Goal: Task Accomplishment & Management: Manage account settings

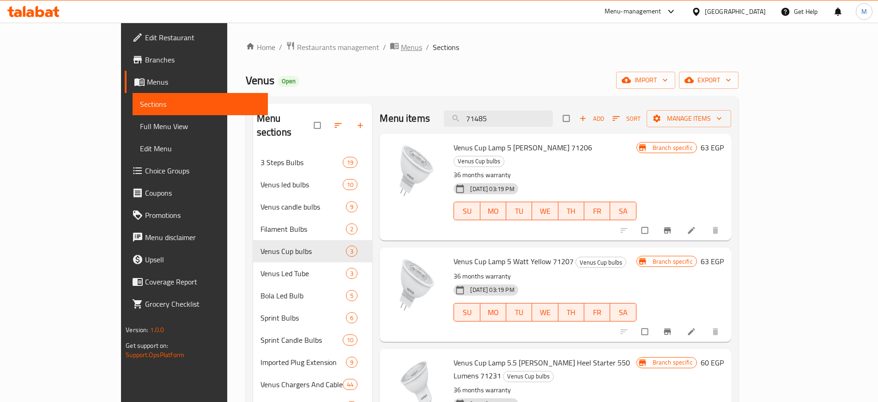
drag, startPoint x: 0, startPoint y: 0, endPoint x: 326, endPoint y: 45, distance: 329.3
click at [401, 45] on span "Menus" at bounding box center [411, 47] width 21 height 11
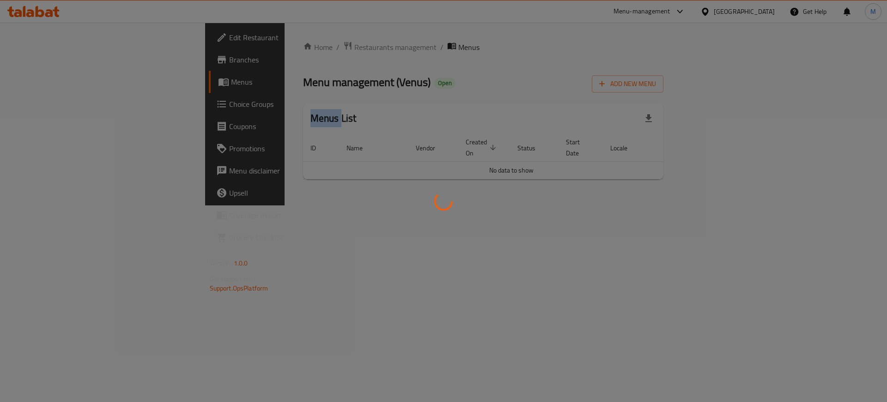
click at [326, 45] on div at bounding box center [443, 201] width 887 height 402
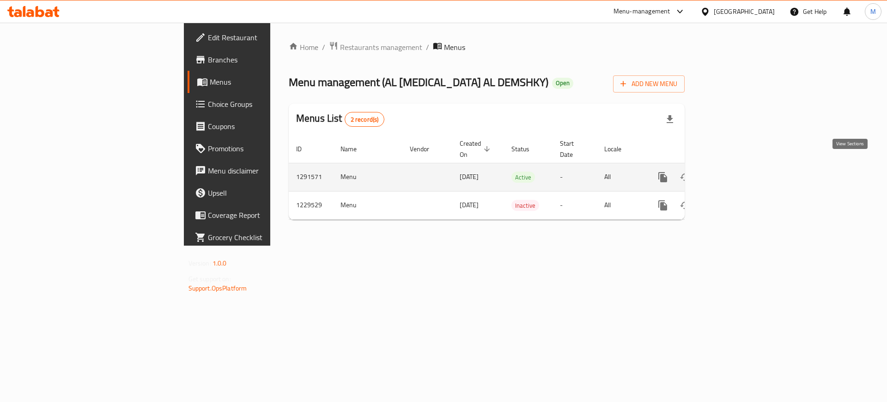
click at [741, 166] on link "enhanced table" at bounding box center [730, 177] width 22 height 22
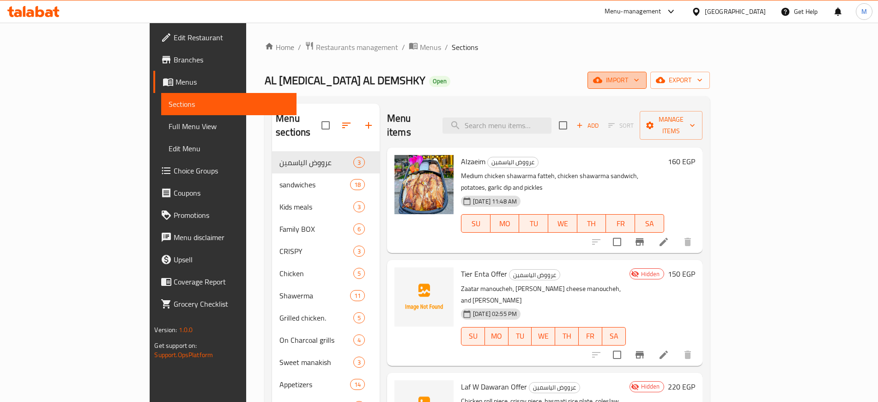
click at [640, 81] on span "import" at bounding box center [617, 80] width 44 height 12
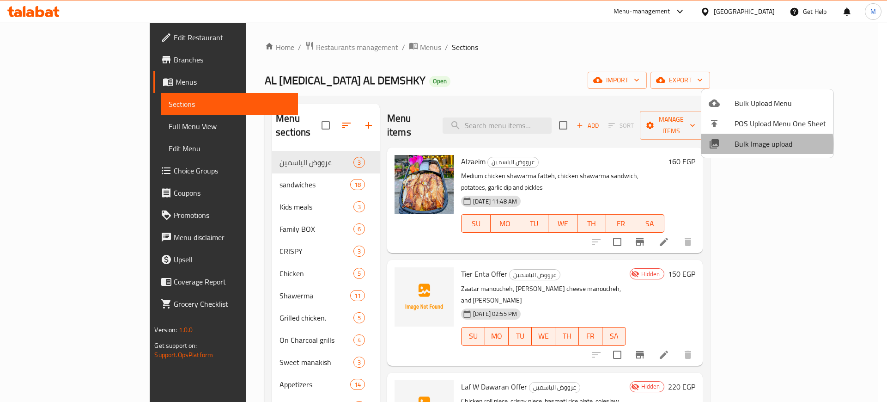
click at [751, 144] on span "Bulk Image upload" at bounding box center [780, 143] width 91 height 11
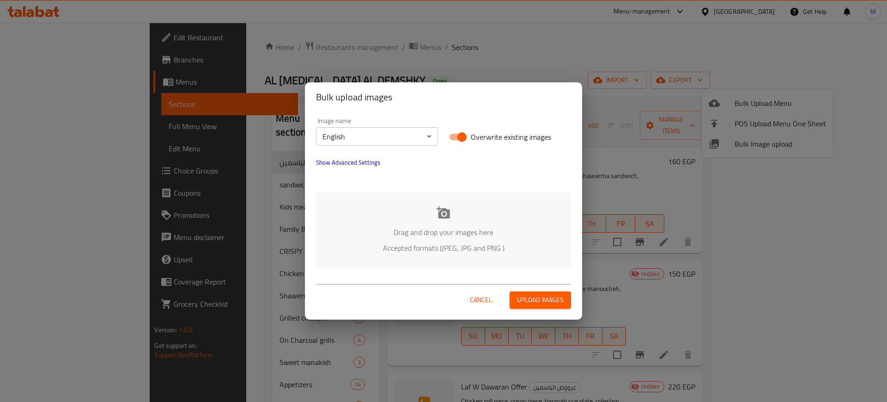
click at [476, 203] on div "Drag and drop your images here Accepted formats (JPEG, JPG and PNG )" at bounding box center [443, 229] width 255 height 75
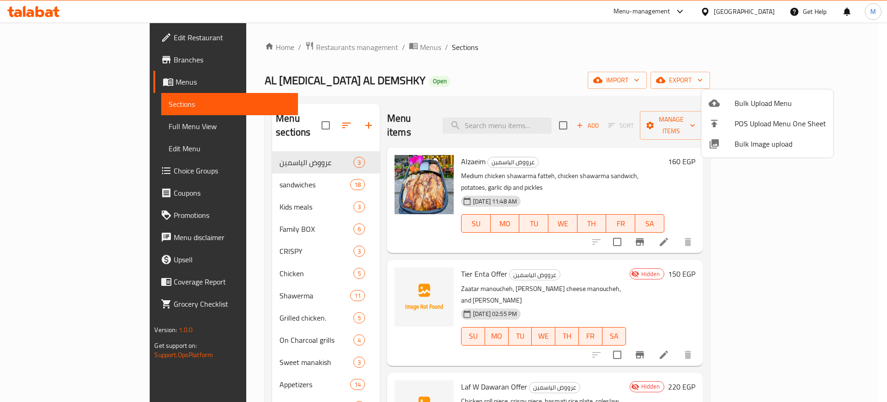
click at [534, 127] on div at bounding box center [443, 201] width 887 height 402
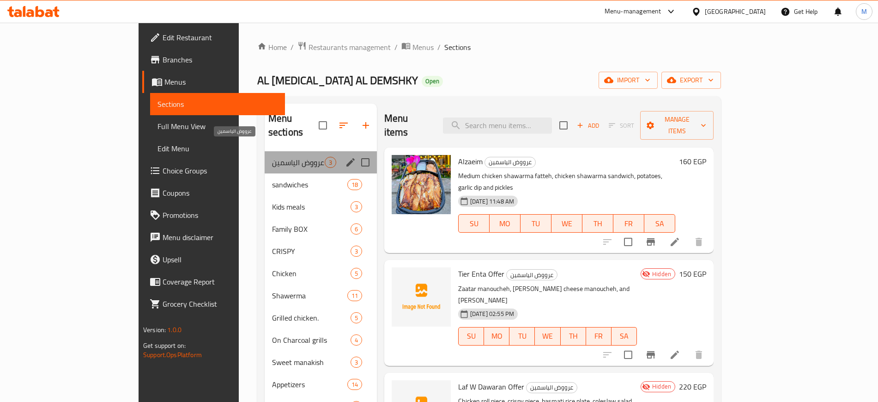
click at [272, 157] on span "عرووض الياسمين" at bounding box center [298, 162] width 53 height 11
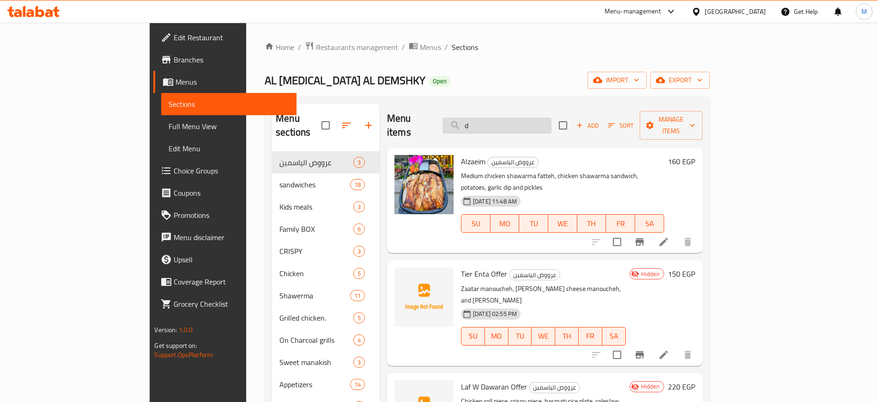
click at [518, 122] on input "d" at bounding box center [497, 125] width 109 height 16
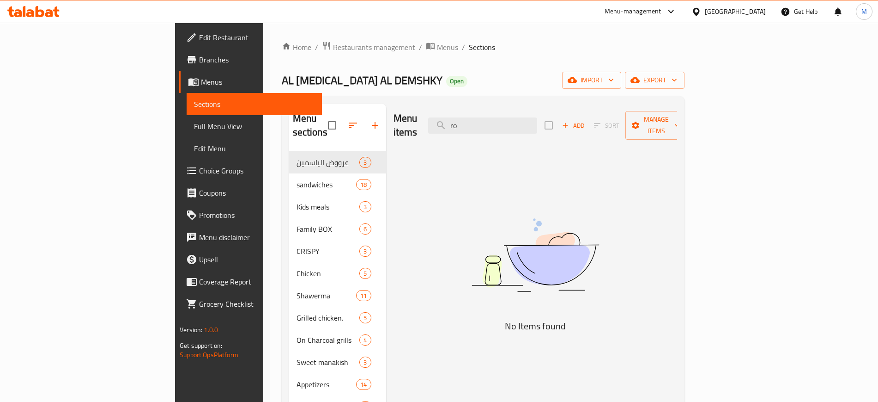
type input "r"
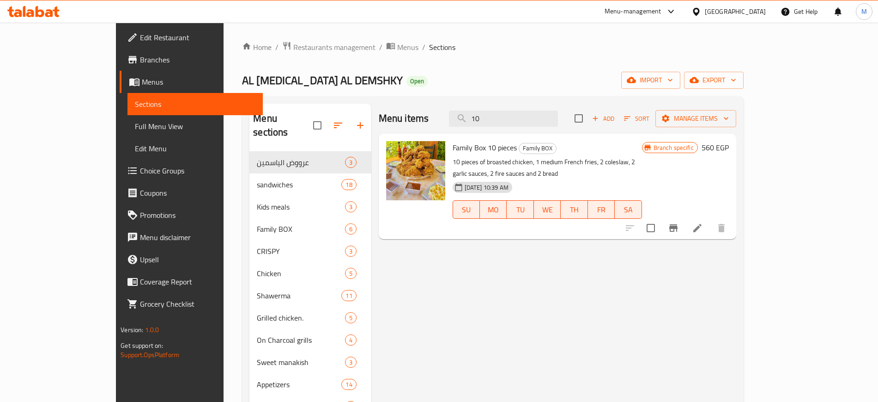
paste input "الصاروخ"
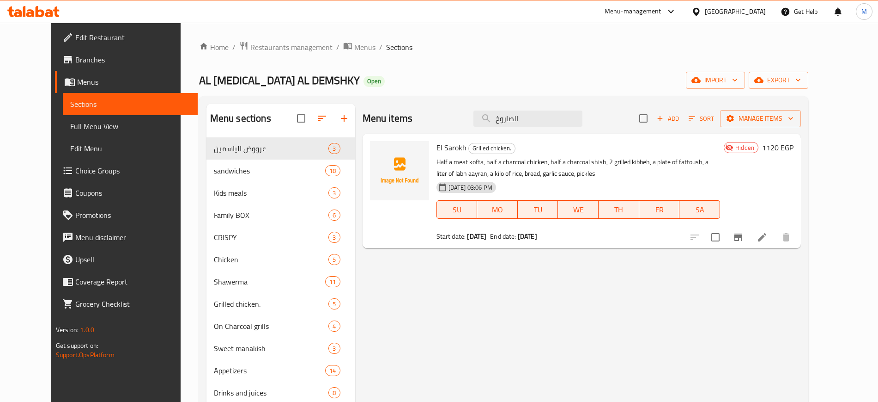
click at [366, 157] on div at bounding box center [399, 190] width 67 height 107
click at [378, 154] on icon "upload picture" at bounding box center [382, 153] width 9 height 8
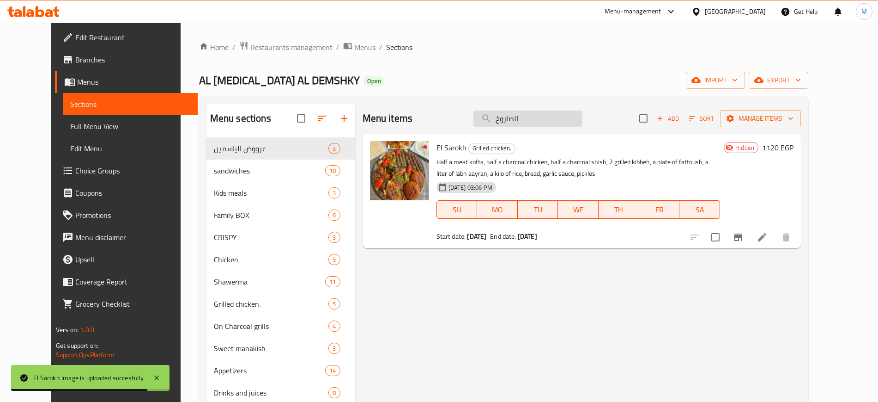
click at [526, 112] on input "الصاروخ" at bounding box center [528, 118] width 109 height 16
paste input "يناميت"
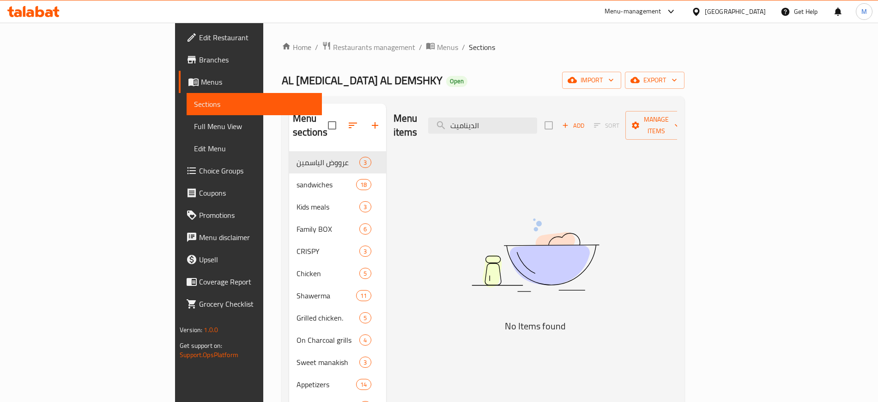
type input "الديناميت"
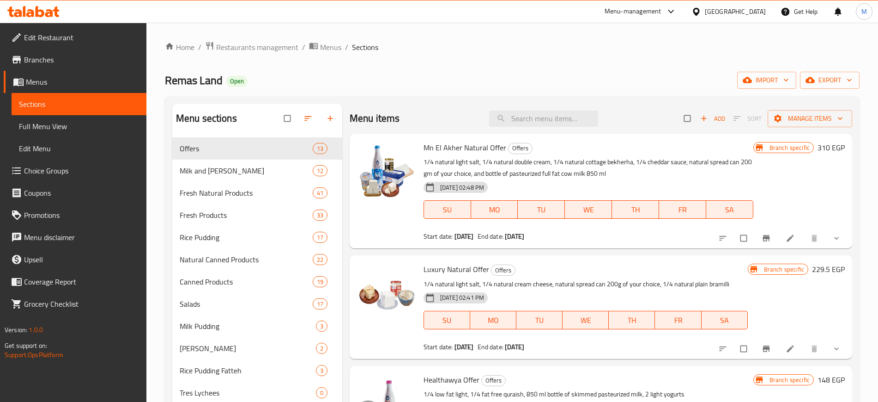
click at [646, 152] on h6 "Mn El Akher Natural Offer Offers" at bounding box center [589, 147] width 330 height 13
click at [553, 113] on input "search" at bounding box center [543, 118] width 109 height 16
paste input "Marinated Cheese Salad"
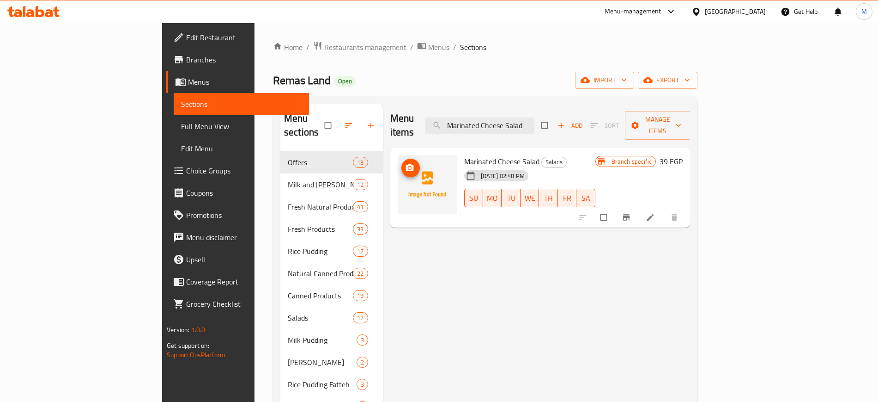
type input "Marinated Cheese Salad"
click at [405, 163] on icon "upload picture" at bounding box center [409, 167] width 9 height 9
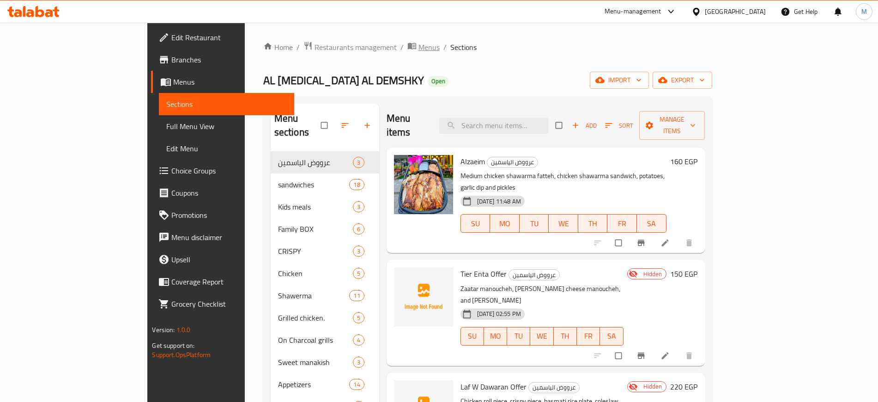
click at [408, 48] on icon "breadcrumb" at bounding box center [412, 46] width 8 height 6
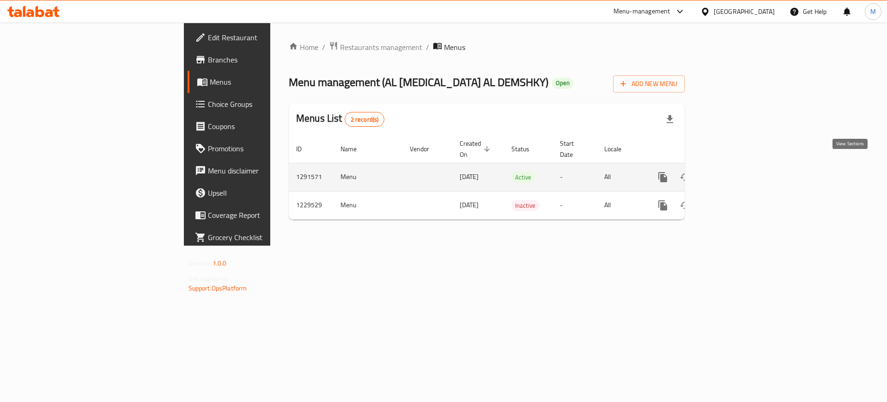
click at [741, 166] on link "enhanced table" at bounding box center [730, 177] width 22 height 22
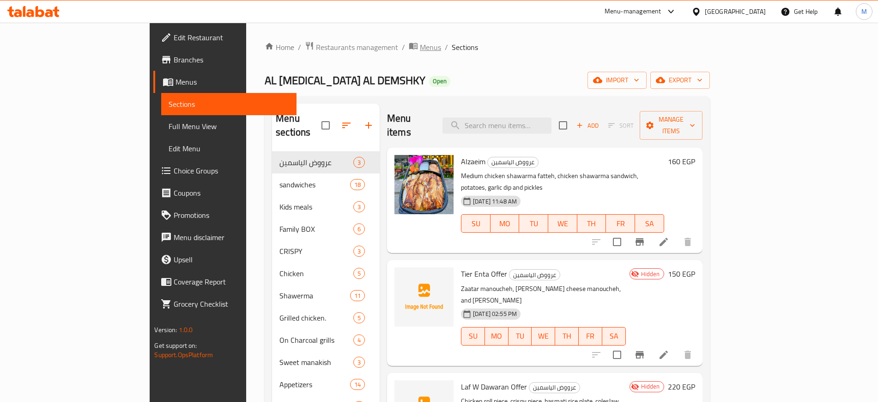
click at [420, 53] on span "Menus" at bounding box center [430, 47] width 21 height 11
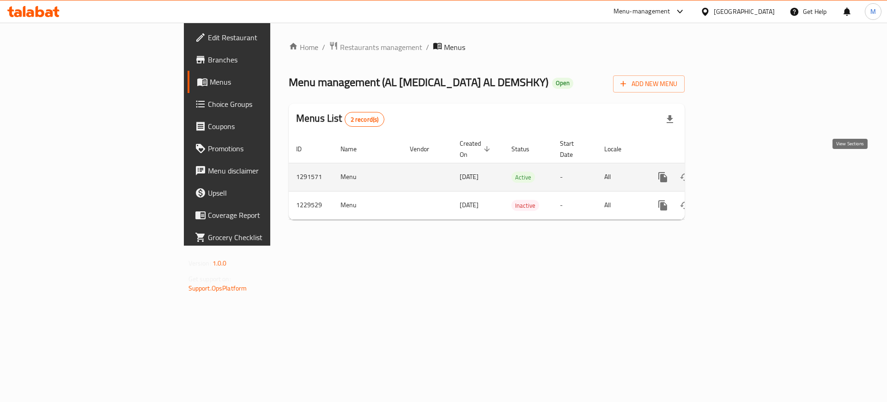
click at [741, 166] on link "enhanced table" at bounding box center [730, 177] width 22 height 22
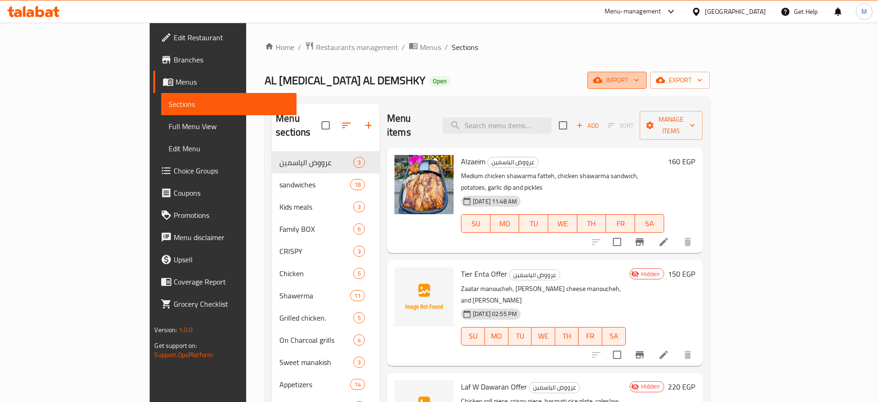
click at [640, 82] on span "import" at bounding box center [617, 80] width 44 height 12
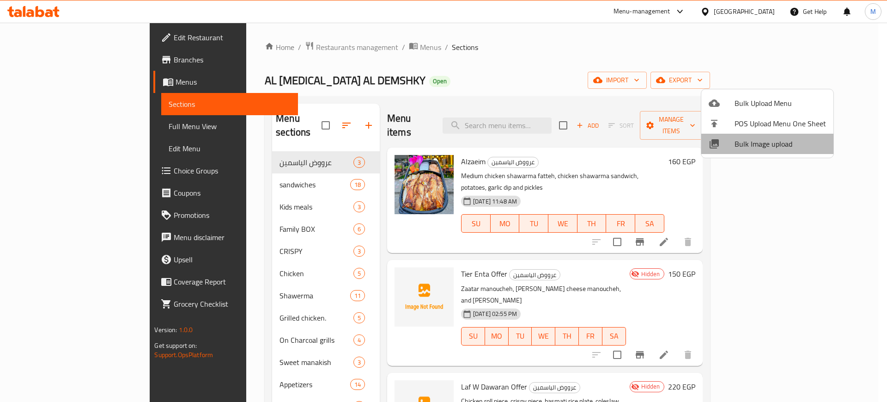
click at [768, 145] on span "Bulk Image upload" at bounding box center [780, 143] width 91 height 11
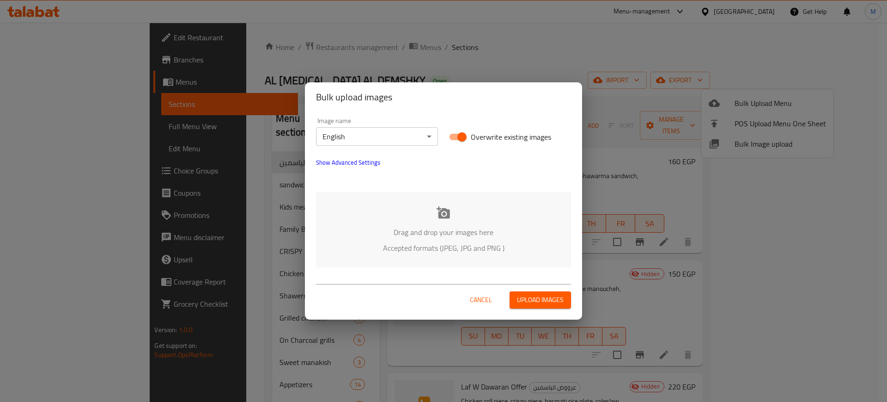
click at [362, 225] on div "Drag and drop your images here Accepted formats (JPEG, JPG and PNG )" at bounding box center [443, 229] width 255 height 75
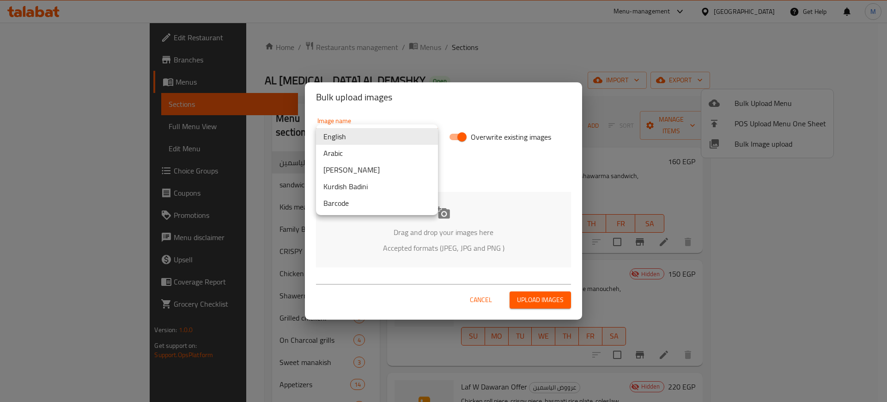
click at [390, 128] on body "​ Menu-management Egypt Get Help M Edit Restaurant Branches Menus Sections Full…" at bounding box center [443, 212] width 887 height 379
click at [348, 158] on li "Arabic" at bounding box center [377, 153] width 122 height 17
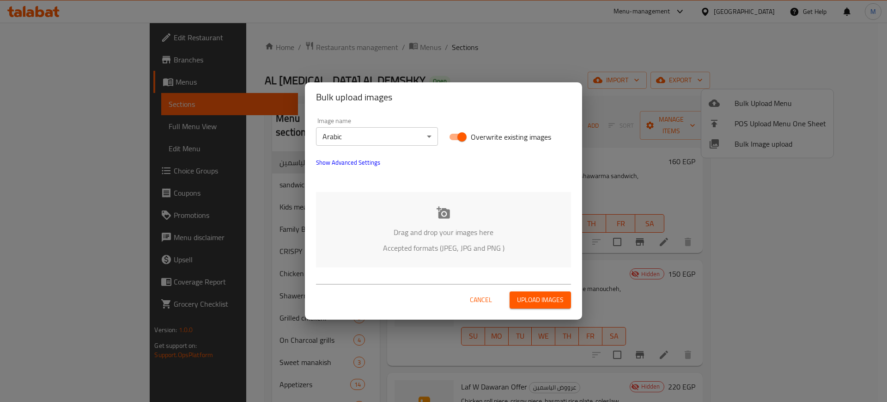
click at [387, 222] on div "Drag and drop your images here Accepted formats (JPEG, JPG and PNG )" at bounding box center [443, 229] width 255 height 75
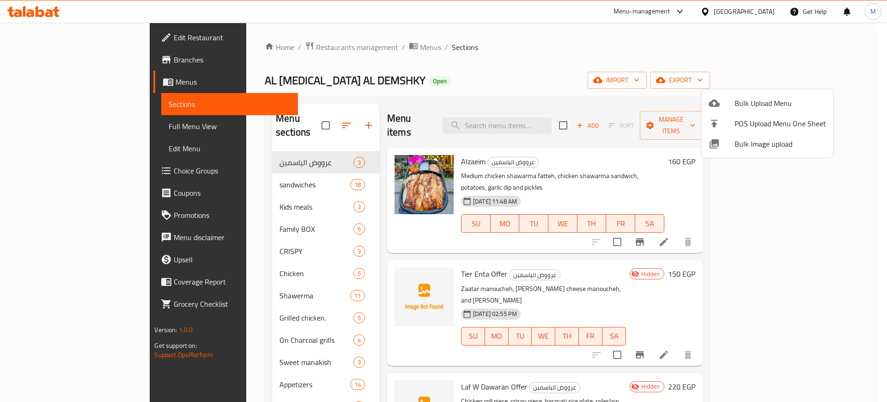
click at [472, 322] on div at bounding box center [443, 201] width 887 height 402
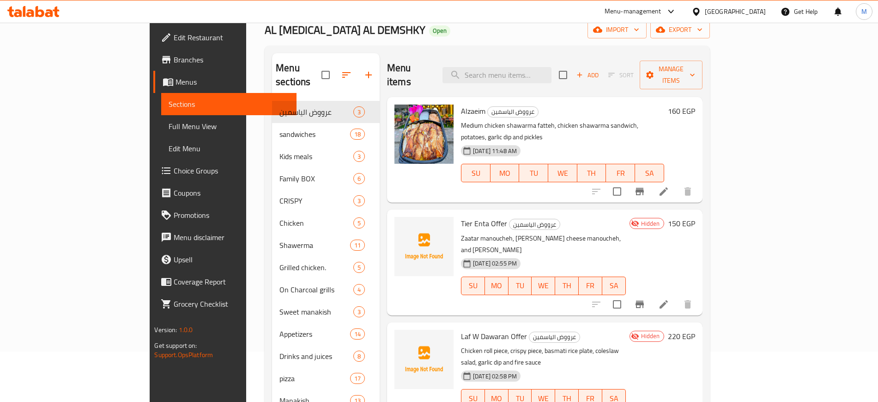
scroll to position [51, 0]
click at [403, 225] on icon "upload picture" at bounding box center [407, 229] width 9 height 8
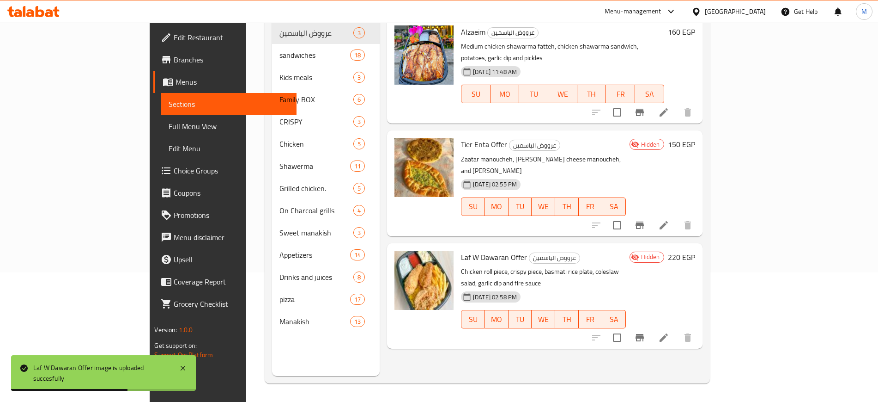
scroll to position [0, 0]
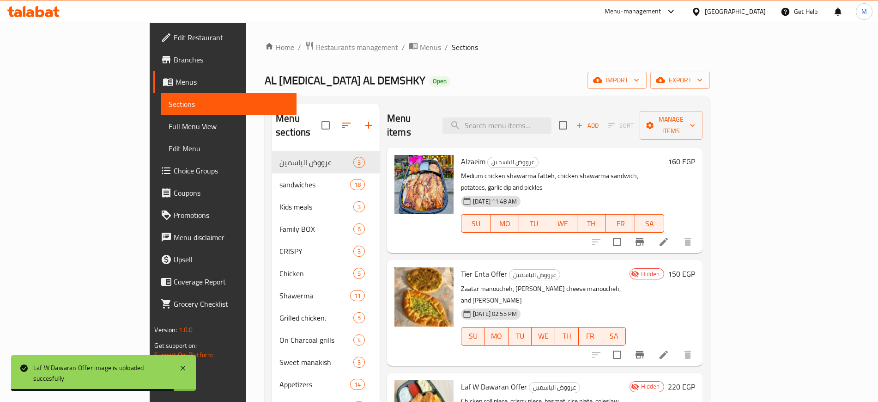
click at [455, 230] on div "Menu items Add Sort Manage items Alzaeim عرووض الياسمين Medium chicken shawarma…" at bounding box center [541, 305] width 323 height 402
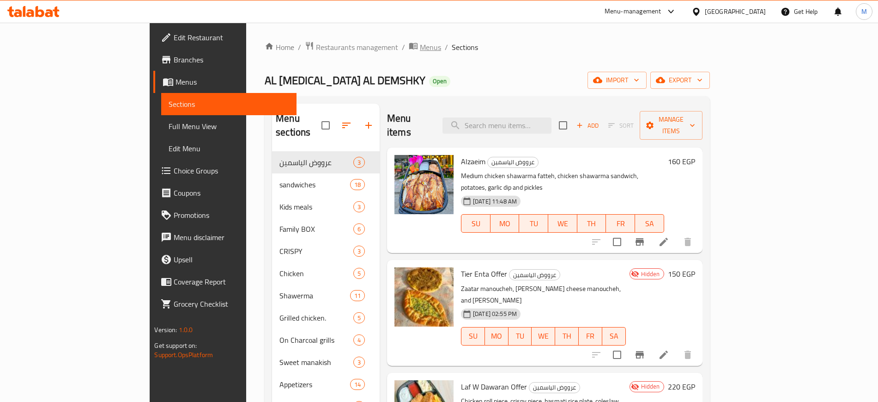
click at [420, 45] on span "Menus" at bounding box center [430, 47] width 21 height 11
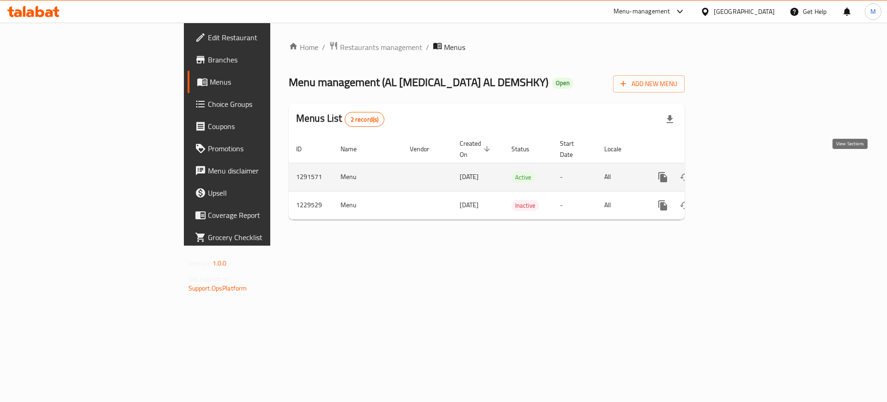
click at [741, 170] on link "enhanced table" at bounding box center [730, 177] width 22 height 22
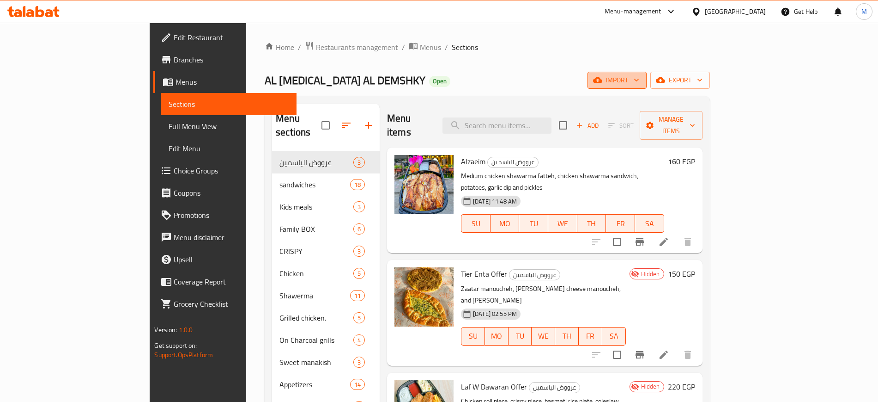
click at [640, 75] on span "import" at bounding box center [617, 80] width 44 height 12
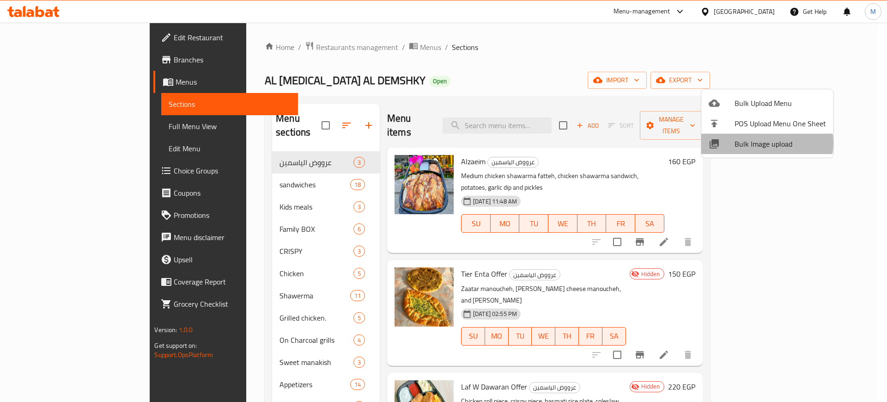
click at [763, 143] on span "Bulk Image upload" at bounding box center [780, 143] width 91 height 11
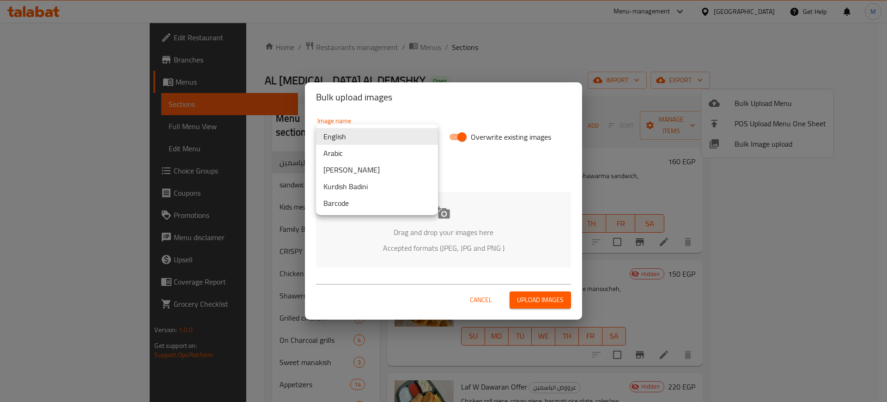
click at [376, 131] on body "​ Menu-management Egypt Get Help M Edit Restaurant Branches Menus Sections Full…" at bounding box center [443, 212] width 887 height 379
click at [372, 148] on li "Arabic" at bounding box center [377, 153] width 122 height 17
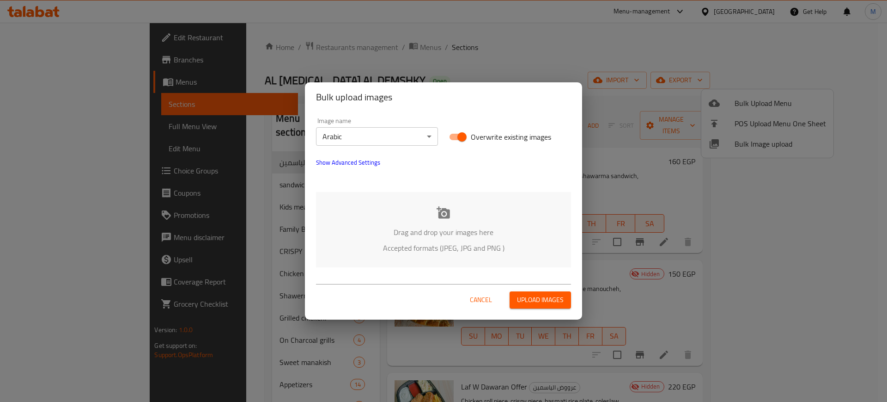
click at [402, 228] on p "Drag and drop your images here" at bounding box center [443, 231] width 227 height 11
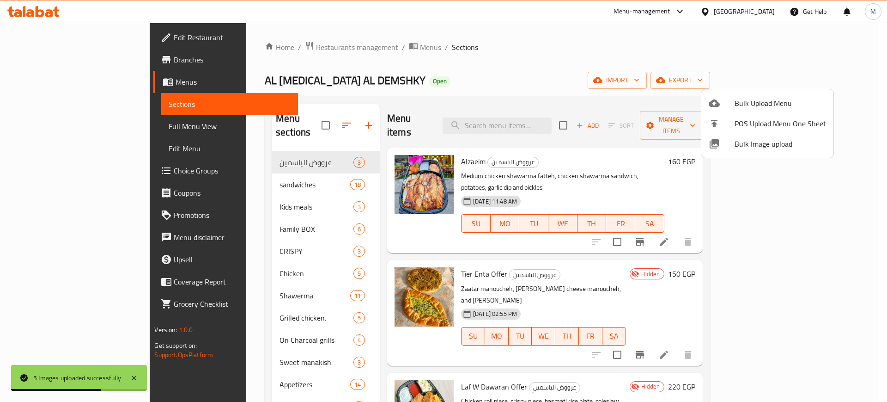
click at [438, 249] on div at bounding box center [443, 201] width 887 height 402
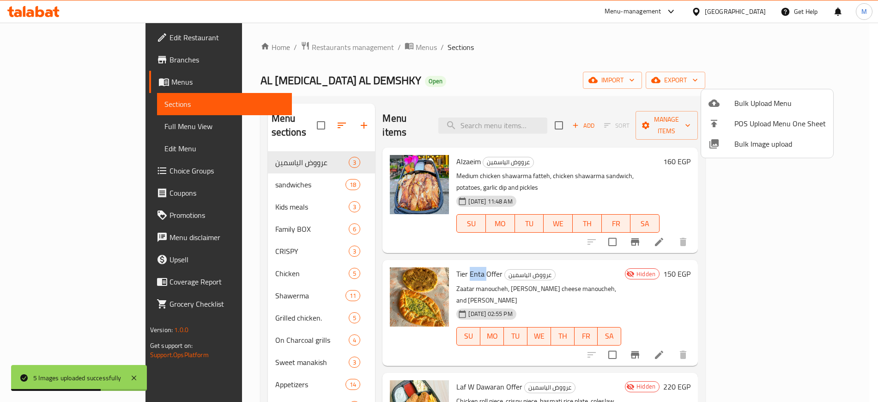
click at [457, 267] on span "Tier Enta Offer" at bounding box center [480, 274] width 46 height 14
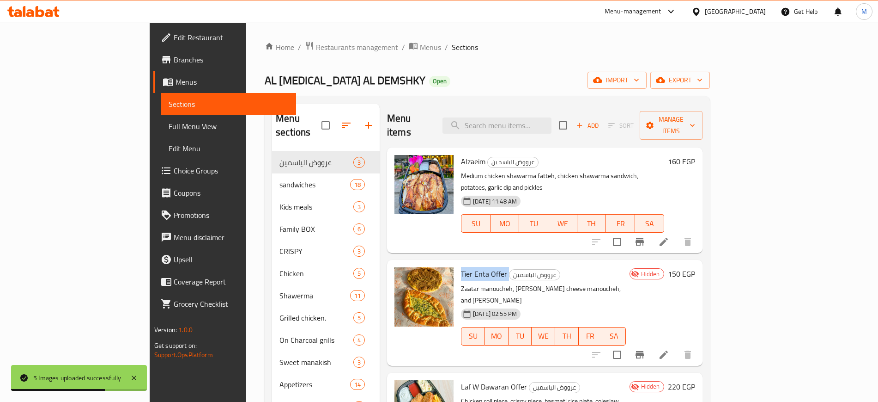
click at [461, 267] on span "Tier Enta Offer" at bounding box center [484, 274] width 46 height 14
copy h6 "Tier Enta Offer"
click at [461, 379] on span "Laf W Dawaran Offer" at bounding box center [494, 386] width 66 height 14
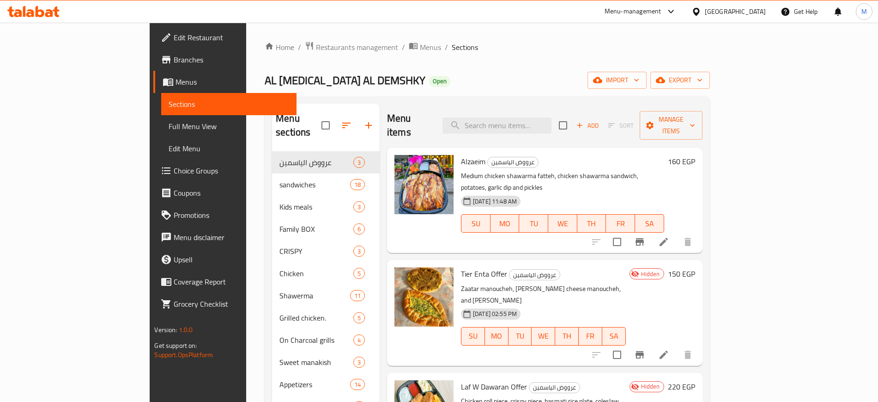
click at [473, 227] on div "Alzaeim عرووض الياسمين Medium chicken shawarma fatteh, chicken shawarma sandwic…" at bounding box center [545, 199] width 316 height 105
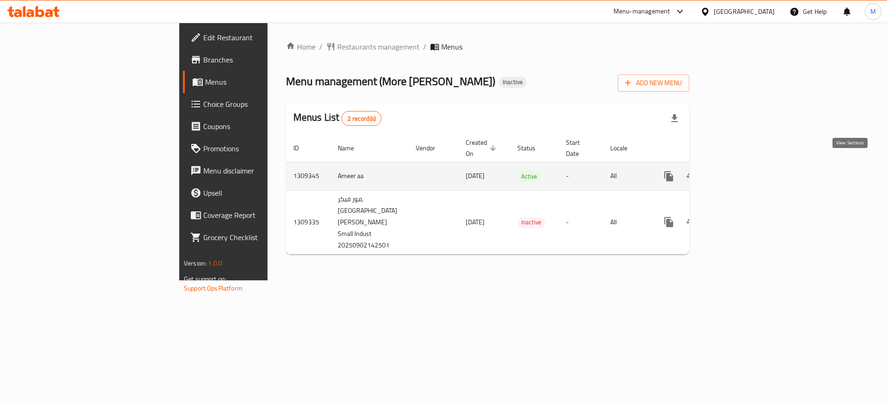
click at [741, 171] on icon "enhanced table" at bounding box center [735, 176] width 11 height 11
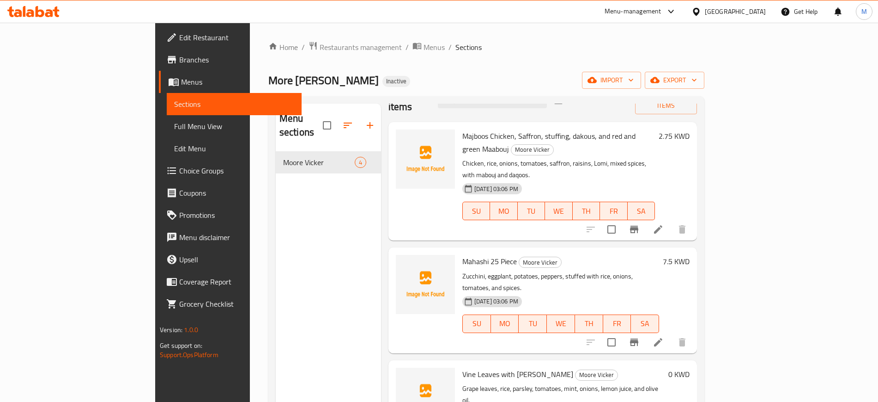
scroll to position [25, 0]
click at [634, 79] on span "import" at bounding box center [612, 80] width 44 height 12
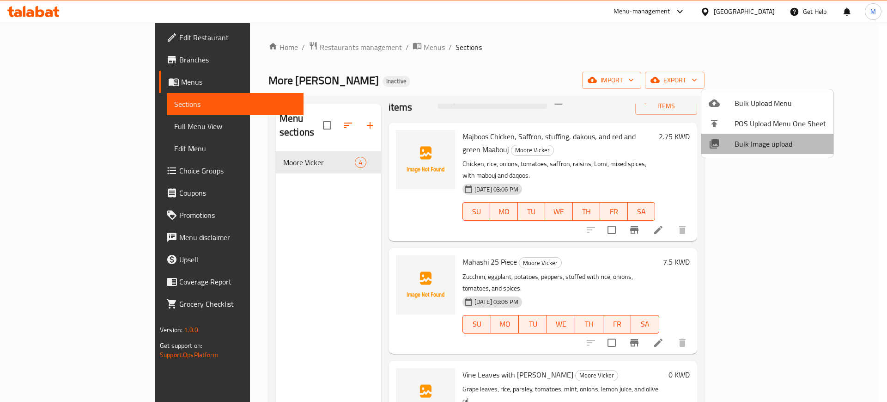
click at [771, 145] on span "Bulk Image upload" at bounding box center [780, 143] width 91 height 11
click at [295, 201] on div at bounding box center [443, 201] width 887 height 402
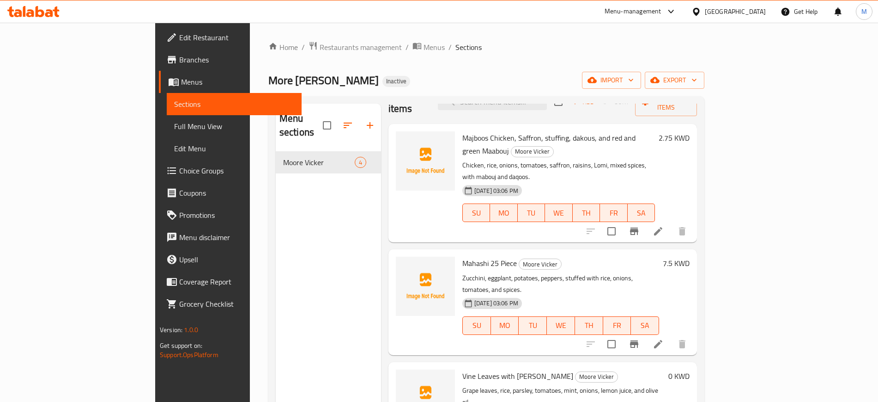
scroll to position [23, 0]
click at [403, 139] on icon "upload picture" at bounding box center [408, 144] width 11 height 11
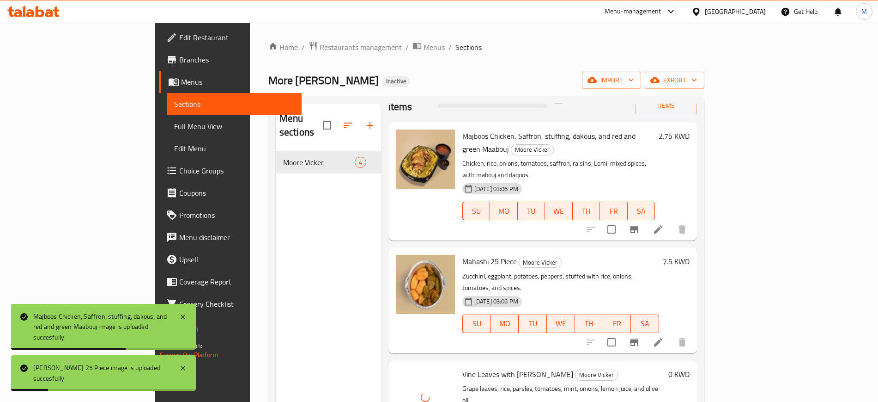
scroll to position [129, 0]
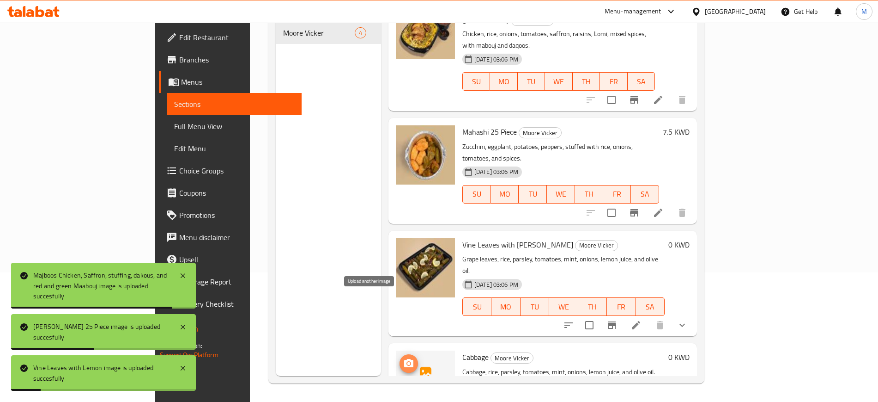
click at [403, 358] on icon "upload picture" at bounding box center [408, 363] width 11 height 11
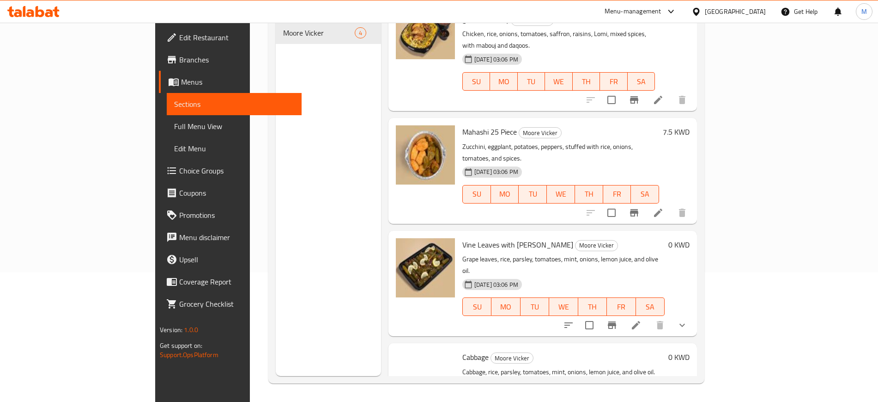
click at [294, 213] on div "Menu sections Moore Vicker 4" at bounding box center [328, 175] width 105 height 402
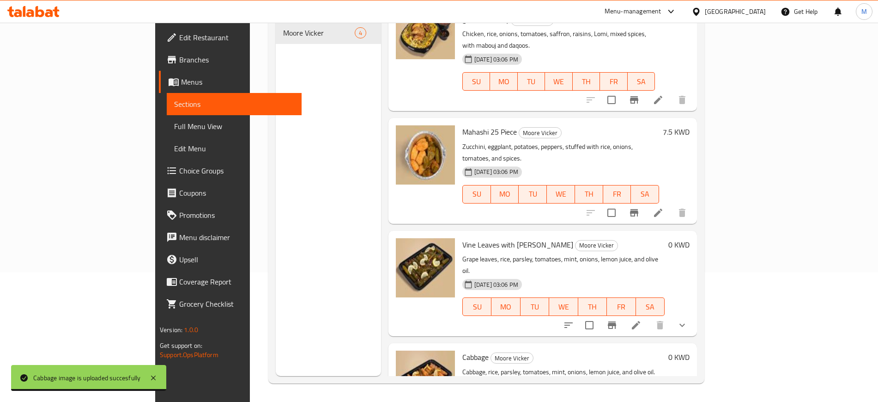
scroll to position [0, 0]
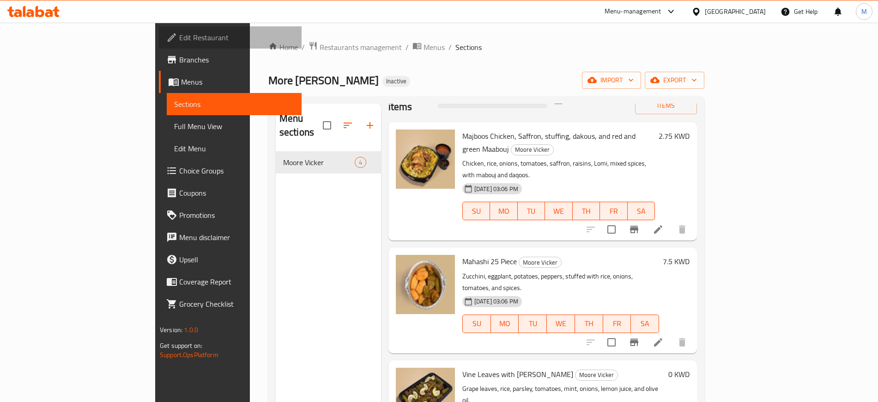
click at [179, 39] on span "Edit Restaurant" at bounding box center [236, 37] width 115 height 11
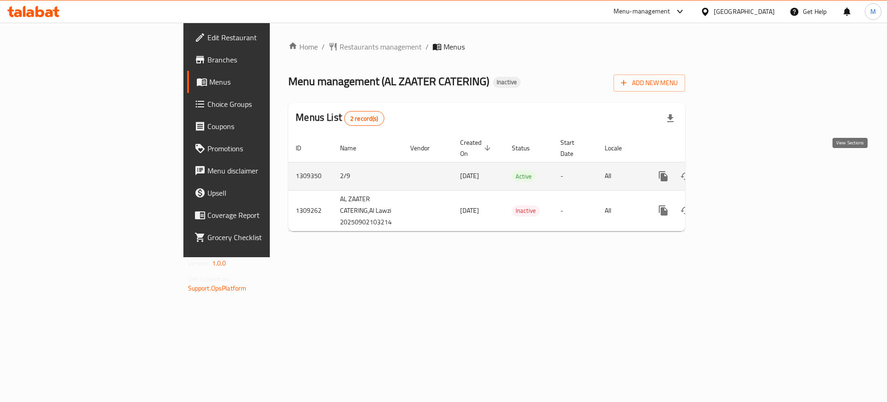
click at [734, 172] on icon "enhanced table" at bounding box center [730, 176] width 8 height 8
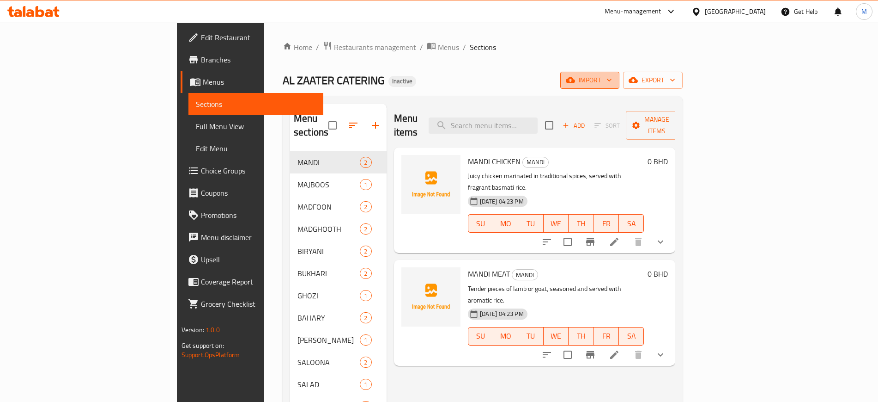
click at [620, 87] on button "import" at bounding box center [590, 80] width 59 height 17
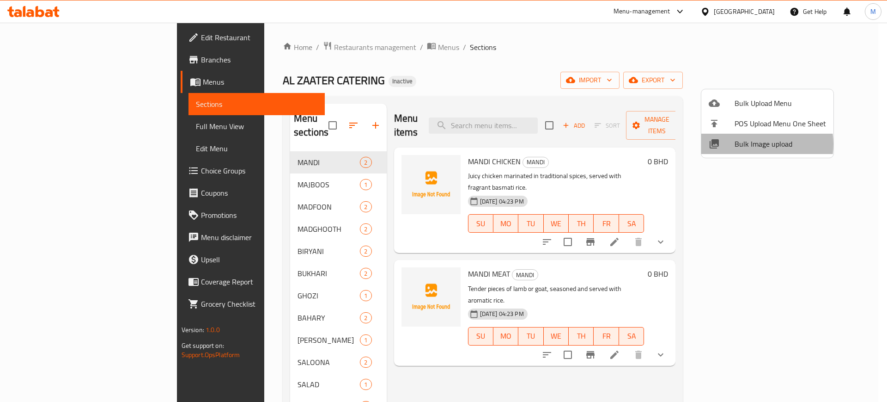
click at [752, 144] on span "Bulk Image upload" at bounding box center [780, 143] width 91 height 11
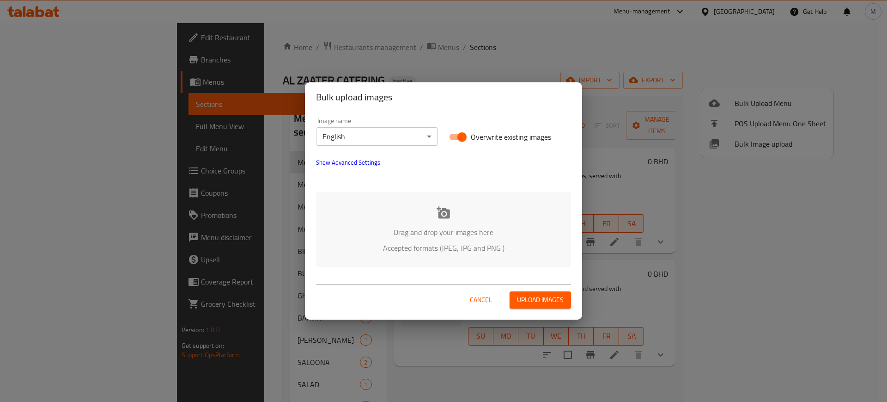
click at [360, 241] on div "Drag and drop your images here Accepted formats (JPEG, JPG and PNG )" at bounding box center [443, 229] width 255 height 75
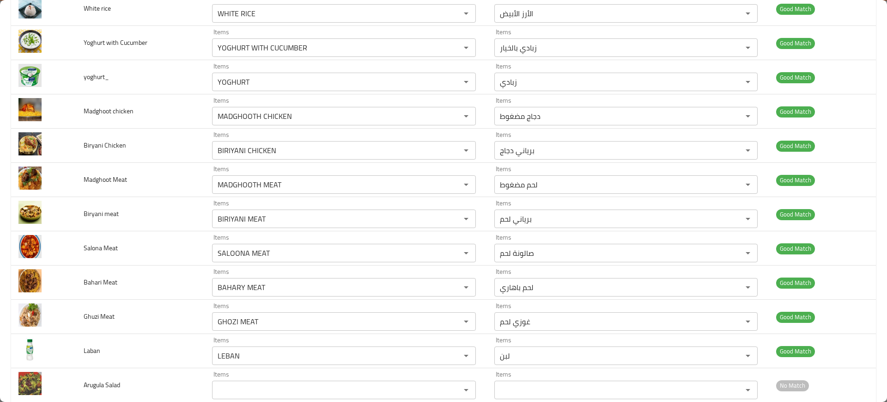
scroll to position [682, 0]
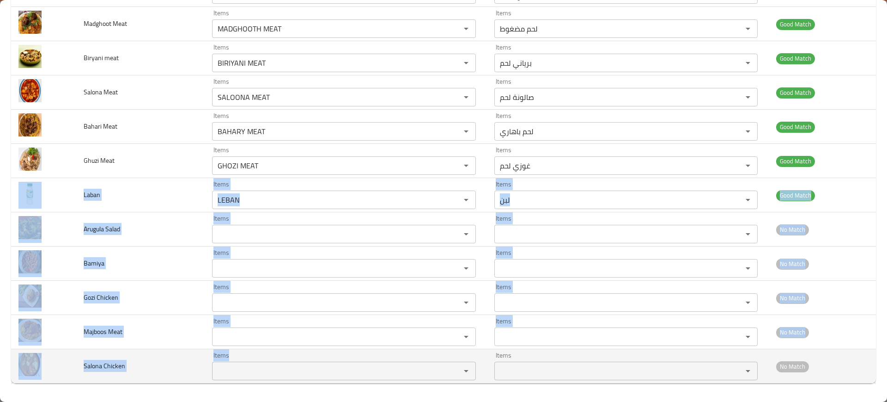
drag, startPoint x: 60, startPoint y: 192, endPoint x: 267, endPoint y: 361, distance: 267.7
copy tbody "Laban Items Items Items Items Good Match Arugula Salad Items Items Items Items …"
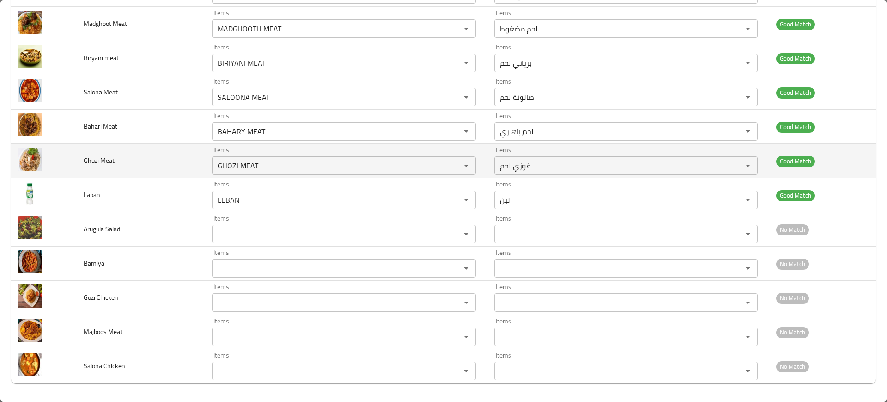
click at [169, 164] on td "Ghuzi Meat" at bounding box center [140, 161] width 129 height 34
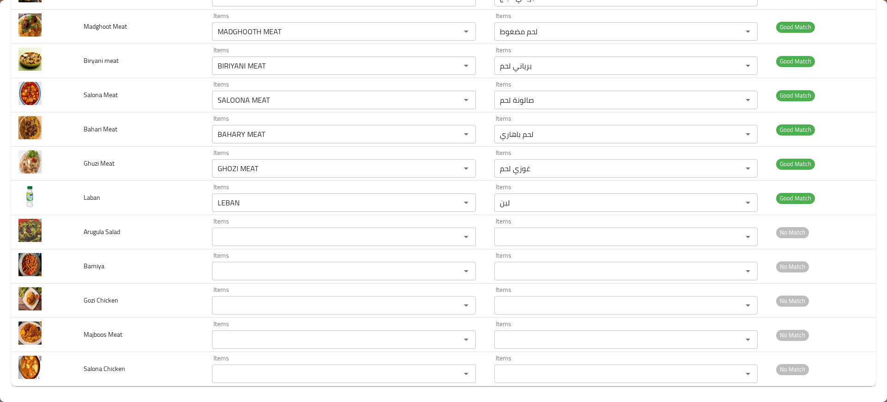
scroll to position [677, 0]
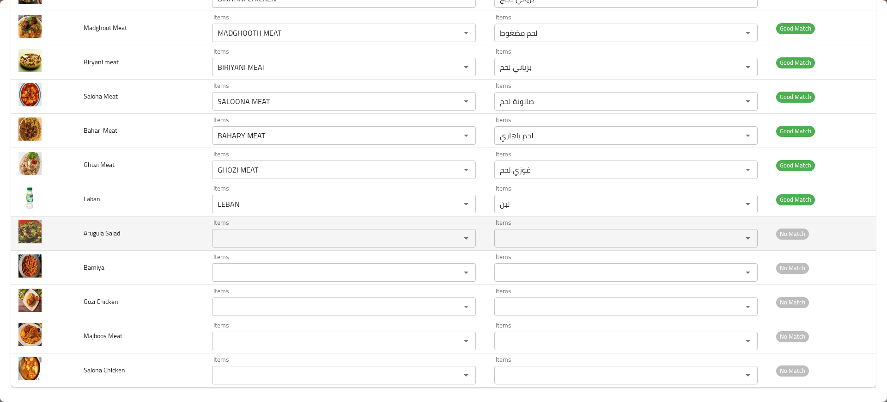
click at [237, 232] on Salad "Items" at bounding box center [330, 238] width 231 height 13
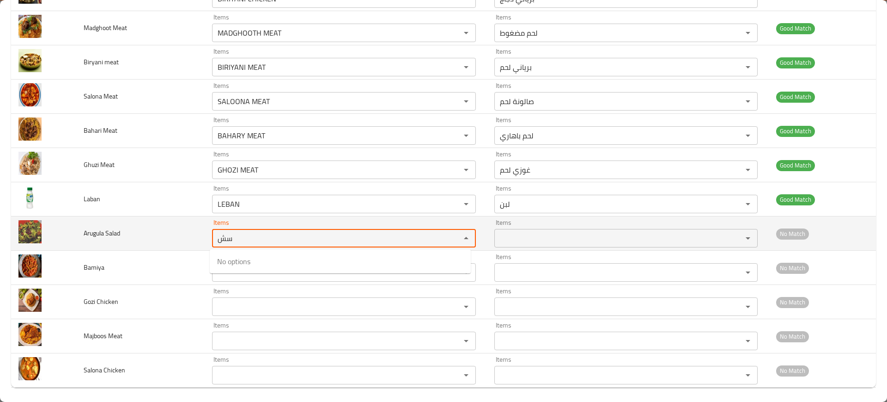
type Salad "س"
type Salad "sal"
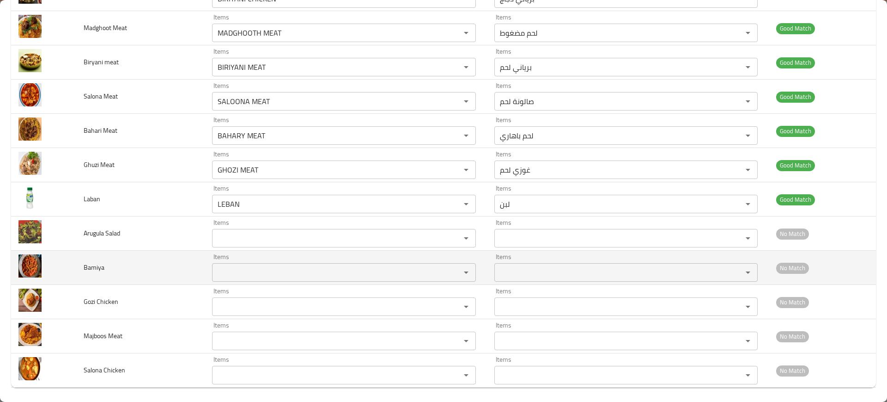
click at [176, 271] on td "Bamiya" at bounding box center [140, 267] width 129 height 34
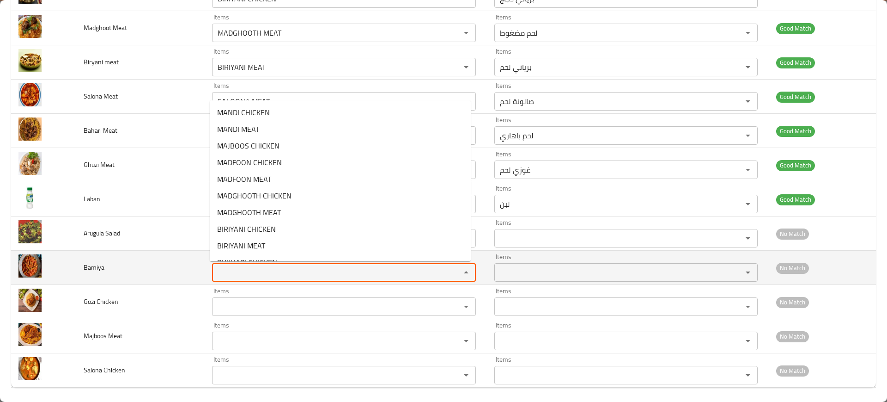
click at [228, 275] on input "Items" at bounding box center [330, 272] width 231 height 13
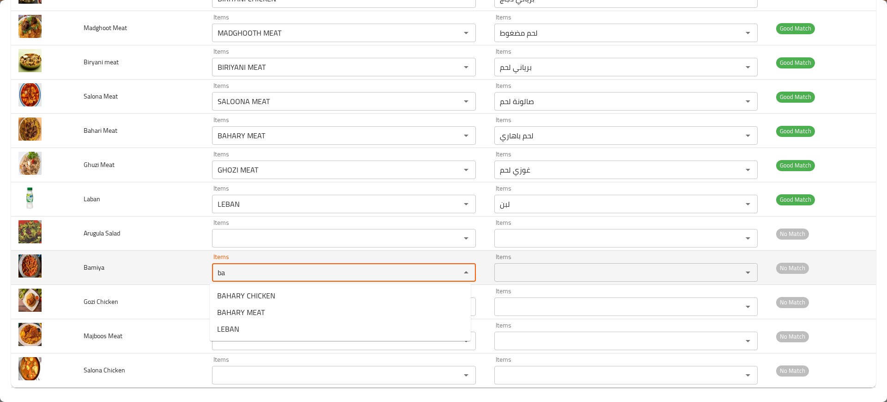
type input "ba"
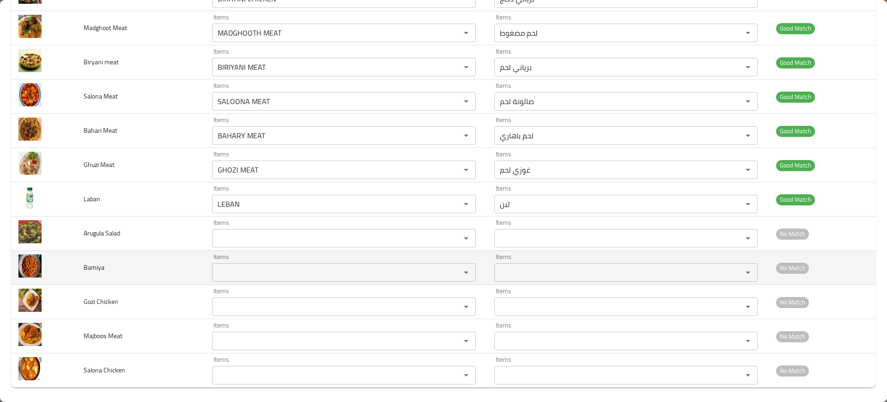
click at [160, 270] on td "Bamiya" at bounding box center [140, 267] width 129 height 34
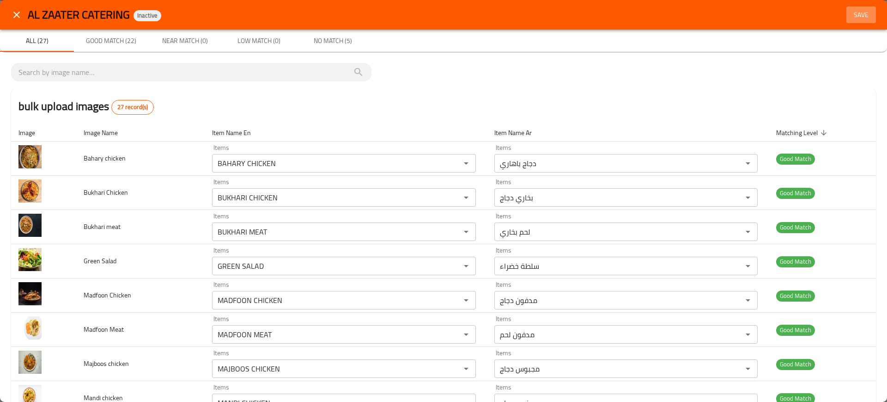
click at [847, 21] on button "Save" at bounding box center [862, 14] width 30 height 17
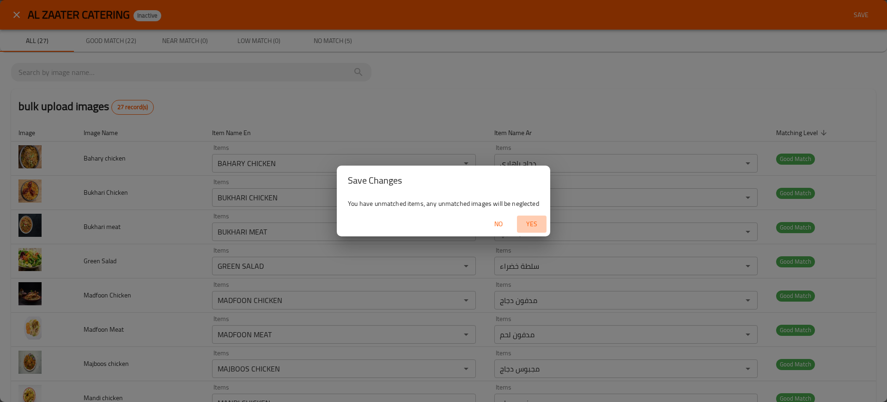
click at [531, 227] on span "Yes" at bounding box center [532, 224] width 22 height 12
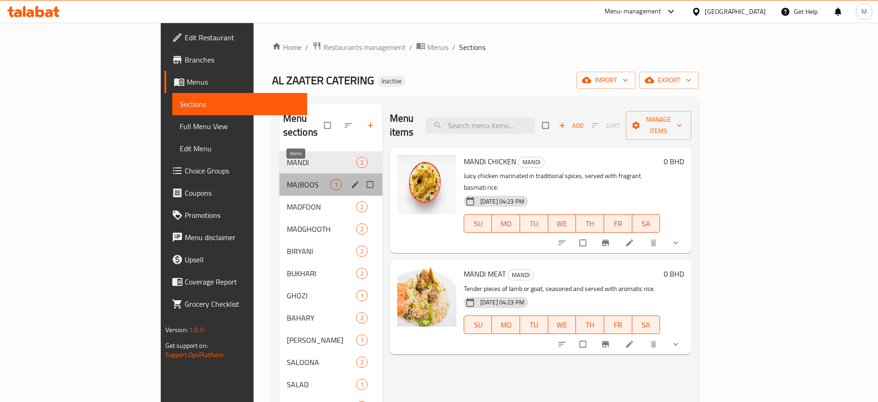
click at [331, 180] on span "1" at bounding box center [336, 184] width 11 height 9
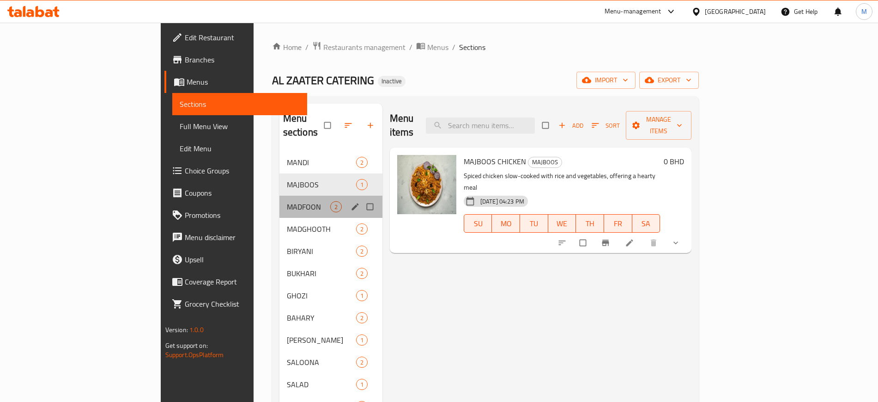
click at [280, 195] on div "MADFOON 2" at bounding box center [331, 206] width 103 height 22
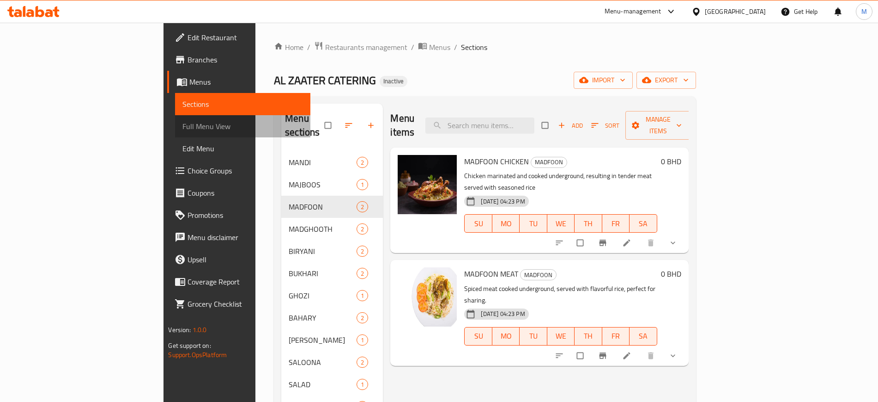
click at [183, 122] on span "Full Menu View" at bounding box center [243, 126] width 120 height 11
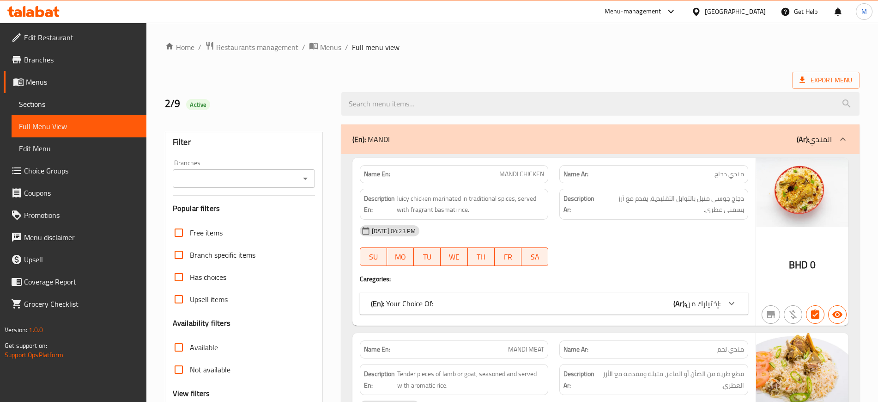
click at [344, 301] on div "Name En: MANDI CHICKEN Name Ar: مندي دجاج Description En: Juicy chicken marinat…" at bounding box center [601, 347] width 518 height 387
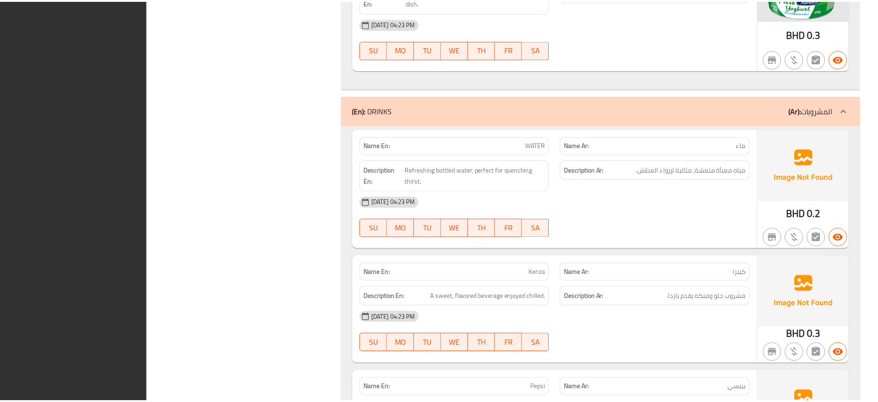
scroll to position [4425, 0]
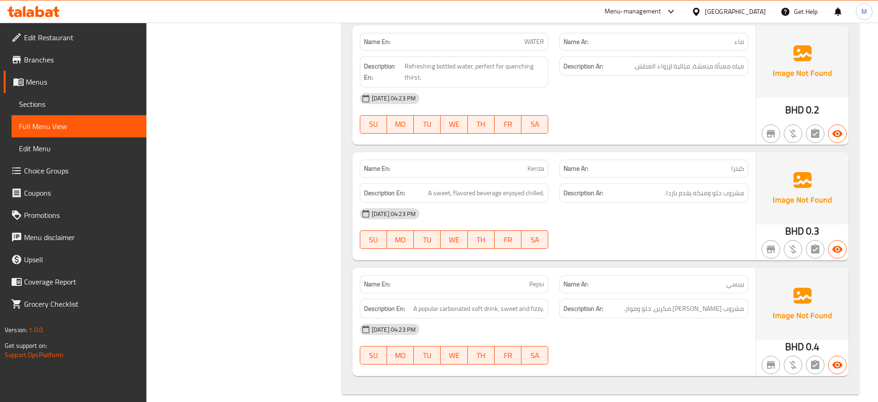
click at [104, 34] on span "Edit Restaurant" at bounding box center [81, 37] width 115 height 11
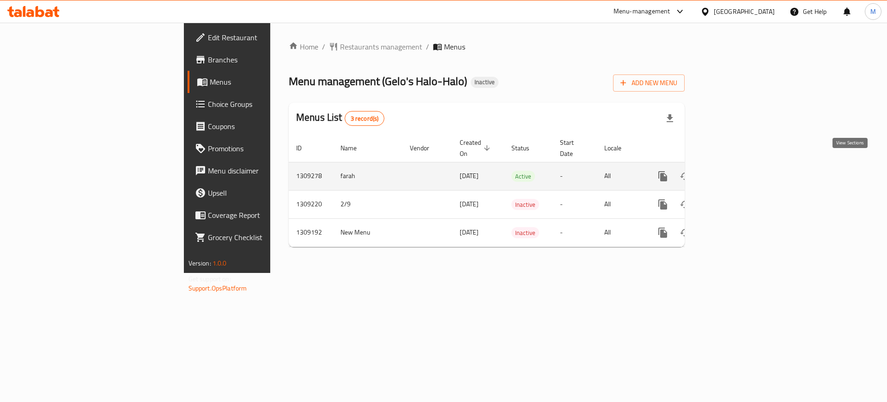
click at [734, 172] on icon "enhanced table" at bounding box center [730, 176] width 8 height 8
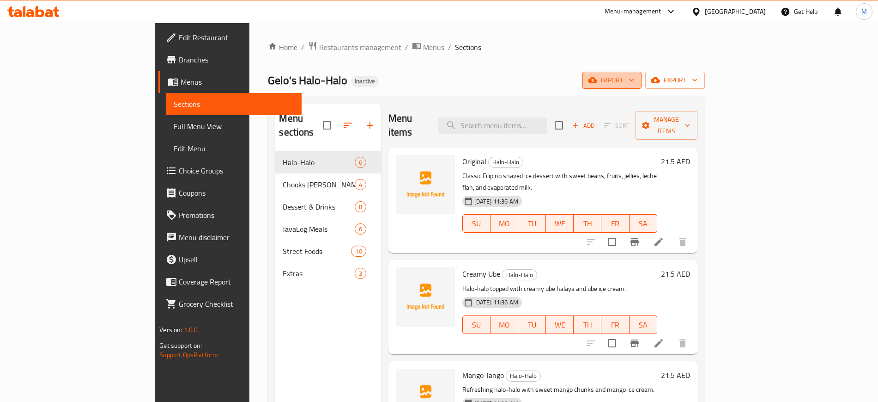
click at [634, 76] on span "import" at bounding box center [612, 80] width 44 height 12
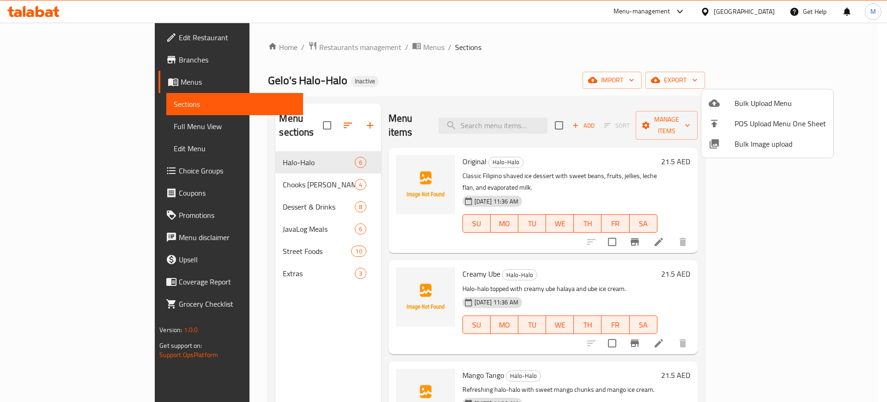
click at [764, 140] on span "Bulk Image upload" at bounding box center [780, 143] width 91 height 11
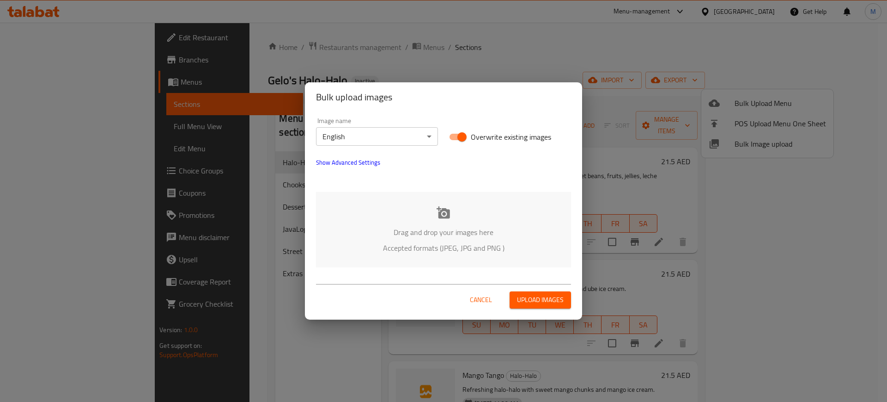
click at [407, 242] on p "Accepted formats (JPEG, JPG and PNG )" at bounding box center [443, 247] width 227 height 11
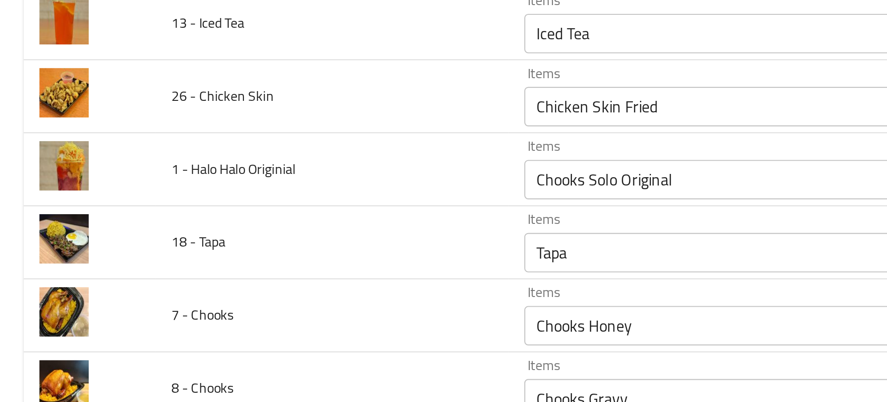
scroll to position [437, 0]
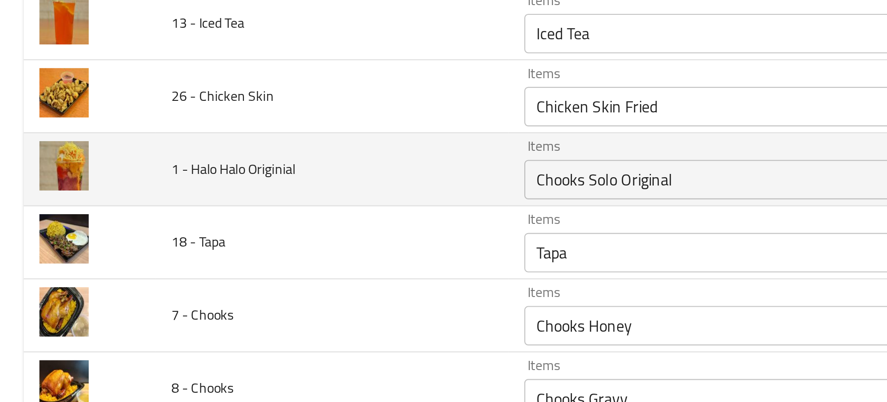
click at [249, 168] on Originial "Chooks Solo Original" at bounding box center [357, 171] width 217 height 13
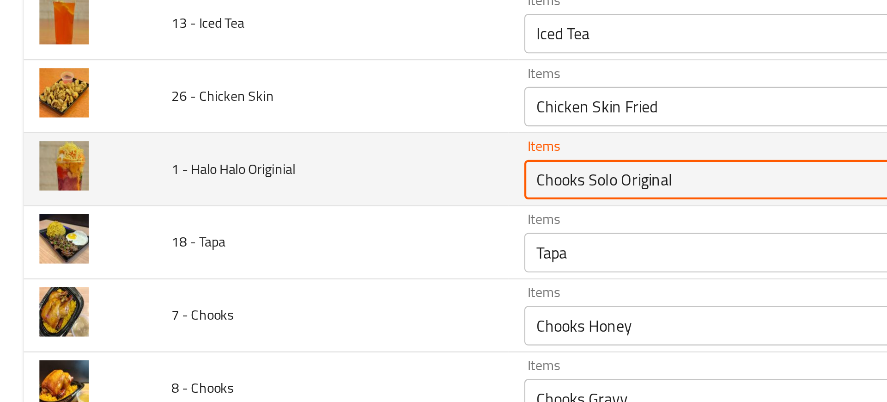
type Originial "g"
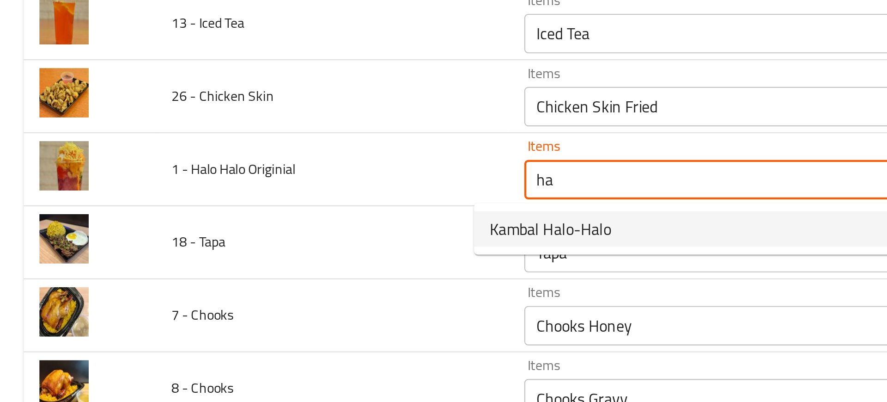
click at [249, 193] on span "Kambal Halo-Halo" at bounding box center [258, 194] width 57 height 11
type Originial "Kambal Halo-Halo"
type Originial-ar "كومبال هالو هالو"
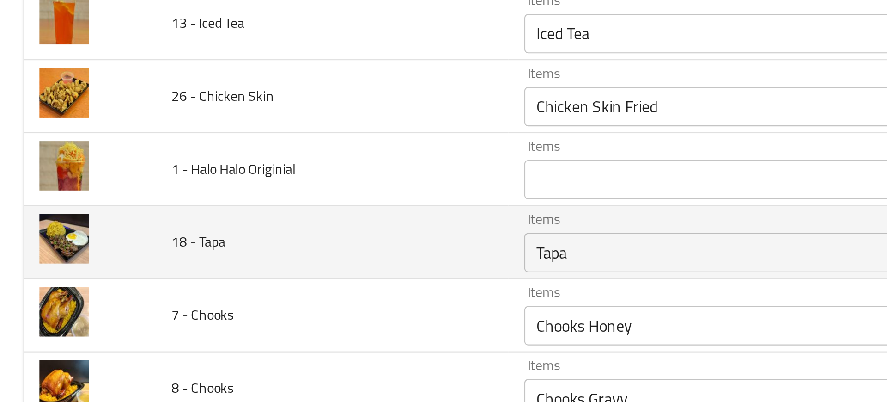
click at [212, 213] on td "18 - Tapa" at bounding box center [155, 200] width 165 height 34
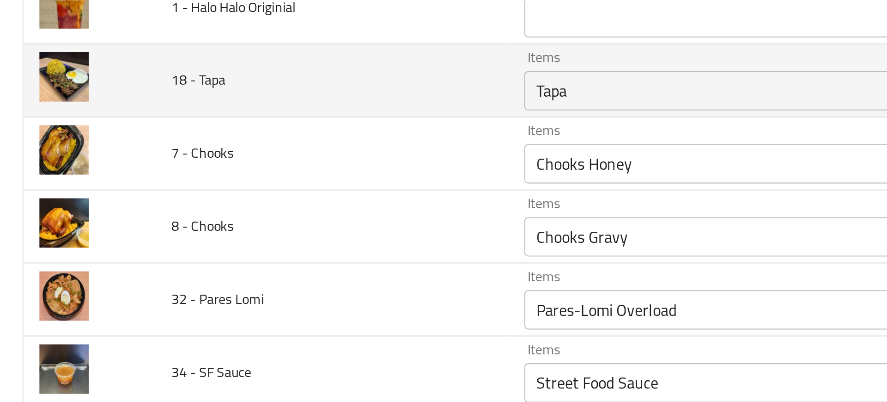
scroll to position [512, 0]
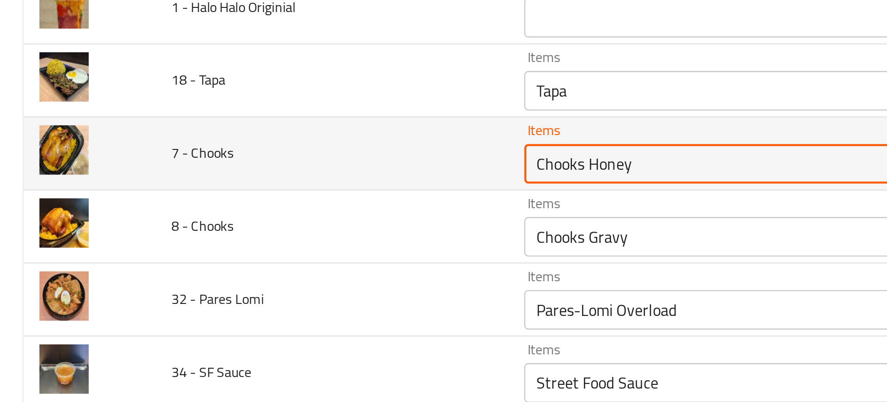
drag, startPoint x: 250, startPoint y: 164, endPoint x: 319, endPoint y: 161, distance: 69.4
click at [319, 161] on Chooks "Chooks Honey" at bounding box center [357, 163] width 217 height 13
type Chooks "Chooks"
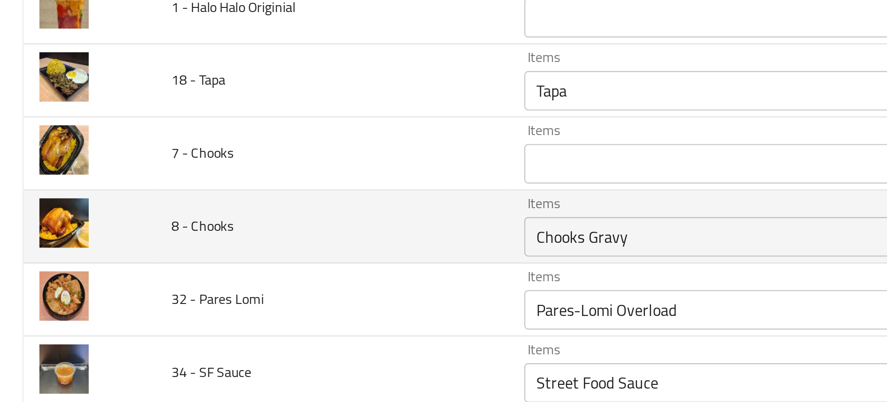
click at [166, 183] on td "8 - Chooks" at bounding box center [155, 193] width 165 height 34
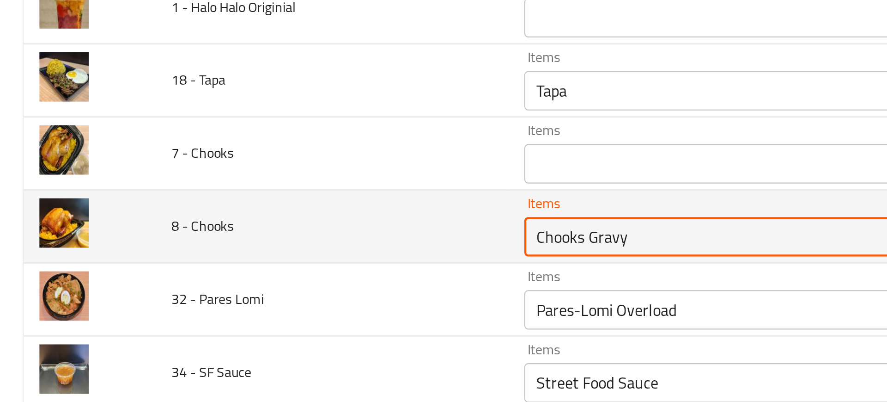
click at [249, 195] on Chooks "Chooks Gravy" at bounding box center [357, 197] width 217 height 13
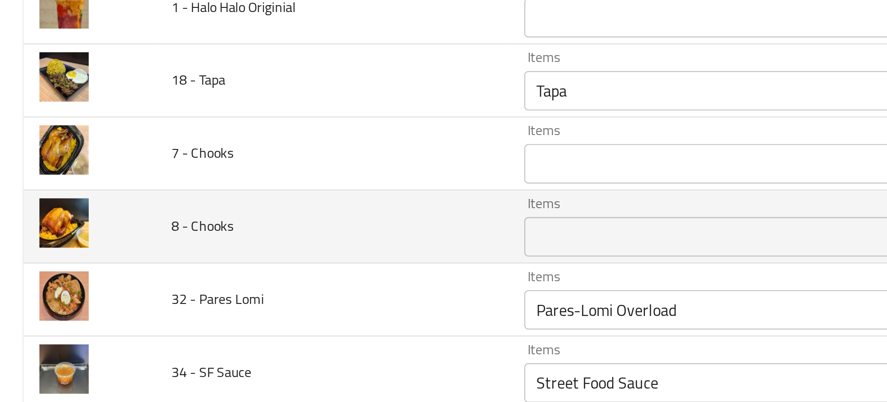
click at [207, 204] on td "8 - Chooks" at bounding box center [155, 193] width 165 height 34
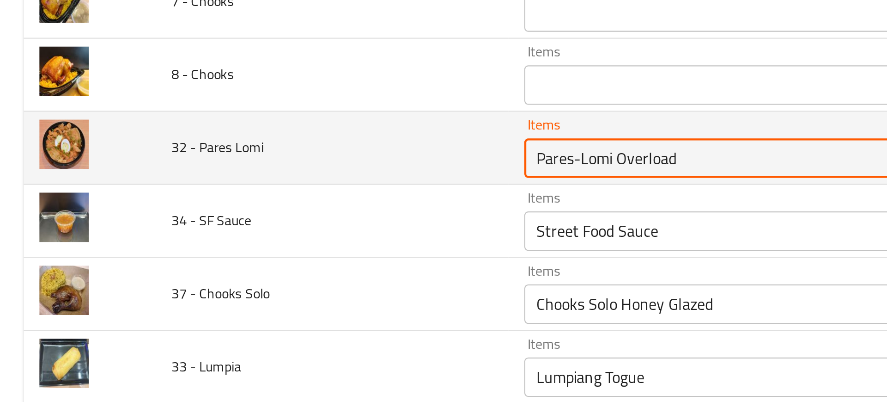
click at [261, 157] on Lomi "Pares-Lomi Overload" at bounding box center [357, 160] width 217 height 13
click at [250, 160] on Lomi "Pares-Lomi Overload" at bounding box center [357, 160] width 217 height 13
drag, startPoint x: 263, startPoint y: 162, endPoint x: 377, endPoint y: 157, distance: 113.8
click at [377, 157] on Lomi "Pares-Lomi Overload" at bounding box center [357, 160] width 217 height 13
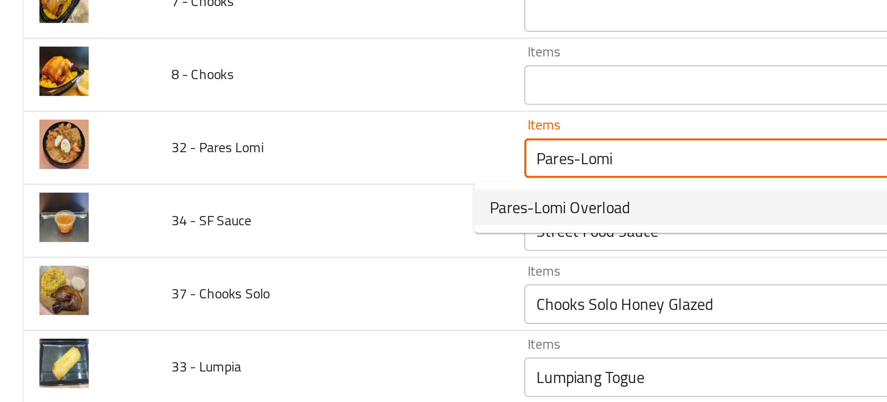
click at [244, 179] on span "Pares-Lomi Overload" at bounding box center [263, 183] width 66 height 11
type Lomi "Pares-Lomi Overload"
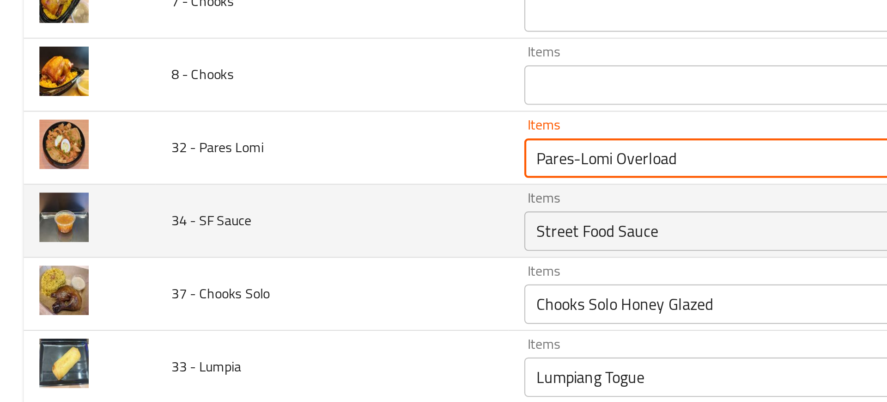
click at [259, 199] on Sauce "Street Food Sauce" at bounding box center [357, 195] width 217 height 13
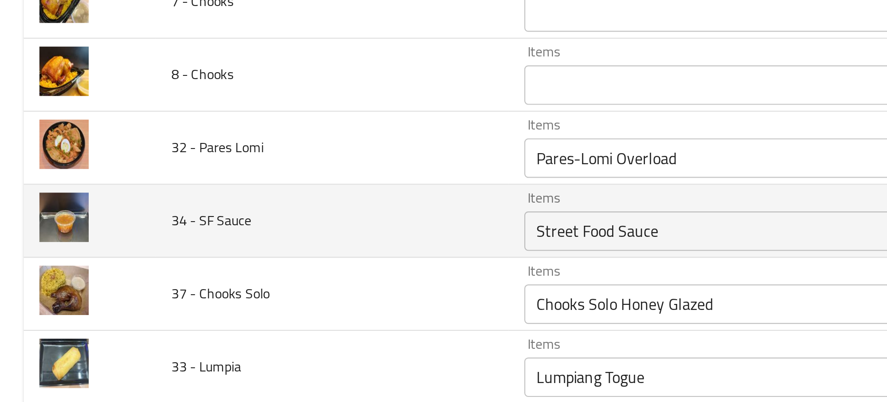
click at [186, 201] on td "34 - SF Sauce" at bounding box center [155, 190] width 165 height 34
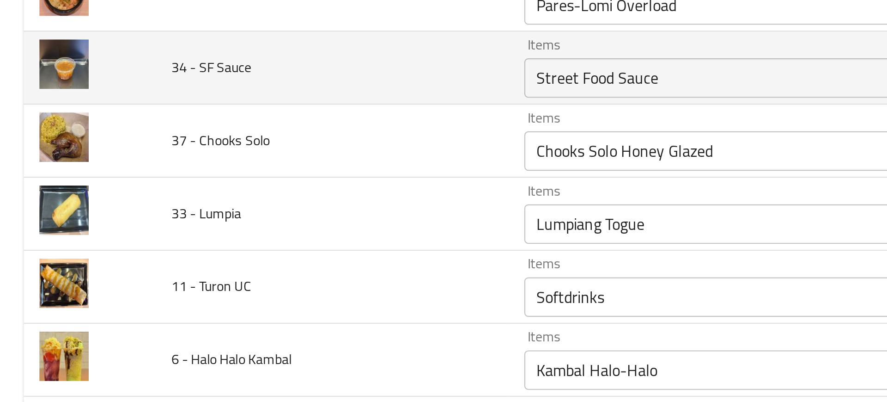
scroll to position [658, 0]
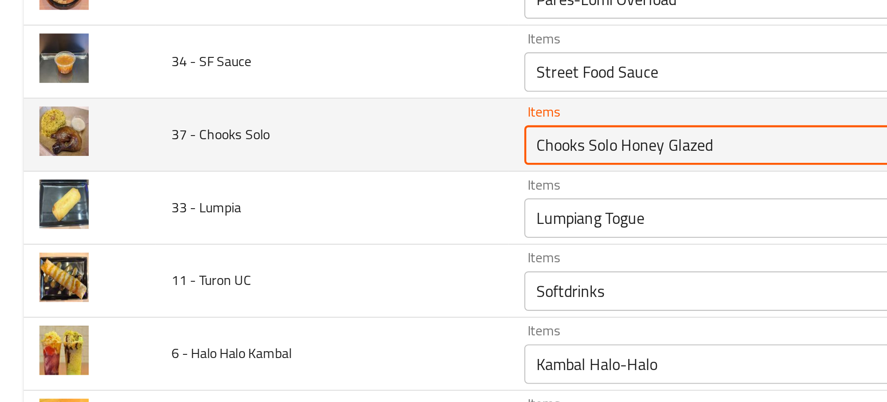
drag, startPoint x: 266, startPoint y: 153, endPoint x: 354, endPoint y: 150, distance: 88.8
click at [354, 150] on Solo "Chooks Solo Honey Glazed" at bounding box center [357, 154] width 217 height 13
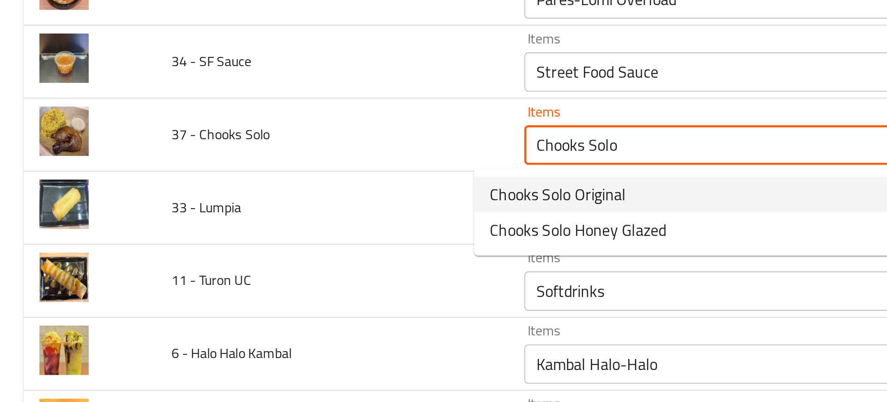
click at [273, 181] on span "Chooks Solo Original" at bounding box center [262, 177] width 64 height 11
type Solo "Chooks Solo Original"
type Solo-ar "تشوكس سولو اوريجنال"
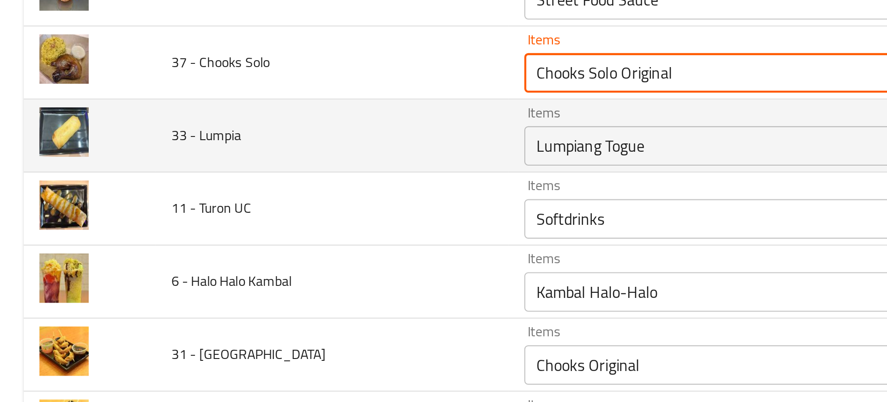
scroll to position [692, 0]
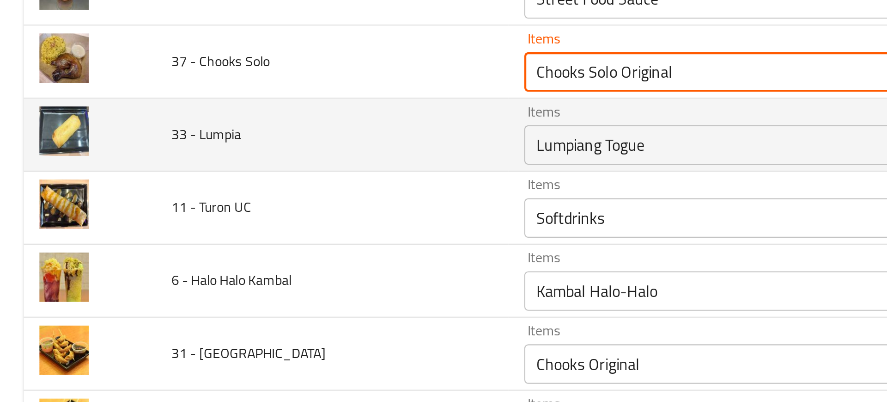
type Solo "Chooks Solo Original"
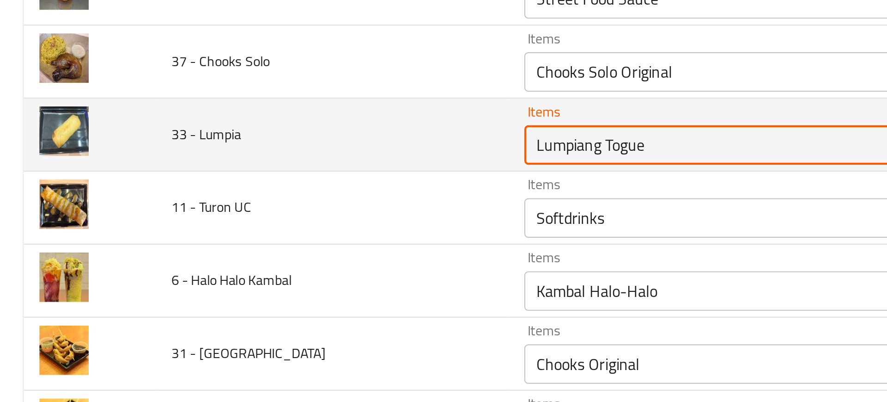
drag, startPoint x: 250, startPoint y: 157, endPoint x: 328, endPoint y: 151, distance: 78.4
click at [328, 151] on Lumpia "Lumpiang Togue" at bounding box center [357, 154] width 217 height 13
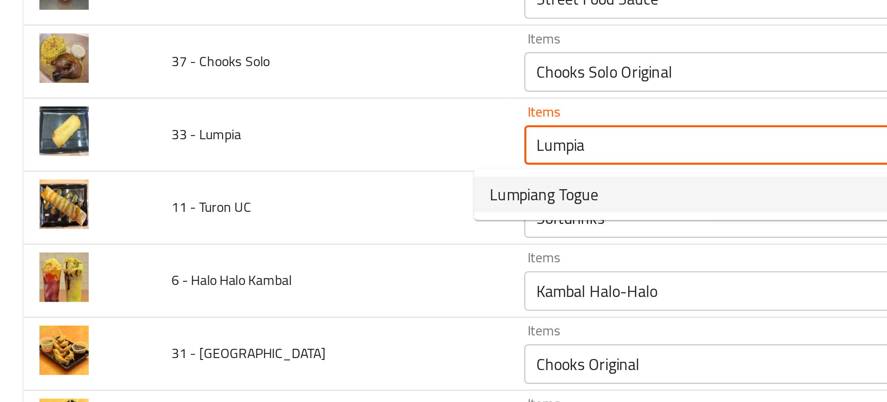
click at [275, 176] on span "Lumpiang Togue" at bounding box center [255, 177] width 51 height 11
type Lumpia "Lumpiang Togue"
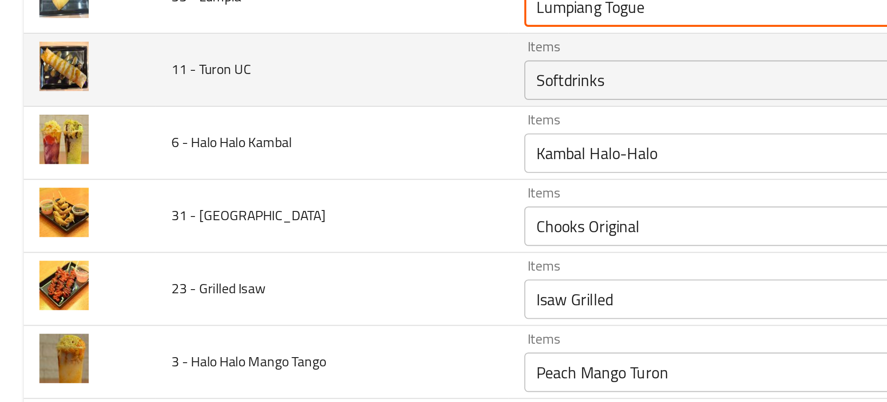
scroll to position [756, 0]
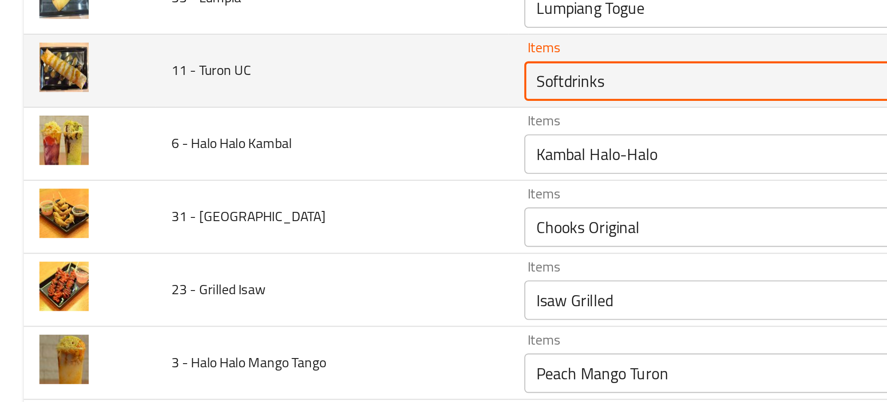
click at [249, 124] on UC "Softdrinks" at bounding box center [357, 124] width 217 height 13
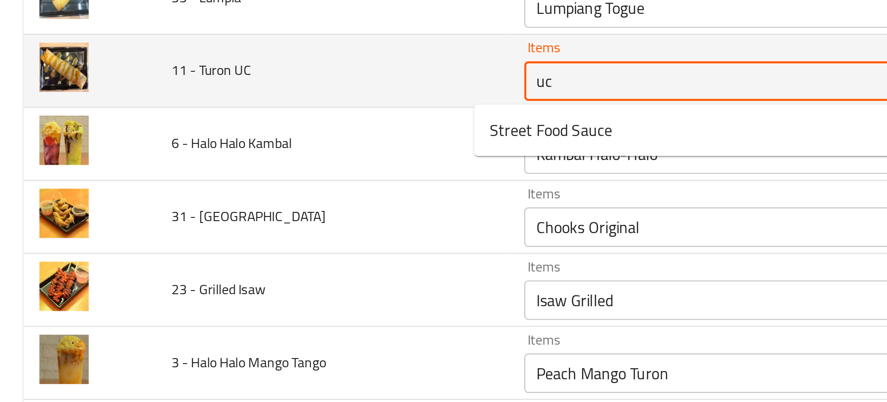
type UC "u"
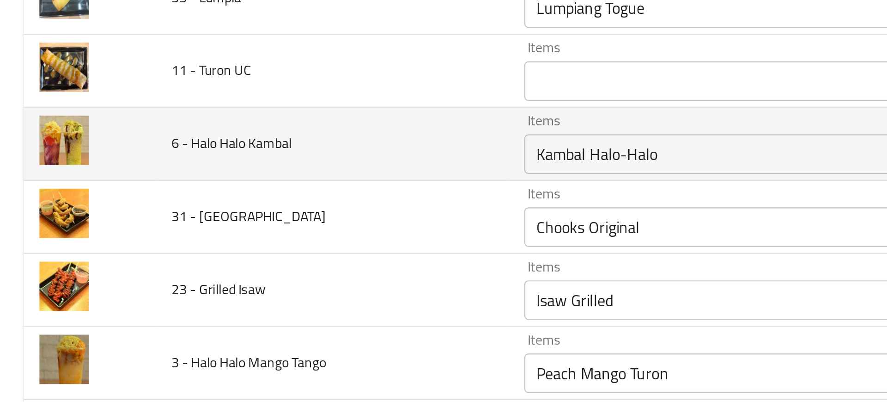
click at [187, 145] on td "6 - Halo Halo Kambal" at bounding box center [155, 154] width 165 height 34
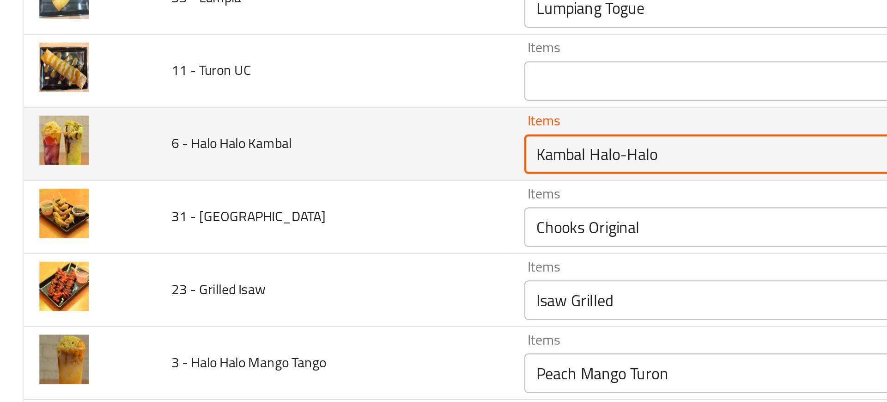
click at [257, 154] on Kambal "Kambal Halo-Halo" at bounding box center [357, 158] width 217 height 13
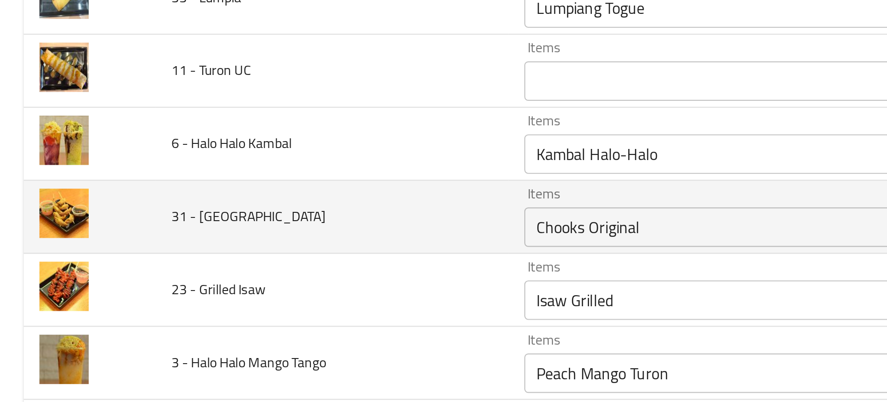
click at [181, 203] on td "31 - Kikiam" at bounding box center [155, 188] width 165 height 34
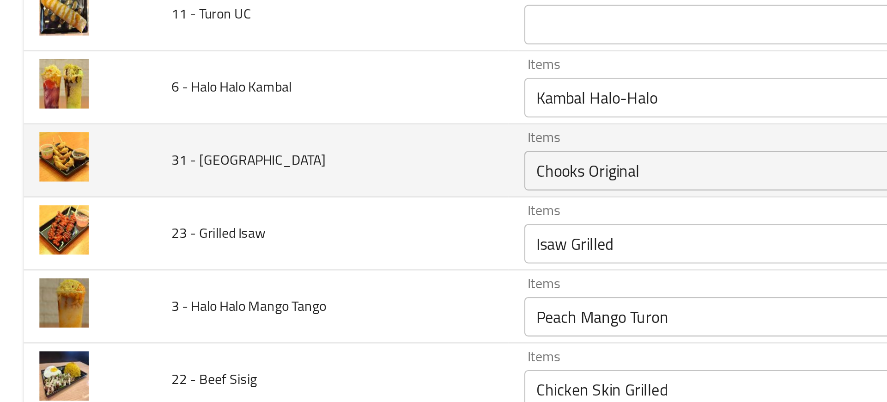
scroll to position [784, 0]
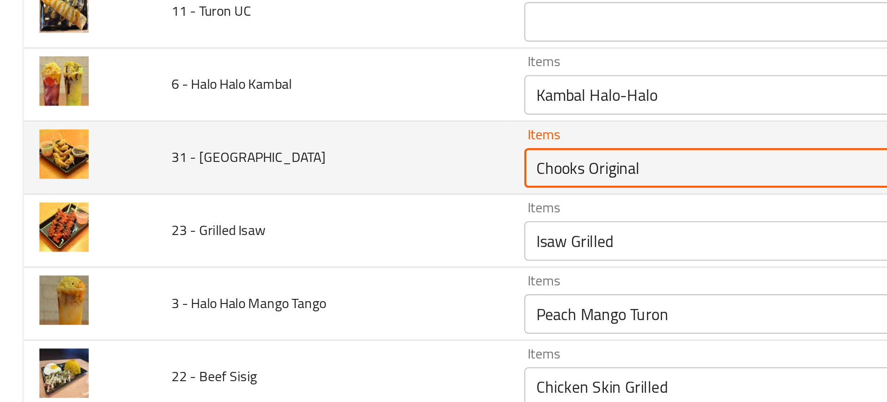
click at [255, 162] on Kikiam "Chooks Original" at bounding box center [357, 165] width 217 height 13
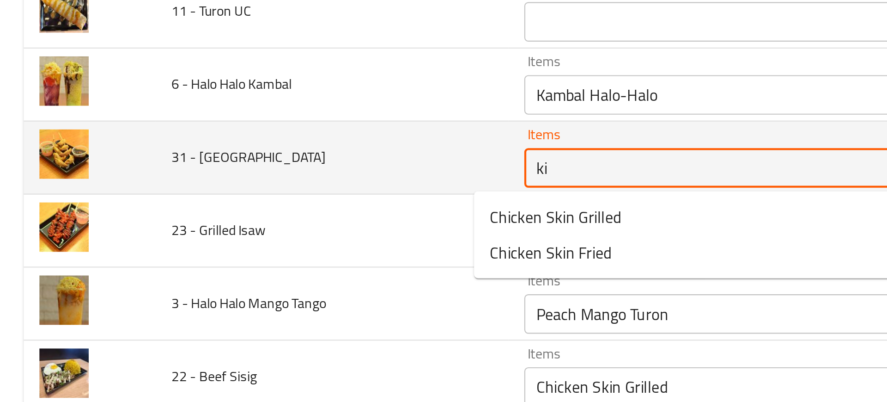
type Kikiam "kik"
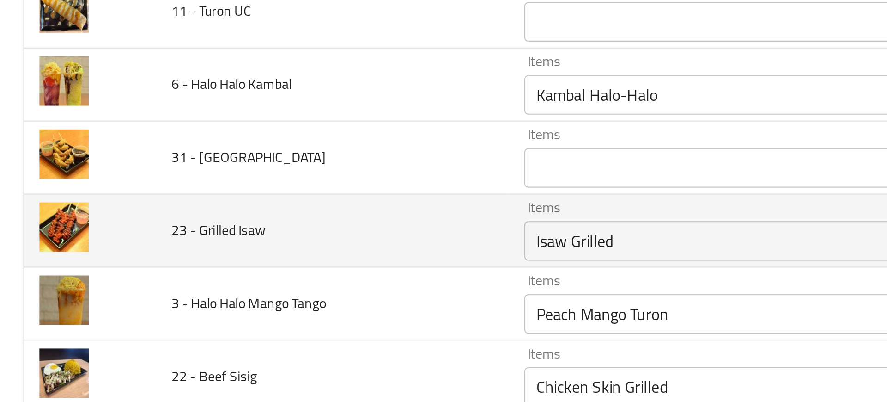
click at [205, 187] on td "23 - Grilled Isaw" at bounding box center [155, 195] width 165 height 34
click at [249, 201] on Isaw "Isaw Grilled" at bounding box center [357, 199] width 217 height 13
click at [208, 208] on td "23 - Grilled Isaw" at bounding box center [155, 195] width 165 height 34
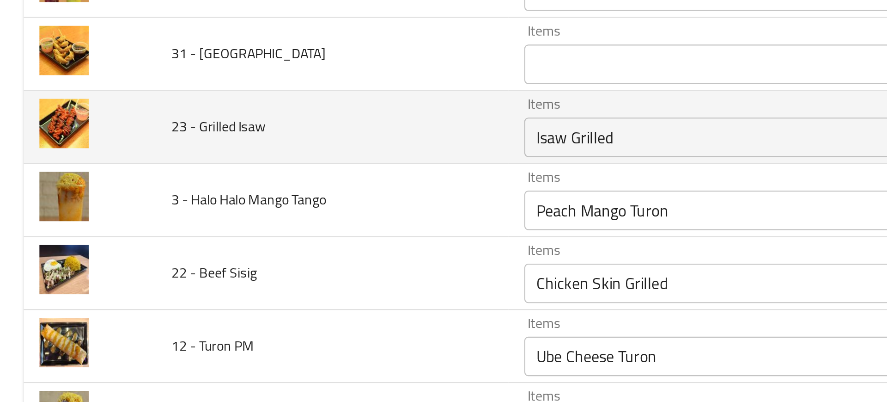
scroll to position [840, 0]
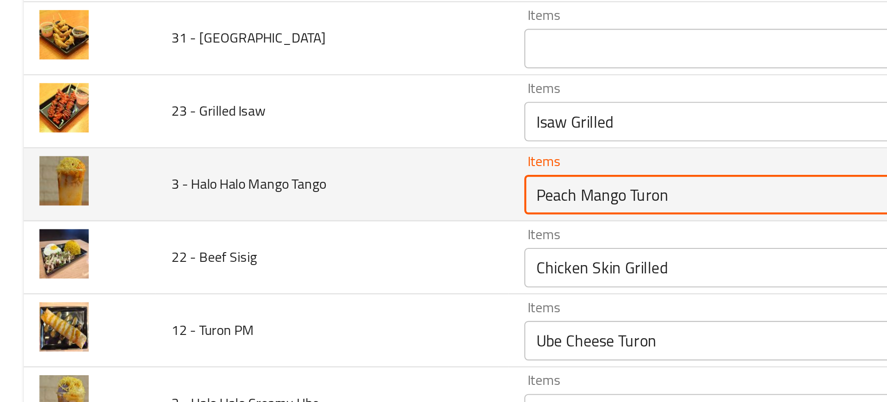
click at [258, 183] on Tango "Peach Mango Turon" at bounding box center [357, 177] width 217 height 13
click at [251, 180] on Tango "Peach Mango Turon" at bounding box center [357, 177] width 217 height 13
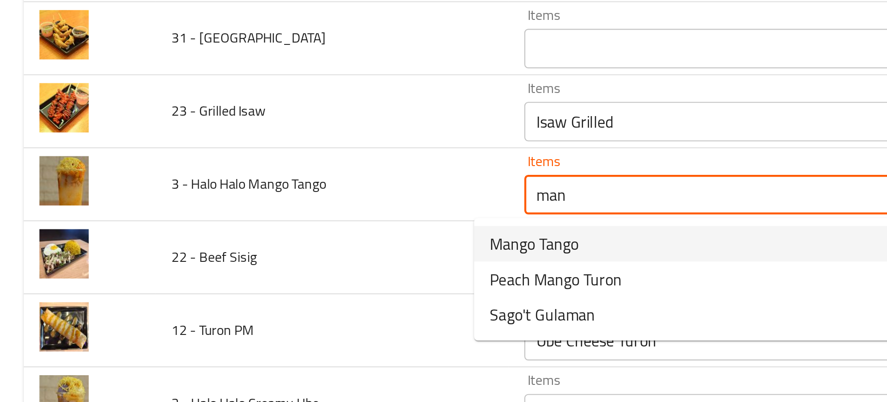
click at [238, 200] on span "Mango Tango" at bounding box center [251, 200] width 42 height 11
type Tango "Mango Tango"
type Tango-ar "مانجو تانجو"
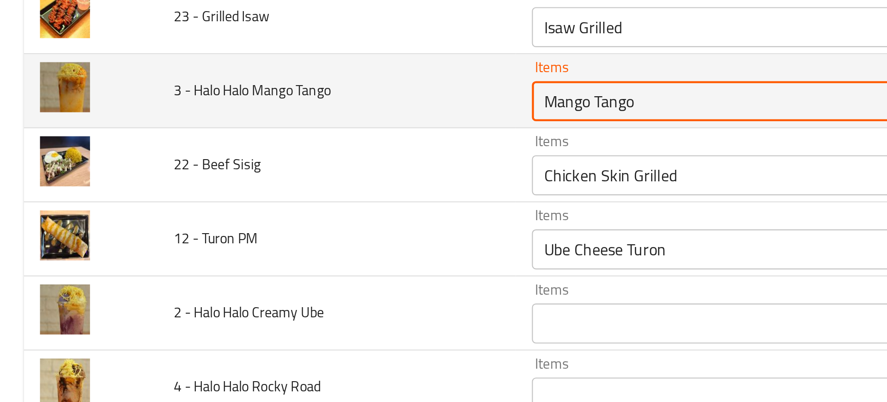
scroll to position [864, 0]
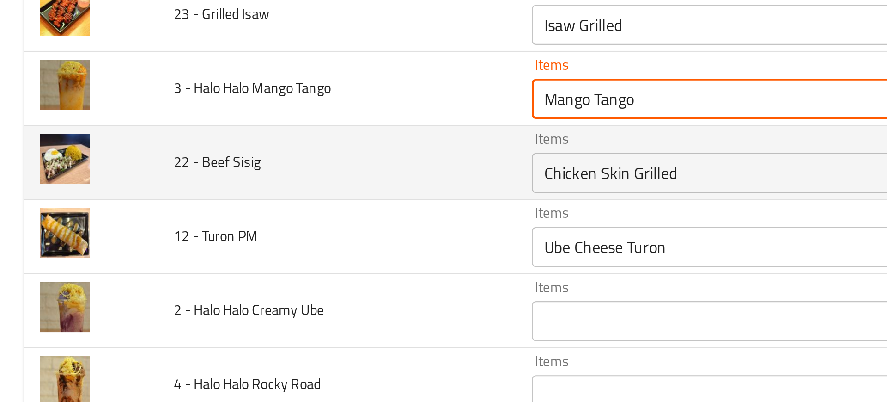
type Tango "Mango Tango"
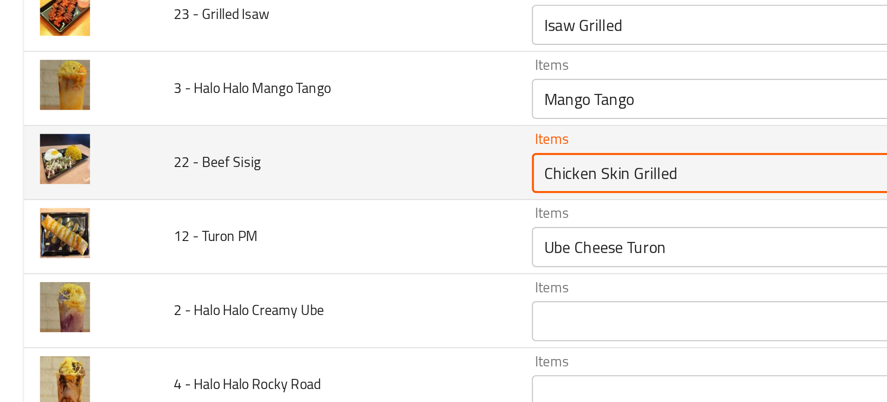
click at [249, 195] on Sisig "Chicken Skin Grilled" at bounding box center [357, 188] width 217 height 13
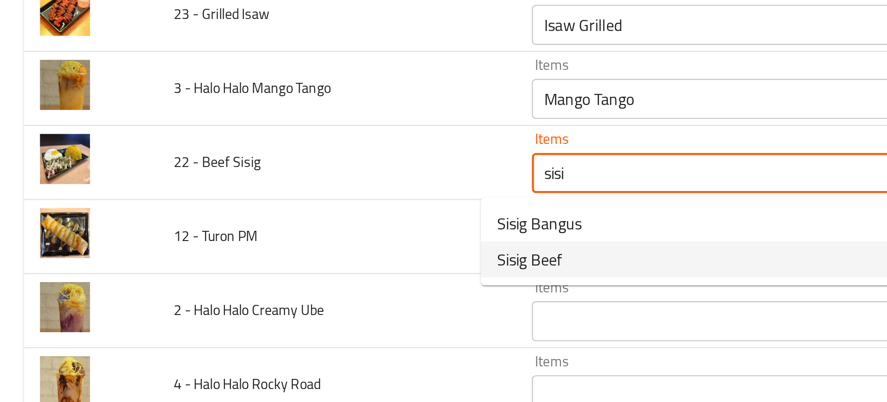
click at [261, 229] on Sisig-option-1 "Sisig Beef" at bounding box center [350, 228] width 256 height 17
type Sisig "Sisig Beef"
type Sisig-ar "لحم بقري سيسيج"
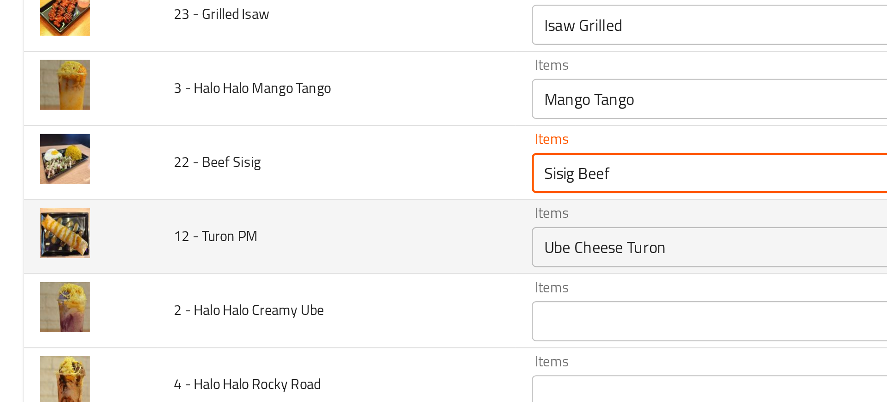
type Sisig "Sisig Beef"
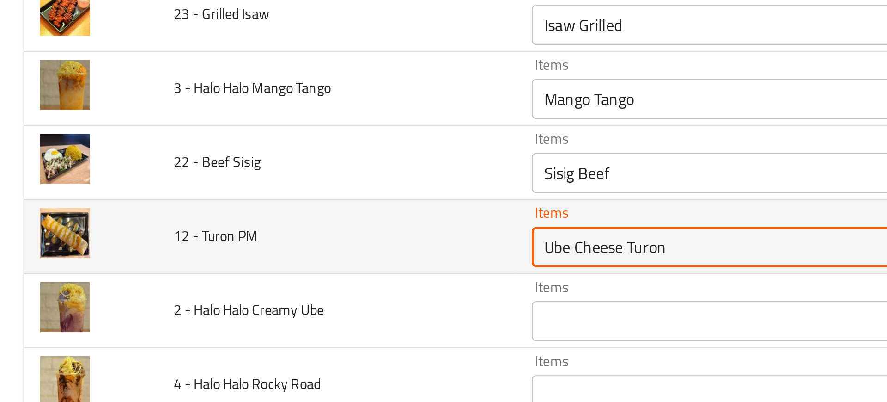
click at [250, 228] on PM "Ube Cheese Turon" at bounding box center [357, 222] width 217 height 13
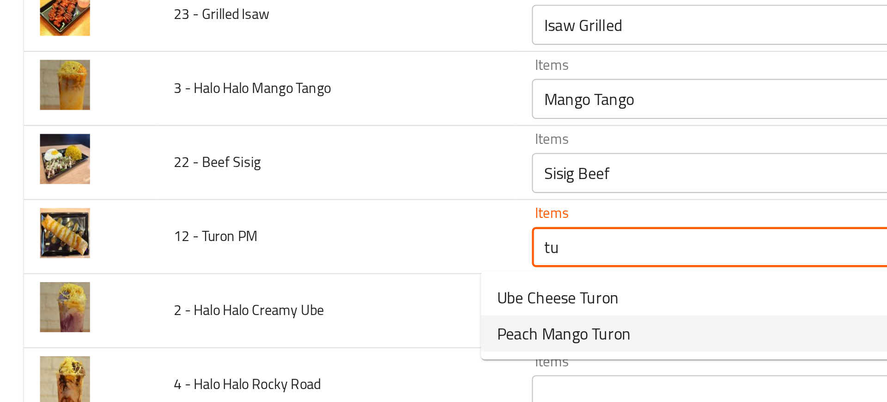
click at [263, 267] on span "Peach Mango Turon" at bounding box center [261, 262] width 62 height 11
type PM "Peach Mango Turon"
type PM-ar "تورون خوخ مانجو"
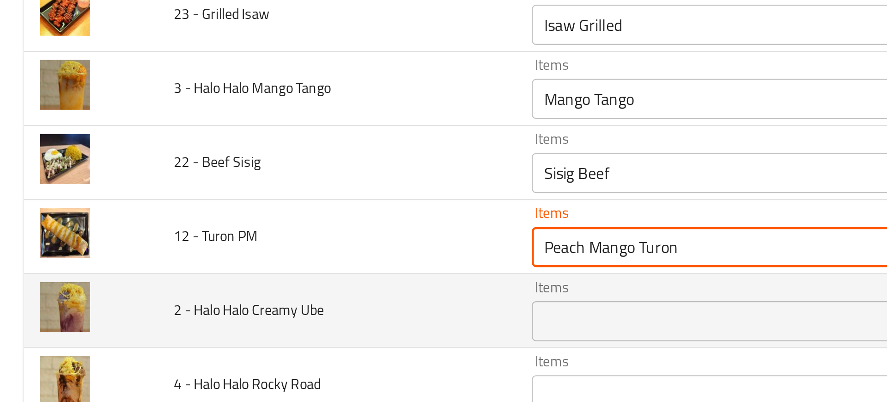
click at [249, 263] on div "Items" at bounding box center [371, 257] width 250 height 18
type PM "Peach Mango Turon"
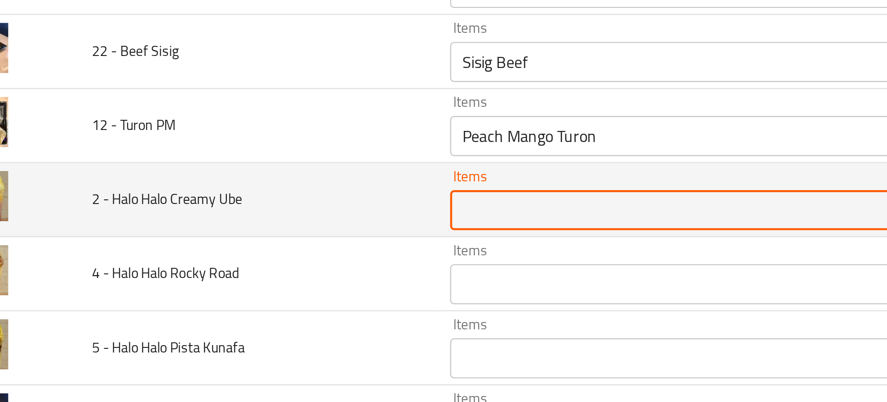
scroll to position [915, 0]
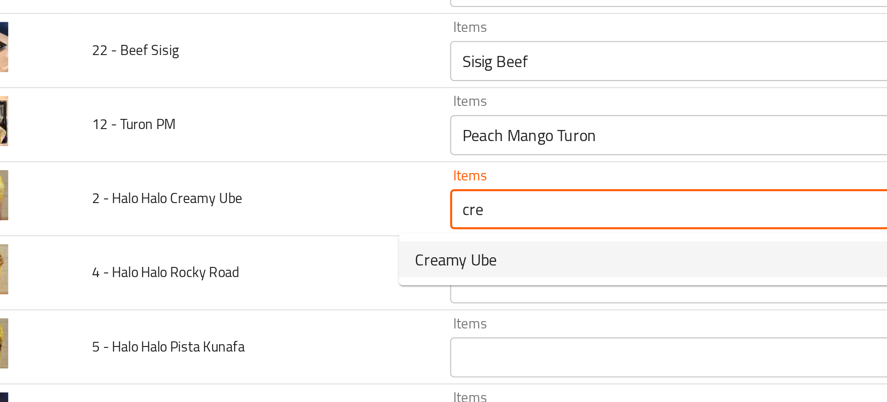
click at [247, 234] on span "Creamy Ube" at bounding box center [249, 228] width 38 height 11
type Ube "Creamy Ube"
type Ube-ar "كريمي أوبي"
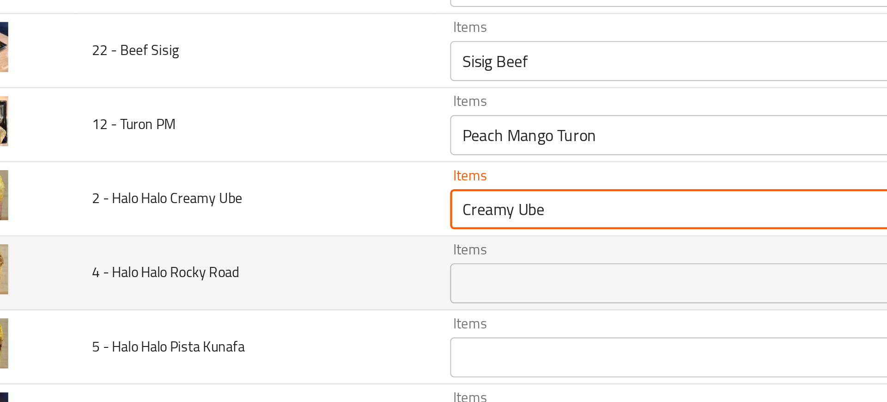
type Ube "Creamy Ube"
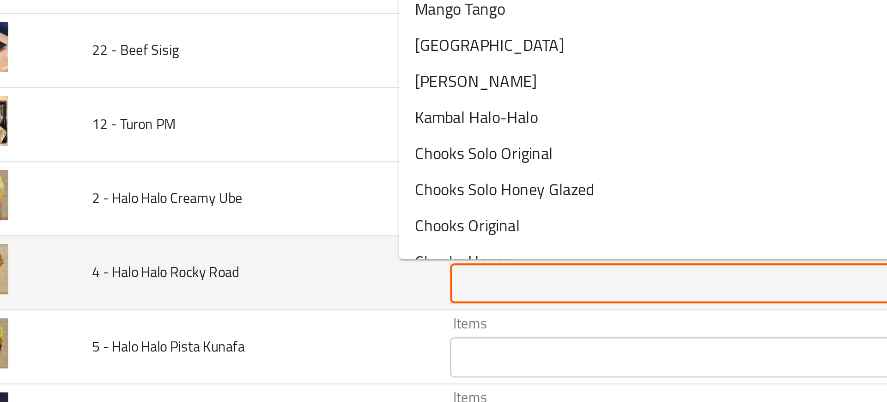
click at [256, 233] on Road "Items" at bounding box center [357, 239] width 217 height 13
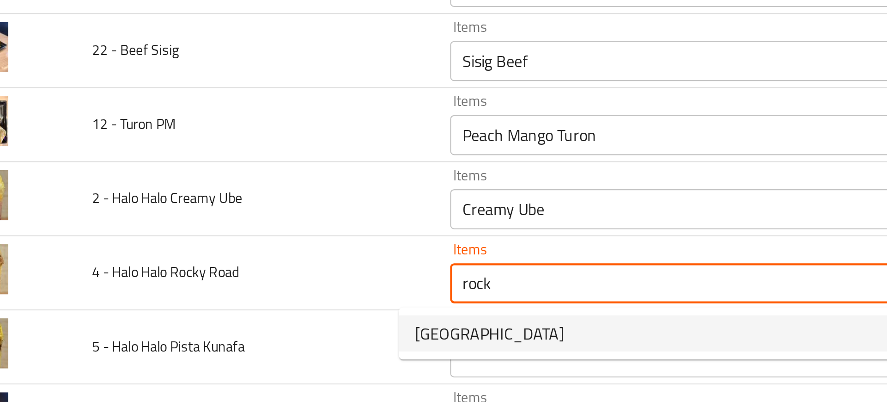
click at [260, 262] on span "Rocky Road" at bounding box center [264, 262] width 69 height 11
type Road "Rocky Road"
type Road-ar "روكي رود"
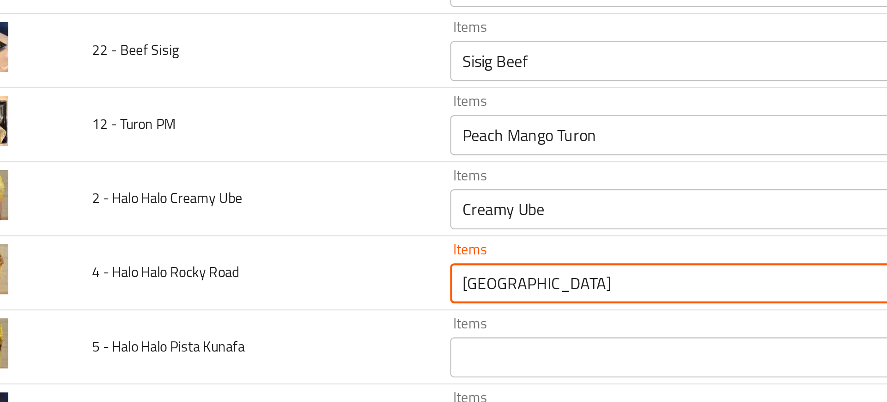
type Road "Rocky Road"
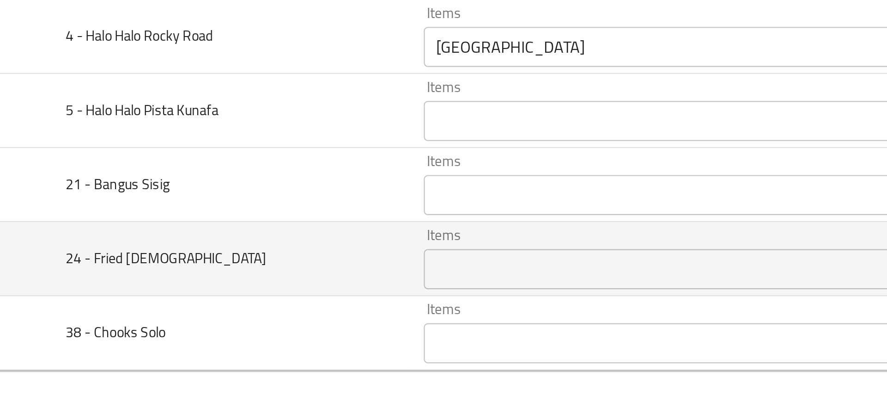
scroll to position [917, 0]
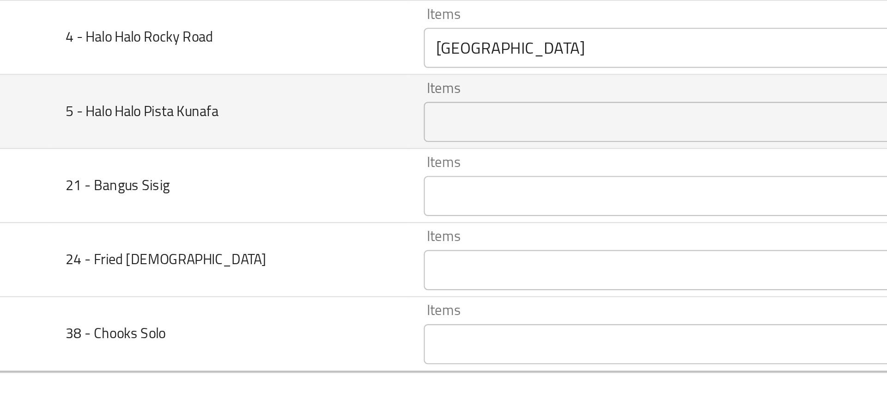
click at [249, 266] on Kunafa "Items" at bounding box center [357, 272] width 217 height 13
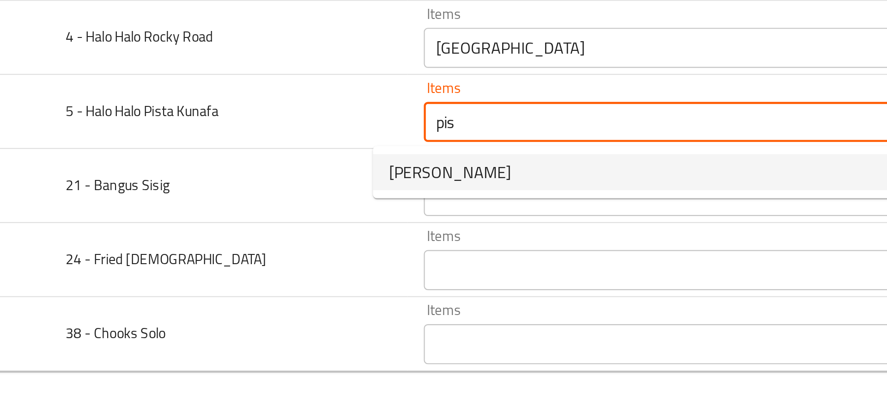
click at [245, 293] on span "Pista Kunafa" at bounding box center [258, 295] width 56 height 11
type Kunafa "Pista Kunafa"
type Kunafa-ar "بيستا كنافة"
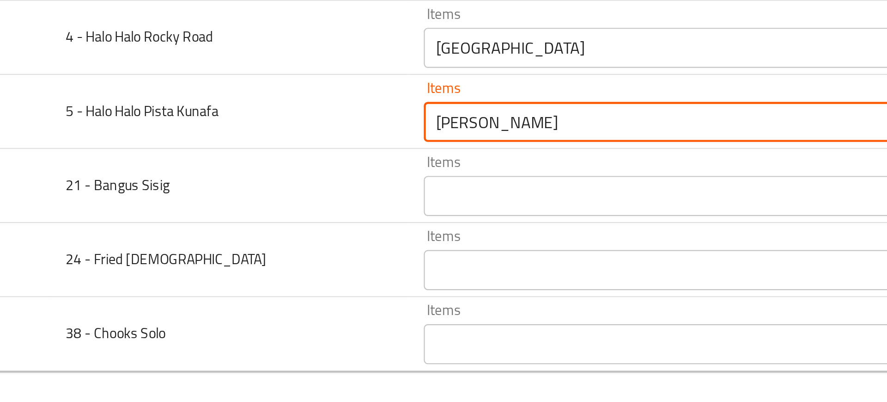
type Kunafa "Pista Kunafa"
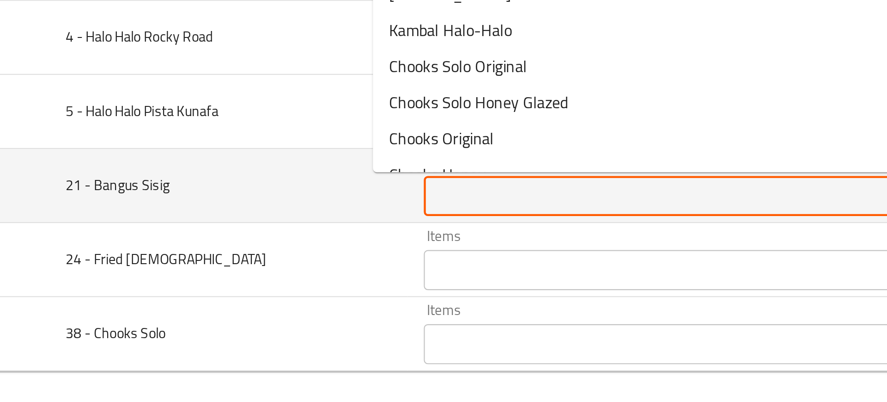
click at [251, 304] on Sisig "Items" at bounding box center [357, 306] width 217 height 13
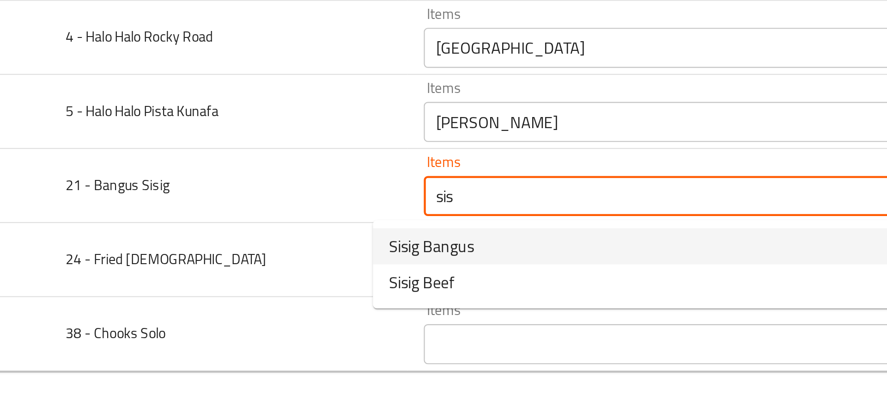
click at [254, 326] on span "Sisig Bangus" at bounding box center [249, 329] width 39 height 11
type Sisig "Sisig Bangus"
type Sisig-ar "بانجوس سيسيج"
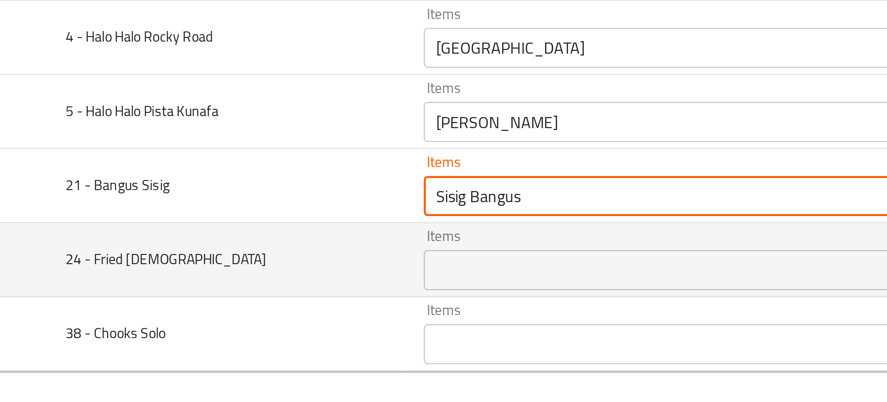
type Sisig "Sisig Bangus"
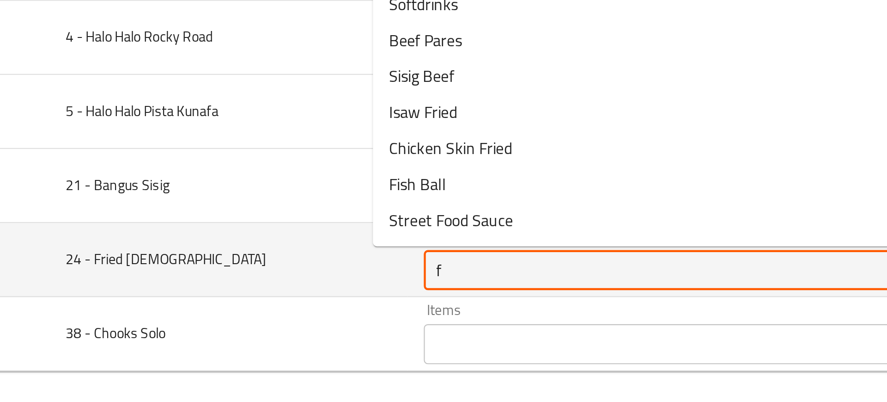
click at [261, 336] on Isaw "f" at bounding box center [357, 340] width 217 height 13
type Isaw "r"
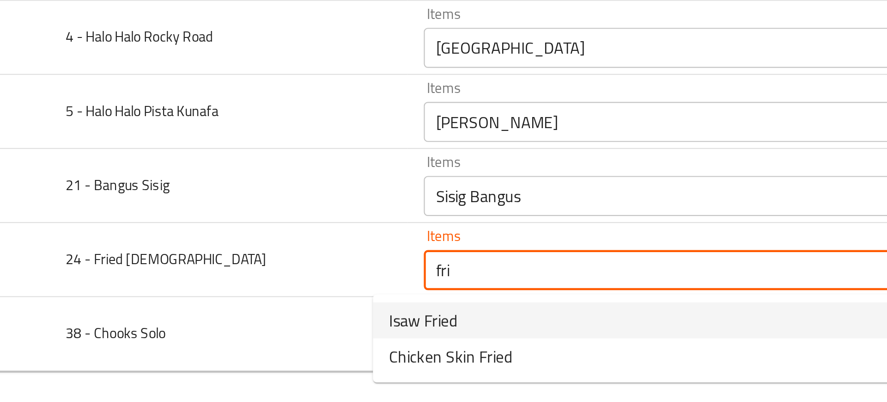
click at [241, 361] on span "Isaw Fried" at bounding box center [245, 363] width 31 height 11
type Isaw "Isaw Fried"
type Isaw-ar "إيساو مقلي"
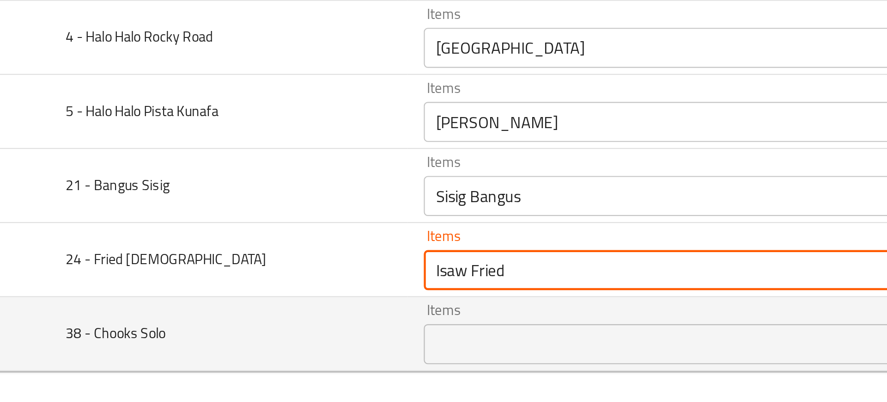
type Isaw "Isaw Fried"
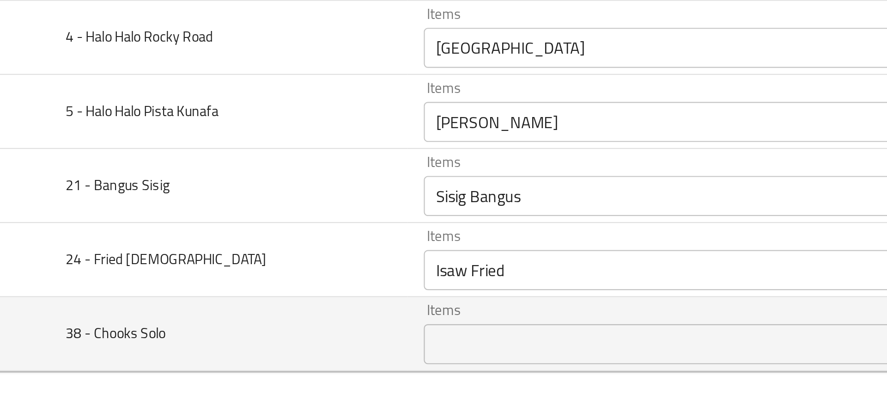
click at [260, 378] on Solo "Items" at bounding box center [357, 374] width 217 height 13
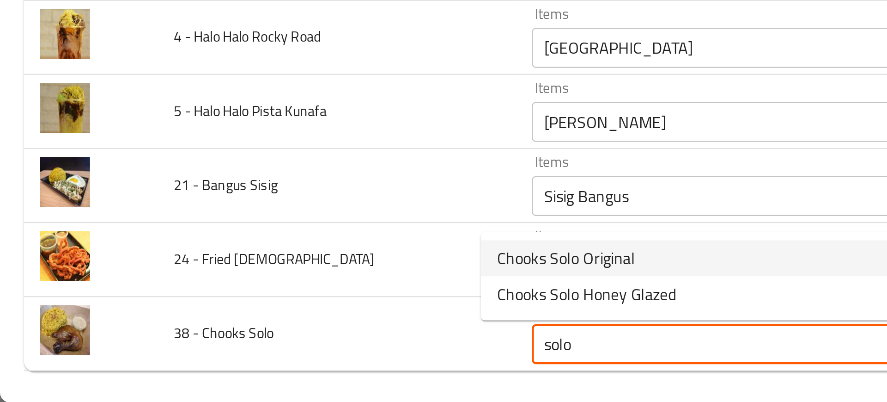
click at [242, 329] on span "Chooks Solo Original" at bounding box center [262, 334] width 64 height 11
type Solo "Chooks Solo Original"
type Solo-ar "تشوكس سولو اوريجنال"
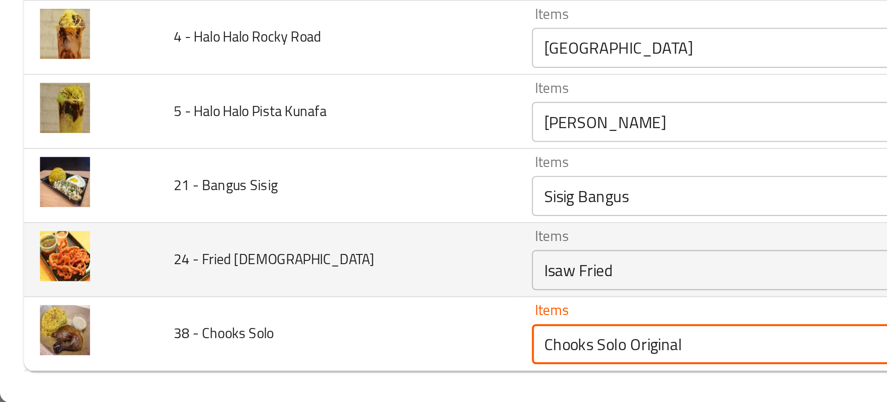
type Solo "Chooks Solo Original"
click at [154, 334] on td "24 - Fried Isaw" at bounding box center [155, 336] width 165 height 34
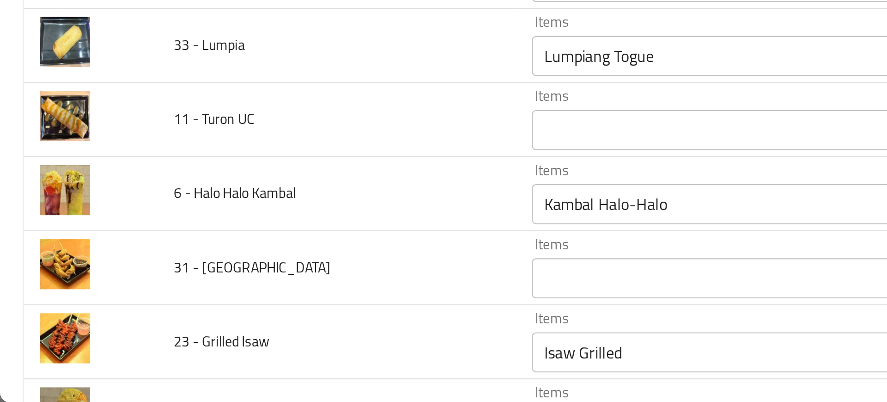
scroll to position [605, 0]
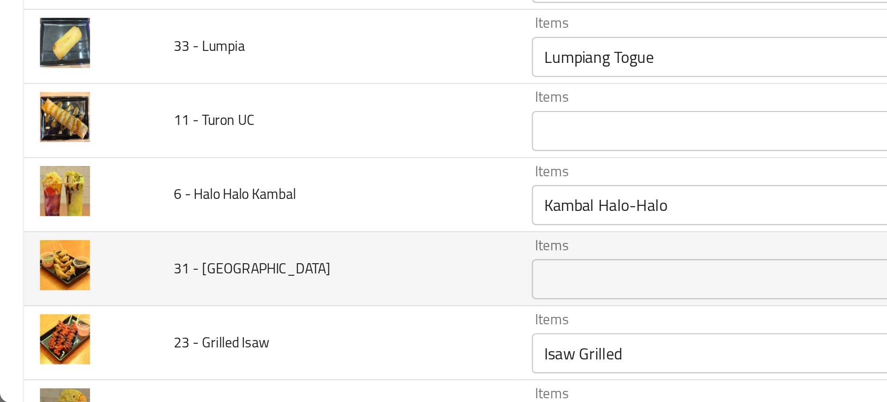
click at [98, 340] on span "31 - Kikiam" at bounding box center [116, 340] width 73 height 12
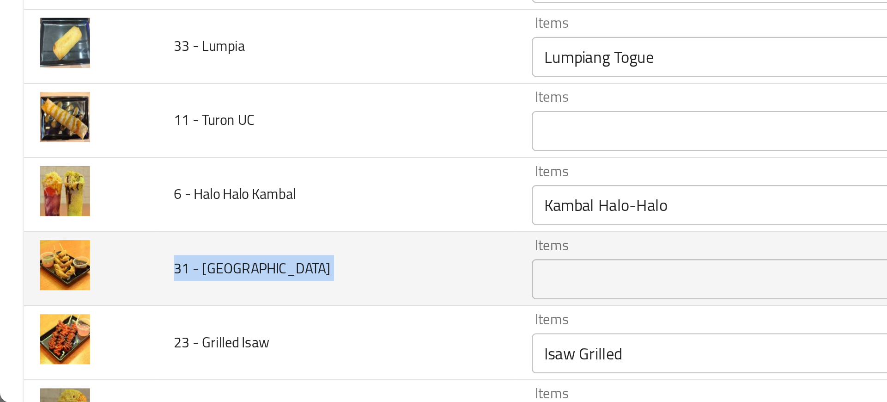
click at [98, 340] on span "31 - Kikiam" at bounding box center [116, 340] width 73 height 12
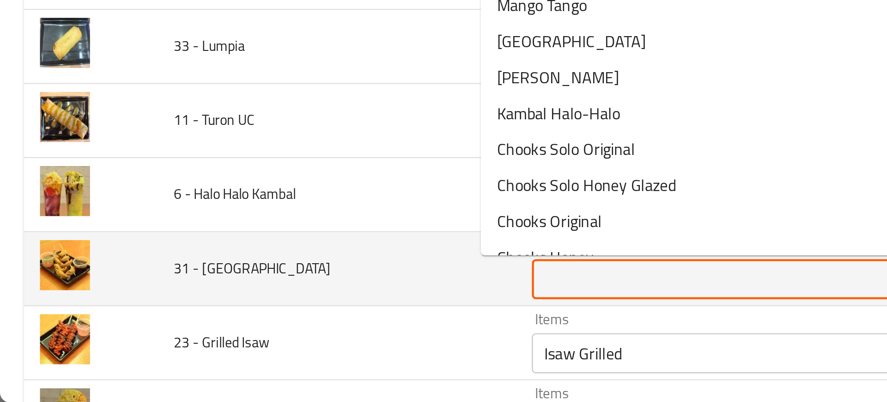
click at [249, 339] on Kikiam "Items" at bounding box center [357, 344] width 217 height 13
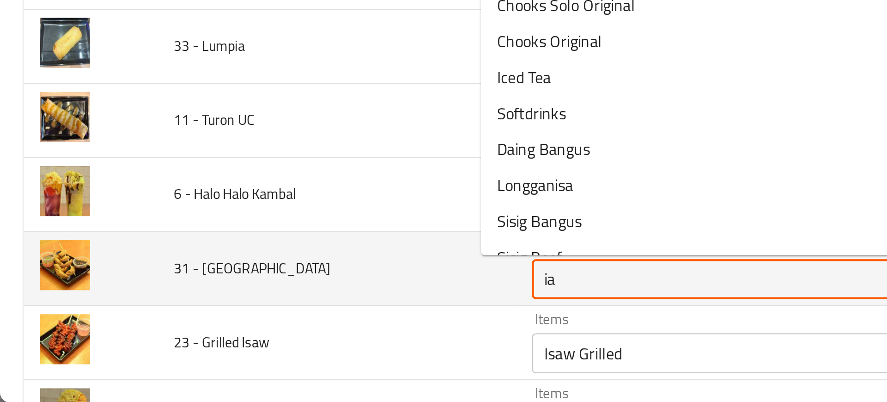
type Kikiam "iam"
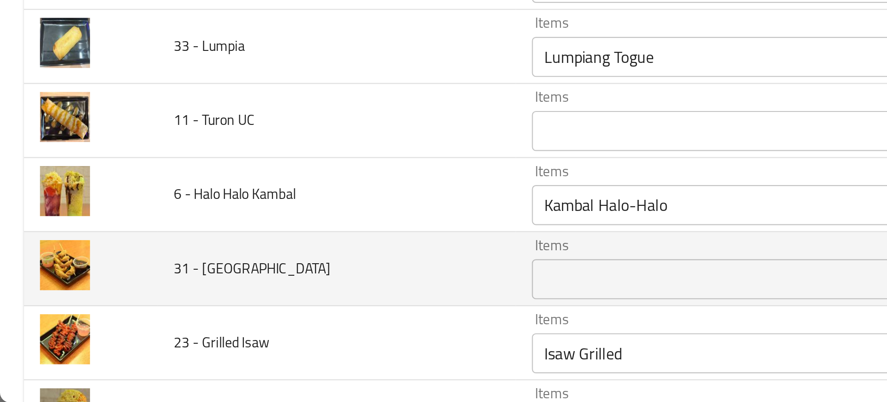
click at [98, 340] on span "31 - Kikiam" at bounding box center [116, 340] width 73 height 12
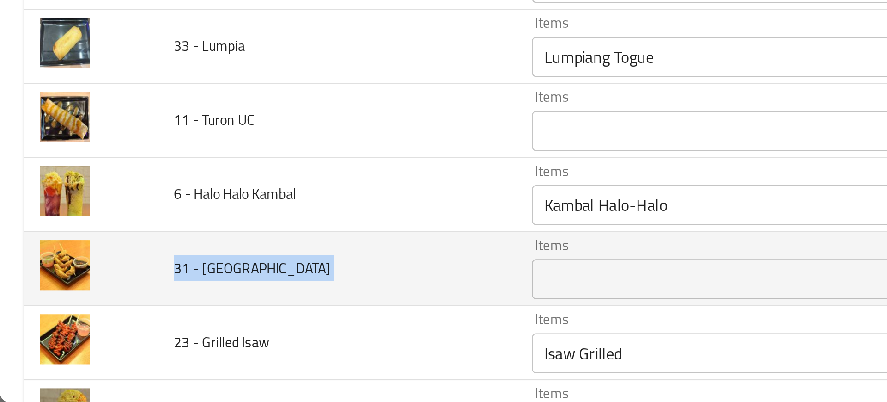
click at [98, 340] on span "31 - Kikiam" at bounding box center [116, 340] width 73 height 12
copy span "31 - Kikiam"
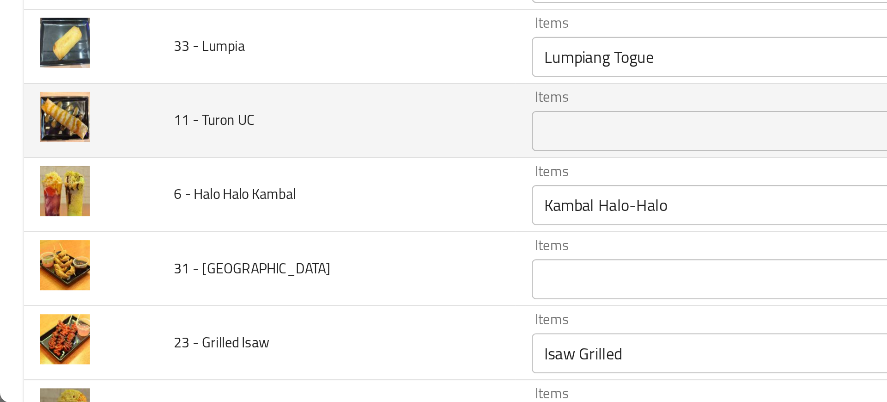
click at [90, 277] on span "11 - Turon UC" at bounding box center [98, 271] width 37 height 12
copy span "11 - Turon UC"
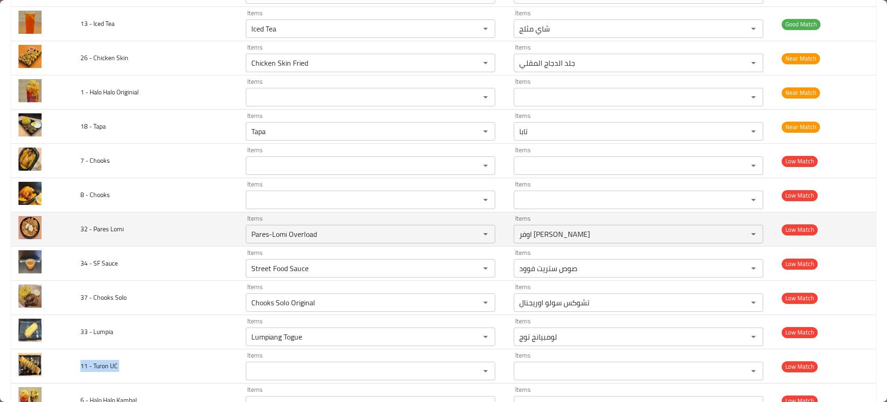
scroll to position [496, 0]
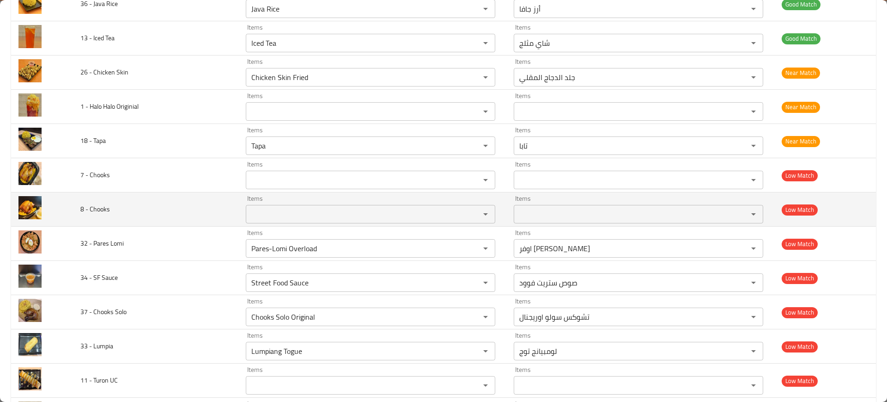
click at [98, 209] on span "8 - Chooks" at bounding box center [95, 209] width 30 height 12
copy span "8 - Chooks"
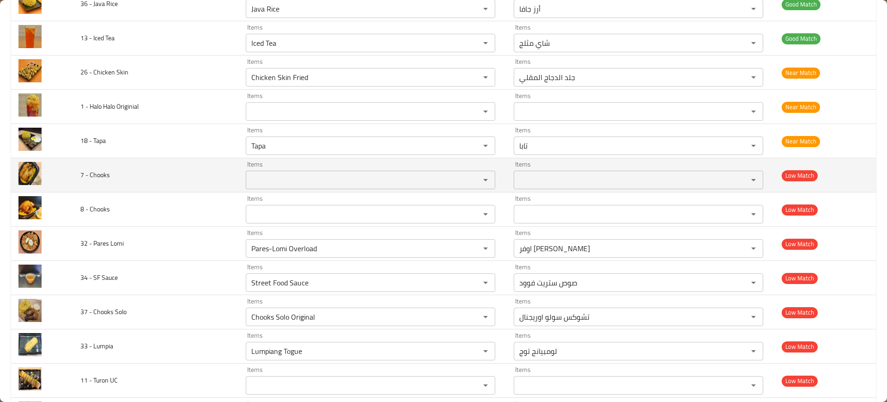
click at [92, 175] on span "7 - Chooks" at bounding box center [95, 175] width 30 height 12
copy span "7 - Chooks"
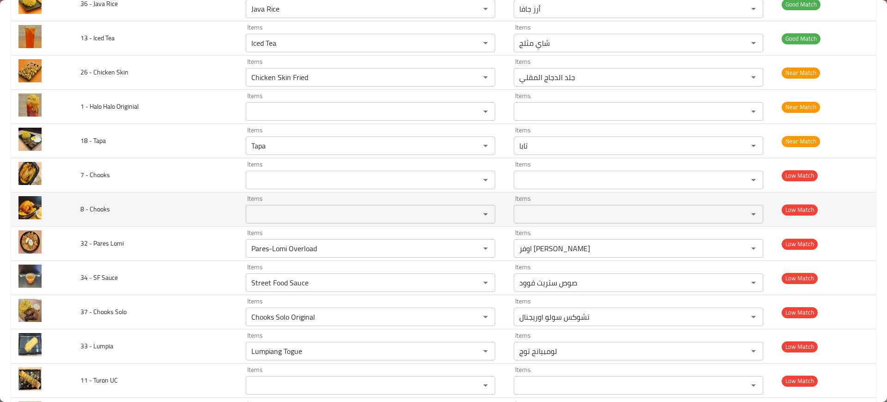
click at [160, 217] on td "8 - Chooks" at bounding box center [155, 209] width 165 height 34
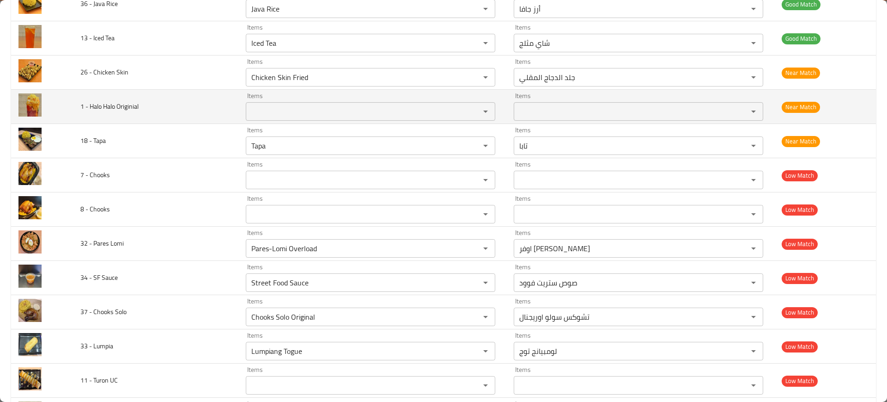
click at [122, 110] on span "1 - Halo Halo Originial" at bounding box center [109, 106] width 58 height 12
copy span "1 - Halo Halo Originial"
click at [179, 116] on td "1 - Halo Halo Originial" at bounding box center [155, 107] width 165 height 34
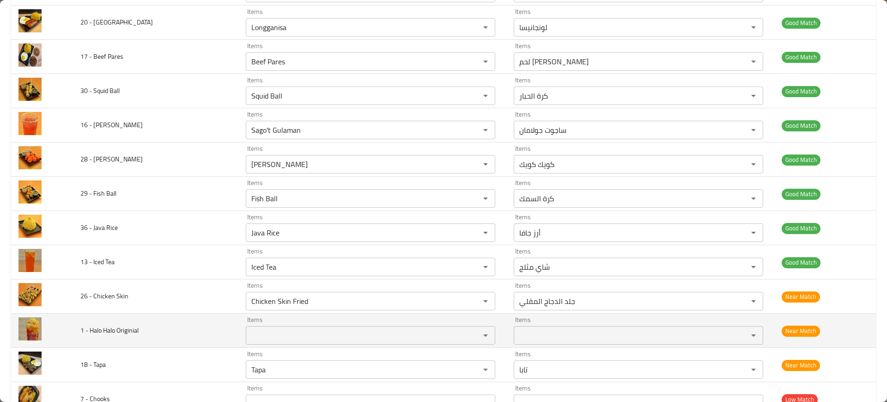
scroll to position [25, 0]
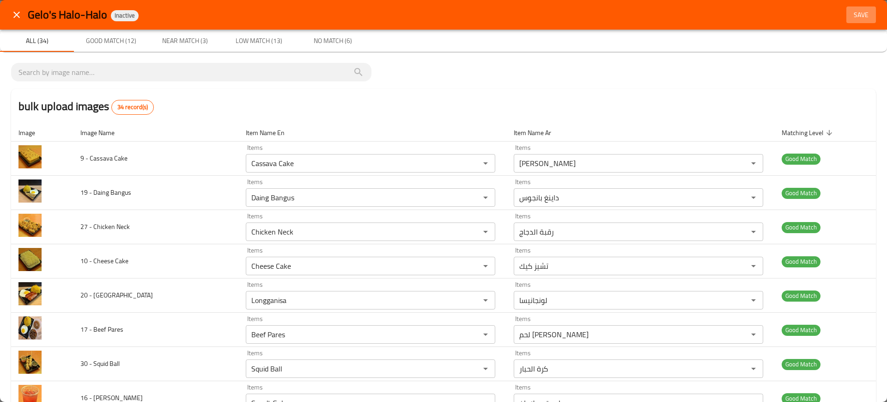
click at [850, 19] on span "Save" at bounding box center [861, 15] width 22 height 12
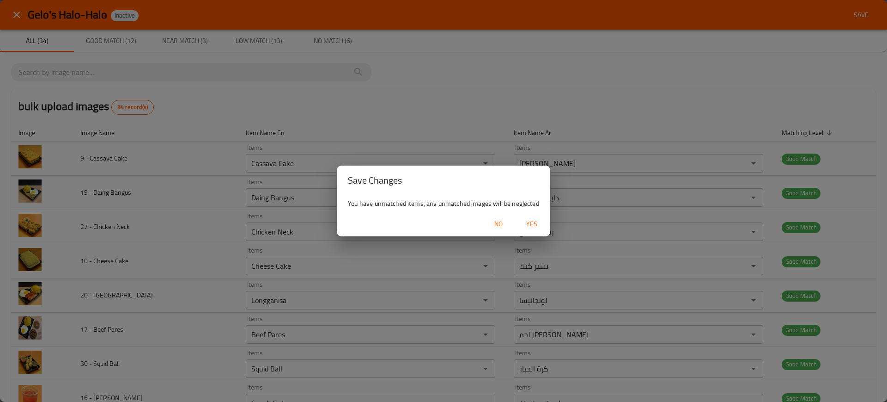
click at [535, 229] on span "Yes" at bounding box center [532, 224] width 22 height 12
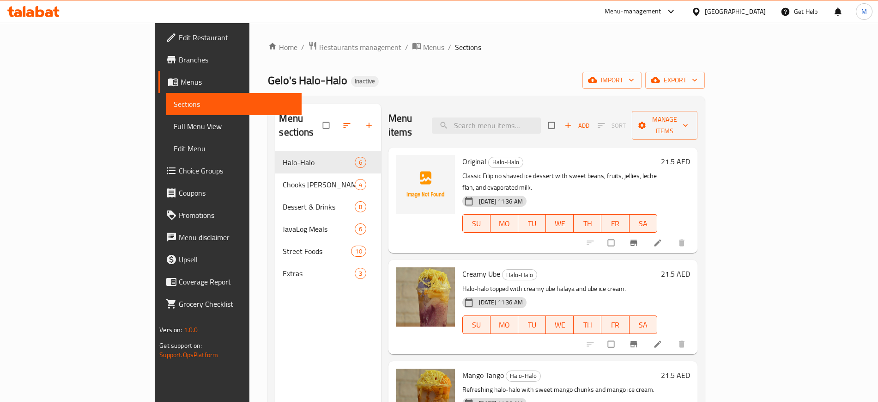
click at [396, 161] on img at bounding box center [425, 184] width 59 height 59
click at [396, 155] on img at bounding box center [425, 184] width 59 height 59
click at [401, 200] on div at bounding box center [425, 200] width 67 height 98
click at [400, 159] on button "upload picture" at bounding box center [409, 168] width 18 height 18
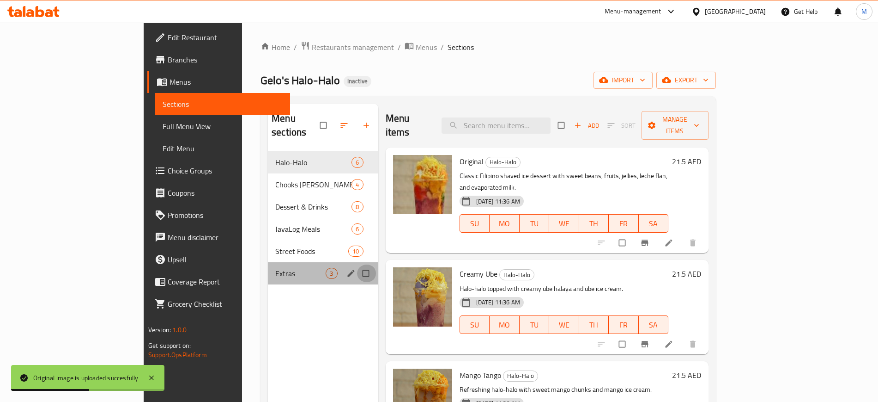
click at [357, 264] on input "Menu sections" at bounding box center [366, 273] width 19 height 18
checkbox input "true"
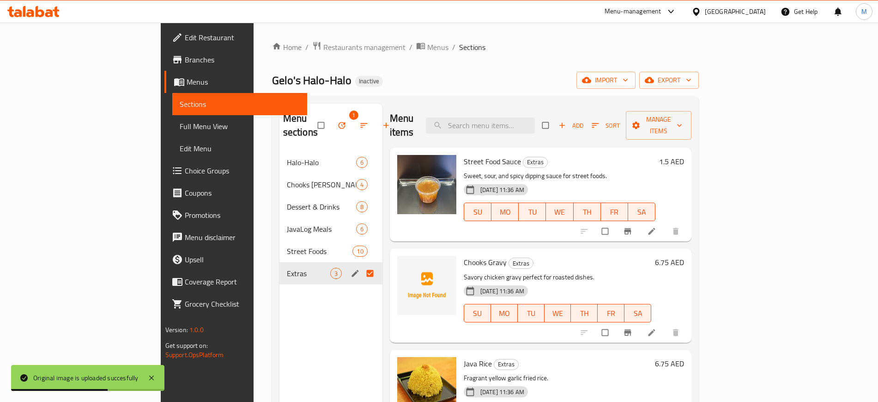
click at [383, 292] on div "Menu items Add Sort Manage items Street Food Sauce Extras Sweet, sour, and spic…" at bounding box center [538, 305] width 310 height 402
click at [287, 157] on span "Halo-Halo" at bounding box center [308, 162] width 43 height 11
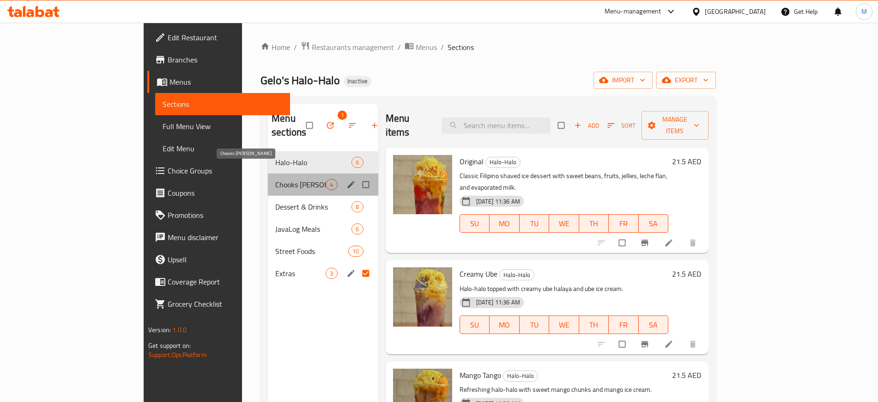
click at [275, 179] on span "Chooks Litson" at bounding box center [300, 184] width 50 height 11
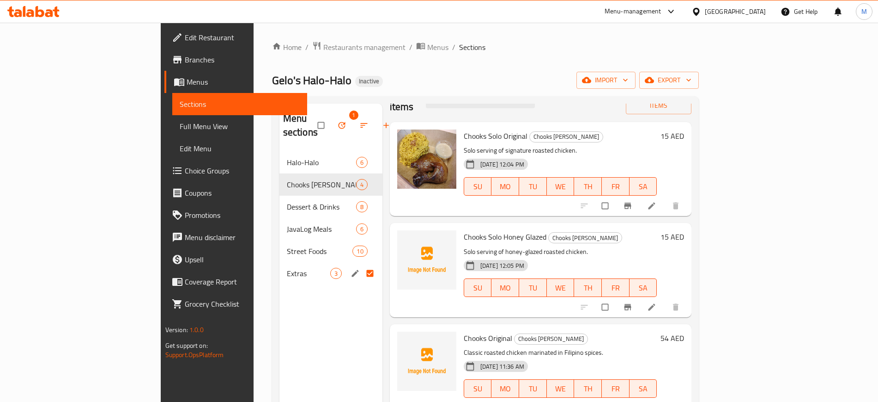
scroll to position [25, 0]
click at [405, 341] on icon "upload picture" at bounding box center [409, 344] width 8 height 7
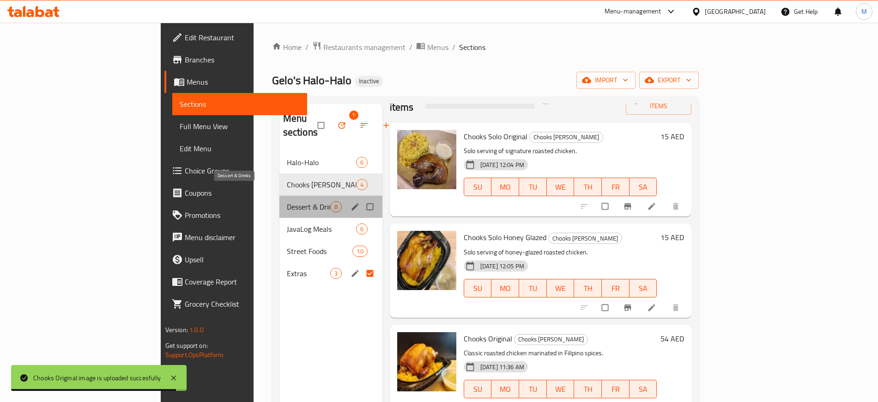
click at [287, 201] on span "Dessert & Drinks" at bounding box center [308, 206] width 43 height 11
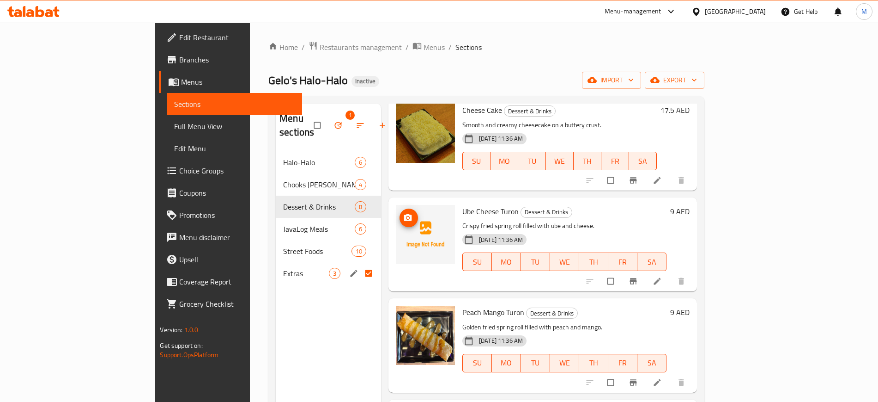
scroll to position [166, 0]
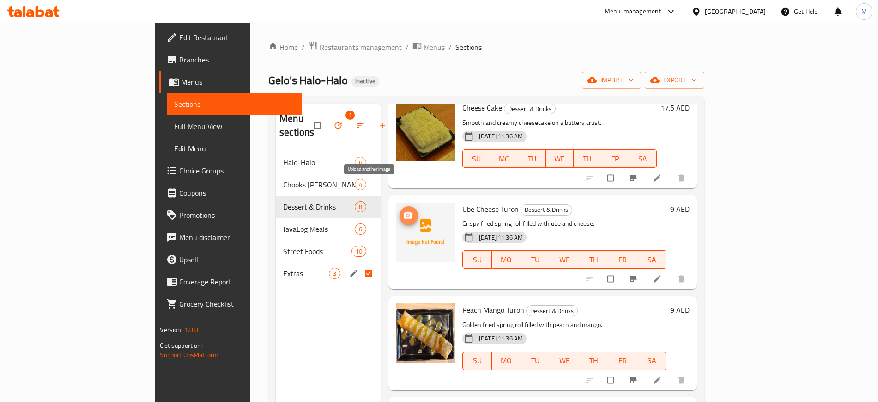
click at [400, 211] on span "upload picture" at bounding box center [409, 215] width 18 height 9
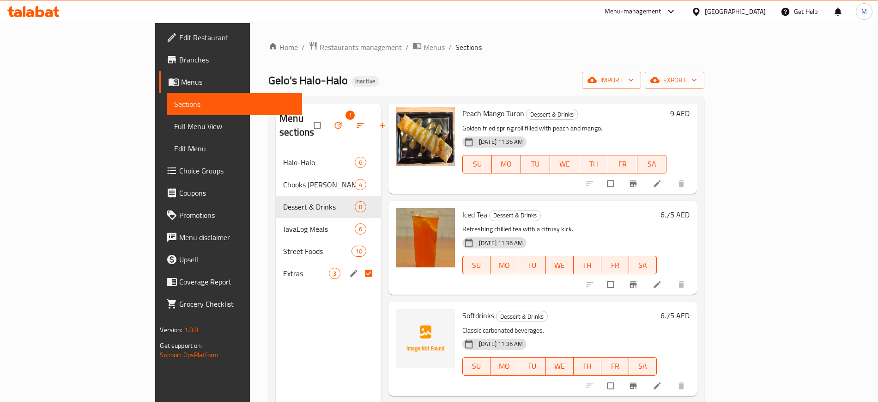
scroll to position [429, 0]
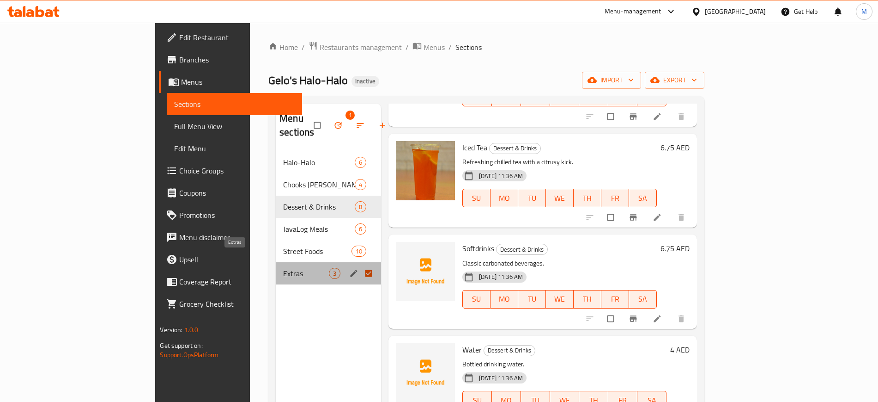
click at [283, 268] on span "Extras" at bounding box center [306, 273] width 46 height 11
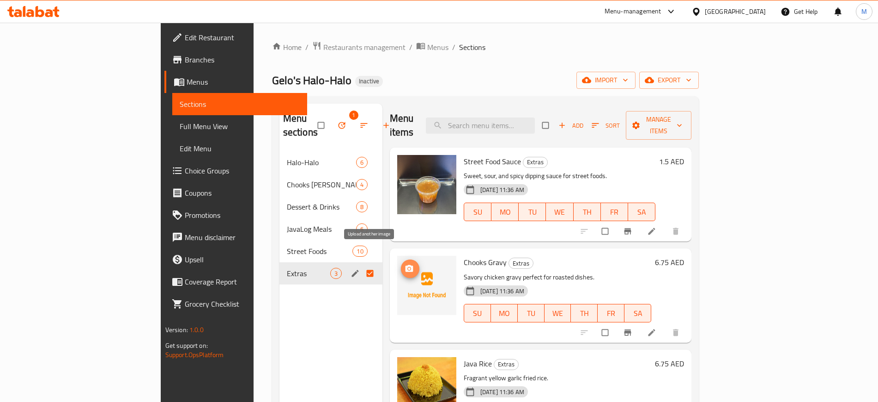
click at [401, 264] on span "upload picture" at bounding box center [410, 268] width 18 height 9
click at [285, 310] on div "Menu sections 1 Halo-Halo 6 Chooks Litson 4 Dessert & Drinks 8 JavaLog Meals 6 …" at bounding box center [331, 305] width 103 height 402
click at [280, 351] on div "Menu sections 1 Halo-Halo 6 Chooks Litson 4 Dessert & Drinks 8 JavaLog Meals 6 …" at bounding box center [331, 305] width 103 height 402
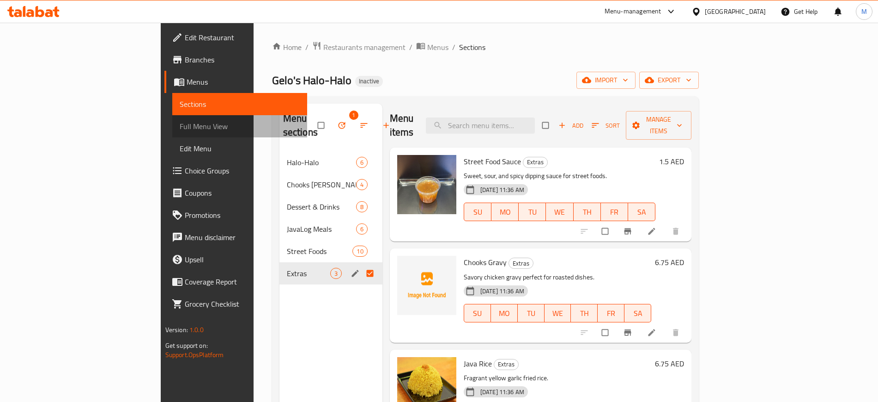
click at [180, 127] on span "Full Menu View" at bounding box center [240, 126] width 120 height 11
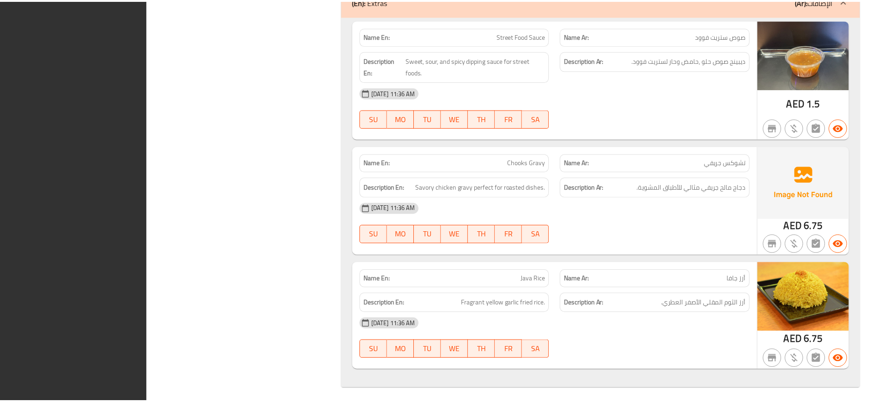
scroll to position [4636, 0]
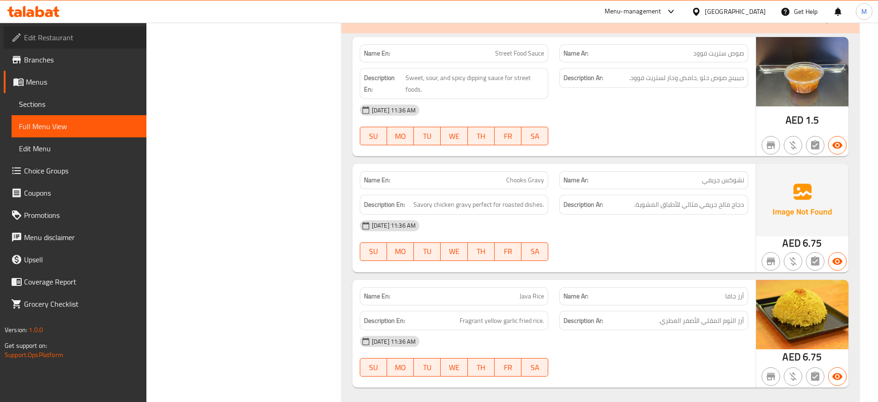
click at [125, 40] on span "Edit Restaurant" at bounding box center [81, 37] width 115 height 11
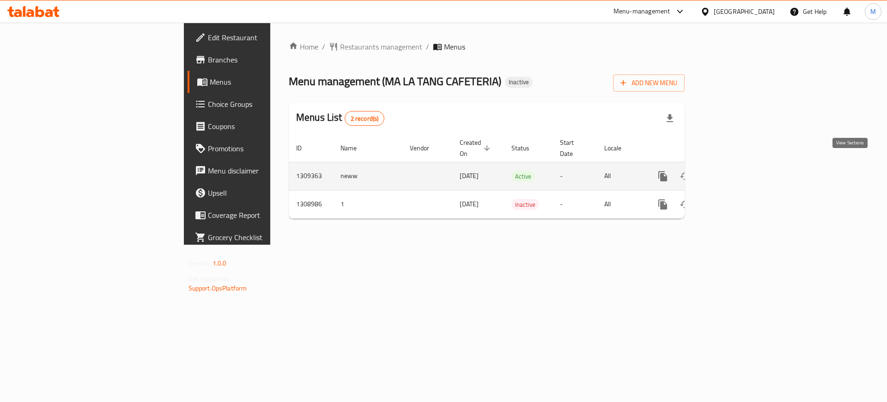
click at [734, 172] on icon "enhanced table" at bounding box center [730, 176] width 8 height 8
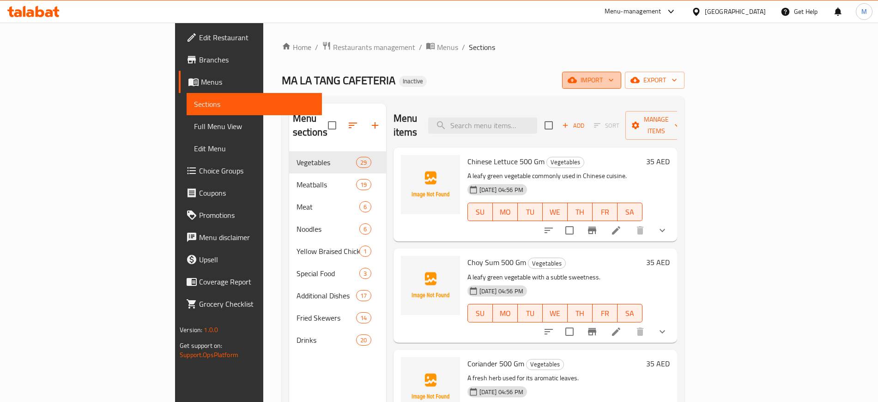
click at [622, 86] on button "import" at bounding box center [591, 80] width 59 height 17
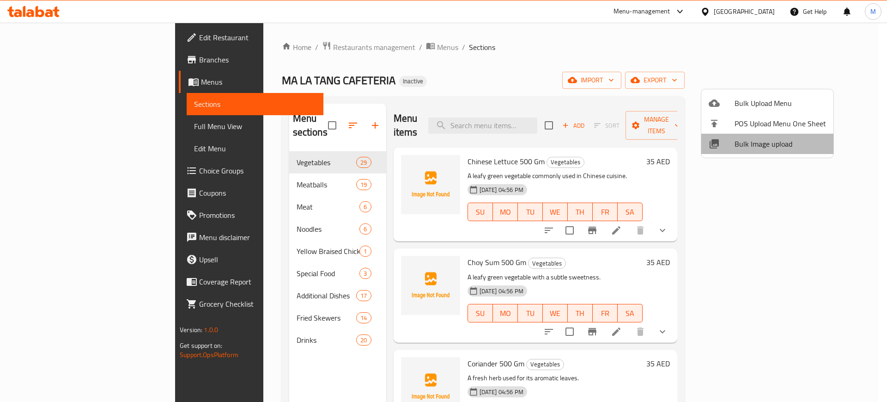
click at [771, 140] on span "Bulk Image upload" at bounding box center [780, 143] width 91 height 11
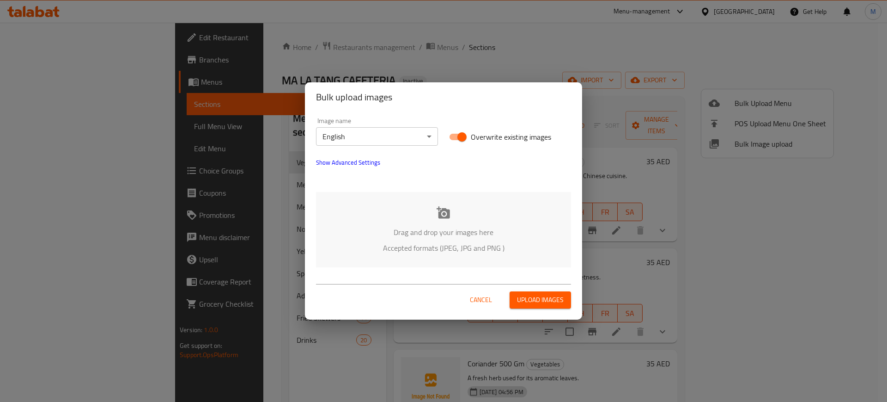
click at [443, 219] on icon at bounding box center [444, 213] width 14 height 14
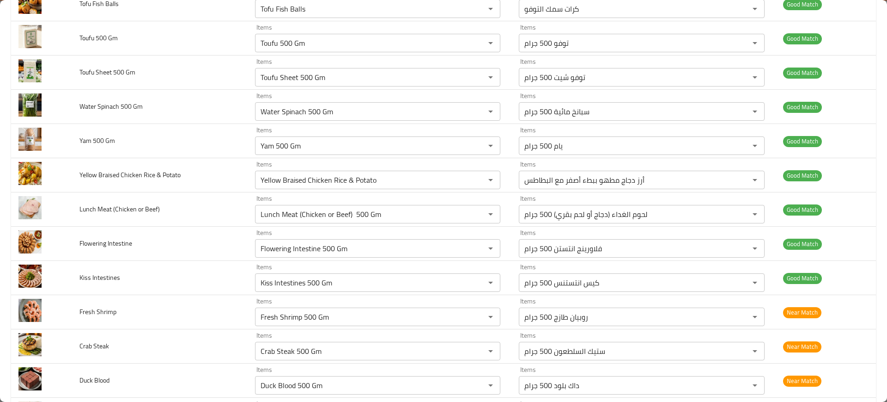
scroll to position [1776, 0]
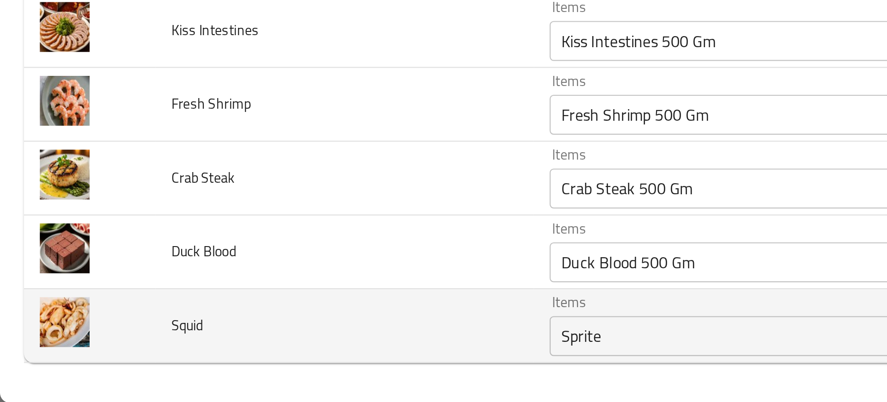
click at [89, 367] on span "Squid" at bounding box center [86, 366] width 15 height 12
copy span "Squid"
click at [289, 379] on div "Sprite Items" at bounding box center [378, 370] width 246 height 18
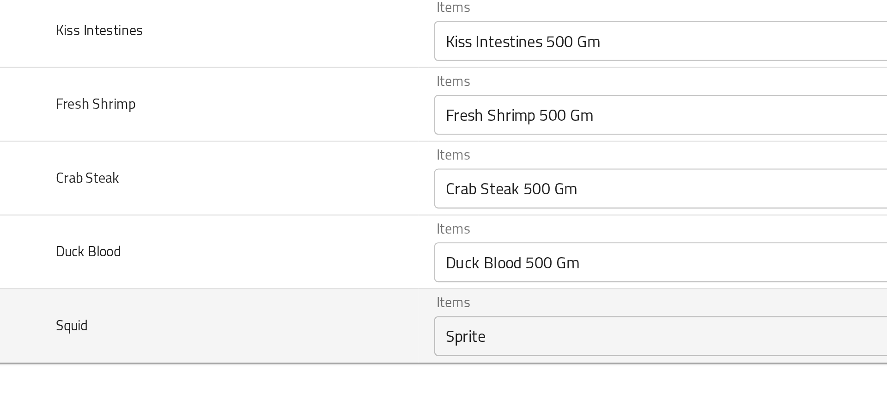
paste input "quid"
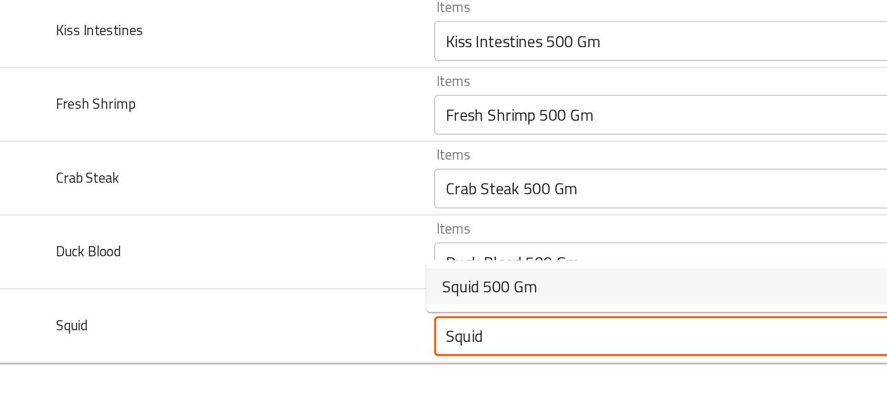
click at [293, 345] on span "Squid 500 Gm" at bounding box center [281, 347] width 44 height 11
type input "Squid 500 Gm"
type input "حبار 500 جرام"
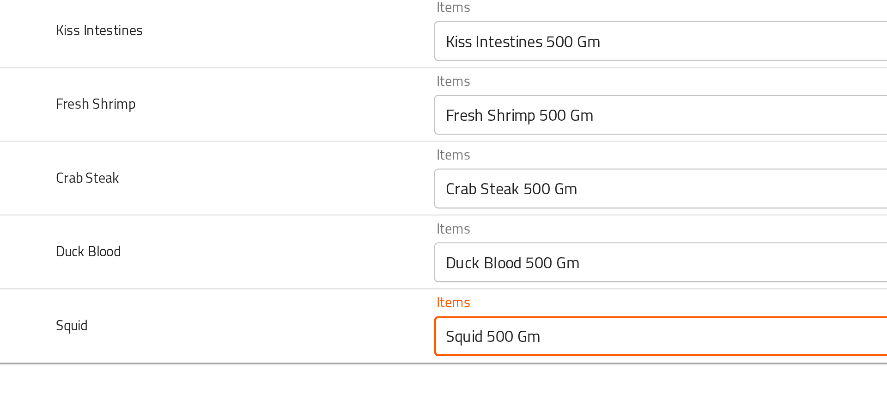
type input "Squid 500 Gm"
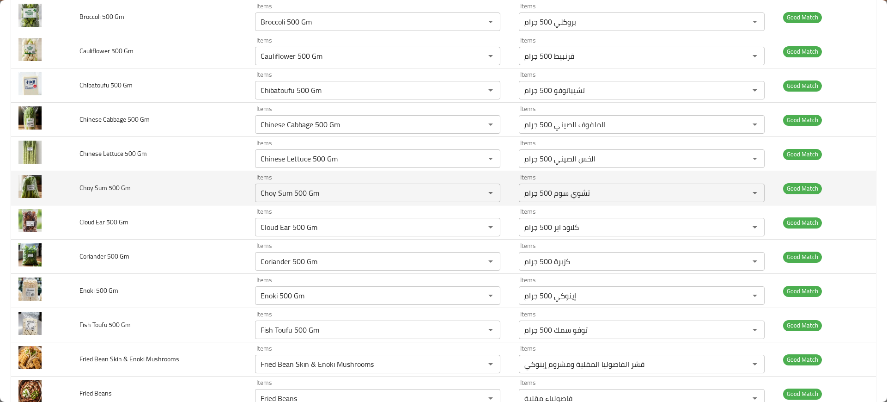
scroll to position [0, 0]
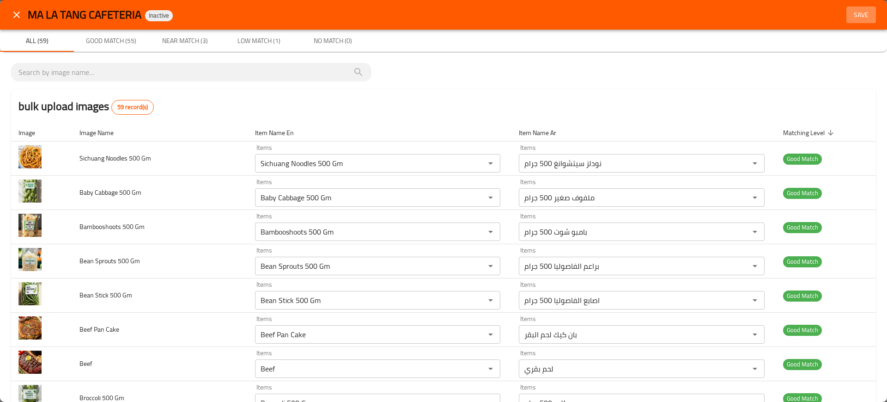
click at [852, 11] on span "Save" at bounding box center [861, 15] width 22 height 12
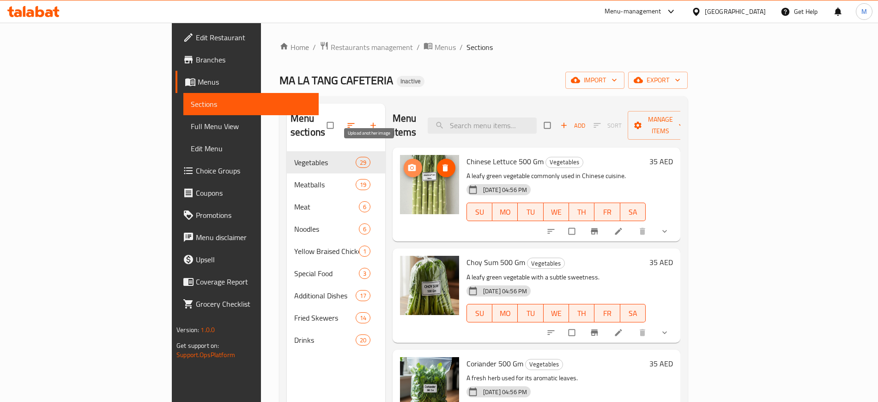
click at [404, 163] on span "upload picture" at bounding box center [413, 167] width 18 height 9
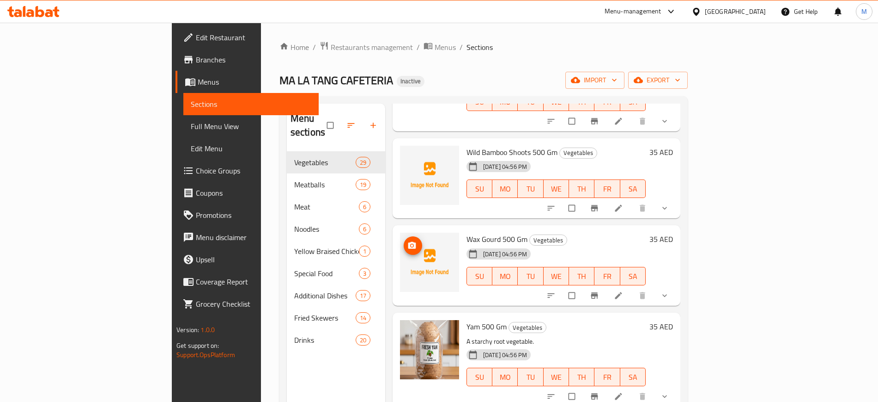
scroll to position [1657, 0]
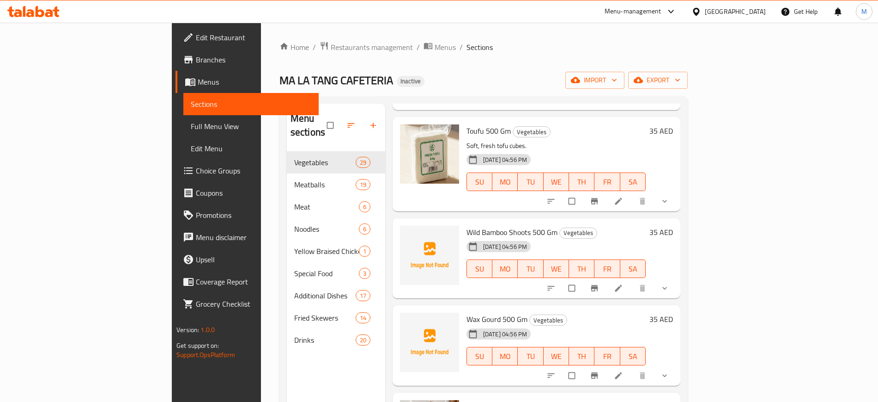
click at [467, 225] on span "Wild Bamboo Shoots 500 Gm" at bounding box center [512, 232] width 91 height 14
copy span "Bamboo"
click at [411, 237] on circle "upload picture" at bounding box center [412, 238] width 2 height 2
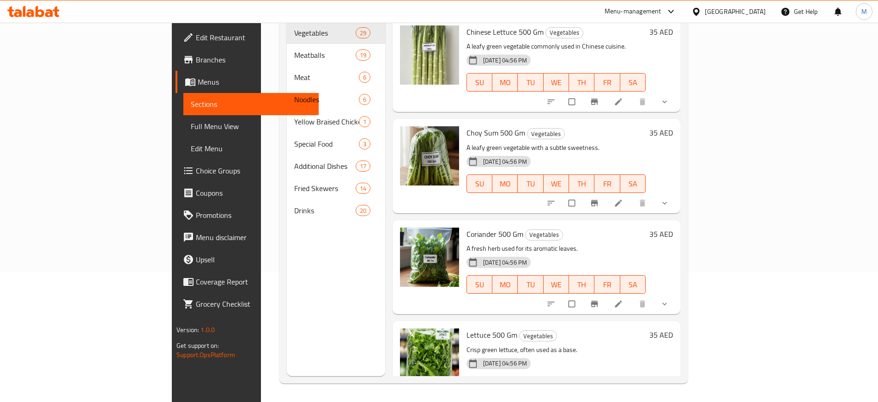
scroll to position [0, 0]
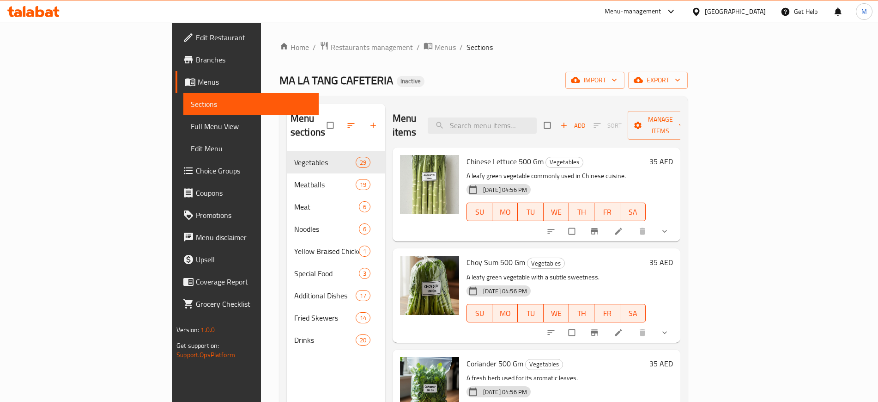
click at [522, 109] on div "Menu items Add Sort Manage items" at bounding box center [537, 126] width 288 height 44
click at [537, 122] on input "search" at bounding box center [482, 125] width 109 height 16
paste input "Bambooshoots 500 Gm.jpg"
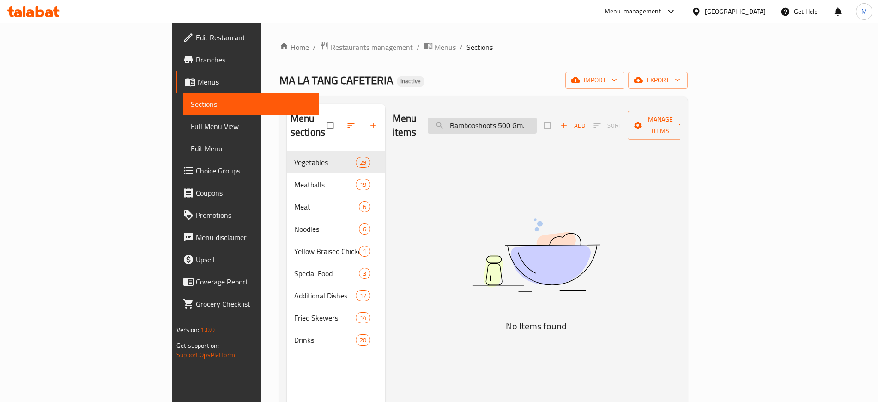
type input "Bambooshoots 500 Gm"
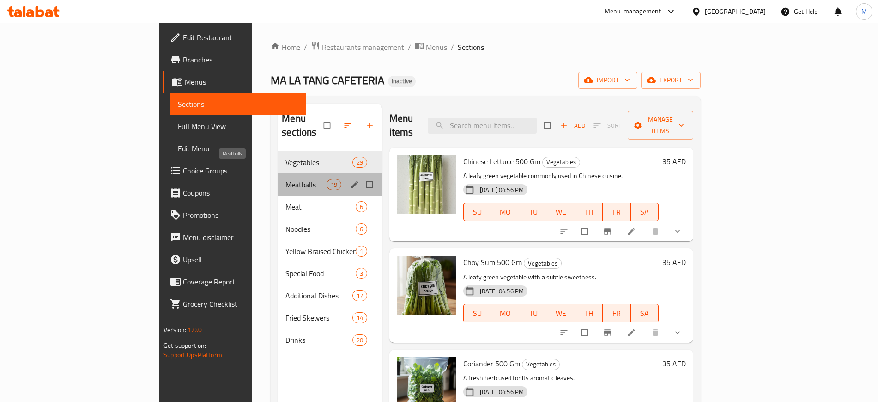
click at [286, 179] on span "Meatballs" at bounding box center [306, 184] width 41 height 11
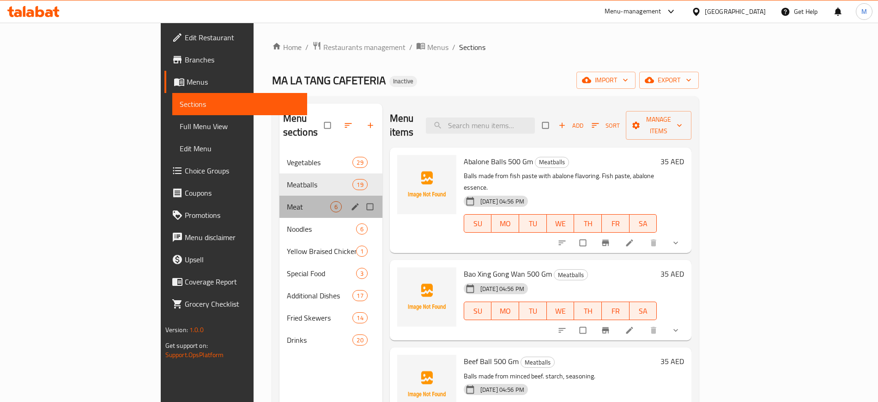
click at [280, 201] on div "Meat 6" at bounding box center [331, 206] width 103 height 22
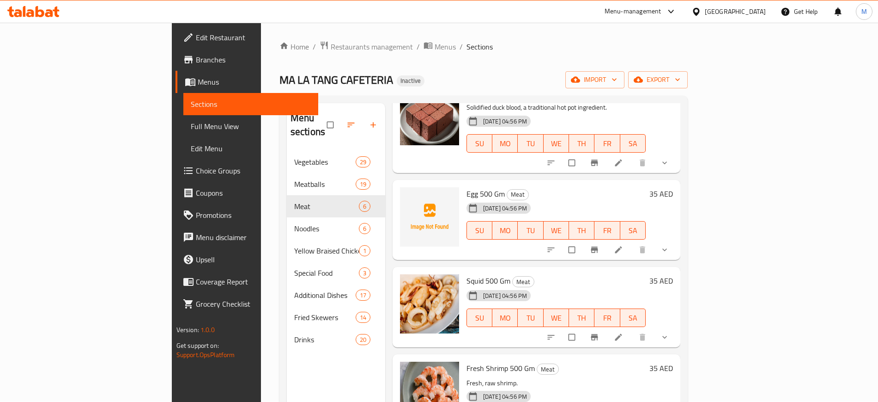
scroll to position [169, 0]
click at [408, 196] on icon "upload picture" at bounding box center [412, 200] width 9 height 9
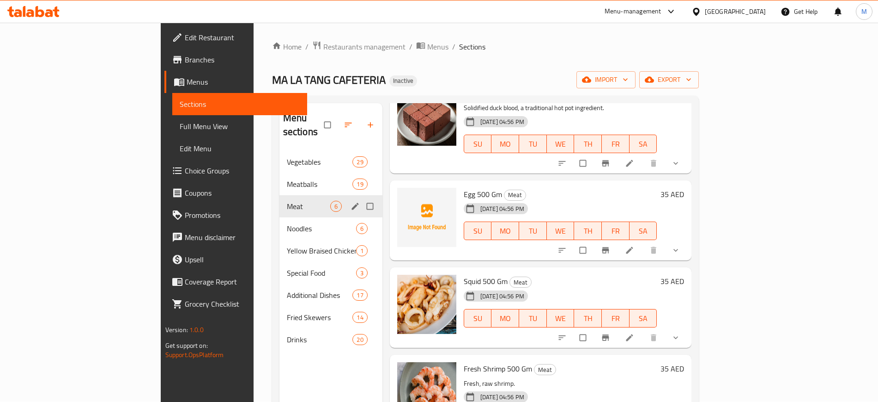
click at [280, 200] on div "Meat 6" at bounding box center [331, 206] width 103 height 22
click at [287, 223] on span "Noodles" at bounding box center [308, 228] width 43 height 11
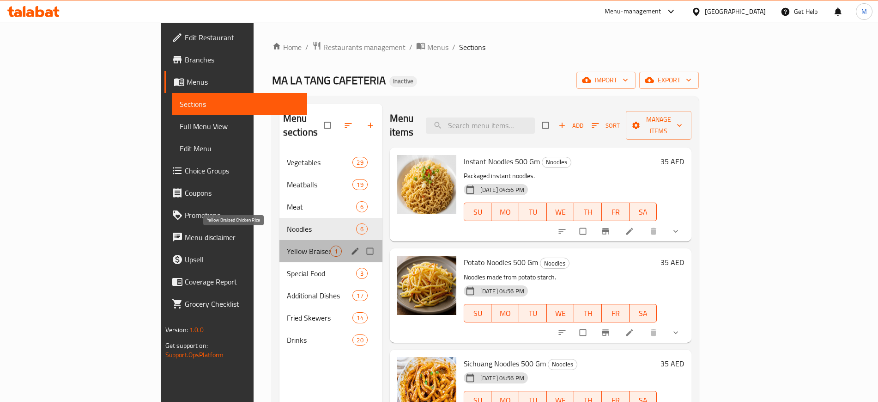
click at [287, 245] on span "Yellow Braised Chicken Rice" at bounding box center [308, 250] width 43 height 11
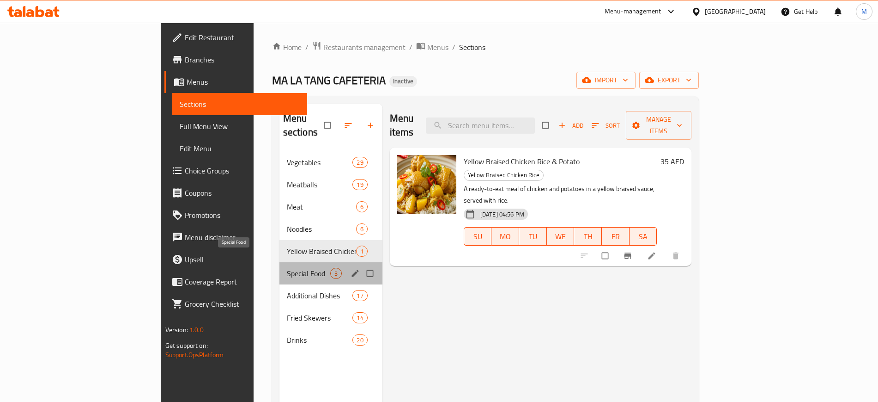
click at [287, 268] on span "Special Food" at bounding box center [308, 273] width 43 height 11
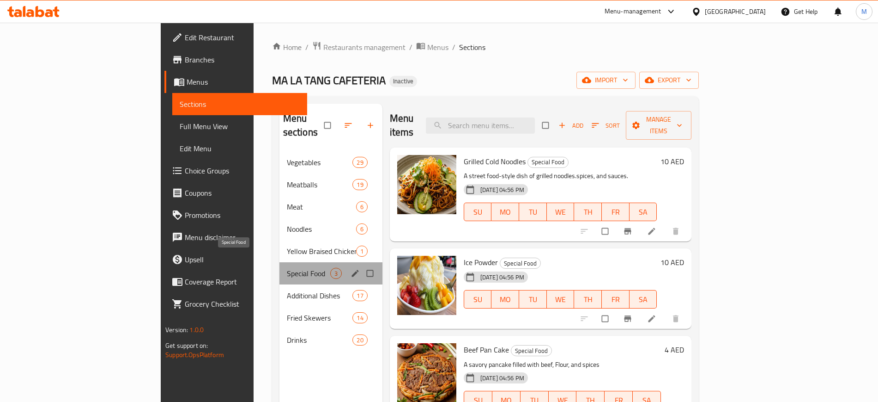
click at [287, 268] on span "Special Food" at bounding box center [308, 273] width 43 height 11
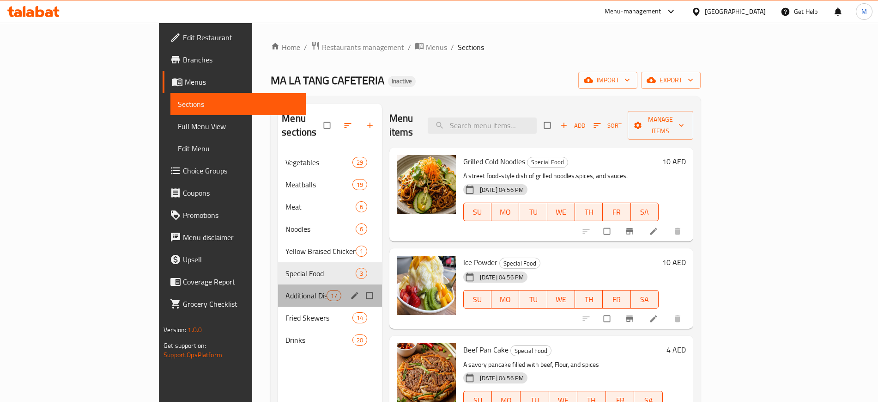
click at [278, 290] on div "Additional Dishes 17" at bounding box center [330, 295] width 104 height 22
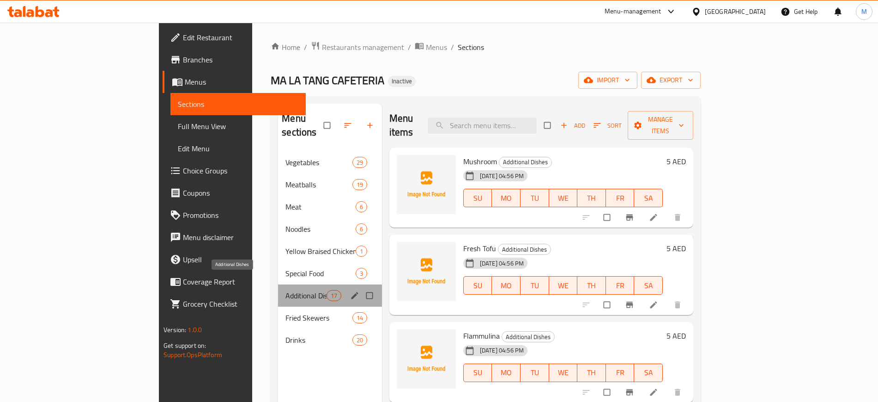
click at [286, 290] on span "Additional Dishes" at bounding box center [306, 295] width 41 height 11
click at [278, 311] on div "Fried Skewers 14" at bounding box center [330, 317] width 104 height 22
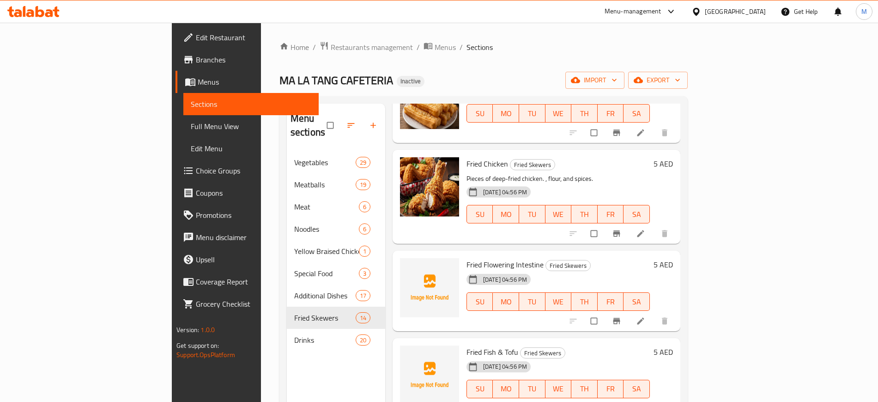
scroll to position [129, 0]
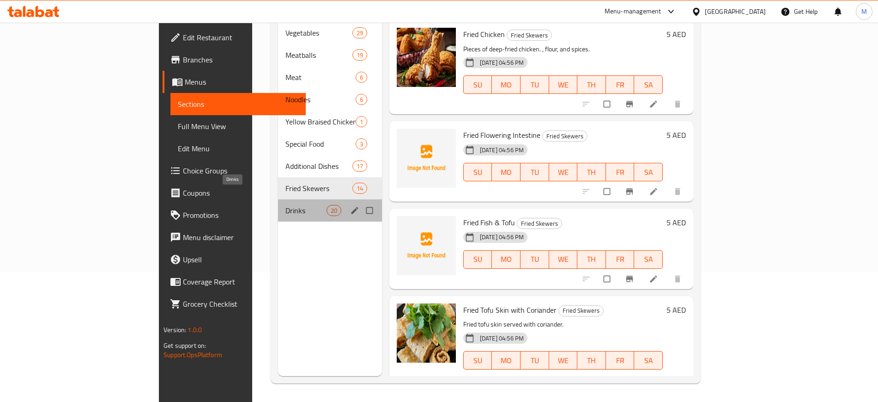
click at [286, 205] on span "Drinks" at bounding box center [306, 210] width 41 height 11
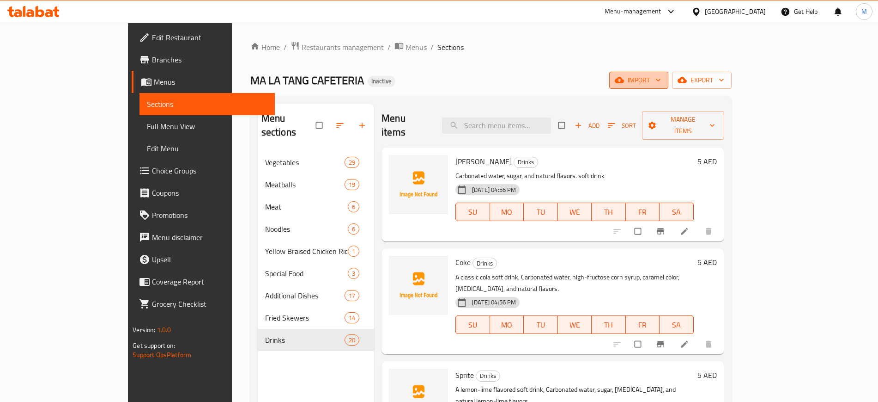
click at [669, 88] on button "import" at bounding box center [639, 80] width 59 height 17
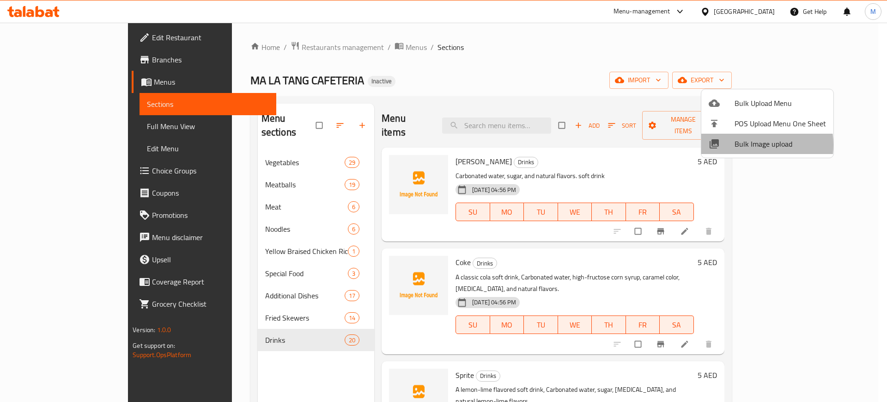
click at [746, 145] on span "Bulk Image upload" at bounding box center [780, 143] width 91 height 11
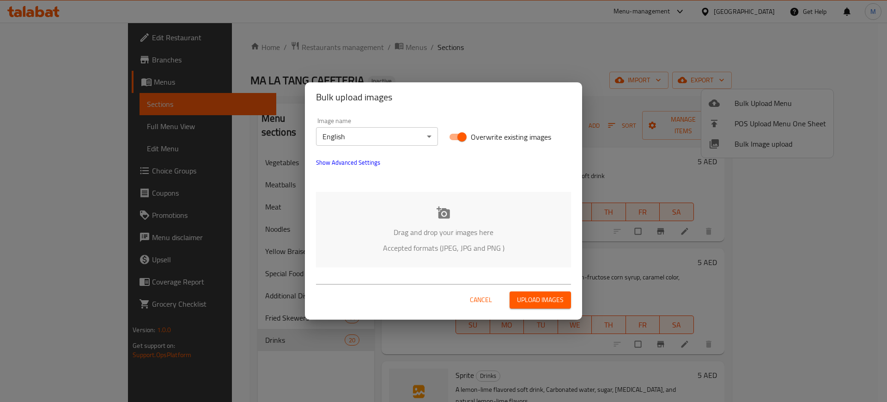
click at [387, 208] on div "Drag and drop your images here Accepted formats (JPEG, JPG and PNG )" at bounding box center [443, 229] width 255 height 75
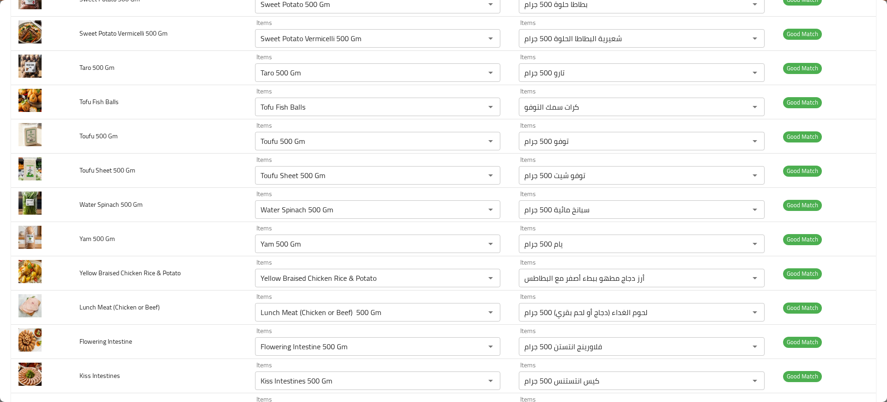
scroll to position [1776, 0]
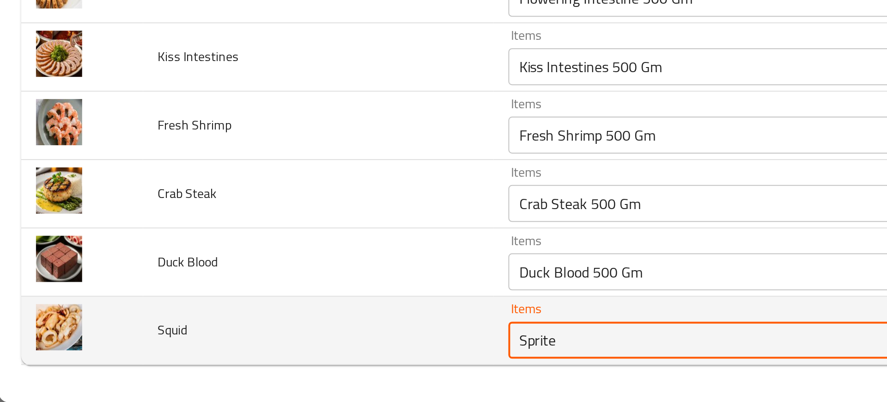
click at [281, 366] on input "Sprite" at bounding box center [364, 370] width 213 height 13
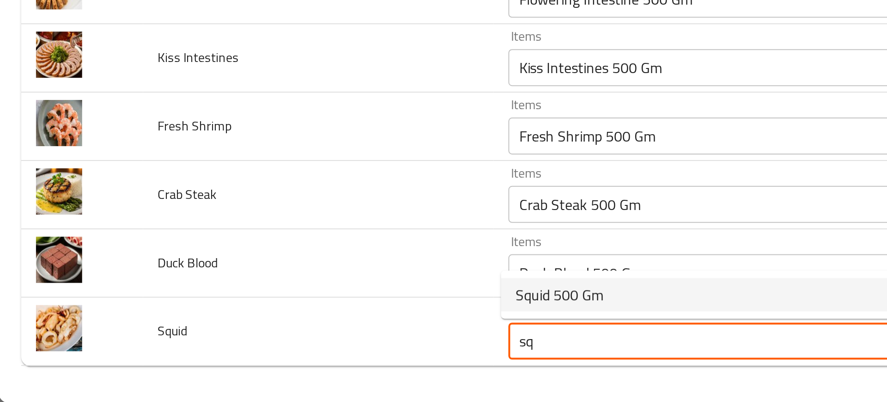
click at [268, 349] on span "Squid 500 Gm" at bounding box center [281, 347] width 44 height 11
type input "Squid 500 Gm"
type input "حبار 500 جرام"
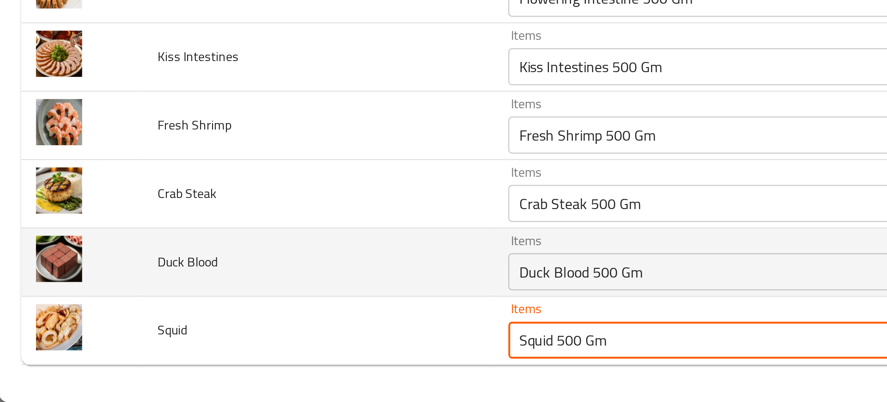
type input "Squid 500 Gm"
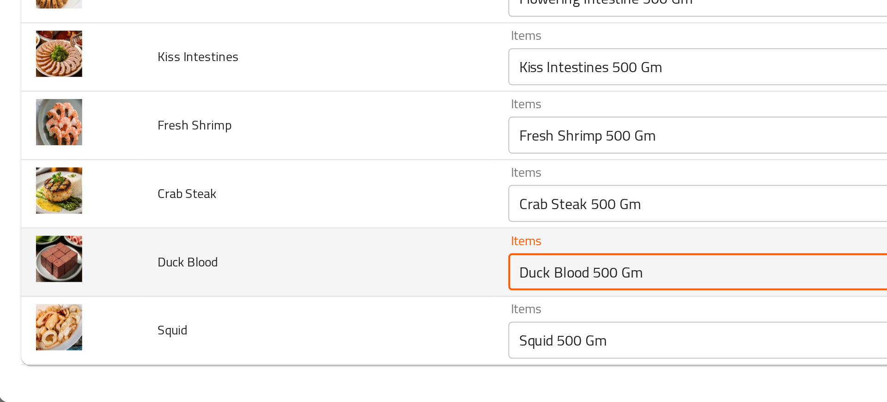
drag, startPoint x: 293, startPoint y: 337, endPoint x: 394, endPoint y: 331, distance: 100.5
click at [394, 331] on Blood "Duck Blood 500 Gm" at bounding box center [364, 336] width 213 height 13
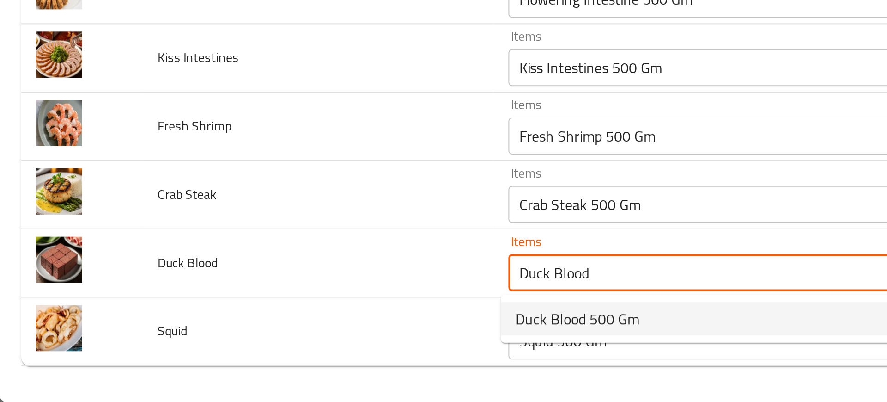
click at [316, 365] on span "Duck Blood 500 Gm" at bounding box center [290, 359] width 62 height 11
type Blood "Duck Blood 500 Gm"
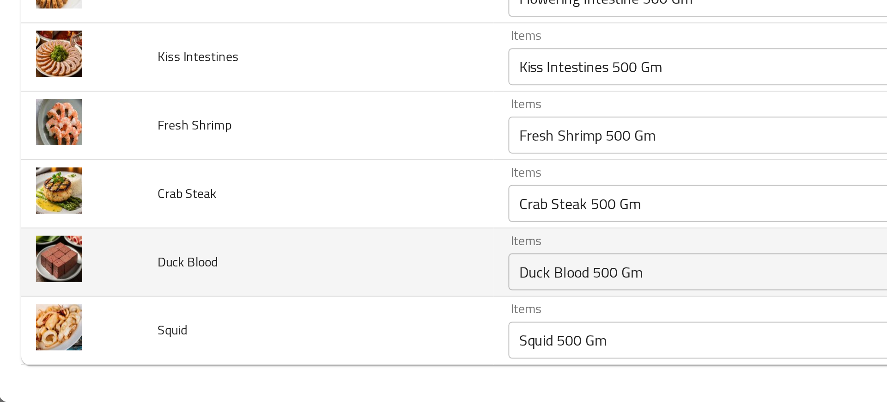
click at [180, 337] on td "Duck Blood" at bounding box center [160, 332] width 176 height 34
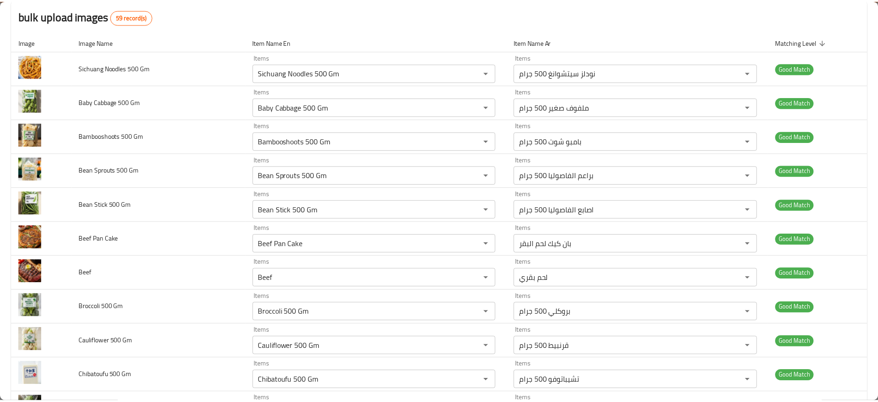
scroll to position [0, 0]
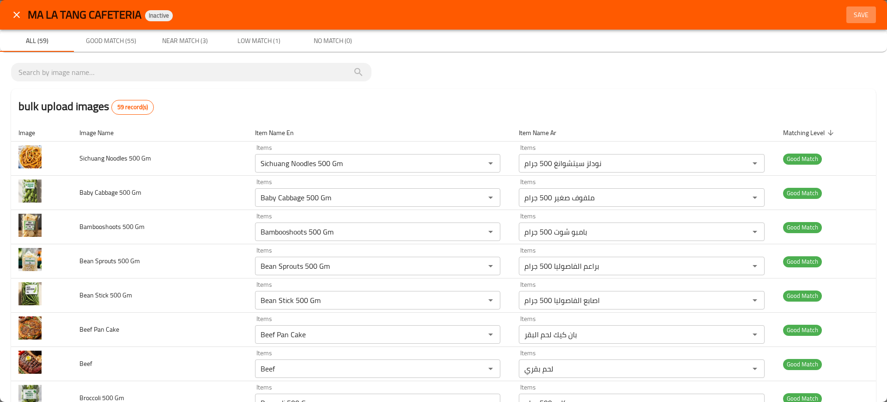
click at [854, 16] on span "Save" at bounding box center [861, 15] width 22 height 12
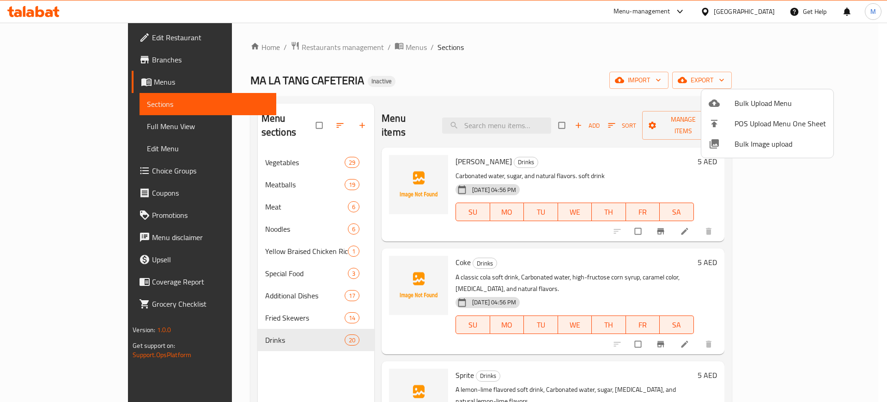
click at [826, 80] on div at bounding box center [443, 201] width 887 height 402
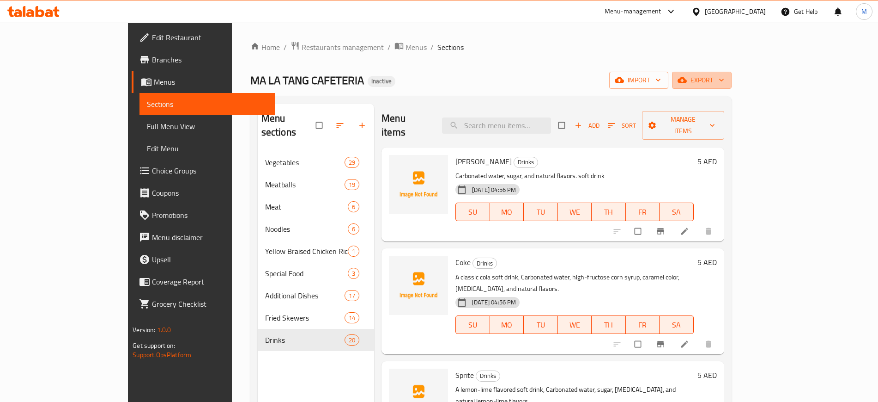
click at [725, 80] on span "export" at bounding box center [702, 80] width 45 height 12
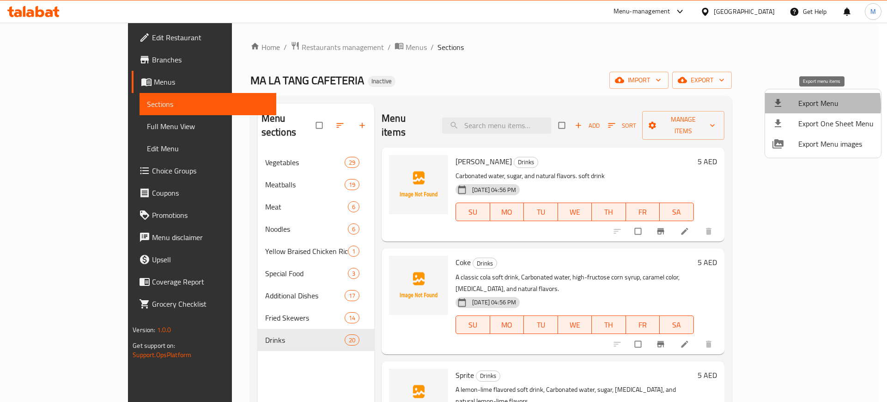
click at [804, 106] on span "Export Menu" at bounding box center [836, 103] width 75 height 11
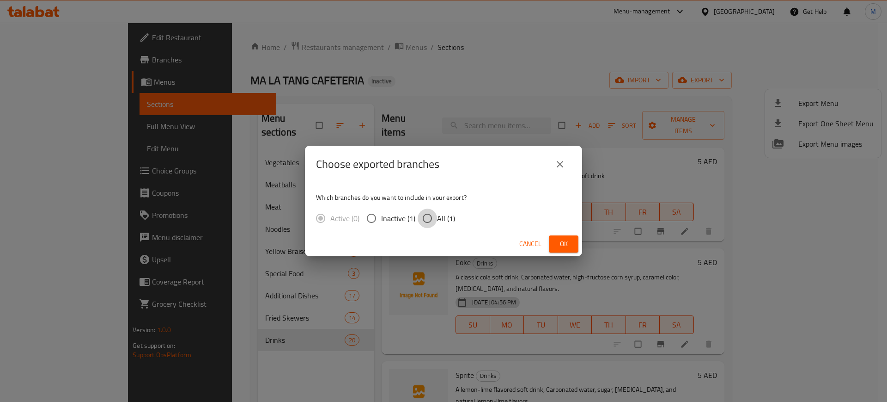
click at [427, 220] on input "All (1)" at bounding box center [427, 217] width 19 height 19
radio input "true"
click at [554, 246] on button "Ok" at bounding box center [564, 243] width 30 height 17
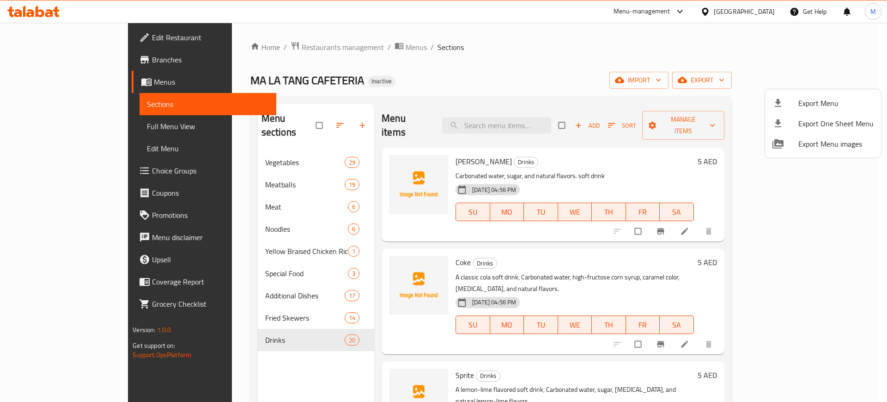
click at [55, 37] on div at bounding box center [443, 201] width 887 height 402
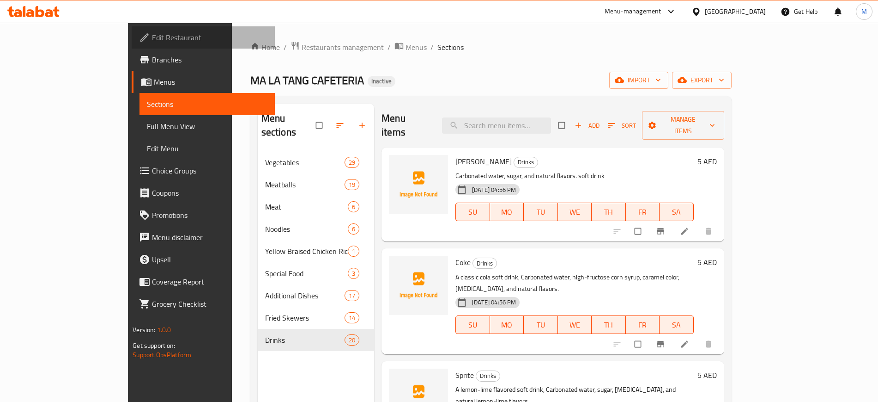
click at [152, 37] on span "Edit Restaurant" at bounding box center [209, 37] width 115 height 11
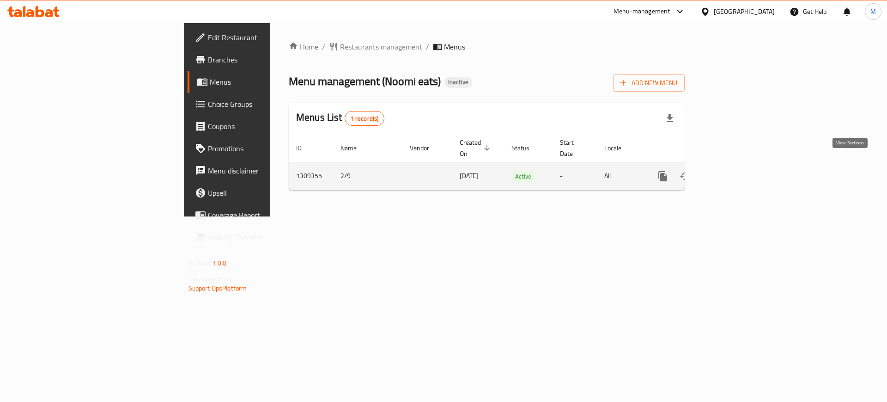
click at [741, 165] on link "enhanced table" at bounding box center [730, 176] width 22 height 22
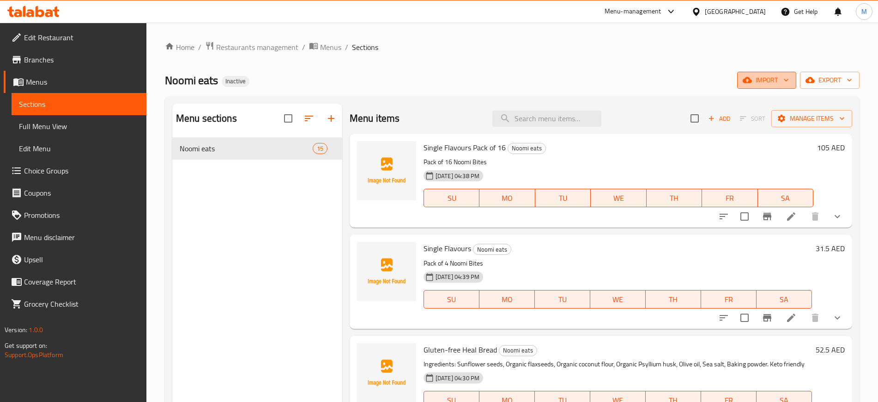
click at [748, 78] on icon "button" at bounding box center [747, 80] width 9 height 6
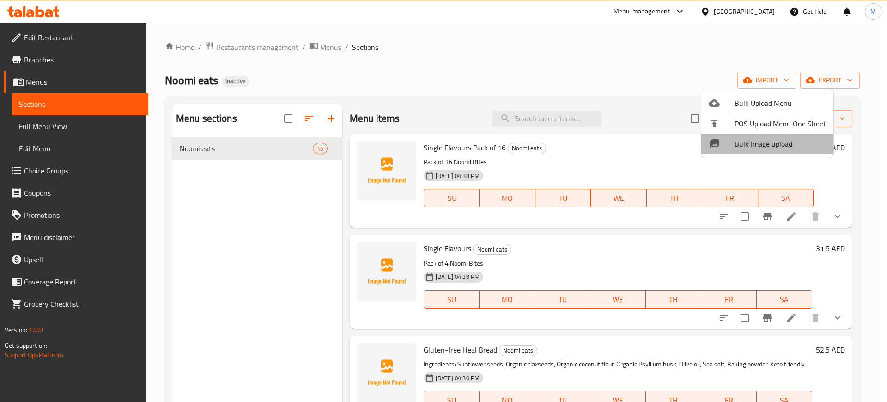
click at [748, 138] on span "Bulk Image upload" at bounding box center [780, 143] width 91 height 11
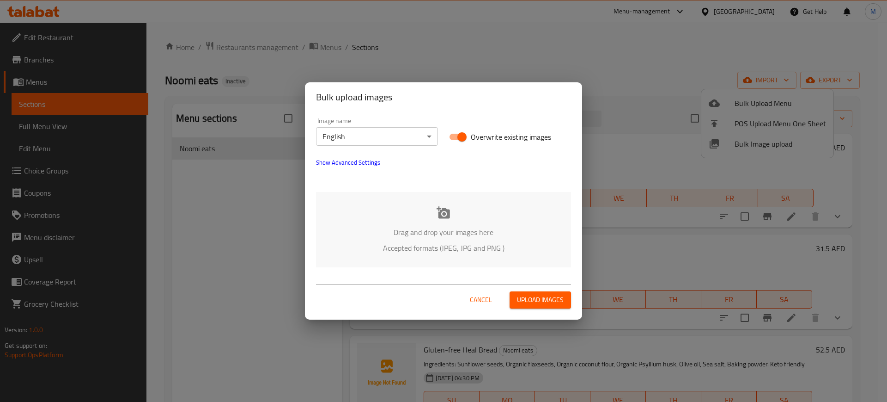
click at [397, 238] on p "Drag and drop your images here" at bounding box center [443, 231] width 227 height 11
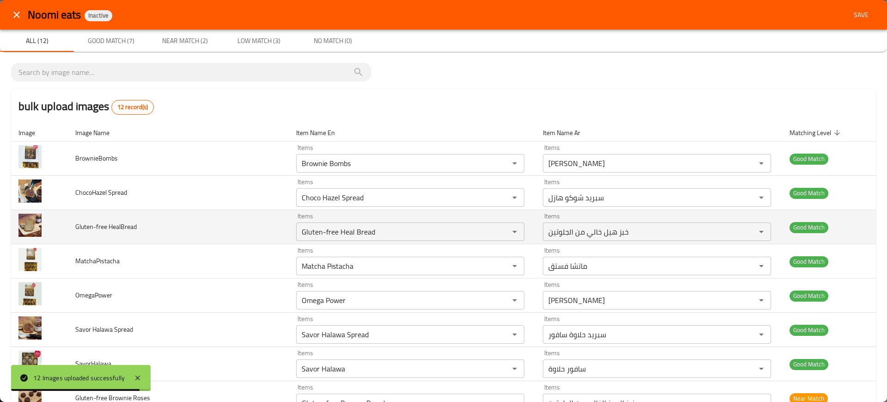
scroll to position [169, 0]
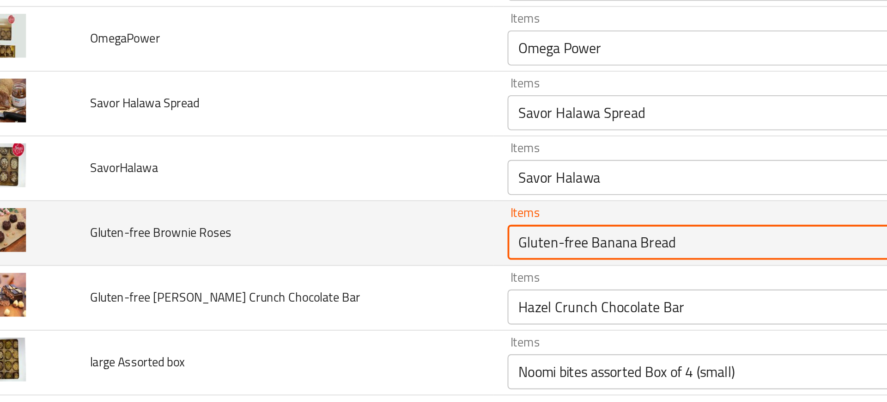
drag, startPoint x: 302, startPoint y: 233, endPoint x: 411, endPoint y: 225, distance: 108.9
click at [411, 225] on div "Gluten-free Banana Bread Items" at bounding box center [410, 234] width 228 height 18
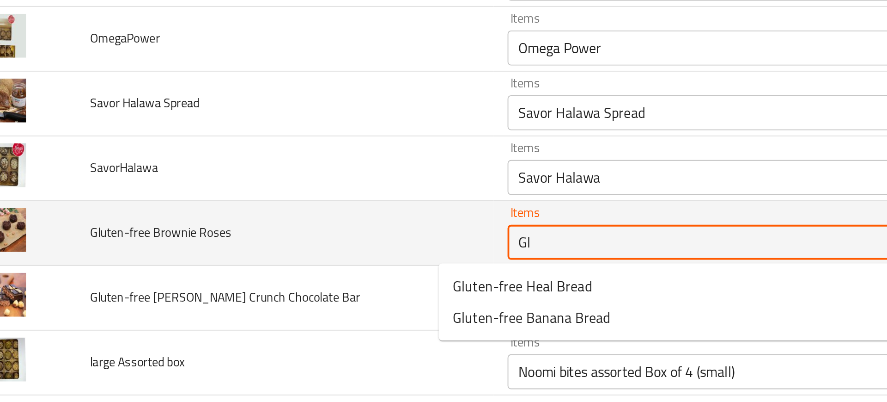
type Roses "G"
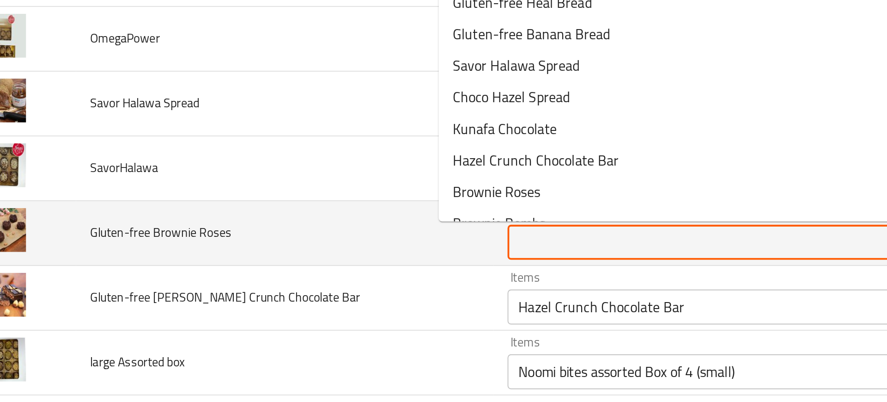
type Roses "v"
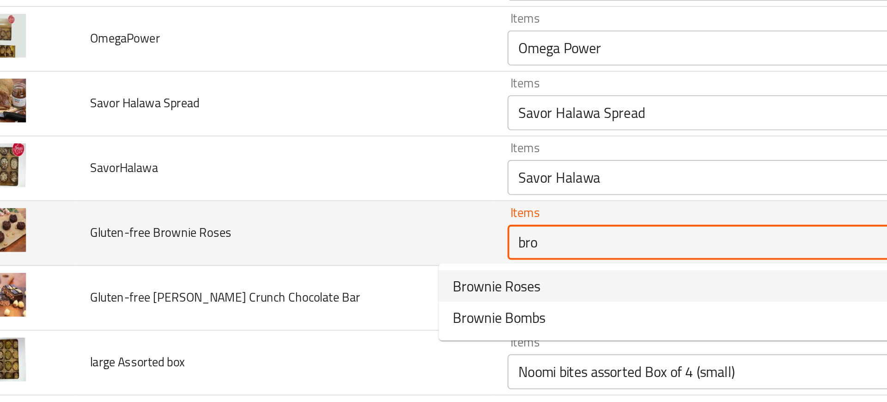
type Roses "Brownie Roses"
type Roses-ar "ورود براوني"
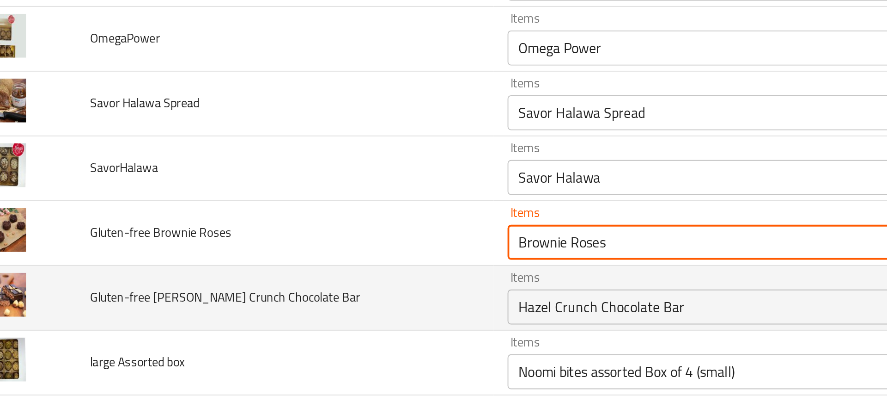
type Roses "Brownie Roses"
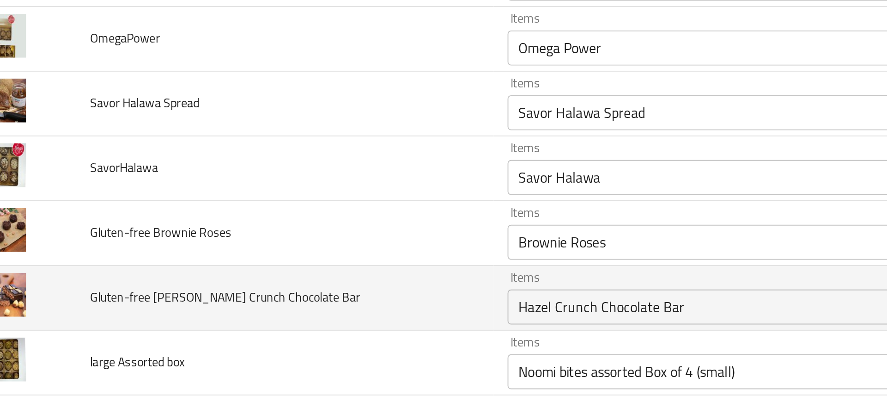
click at [238, 256] on td "Gluten-free Hazel Crunch Chocolate Bar" at bounding box center [178, 263] width 221 height 34
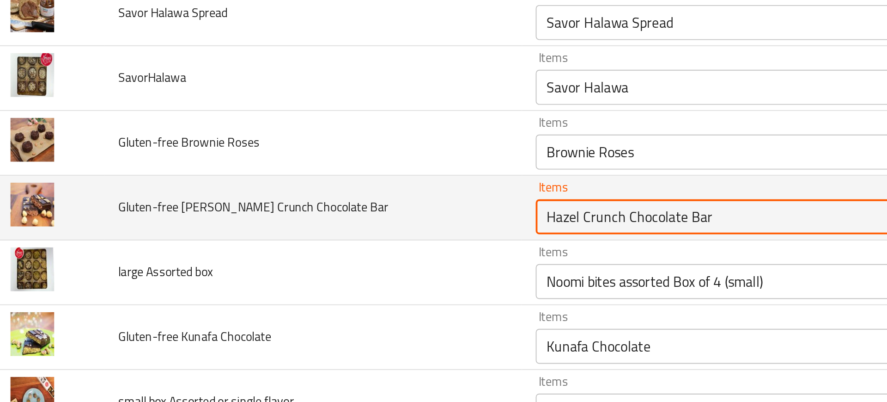
click at [324, 268] on Bar "Hazel Crunch Chocolate Bar" at bounding box center [396, 268] width 195 height 13
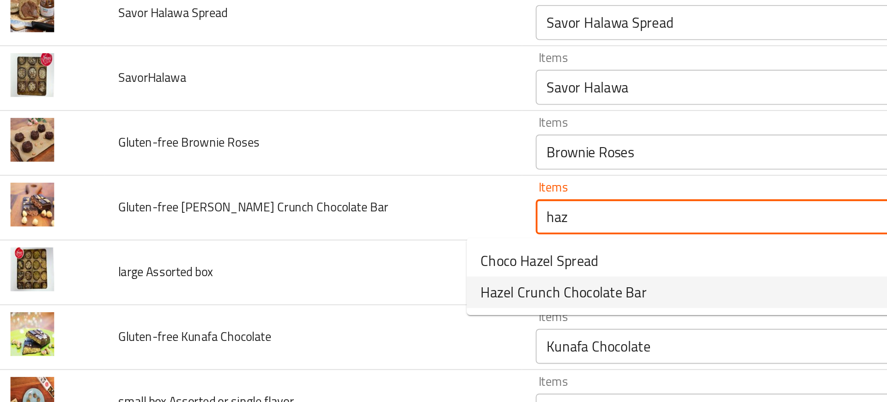
click at [310, 307] on span "Hazel Crunch Chocolate Bar" at bounding box center [311, 307] width 88 height 11
type Bar "Hazel Crunch Chocolate Bar"
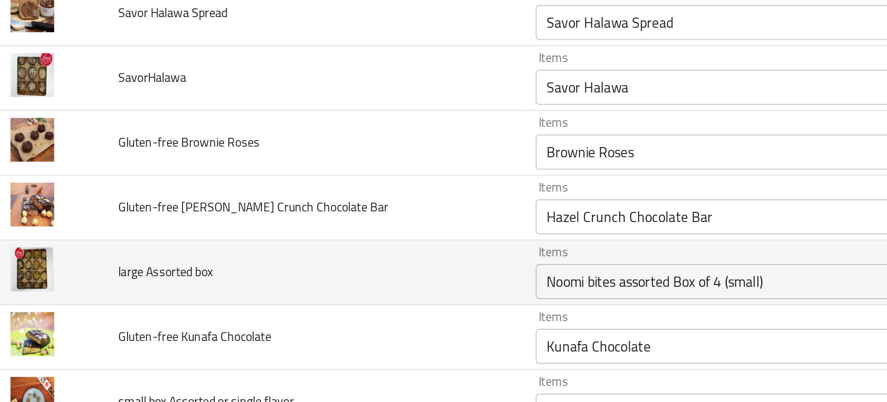
click at [225, 306] on td "large Assorted box" at bounding box center [178, 298] width 221 height 34
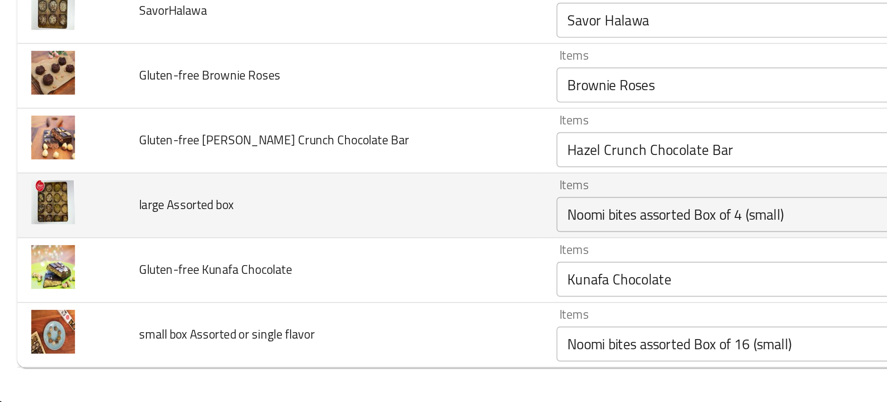
click at [296, 310] on div "Noomi bites assorted Box of 4 (small) Items" at bounding box center [410, 302] width 228 height 18
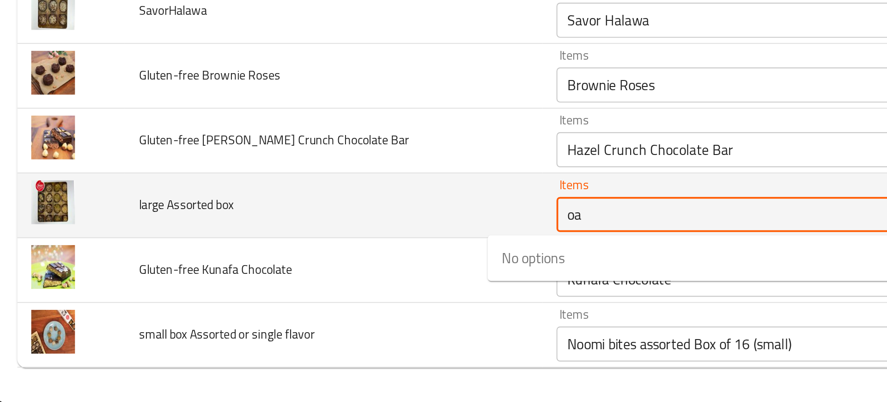
type box "o"
type box "l"
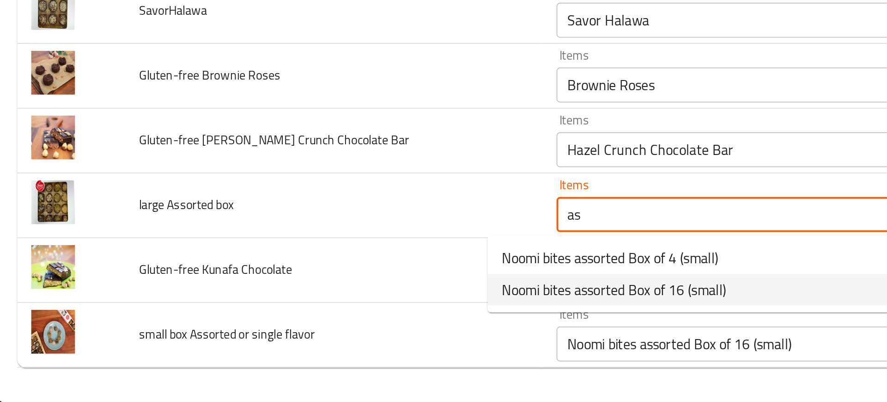
click at [302, 340] on span "Noomi bites assorted Box of 16 (small)" at bounding box center [326, 341] width 119 height 11
type box "Noomi bites assorted Box of 16 (small)"
type box-ar "صندوق من 16 نومي بايتس متنوعة (صغير)"
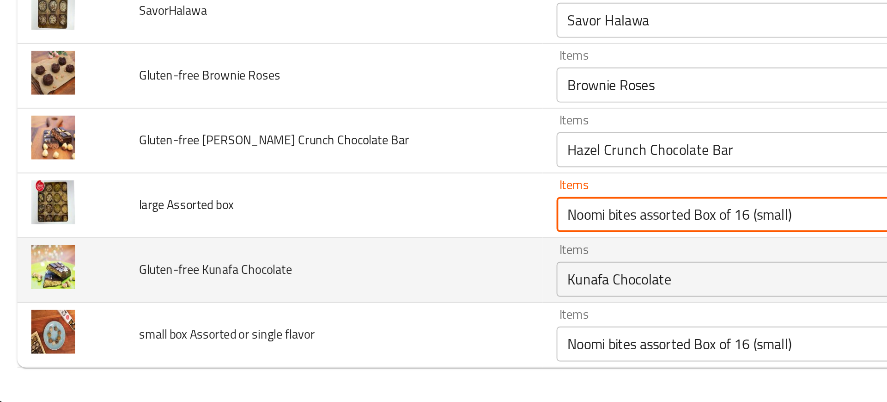
type box "Noomi bites assorted Box of 16 (small)"
click at [316, 342] on Chocolate "Kunafa Chocolate" at bounding box center [396, 336] width 195 height 13
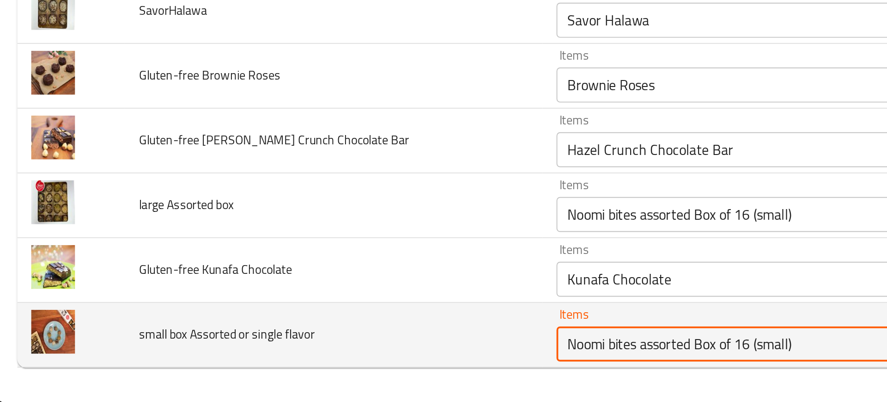
click at [299, 374] on flavor "Noomi bites assorted Box of 16 (small)" at bounding box center [396, 370] width 195 height 13
click at [301, 374] on flavor "Noomi bites assorted Box of 16 (small)" at bounding box center [396, 370] width 195 height 13
drag, startPoint x: 353, startPoint y: 370, endPoint x: 415, endPoint y: 366, distance: 62.5
click at [415, 366] on flavor "Noomi bites assorted Box of 16 (small)" at bounding box center [396, 370] width 195 height 13
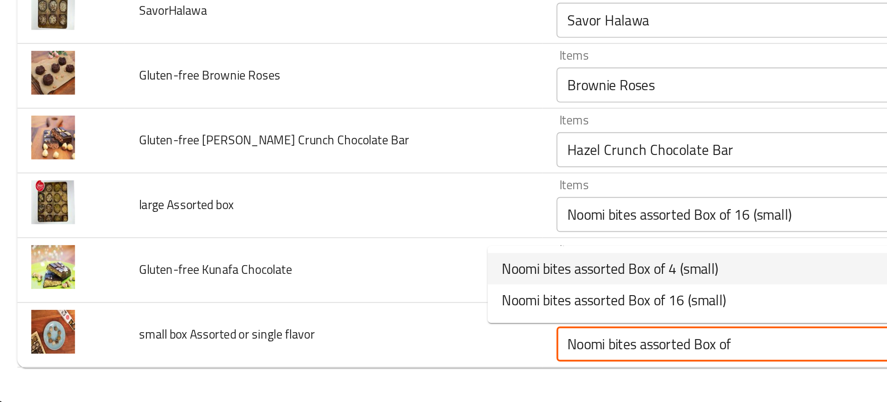
click at [323, 328] on span "Noomi bites assorted Box of 4 (small)" at bounding box center [324, 330] width 115 height 11
type flavor "Noomi bites assorted Box of 4 (small)"
type flavor-ar "صندوق من 4 نومي بيتس متنوعة (صغير)"
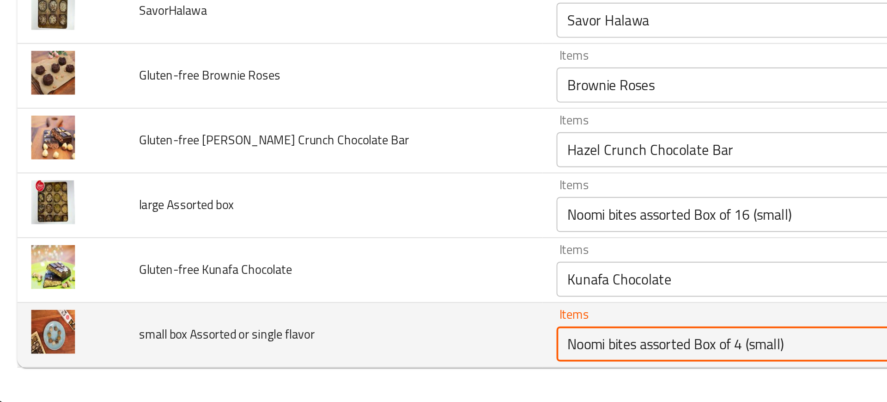
type flavor "Noomi bites assorted Box of 4 (small)"
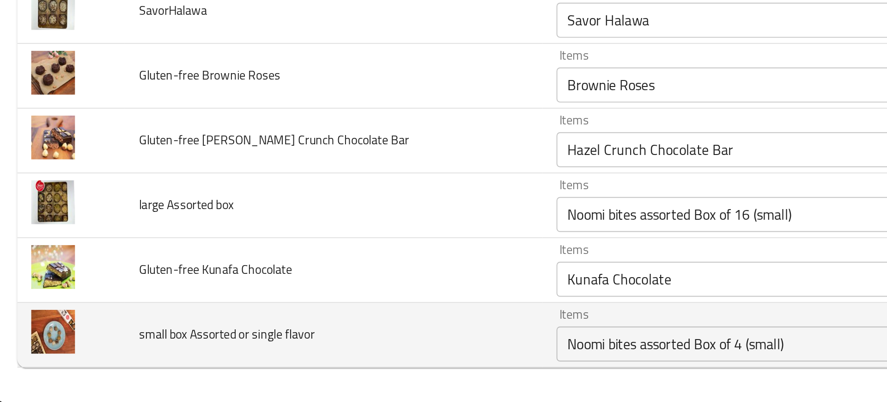
click at [179, 366] on td "small box Assorted or single flavor" at bounding box center [178, 366] width 221 height 34
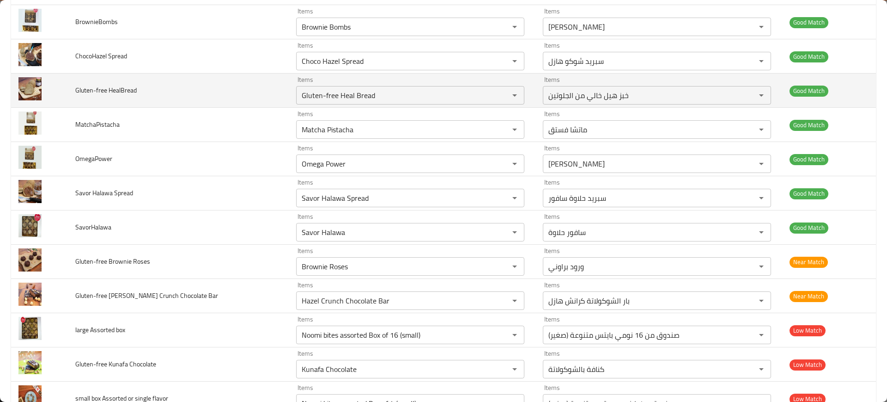
scroll to position [0, 0]
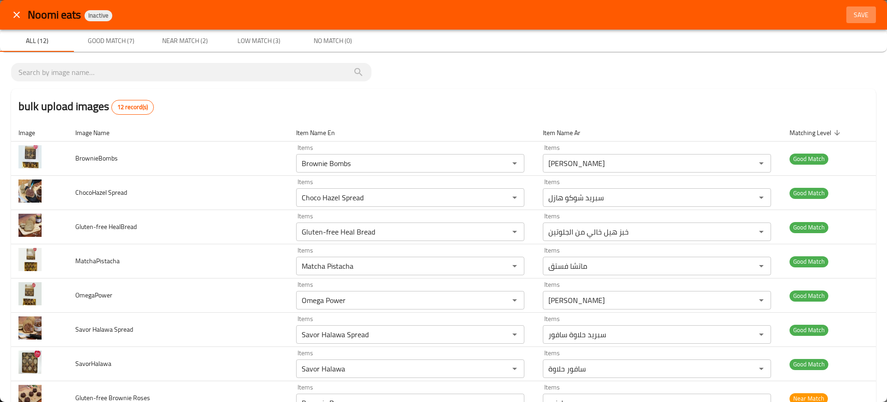
click at [855, 13] on span "Save" at bounding box center [861, 15] width 22 height 12
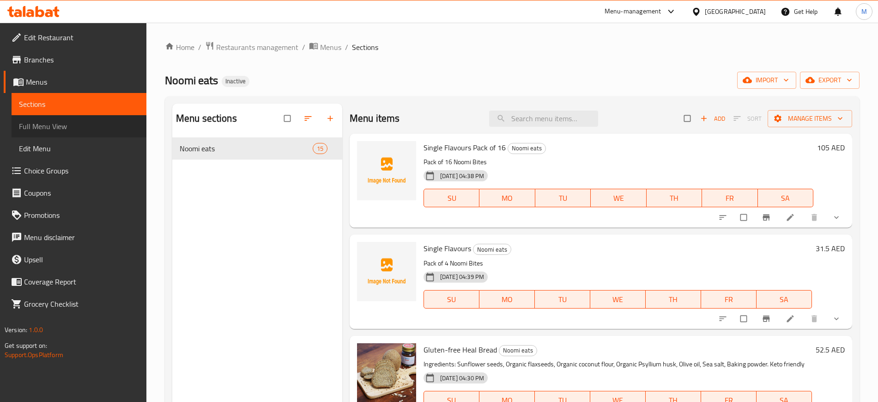
click at [74, 128] on span "Full Menu View" at bounding box center [79, 126] width 120 height 11
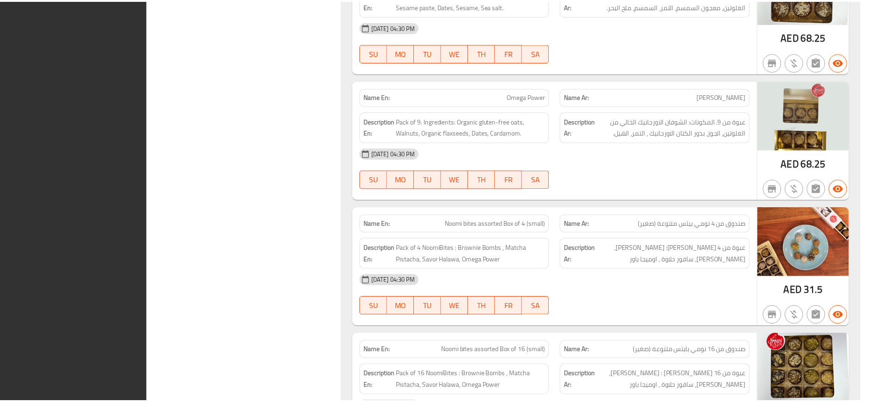
scroll to position [1929, 0]
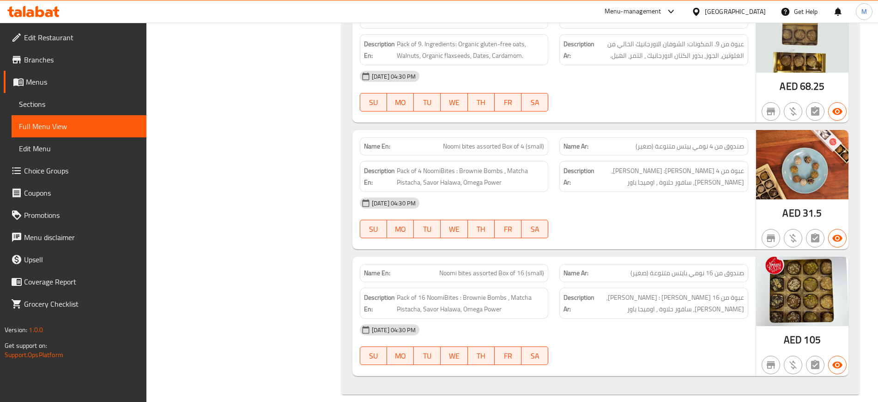
click at [43, 43] on span "Edit Restaurant" at bounding box center [81, 37] width 115 height 11
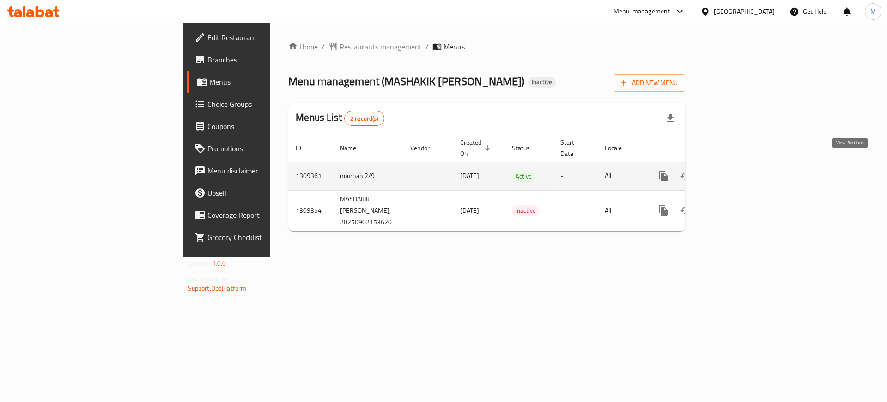
click at [736, 171] on icon "enhanced table" at bounding box center [730, 176] width 11 height 11
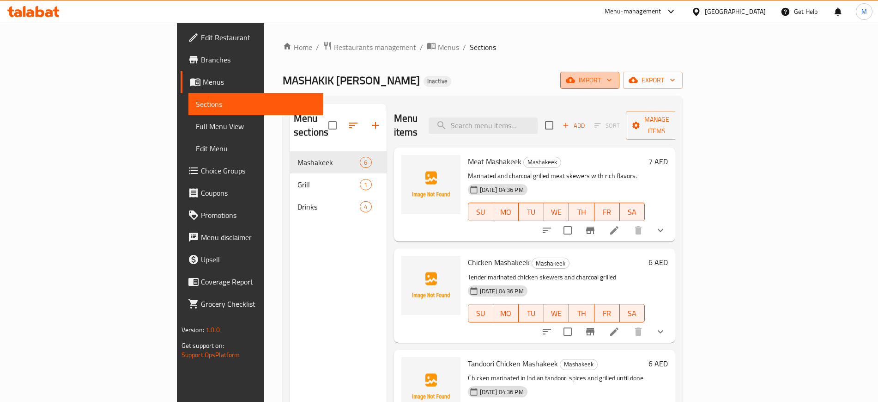
click at [575, 82] on icon "button" at bounding box center [570, 80] width 9 height 6
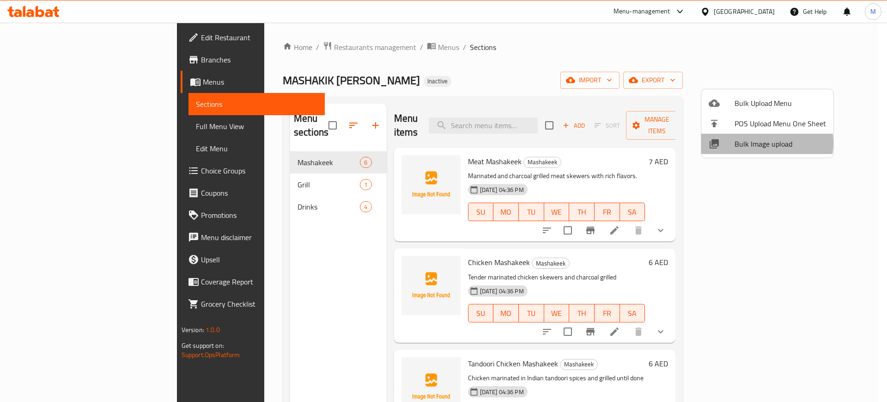
click at [757, 143] on span "Bulk Image upload" at bounding box center [780, 143] width 91 height 11
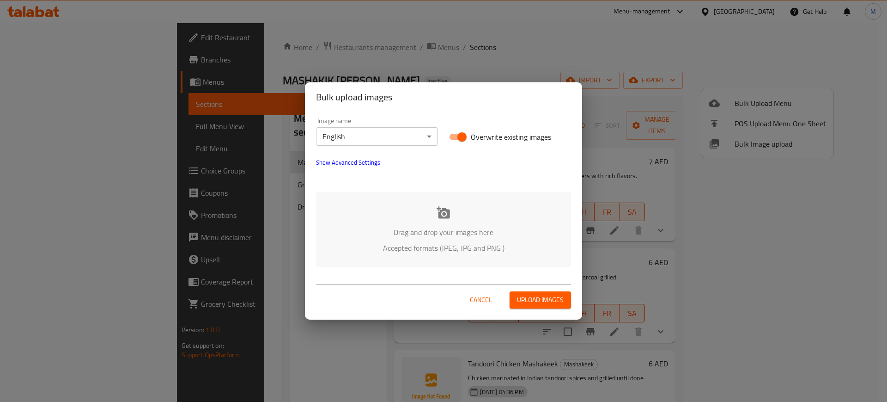
click at [473, 216] on div "Drag and drop your images here Accepted formats (JPEG, JPG and PNG )" at bounding box center [443, 229] width 255 height 75
click at [385, 126] on div "Image name English ​" at bounding box center [377, 131] width 122 height 28
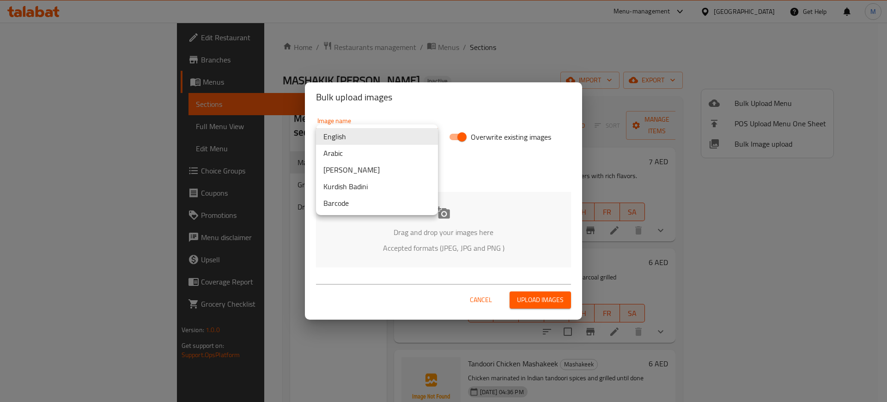
click at [389, 133] on body "​ Menu-management United Arab Emirates Get Help M Edit Restaurant Branches Menu…" at bounding box center [443, 212] width 887 height 379
click at [358, 152] on li "Arabic" at bounding box center [377, 153] width 122 height 17
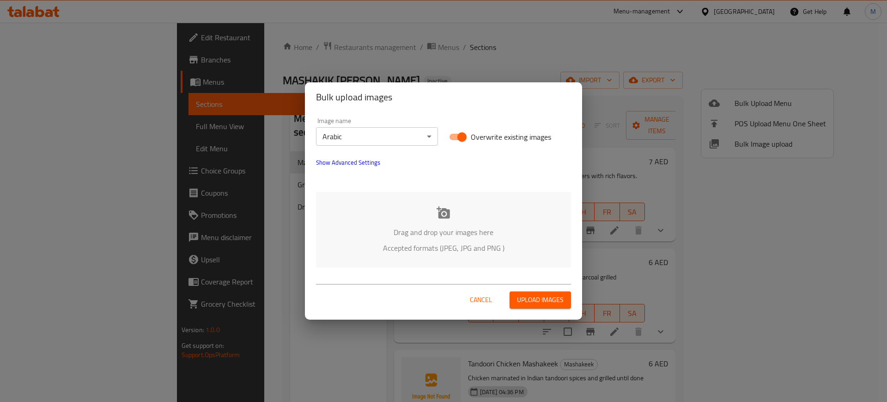
click at [401, 245] on p "Accepted formats (JPEG, JPG and PNG )" at bounding box center [443, 247] width 227 height 11
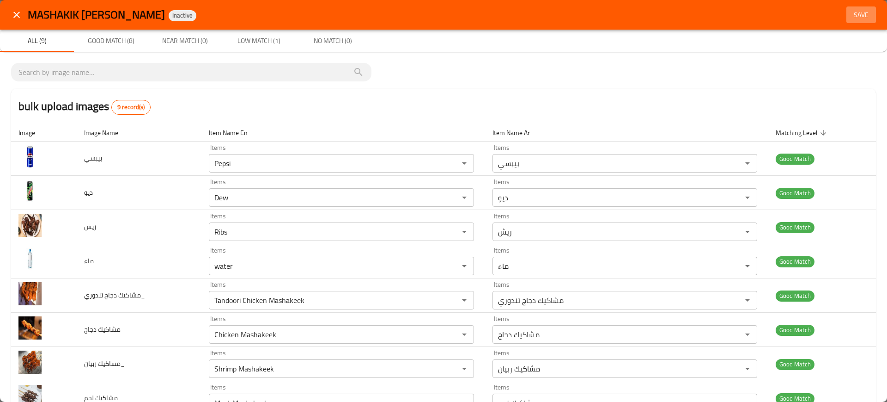
click at [851, 17] on span "Save" at bounding box center [861, 15] width 22 height 12
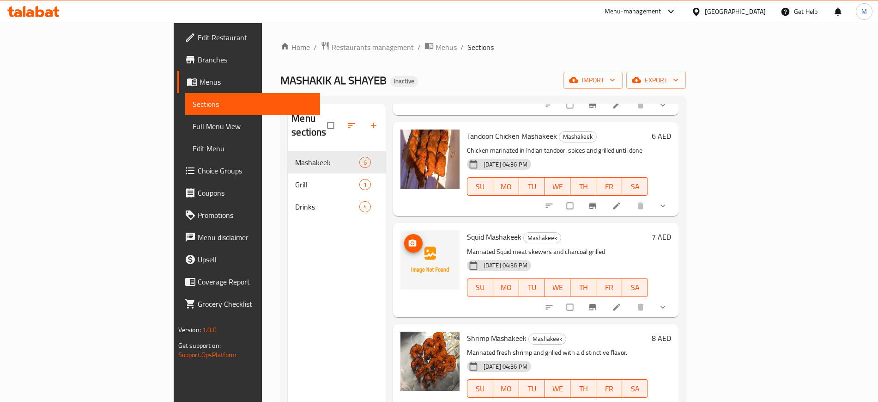
scroll to position [188, 0]
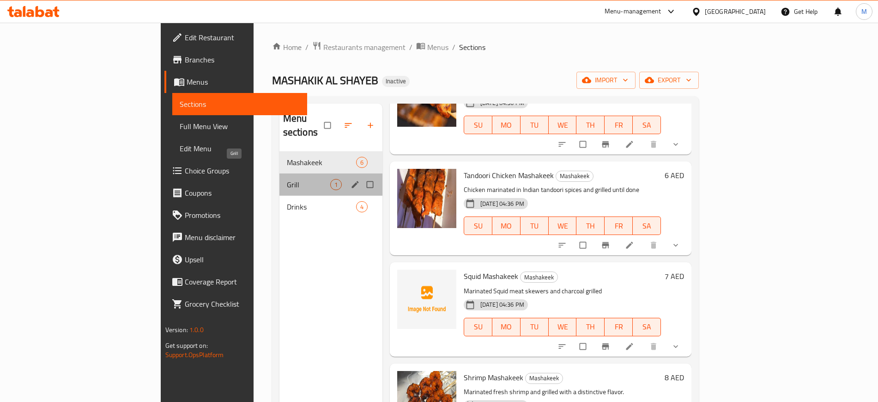
click at [287, 179] on span "Grill" at bounding box center [308, 184] width 43 height 11
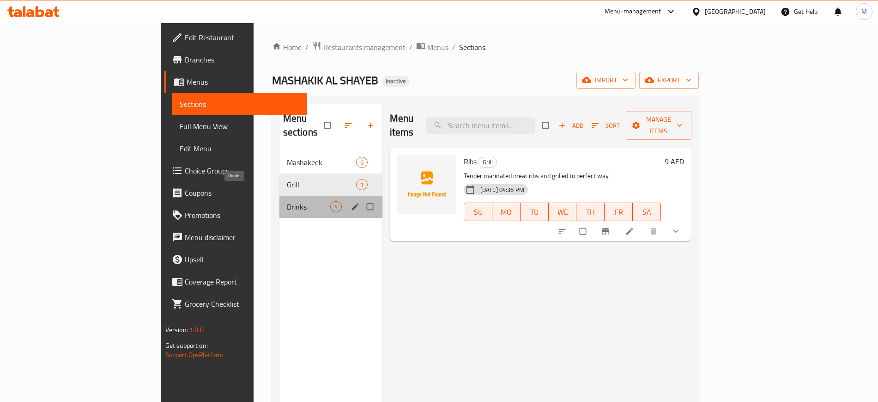
click at [287, 201] on span "Drinks" at bounding box center [308, 206] width 43 height 11
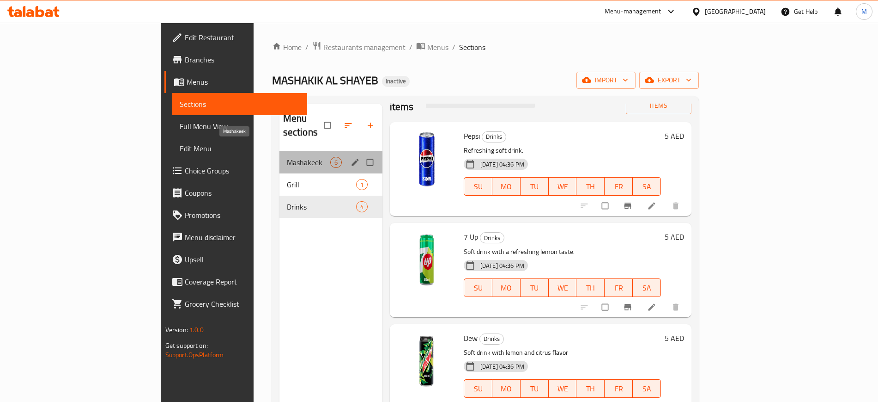
click at [287, 157] on span "Mashakeek" at bounding box center [308, 162] width 43 height 11
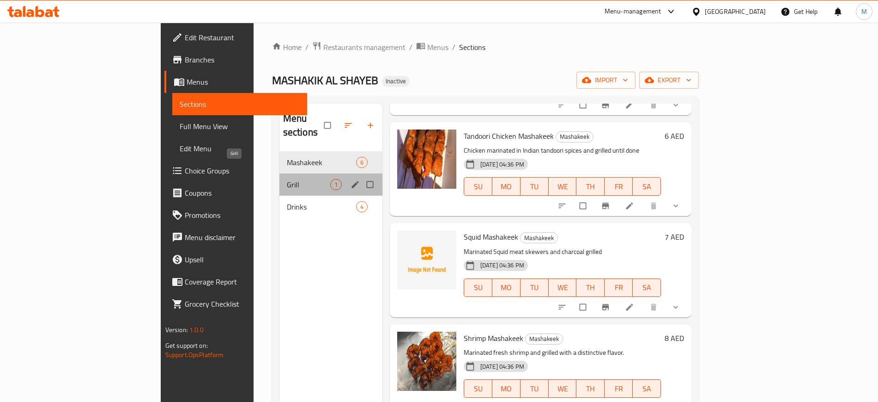
click at [287, 179] on span "Grill" at bounding box center [308, 184] width 43 height 11
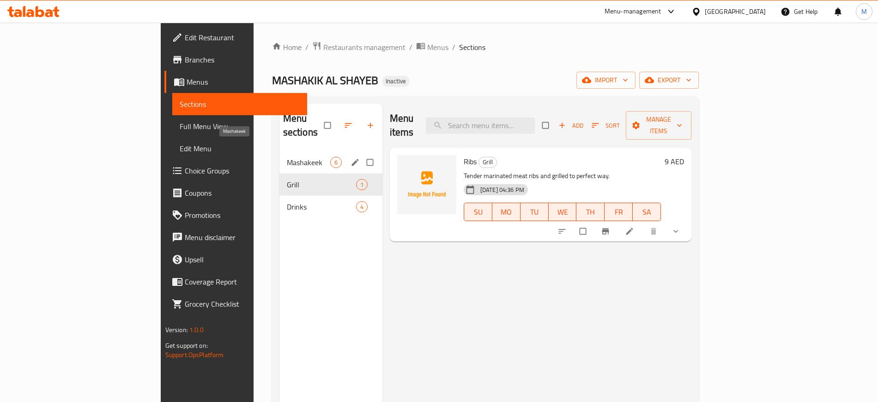
click at [287, 157] on span "Mashakeek" at bounding box center [308, 162] width 43 height 11
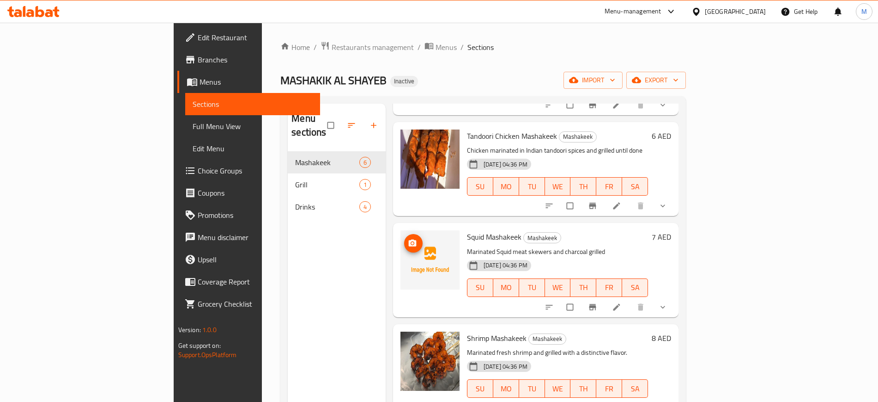
scroll to position [129, 0]
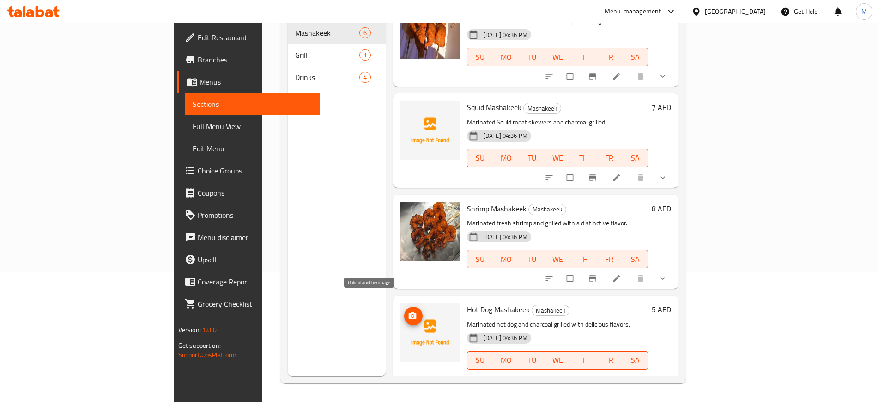
click at [404, 306] on button "upload picture" at bounding box center [413, 315] width 18 height 18
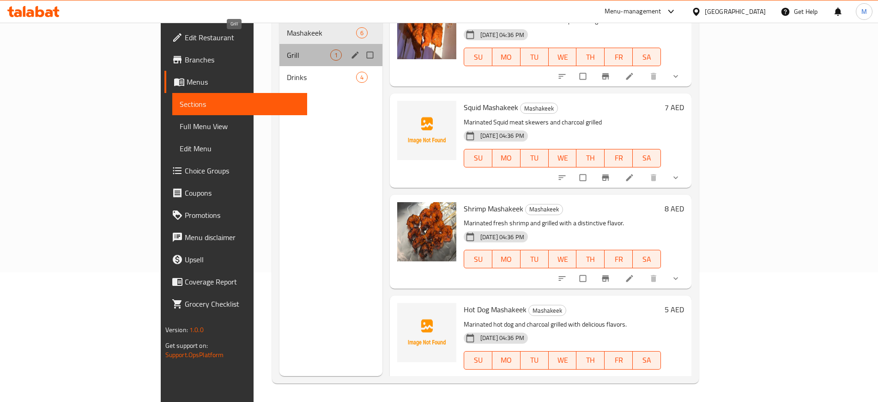
click at [287, 49] on span "Grill" at bounding box center [308, 54] width 43 height 11
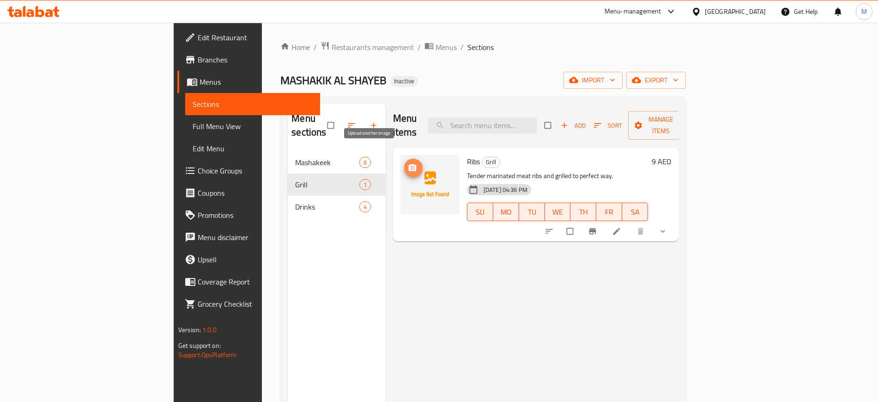
click at [411, 166] on circle "upload picture" at bounding box center [412, 167] width 2 height 2
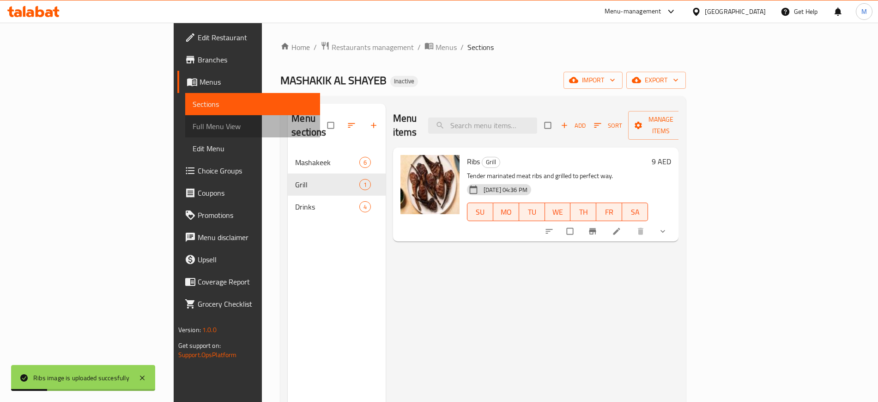
click at [193, 122] on span "Full Menu View" at bounding box center [253, 126] width 120 height 11
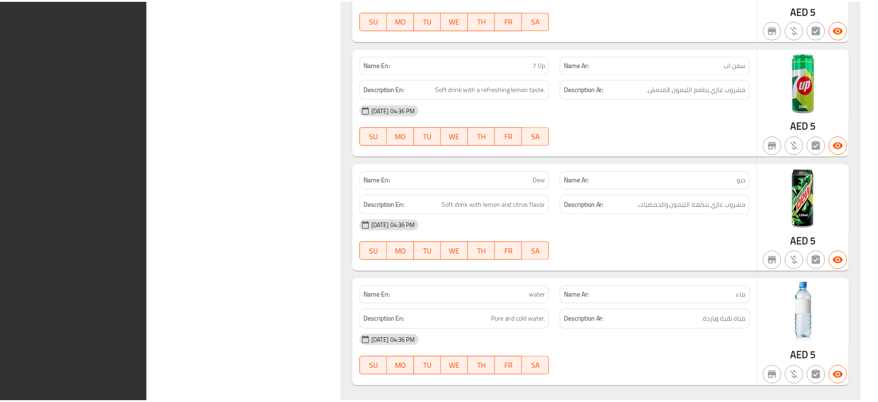
scroll to position [1566, 0]
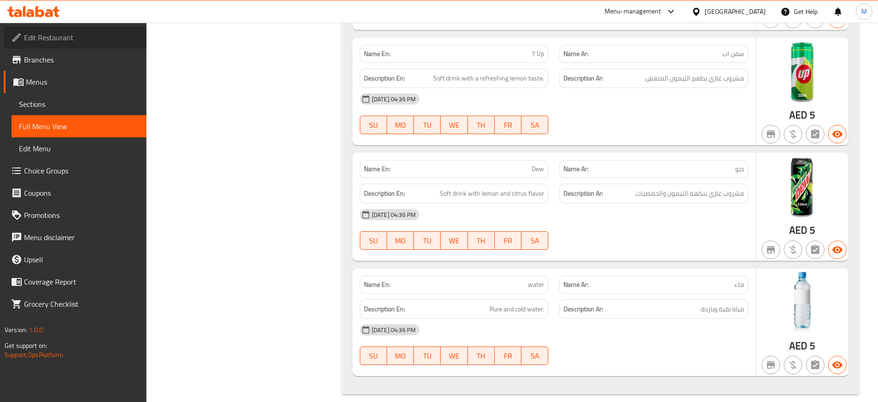
click at [145, 35] on link "Edit Restaurant" at bounding box center [75, 37] width 143 height 22
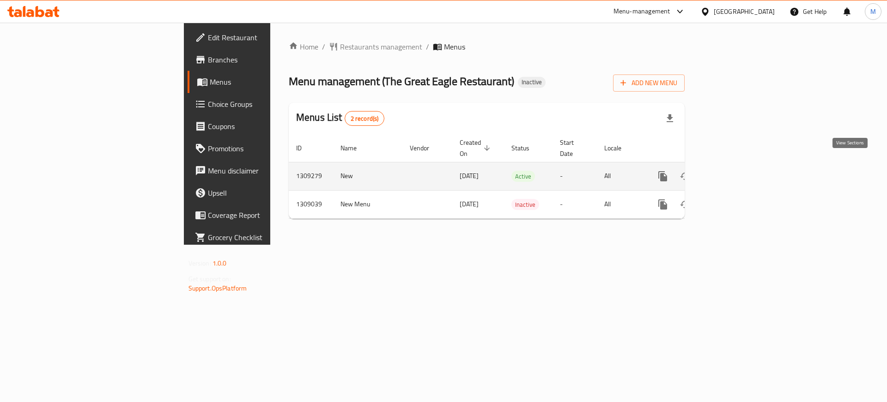
click at [734, 172] on icon "enhanced table" at bounding box center [730, 176] width 8 height 8
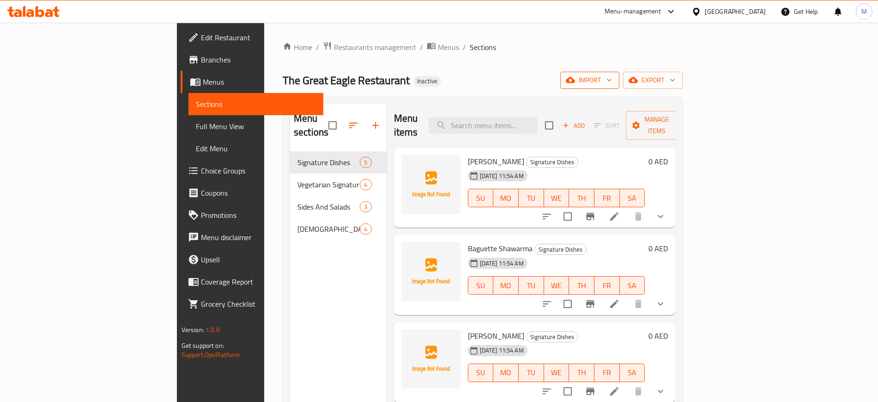
click at [620, 80] on button "import" at bounding box center [590, 80] width 59 height 17
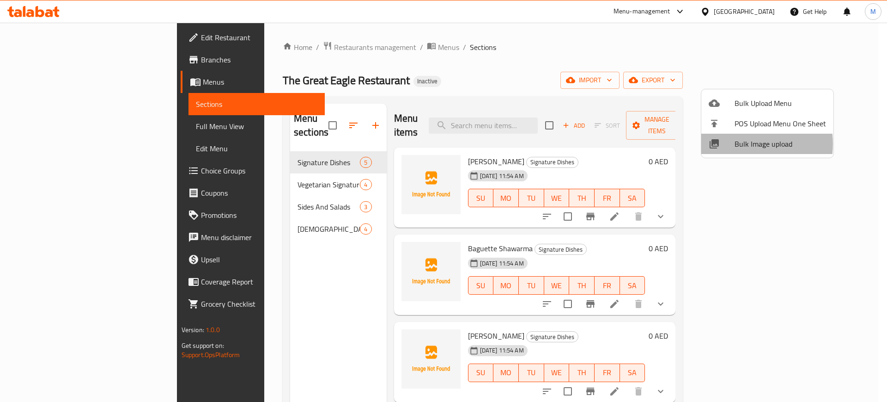
click at [736, 144] on span "Bulk Image upload" at bounding box center [780, 143] width 91 height 11
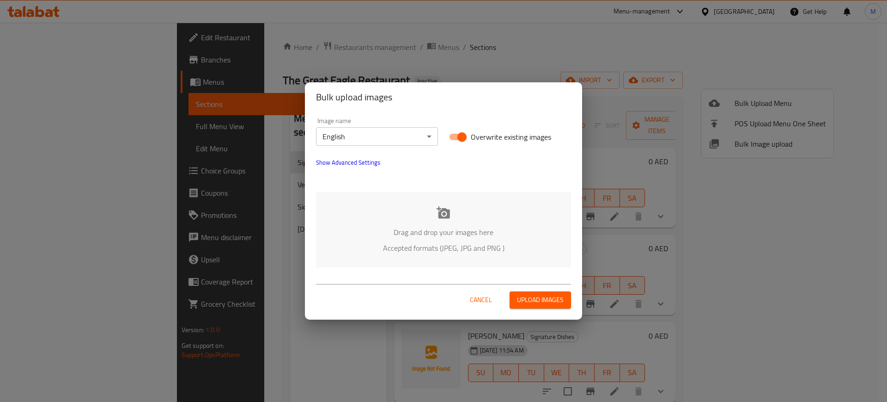
click at [423, 221] on div "Drag and drop your images here Accepted formats (JPEG, JPG and PNG )" at bounding box center [443, 229] width 255 height 75
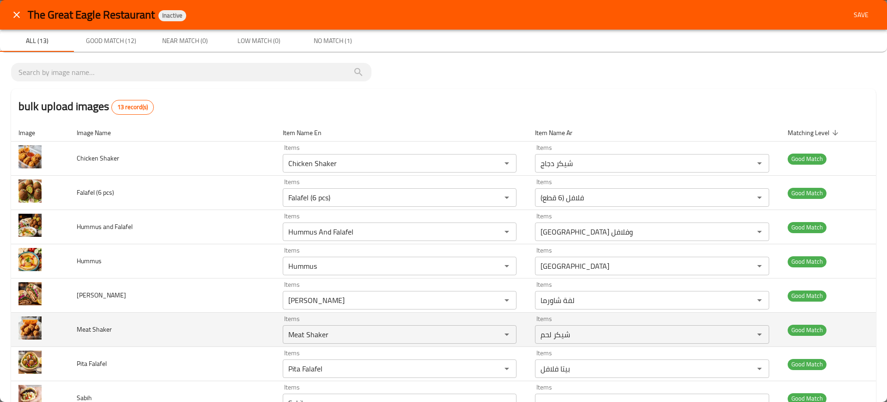
scroll to position [203, 0]
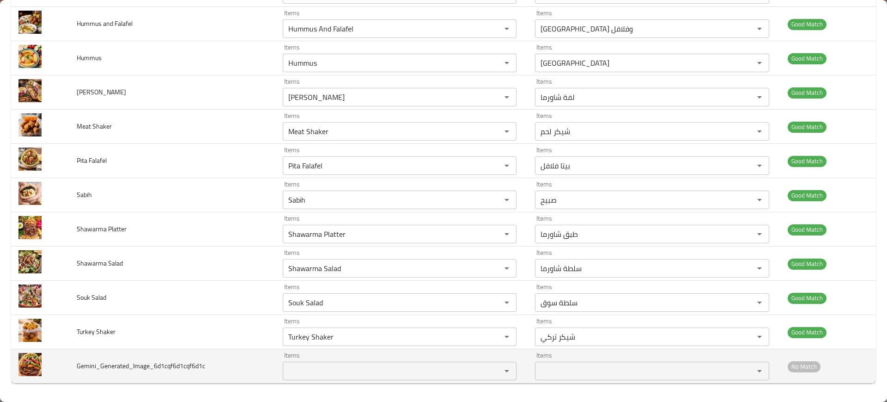
click at [161, 369] on span "Gemini_Generated_Image_6d1cqf6d1cqf6d1c" at bounding box center [141, 366] width 128 height 12
copy span "Gemini_Generated_Image_6d1cqf6d1cqf6d1c"
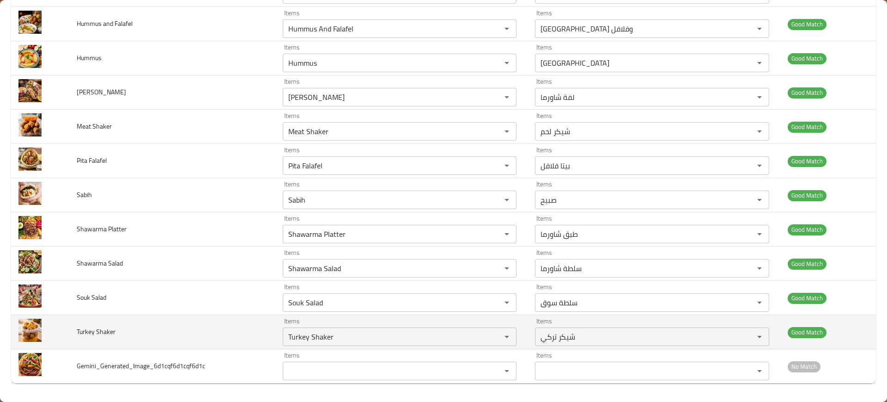
click at [104, 346] on td "Turkey Shaker" at bounding box center [172, 332] width 206 height 34
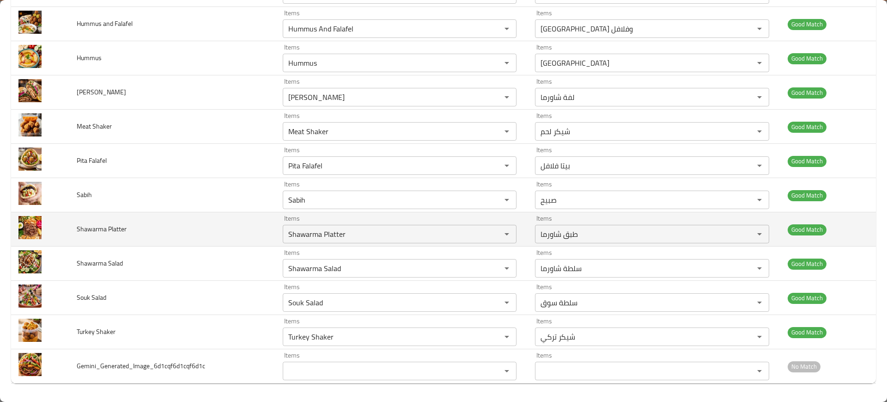
scroll to position [0, 0]
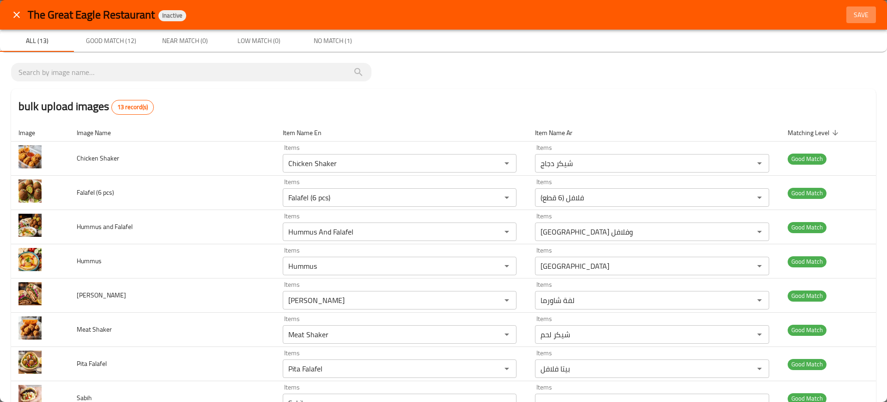
click at [854, 16] on span "Save" at bounding box center [861, 15] width 22 height 12
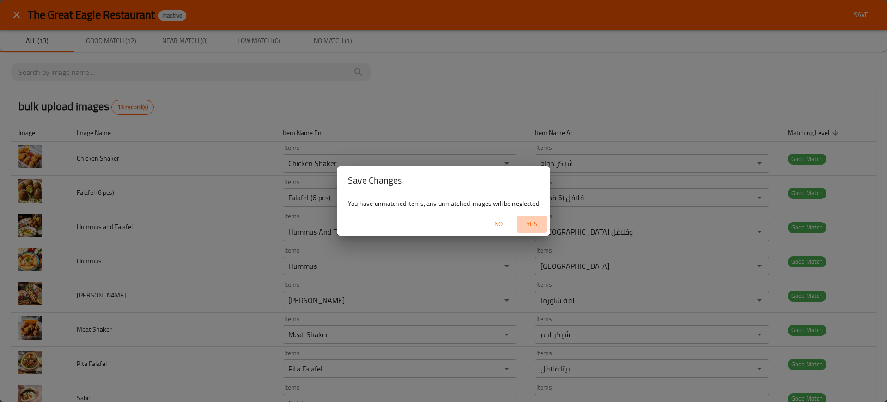
click at [525, 231] on button "Yes" at bounding box center [532, 223] width 30 height 17
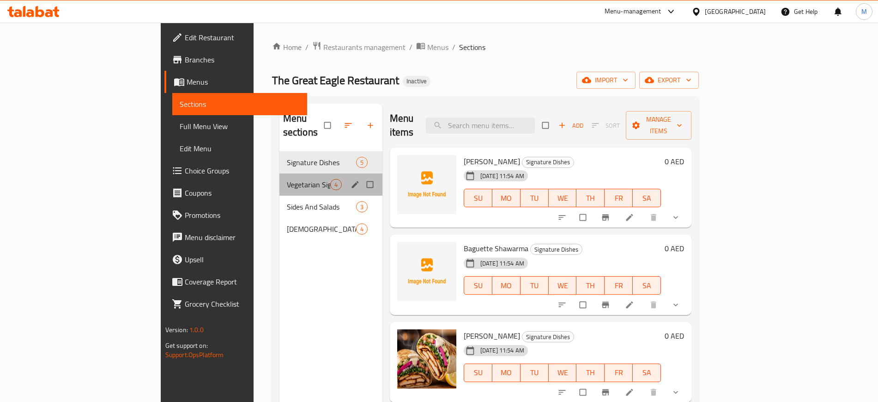
click at [280, 173] on div "Vegetarian Signature Dishes 4" at bounding box center [331, 184] width 103 height 22
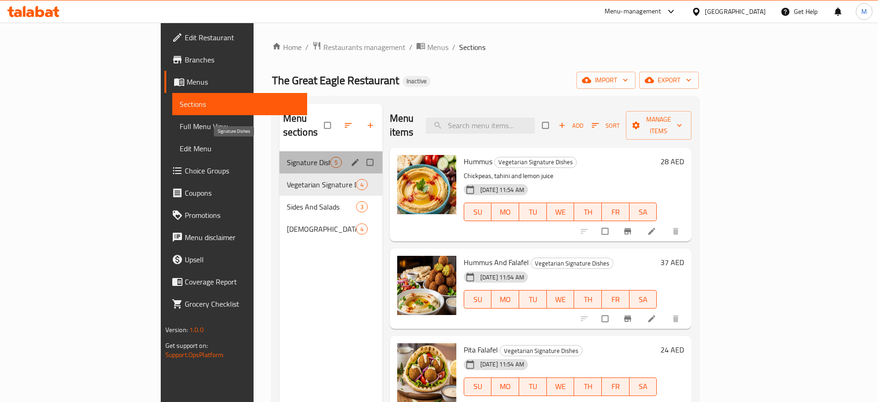
click at [287, 157] on span "Signature Dishes" at bounding box center [308, 162] width 43 height 11
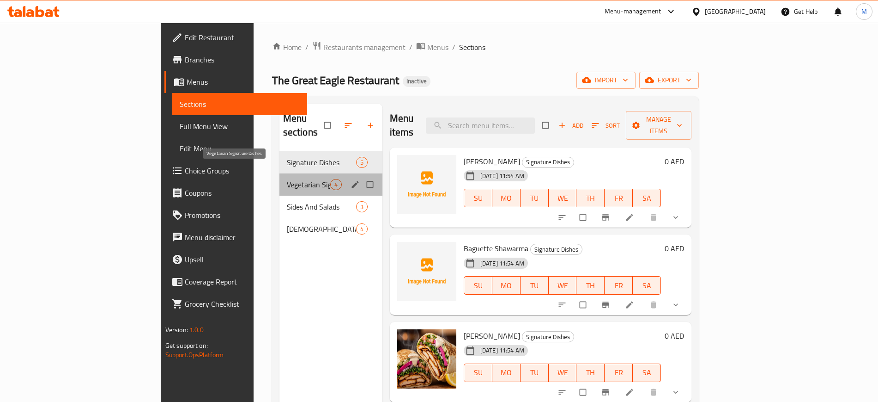
click at [287, 179] on span "Vegetarian Signature Dishes" at bounding box center [308, 184] width 43 height 11
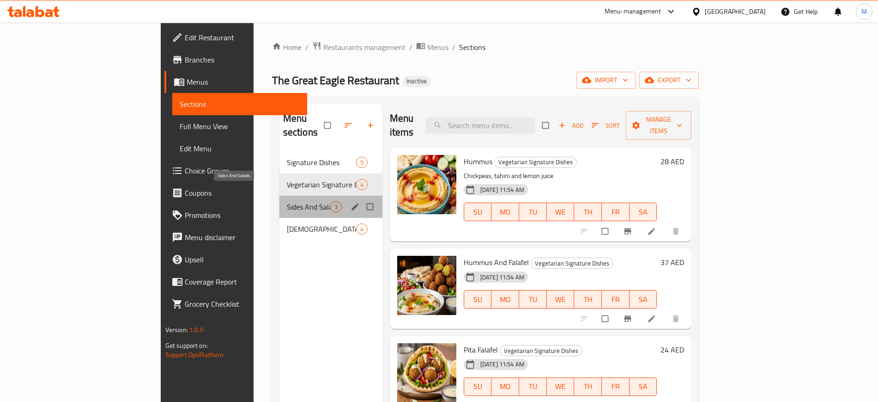
click at [287, 201] on span "Sides And Salads" at bounding box center [308, 206] width 43 height 11
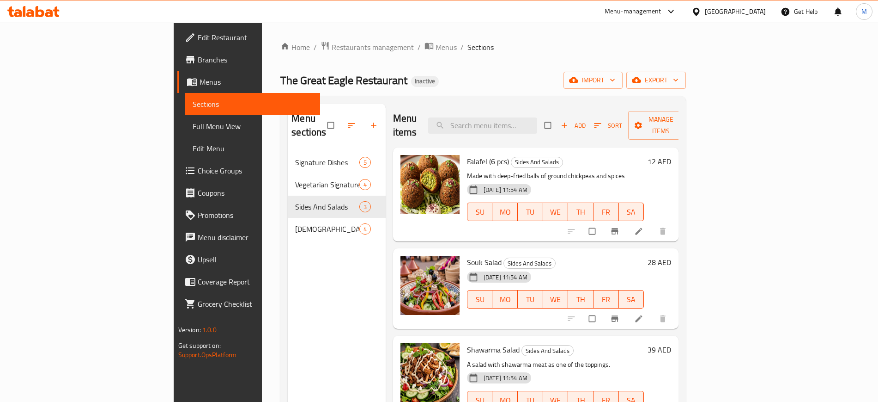
click at [288, 268] on div "Menu sections Signature Dishes 5 Vegetarian Signature Dishes 4 Sides And Salads…" at bounding box center [337, 305] width 98 height 402
click at [616, 74] on span "import" at bounding box center [593, 80] width 44 height 12
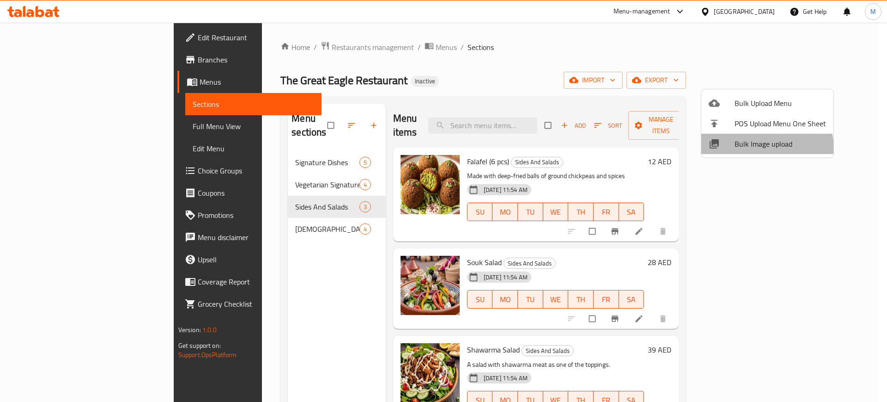
click at [752, 149] on span "Bulk Image upload" at bounding box center [780, 143] width 91 height 11
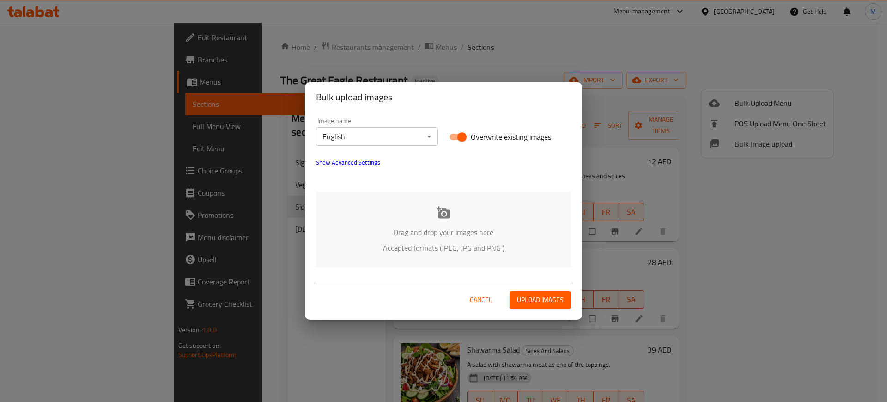
click at [480, 222] on div "Drag and drop your images here Accepted formats (JPEG, JPG and PNG )" at bounding box center [443, 229] width 255 height 75
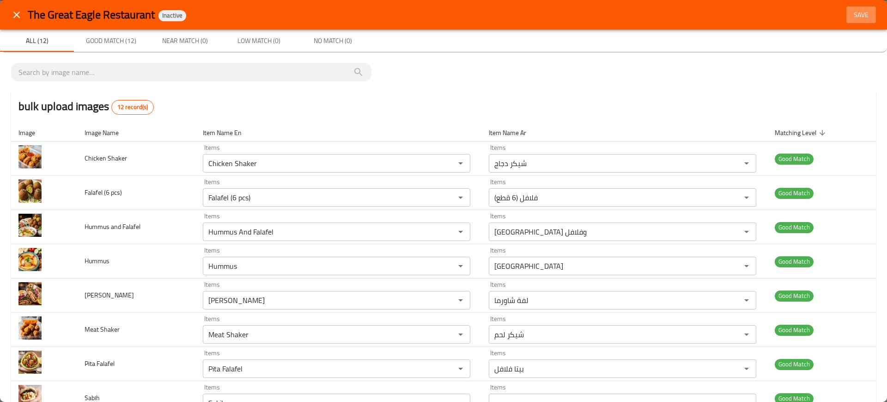
click at [850, 13] on span "Save" at bounding box center [861, 15] width 22 height 12
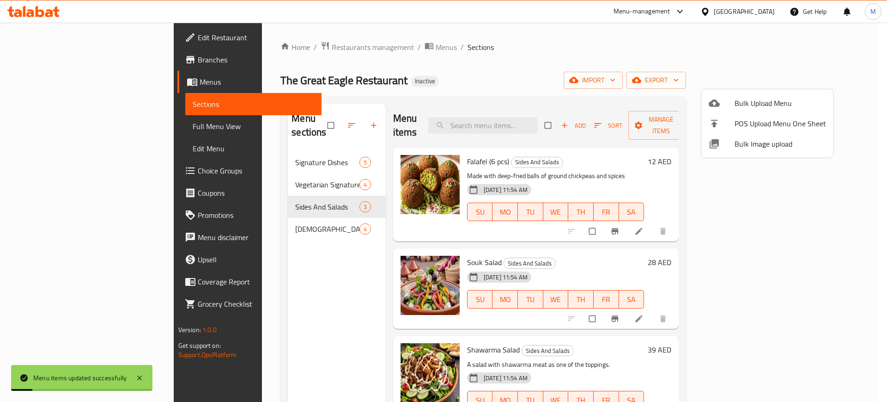
click at [487, 58] on div at bounding box center [443, 201] width 887 height 402
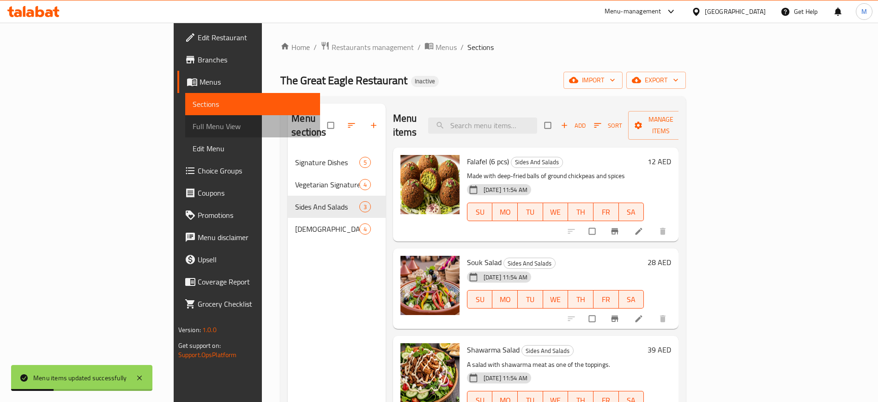
click at [193, 121] on span "Full Menu View" at bounding box center [253, 126] width 120 height 11
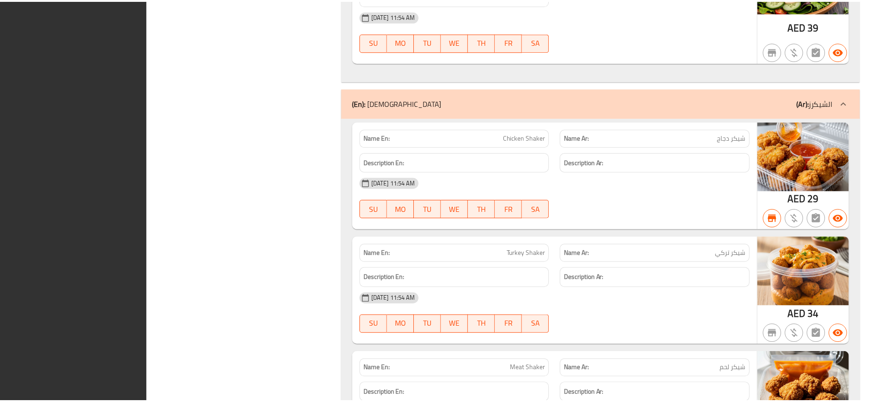
scroll to position [2063, 0]
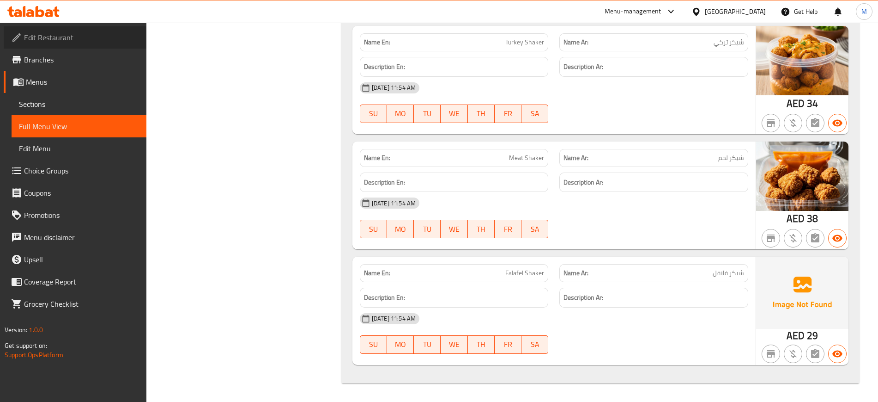
click at [85, 41] on span "Edit Restaurant" at bounding box center [81, 37] width 115 height 11
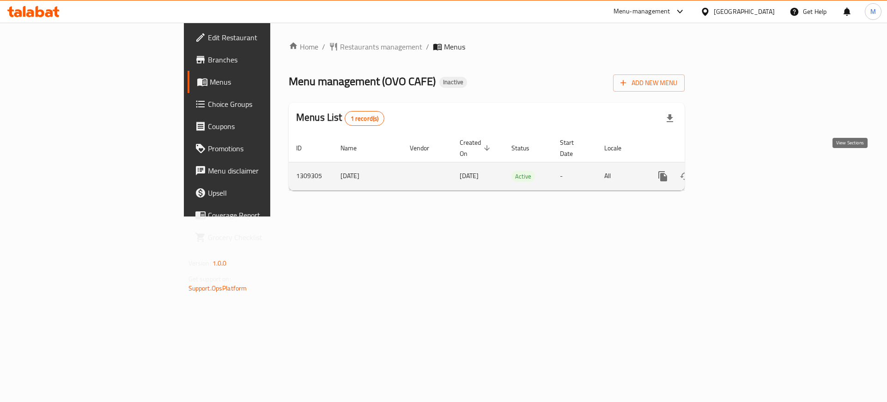
click at [735, 171] on icon "enhanced table" at bounding box center [729, 176] width 11 height 11
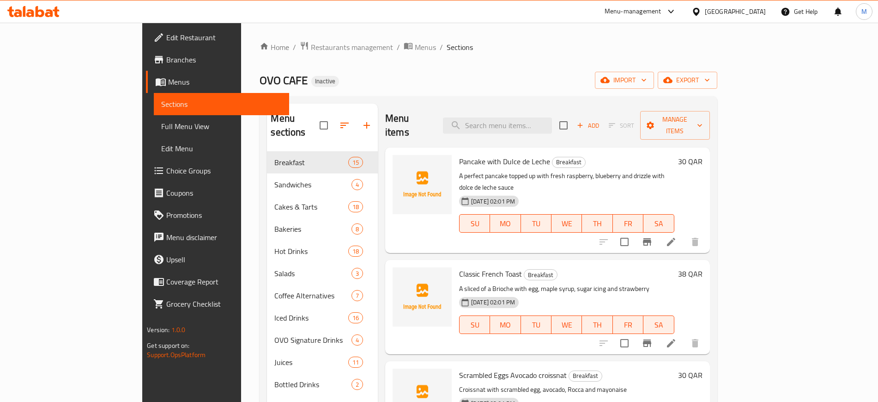
click at [717, 68] on div "Home / Restaurants management / Menus / Sections OVO CAFE Inactive import expor…" at bounding box center [488, 276] width 457 height 471
click at [647, 79] on span "import" at bounding box center [625, 80] width 44 height 12
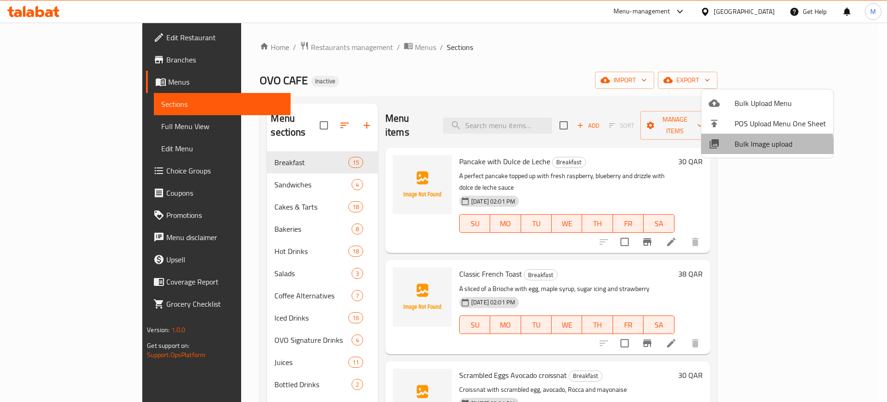
click at [728, 149] on li "Bulk Image upload" at bounding box center [767, 144] width 132 height 20
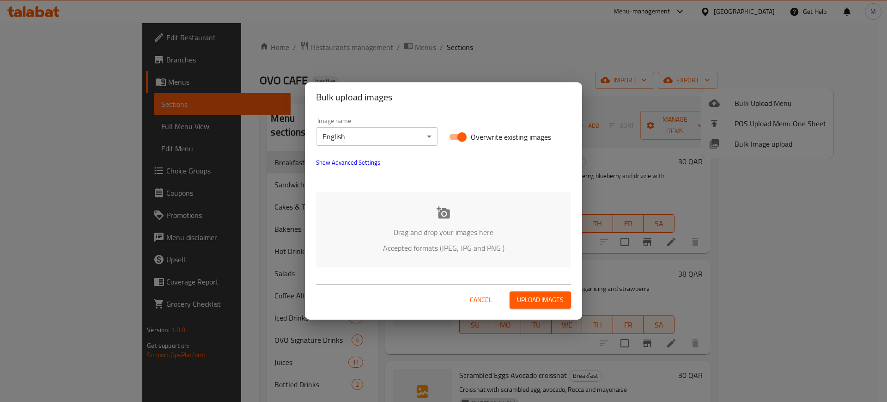
click at [469, 194] on div "Drag and drop your images here Accepted formats (JPEG, JPG and PNG )" at bounding box center [443, 229] width 255 height 75
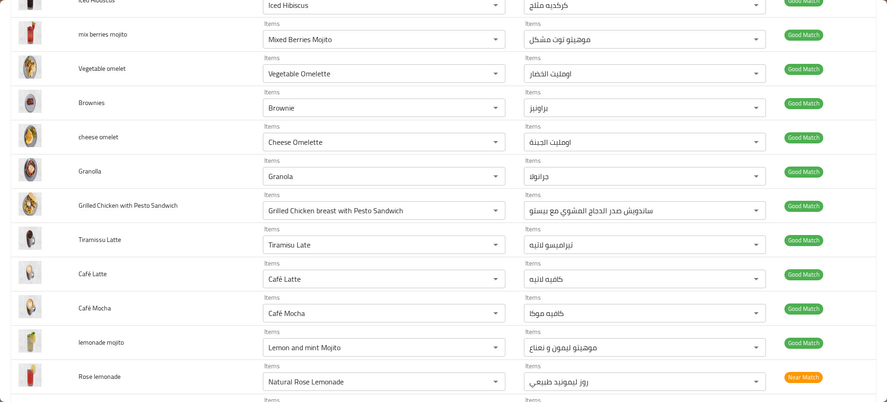
scroll to position [3417, 0]
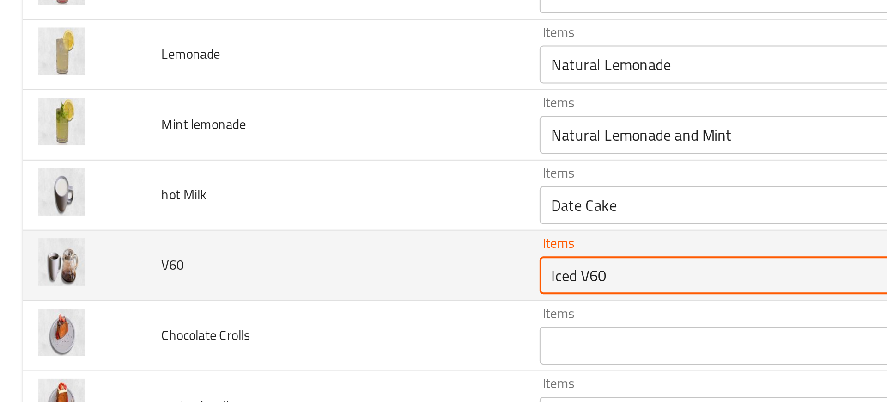
click at [275, 268] on input "Iced V60" at bounding box center [370, 268] width 209 height 13
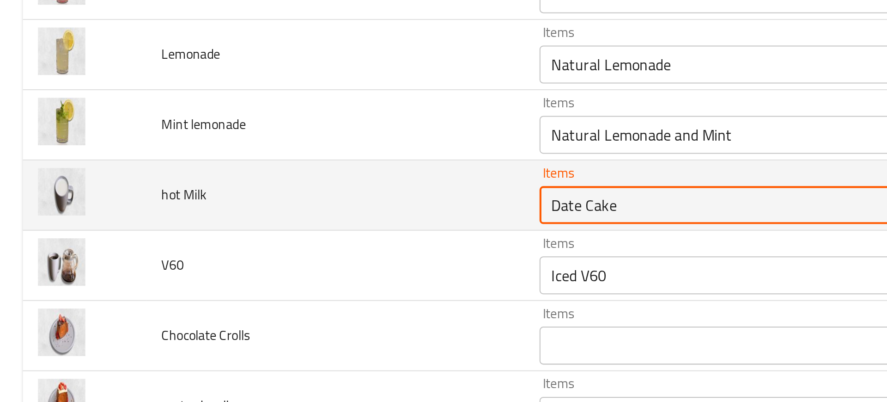
click at [279, 234] on Milk "Date Cake" at bounding box center [370, 233] width 209 height 13
type Milk "milk"
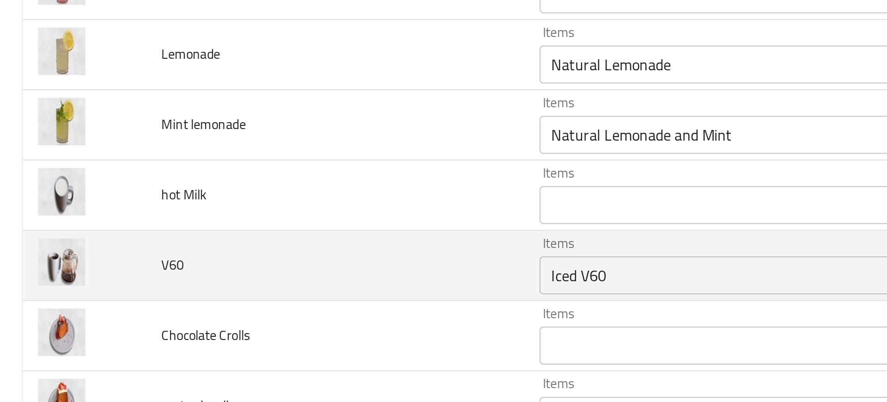
click at [202, 265] on td "V60" at bounding box center [163, 263] width 184 height 34
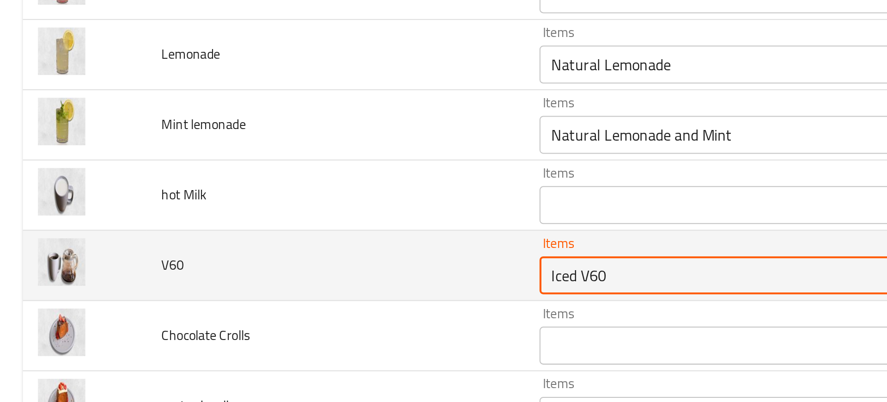
click at [270, 270] on input "Iced V60" at bounding box center [370, 268] width 209 height 13
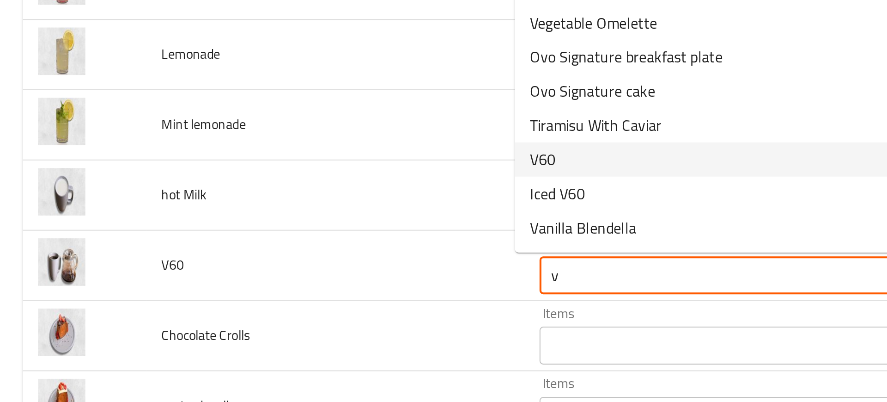
click at [265, 216] on span "V60" at bounding box center [264, 211] width 12 height 11
type input "V60"
type input "في 60"
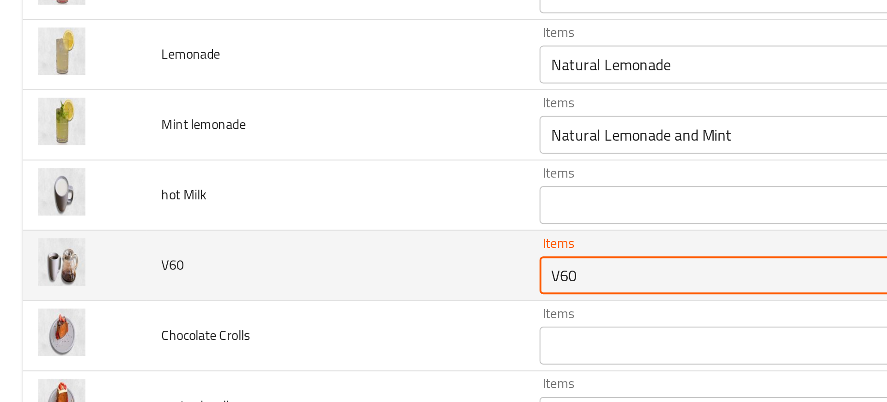
type input "V60"
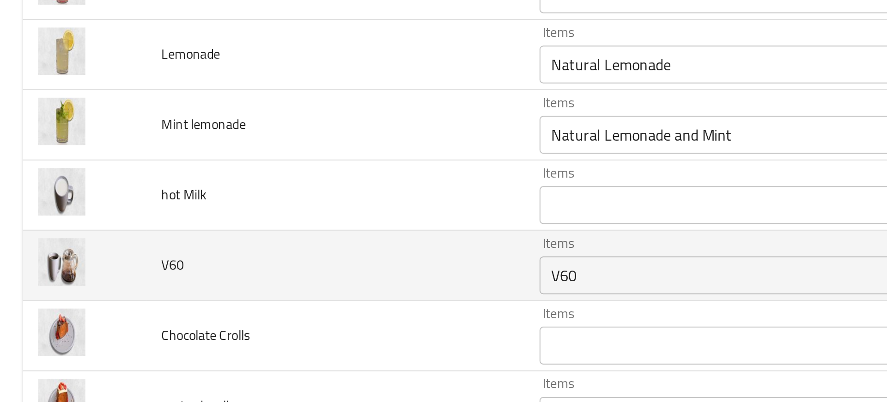
click at [213, 256] on td "V60" at bounding box center [163, 263] width 184 height 34
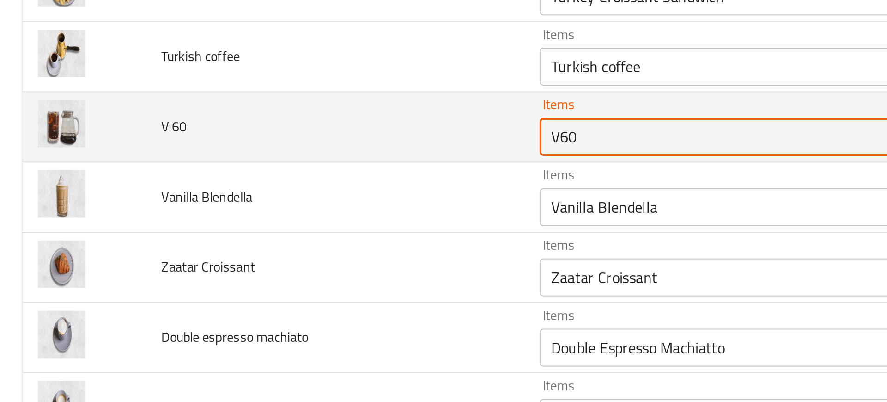
click at [286, 203] on 60 "V60" at bounding box center [370, 200] width 209 height 13
paste 60 "Iced"
type 60 "Iced V60"
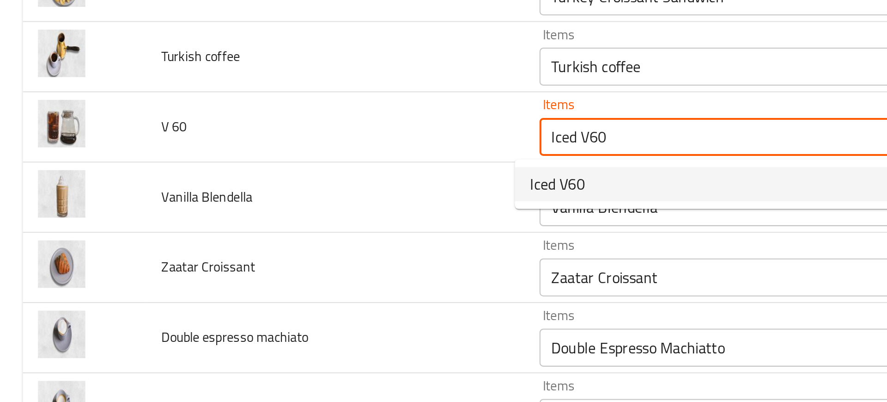
click at [273, 224] on span "Iced V60" at bounding box center [271, 223] width 27 height 11
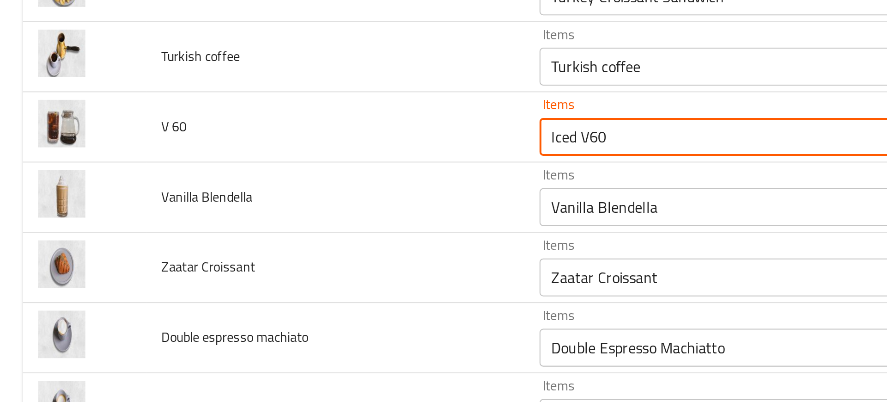
type 60-ar "في 60 مثلج"
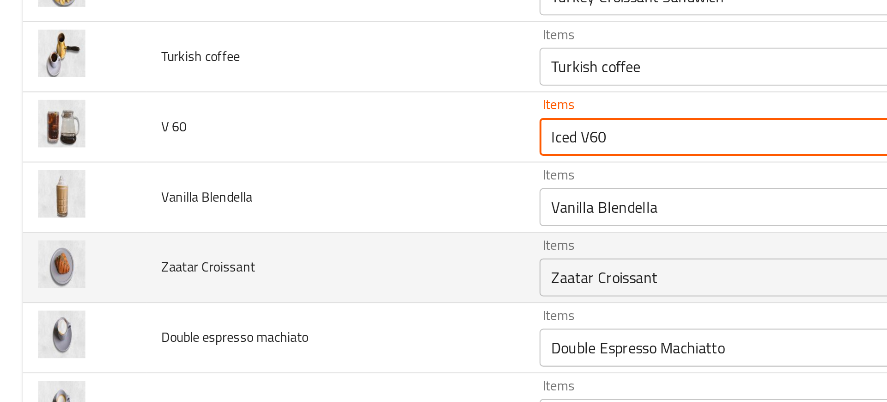
type 60 "Iced V60"
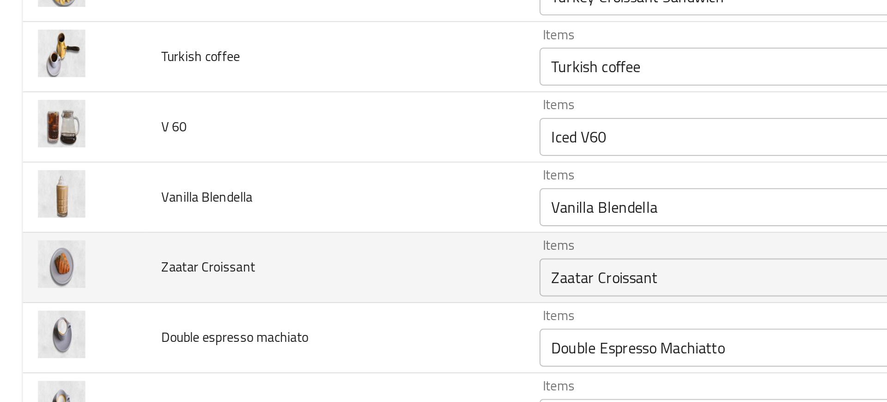
click at [228, 247] on td "Zaatar Croissant" at bounding box center [163, 264] width 184 height 34
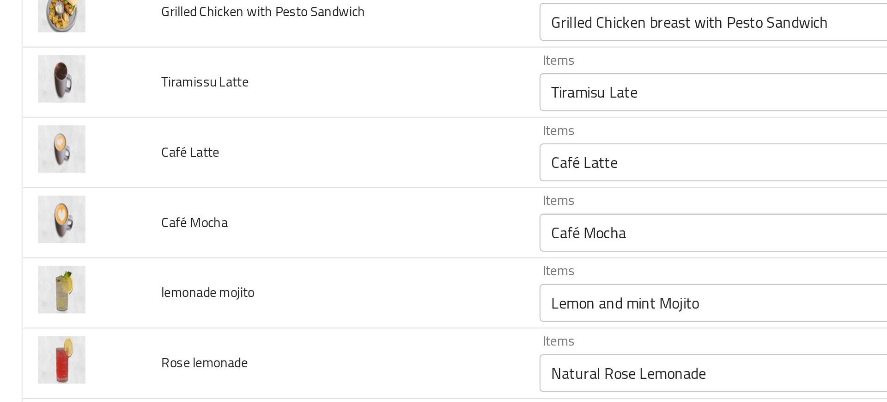
scroll to position [3417, 0]
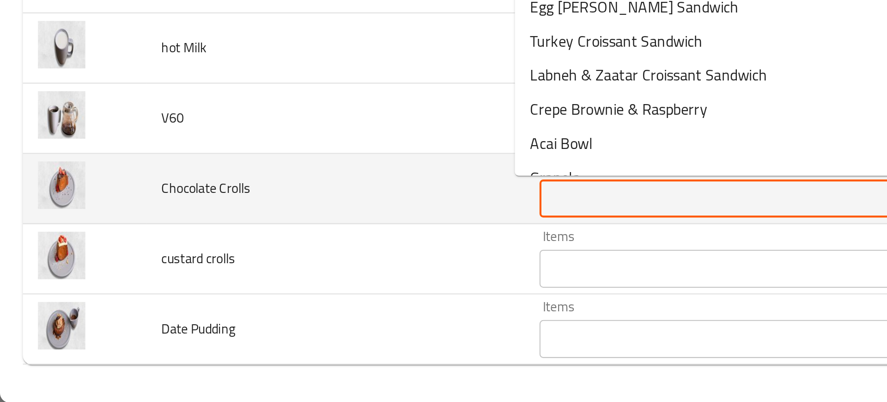
click at [279, 301] on Crolls "Items" at bounding box center [370, 302] width 209 height 13
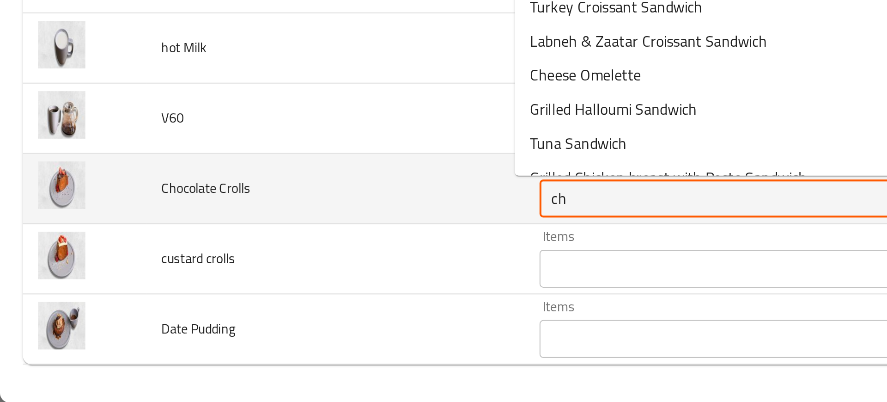
type Crolls "c"
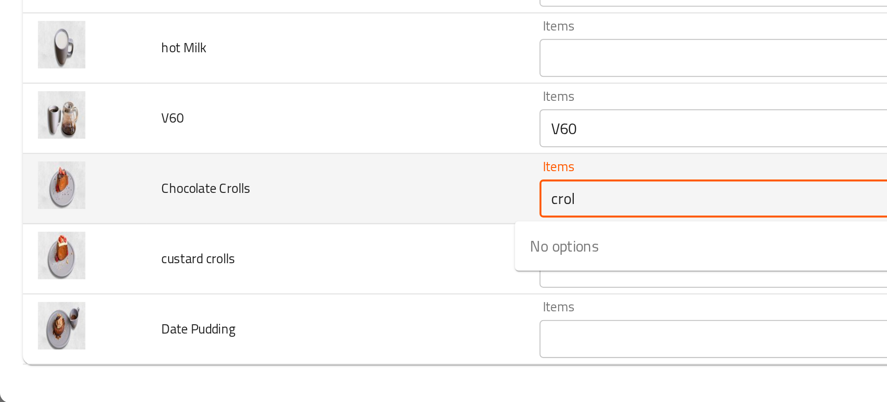
type Crolls "croll"
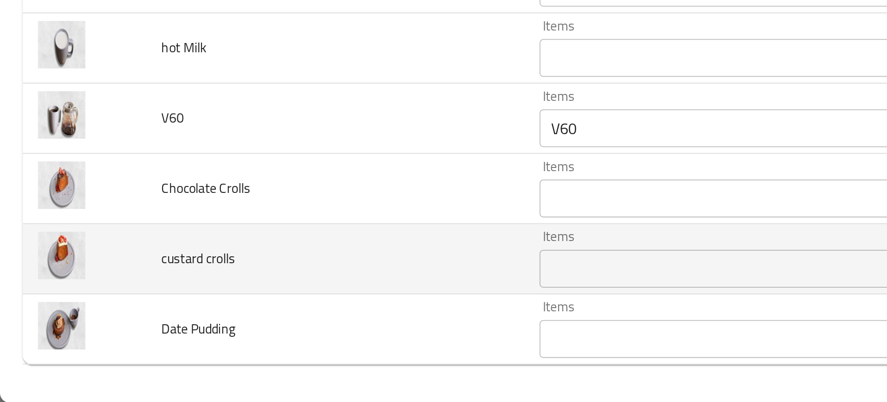
click at [165, 319] on td "custard crolls" at bounding box center [163, 332] width 184 height 34
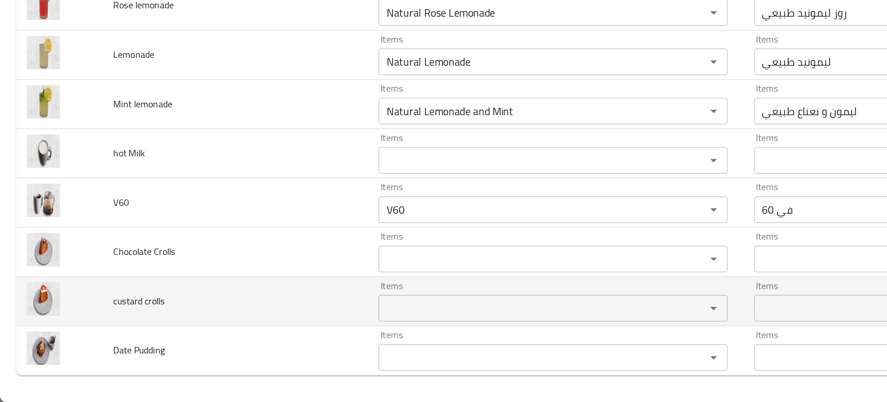
scroll to position [0, 0]
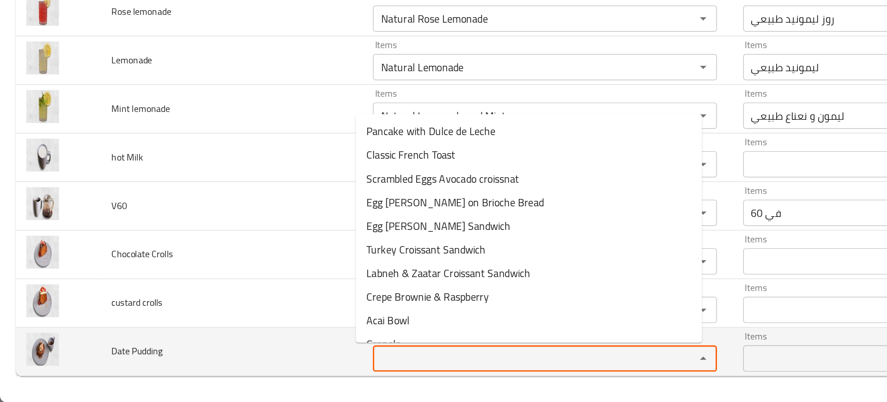
click at [287, 370] on Pudding "Items" at bounding box center [370, 370] width 209 height 13
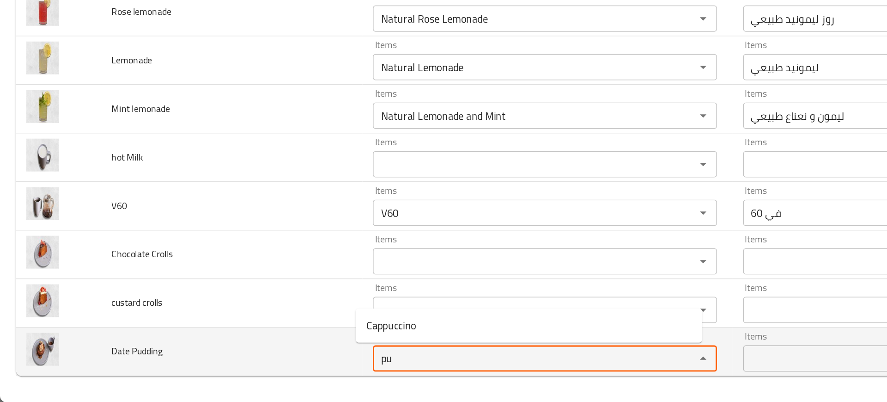
type Pudding "pud"
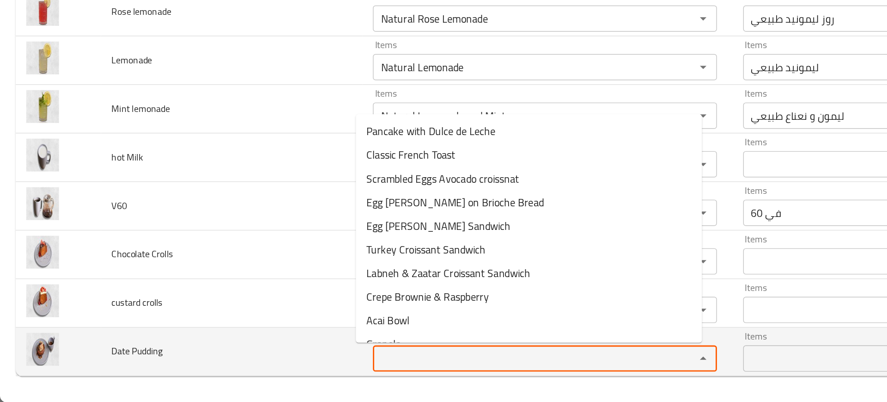
click at [88, 366] on span "Date Pudding" at bounding box center [97, 366] width 36 height 12
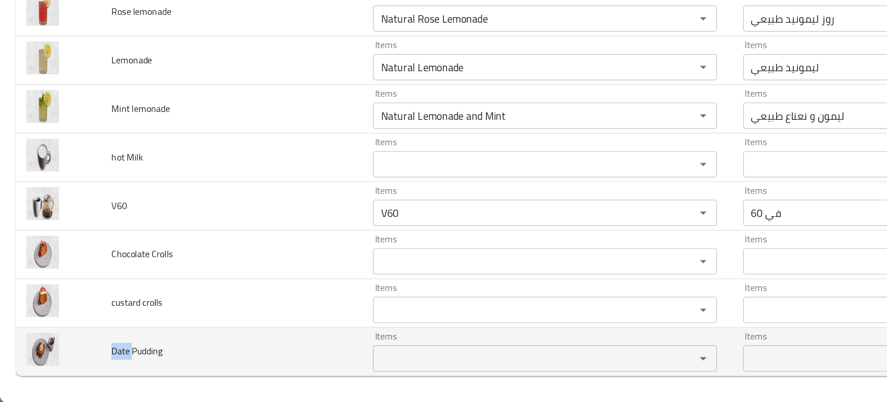
click at [88, 366] on span "Date Pudding" at bounding box center [97, 366] width 36 height 12
copy span "Date Pudding"
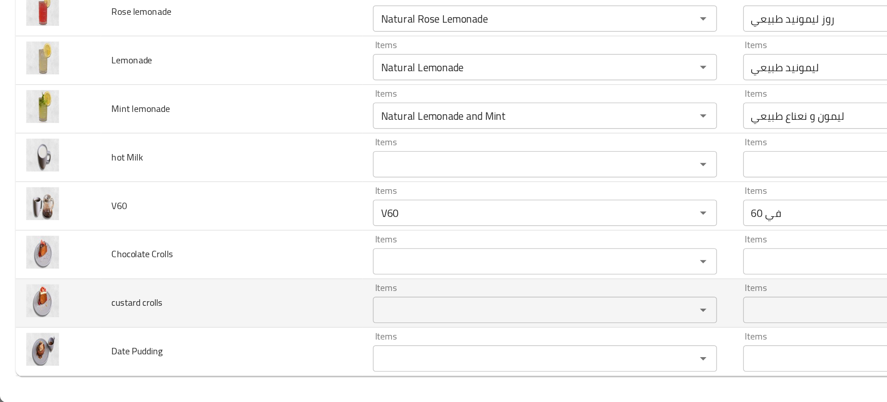
click at [85, 329] on span "custard crolls" at bounding box center [97, 331] width 36 height 12
copy span "custard crolls"
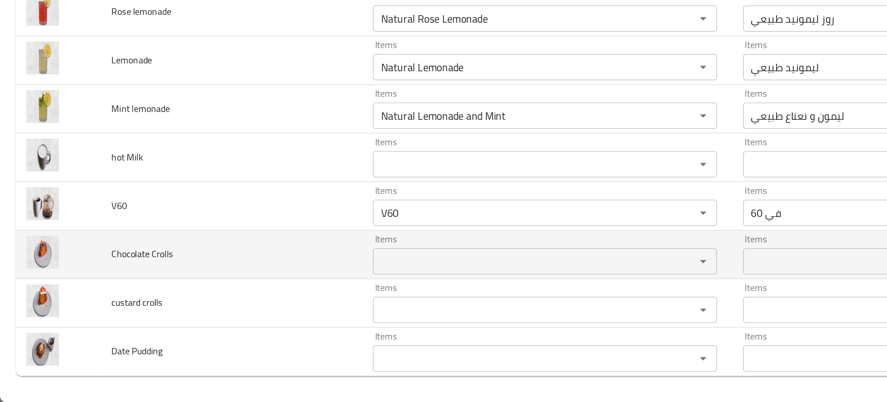
click at [94, 299] on span "Chocolate Crolls" at bounding box center [100, 297] width 43 height 12
copy span "Chocolate Crolls"
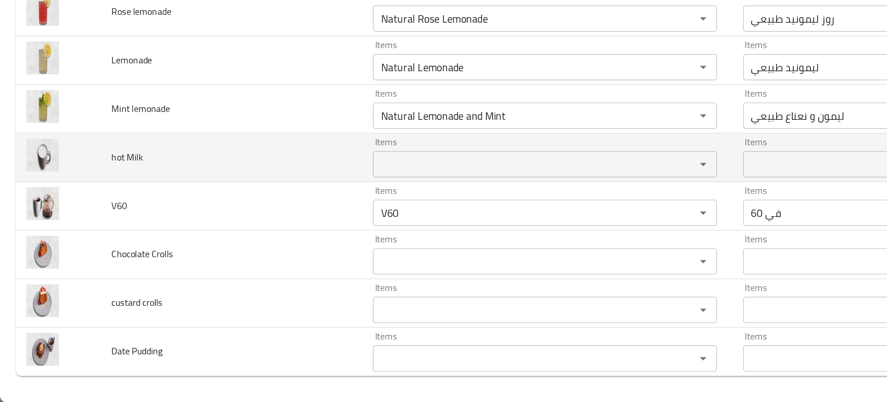
click at [92, 227] on span "hot Milk" at bounding box center [90, 229] width 22 height 12
copy span "hot Milk"
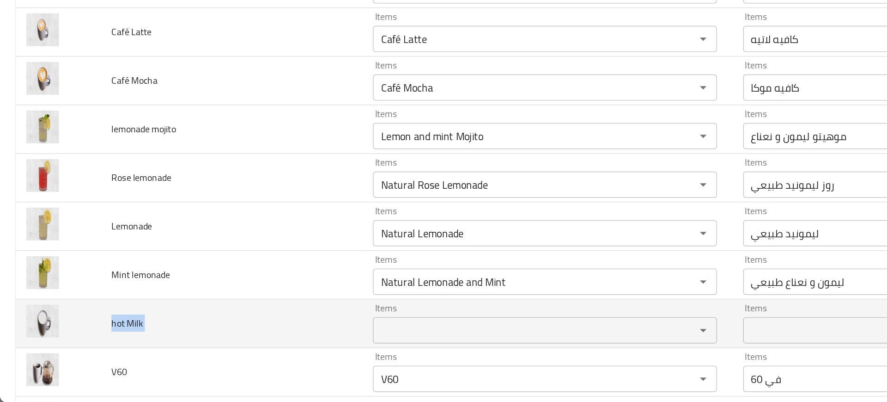
scroll to position [3417, 0]
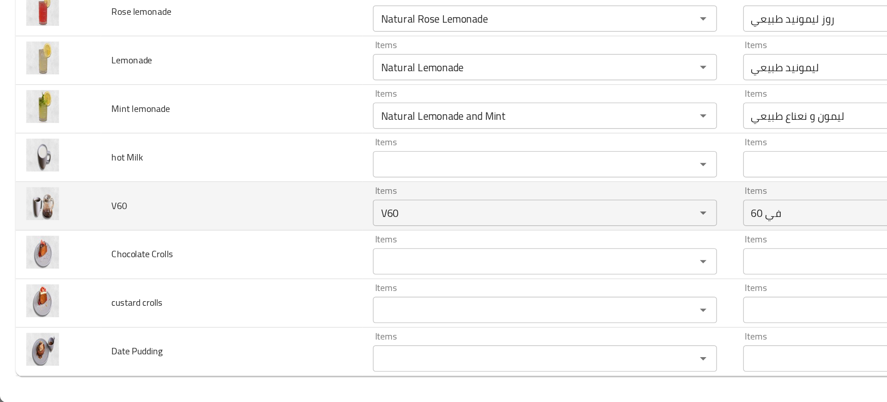
click at [212, 275] on td "V60" at bounding box center [163, 263] width 184 height 34
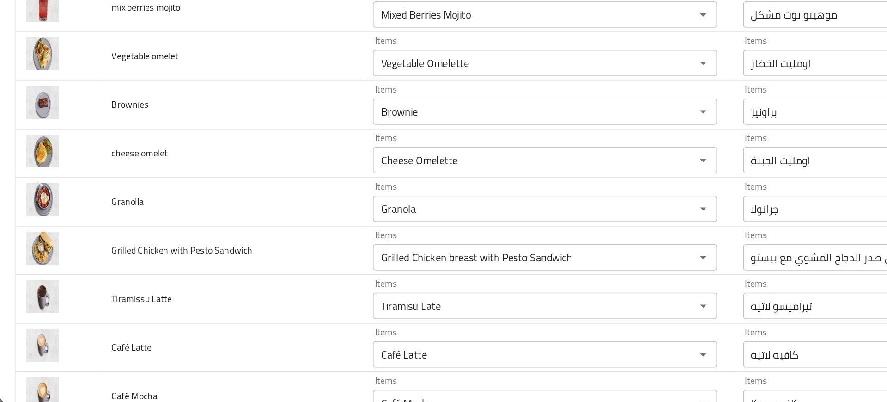
scroll to position [3078, 0]
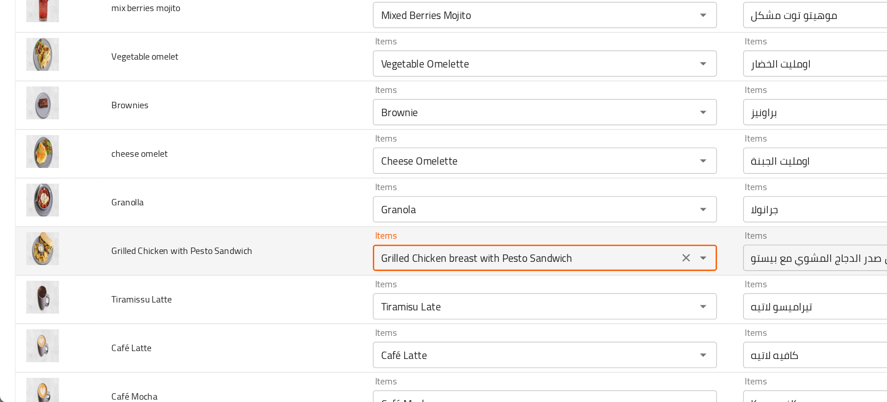
click at [280, 305] on Sandwich "Grilled Chicken breast with Pesto Sandwich" at bounding box center [370, 299] width 209 height 13
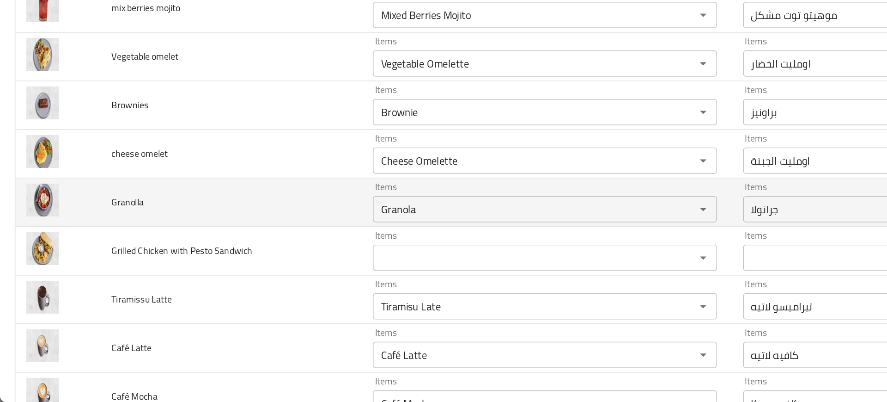
click at [146, 274] on td "Granolla" at bounding box center [163, 261] width 184 height 34
click at [138, 274] on td "Granolla" at bounding box center [163, 261] width 184 height 34
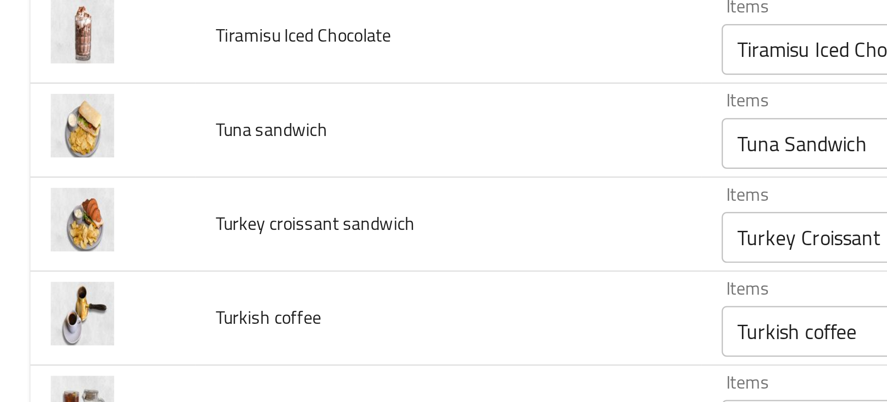
scroll to position [2554, 0]
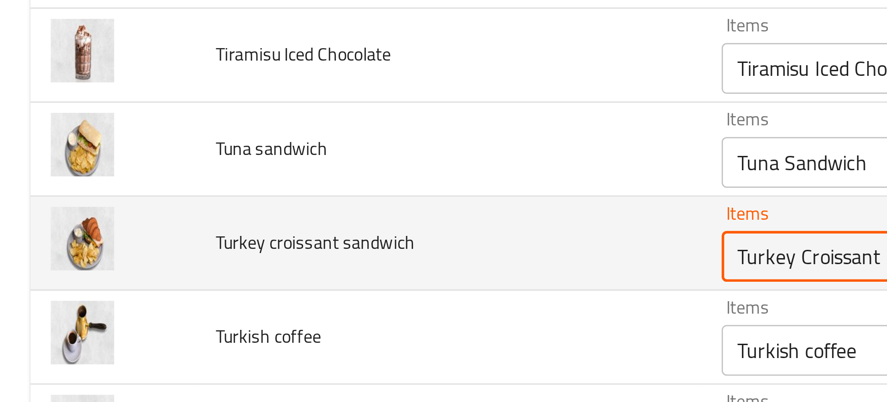
click at [269, 276] on sandwich "Turkey Croissant Sandwich" at bounding box center [370, 276] width 209 height 13
click at [108, 275] on span "Turkey croissant sandwich" at bounding box center [115, 272] width 73 height 12
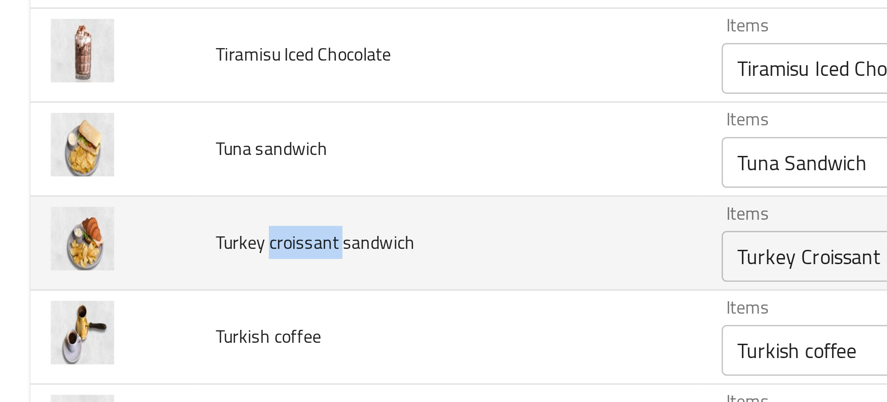
click at [108, 275] on span "Turkey croissant sandwich" at bounding box center [115, 272] width 73 height 12
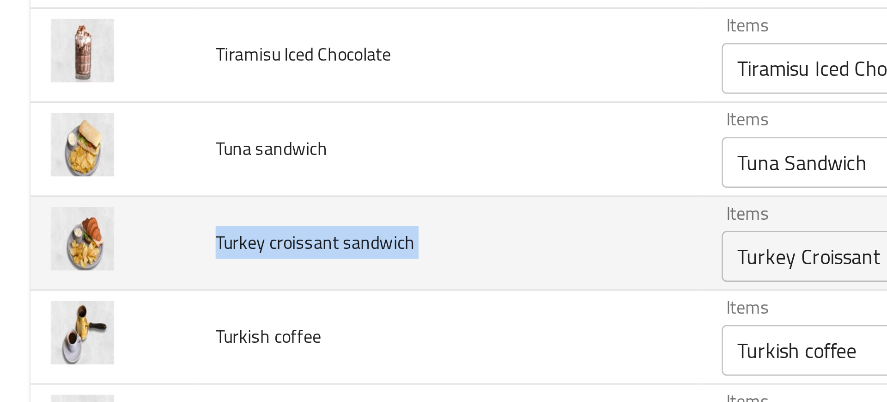
click at [108, 275] on span "Turkey croissant sandwich" at bounding box center [115, 272] width 73 height 12
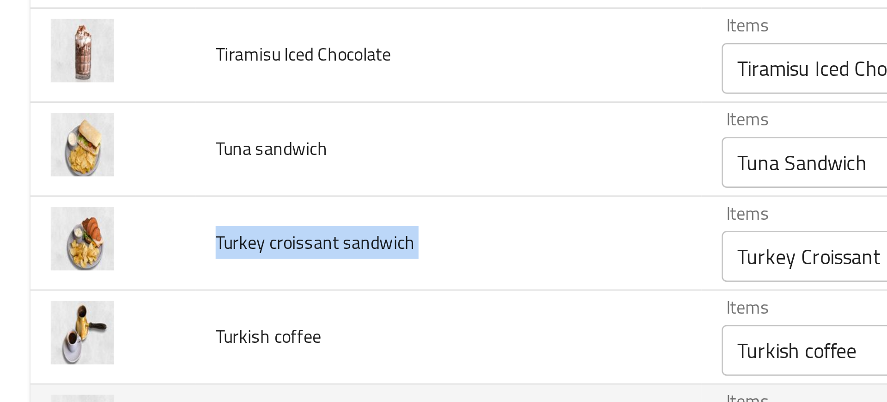
copy span "Turkey croissant sandwich"
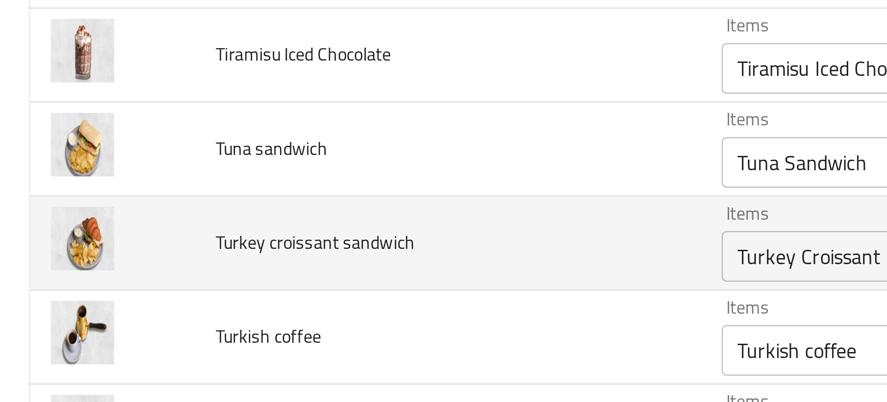
click at [57, 276] on td "enhanced table" at bounding box center [41, 272] width 60 height 34
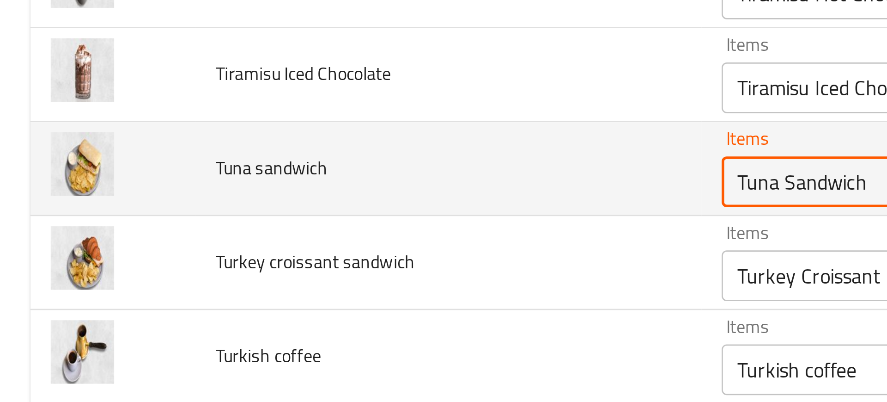
click at [266, 252] on sandwich "Tuna Sandwich" at bounding box center [370, 249] width 209 height 13
click at [102, 246] on span "Tuna sandwich" at bounding box center [99, 244] width 41 height 12
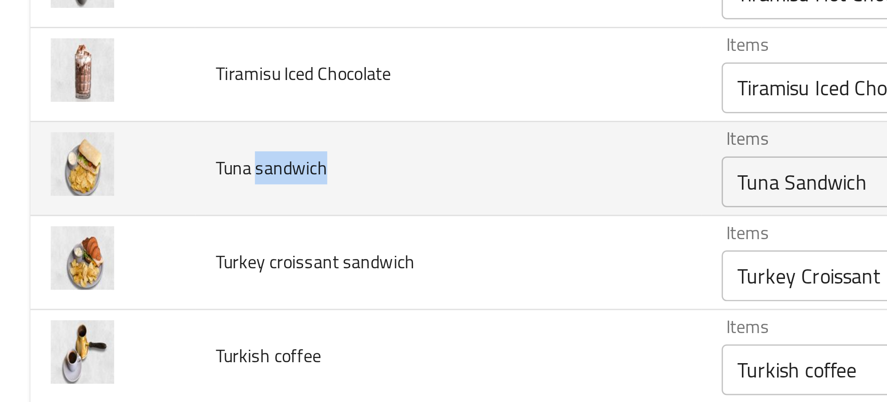
click at [102, 246] on span "Tuna sandwich" at bounding box center [99, 244] width 41 height 12
copy span "Tuna sandwich"
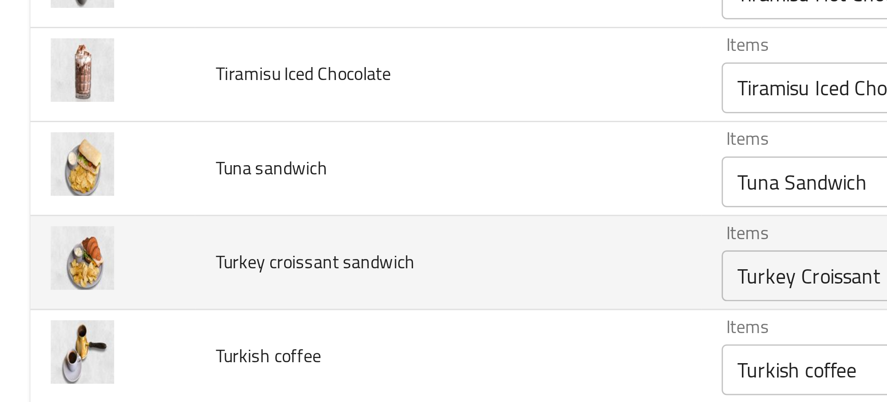
click at [107, 281] on span "Turkey croissant sandwich" at bounding box center [115, 279] width 73 height 12
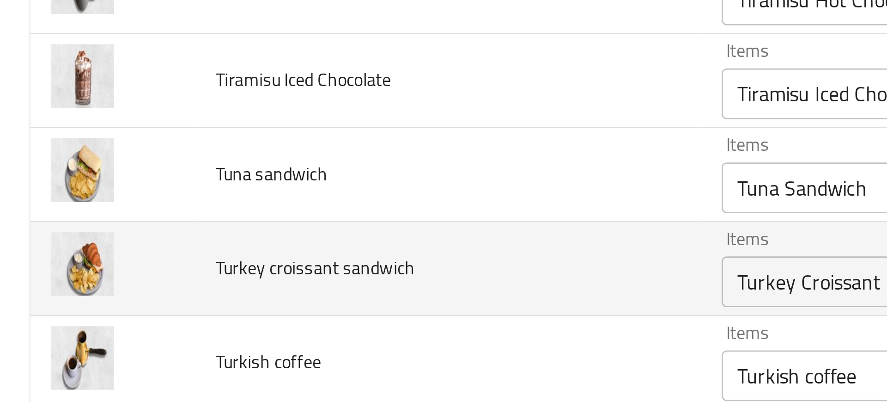
scroll to position [2545, 0]
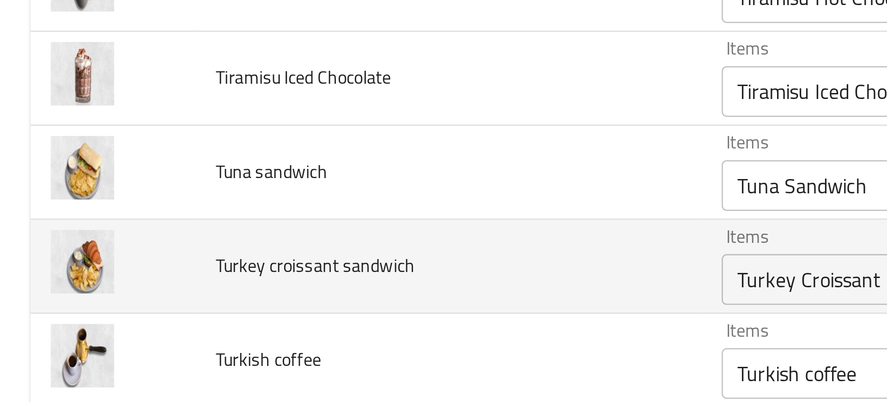
click at [276, 293] on div "Turkey Croissant Sandwich Items" at bounding box center [384, 285] width 242 height 18
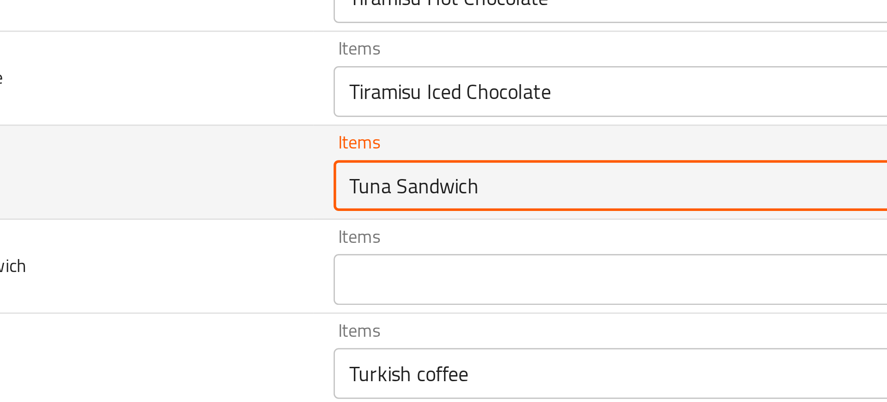
click at [320, 253] on sandwich "Tuna Sandwich" at bounding box center [370, 250] width 209 height 13
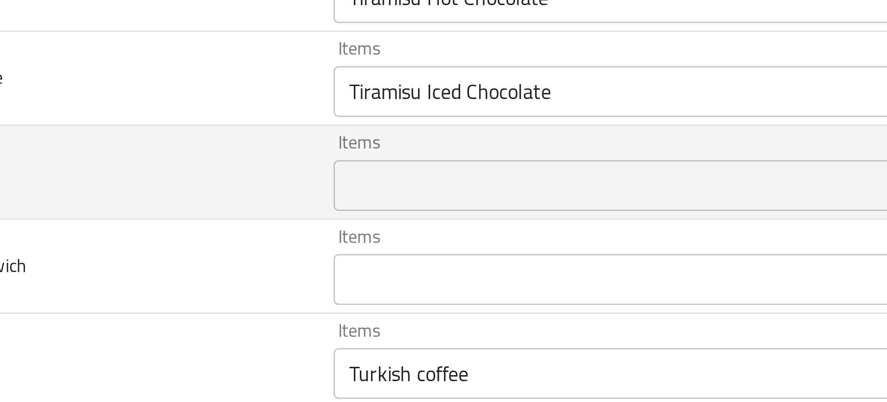
click at [206, 255] on td "Tuna sandwich" at bounding box center [163, 246] width 184 height 34
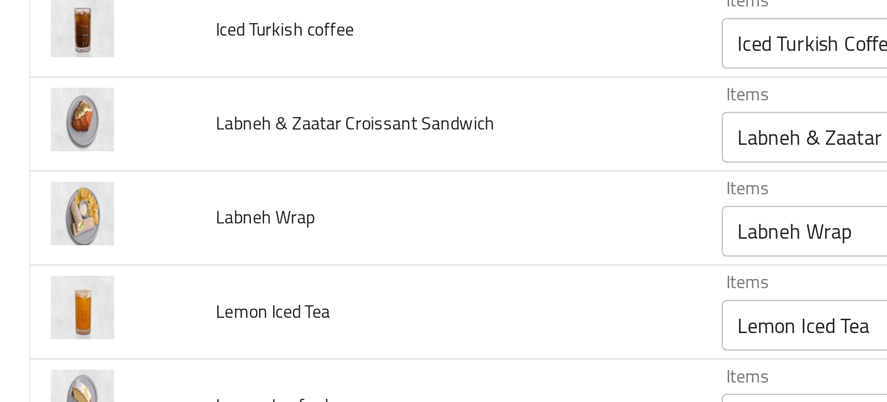
scroll to position [1397, 0]
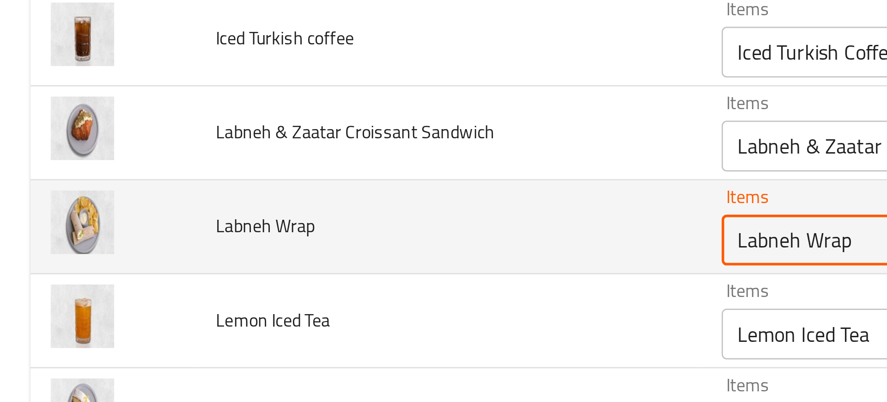
click at [266, 271] on Wrap "Labneh Wrap" at bounding box center [370, 270] width 209 height 13
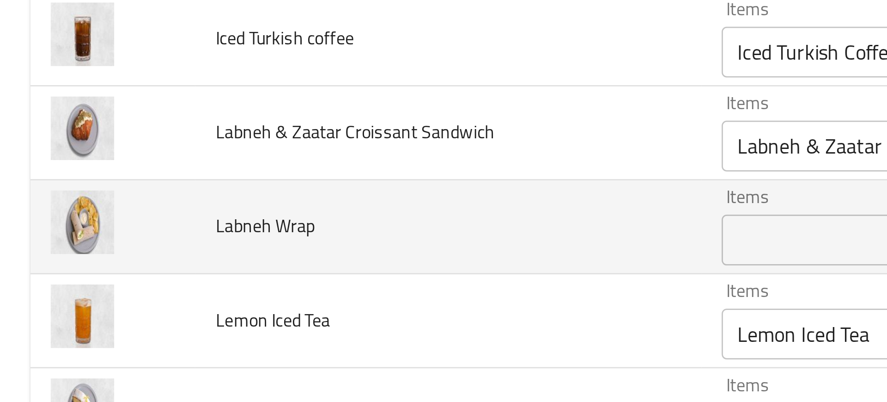
click at [104, 270] on span "Labneh Wrap" at bounding box center [97, 266] width 36 height 12
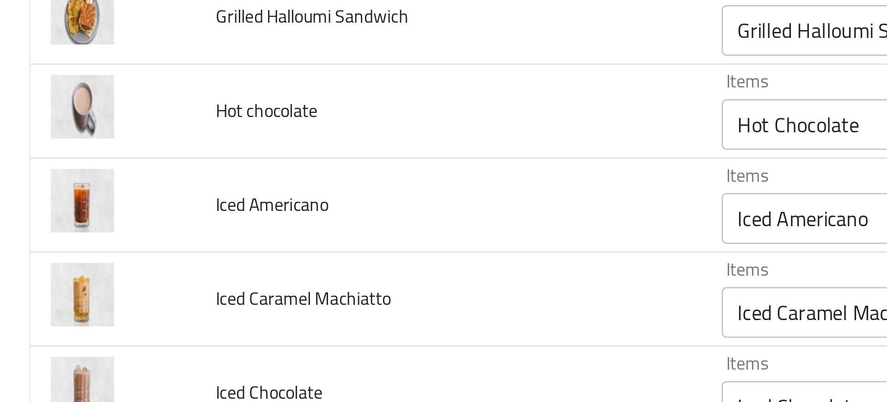
scroll to position [982, 0]
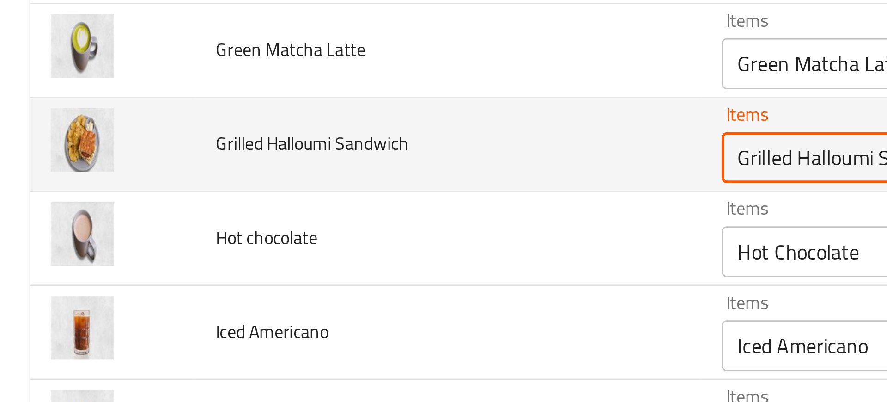
click at [266, 239] on Sandwich "Grilled Halloumi Sandwich" at bounding box center [370, 240] width 209 height 13
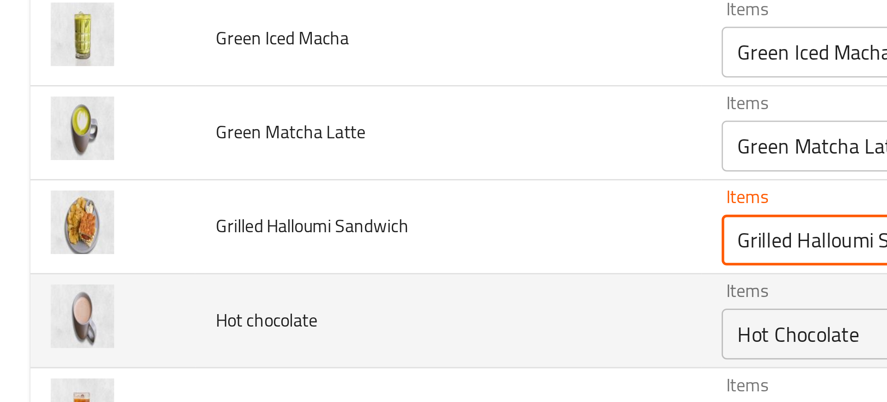
scroll to position [952, 0]
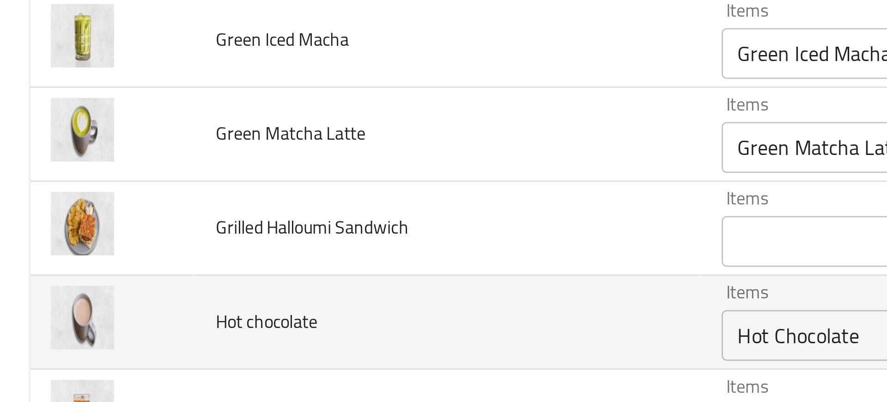
click at [105, 271] on span "Grilled Halloumi Sandwich" at bounding box center [114, 266] width 70 height 12
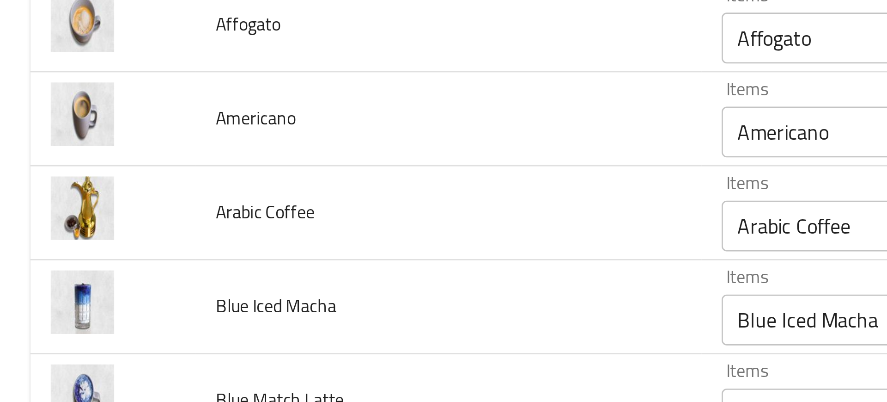
scroll to position [0, 0]
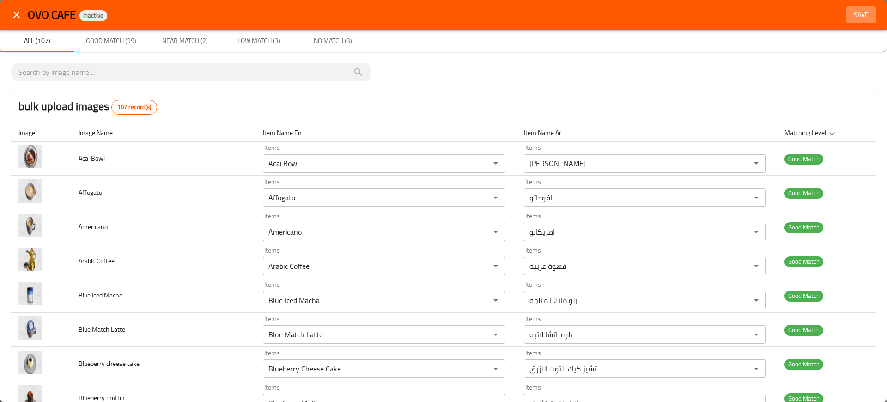
click at [854, 14] on span "Save" at bounding box center [861, 15] width 22 height 12
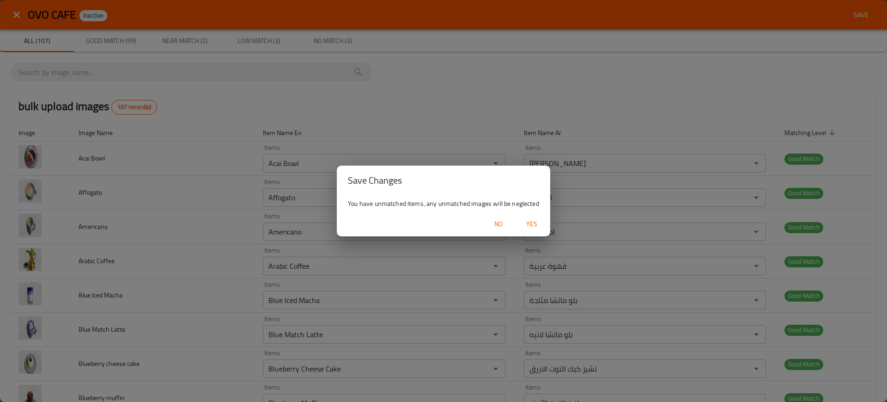
click at [531, 229] on span "Yes" at bounding box center [532, 224] width 22 height 12
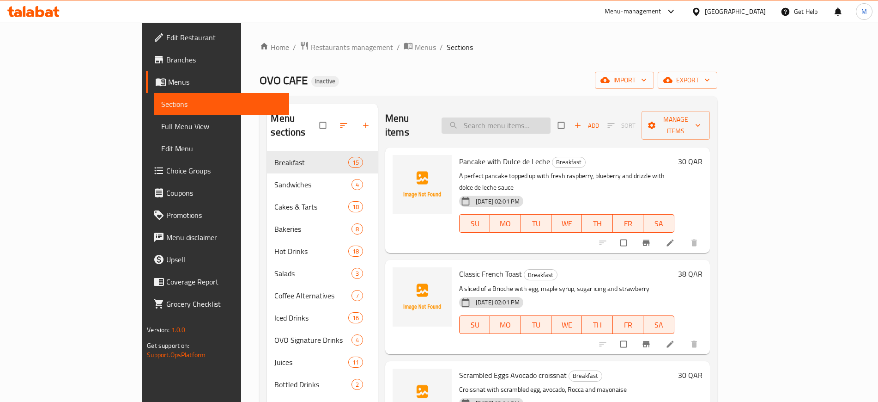
click at [517, 123] on input "search" at bounding box center [496, 125] width 109 height 16
paste input "Grilled Chicken breast with Pesto Sandwich"
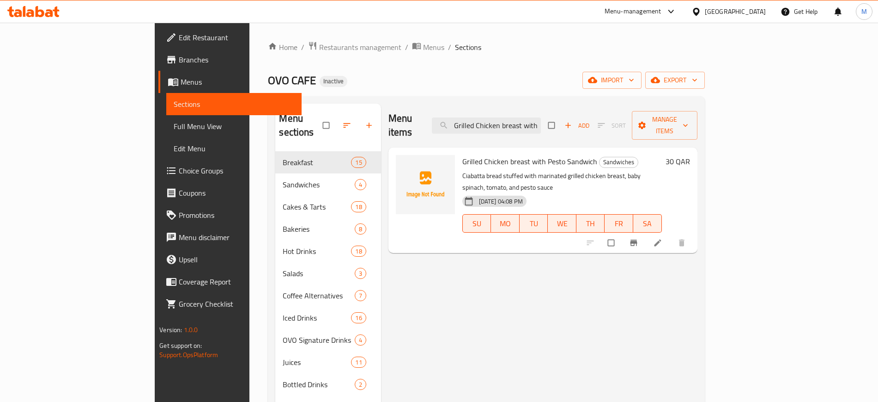
click at [598, 115] on div "Menu items Grilled Chicken breast with Pesto Sandwich Add Sort Manage items" at bounding box center [543, 126] width 309 height 44
click at [541, 117] on input "Grilled Chicken breast with Pesto Sandwich" at bounding box center [486, 125] width 109 height 16
paste input "Turkey Croissant"
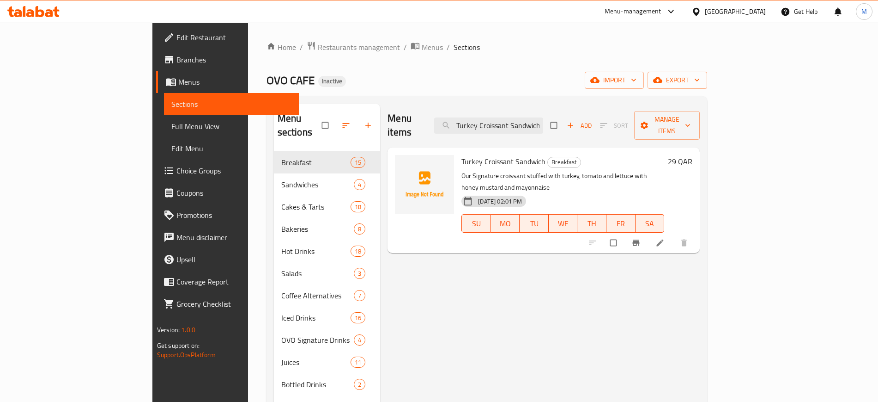
paste input "na"
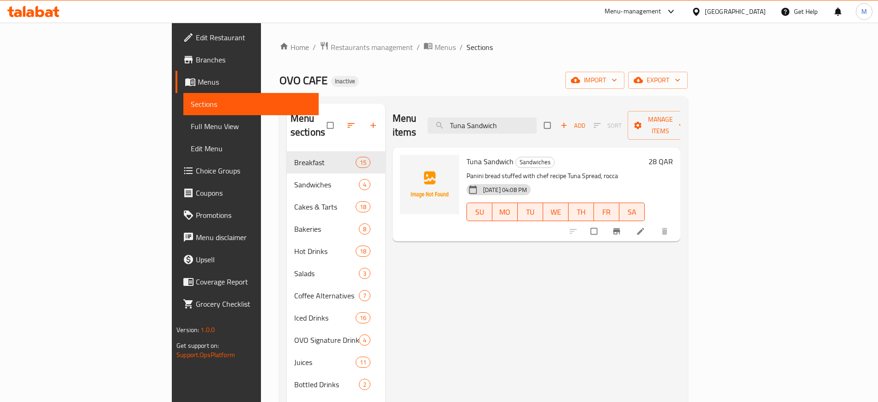
paste input "Labneh Wrap"
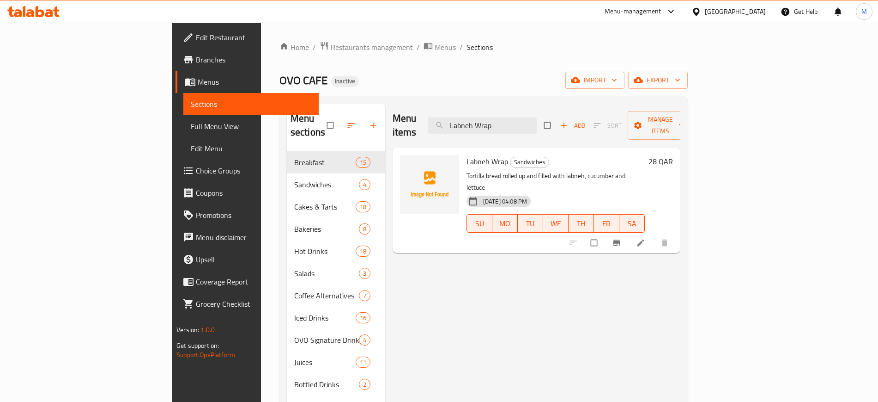
paste input "Grilled Halloumi Sandwich"
type input "Grilled Halloumi Sandwich"
click at [400, 158] on img at bounding box center [429, 184] width 59 height 59
click at [408, 163] on icon "upload picture" at bounding box center [412, 167] width 9 height 9
click at [196, 37] on span "Edit Restaurant" at bounding box center [253, 37] width 115 height 11
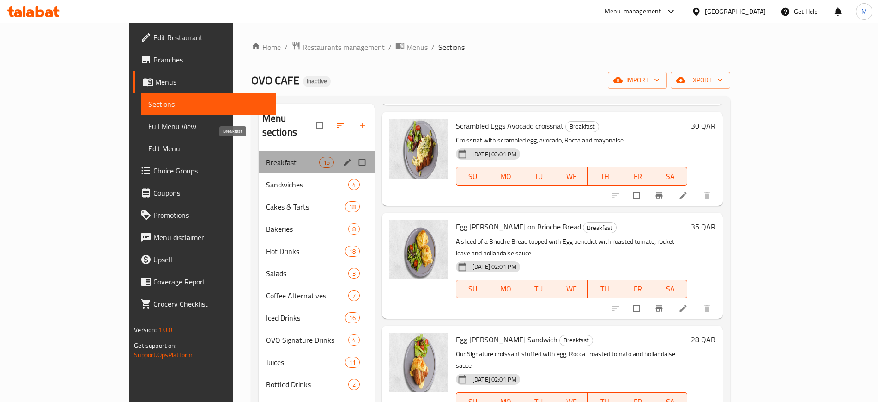
click at [266, 157] on span "Breakfast" at bounding box center [292, 162] width 53 height 11
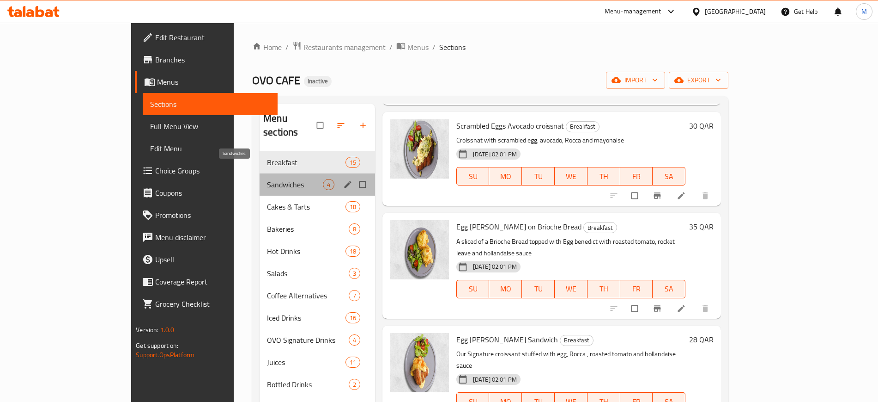
click at [267, 179] on span "Sandwiches" at bounding box center [295, 184] width 56 height 11
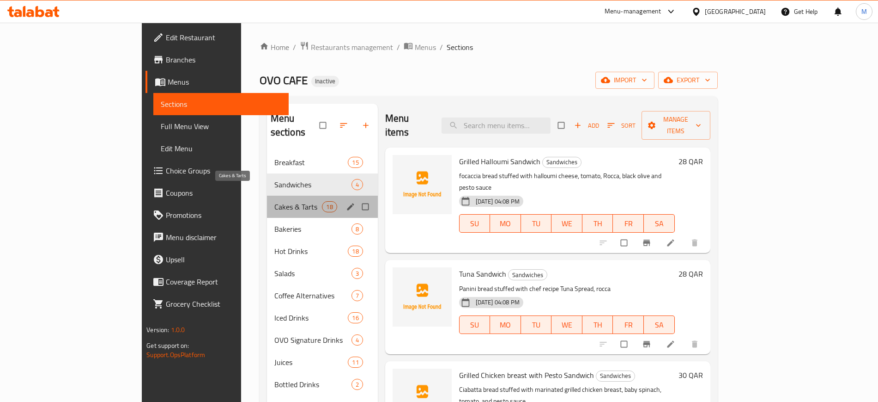
click at [274, 201] on span "Cakes & Tarts" at bounding box center [298, 206] width 48 height 11
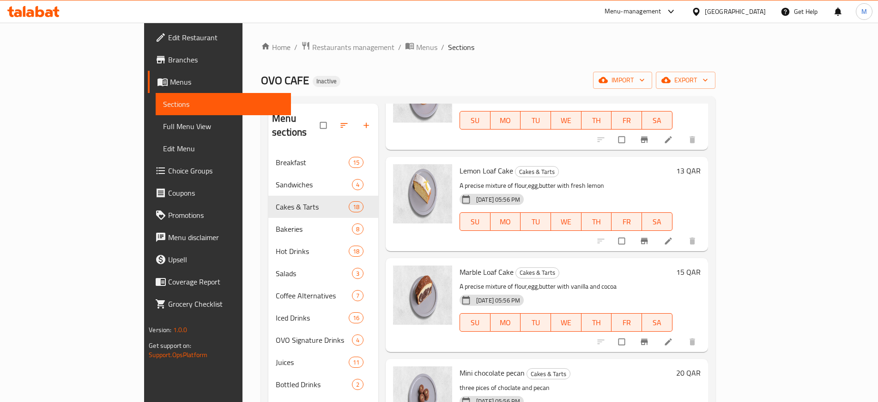
scroll to position [129, 0]
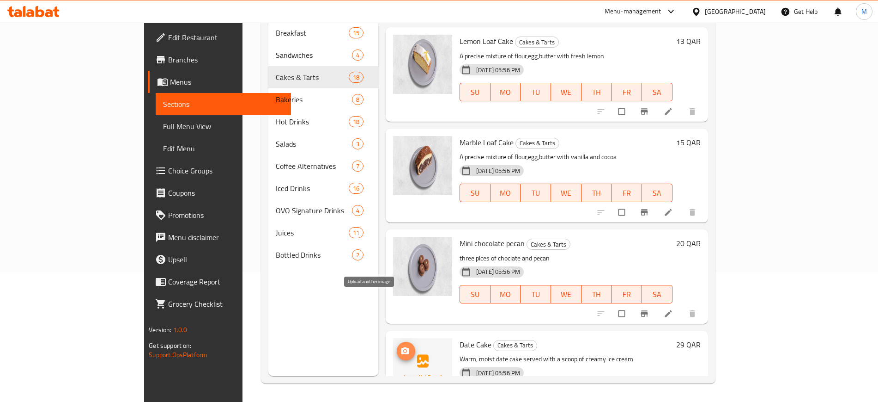
click at [401, 346] on icon "upload picture" at bounding box center [405, 350] width 9 height 9
click at [386, 274] on div "Mini chocolate pecan Cakes & Tarts three pices of choclate and pecan [DATE] 05:…" at bounding box center [547, 276] width 323 height 94
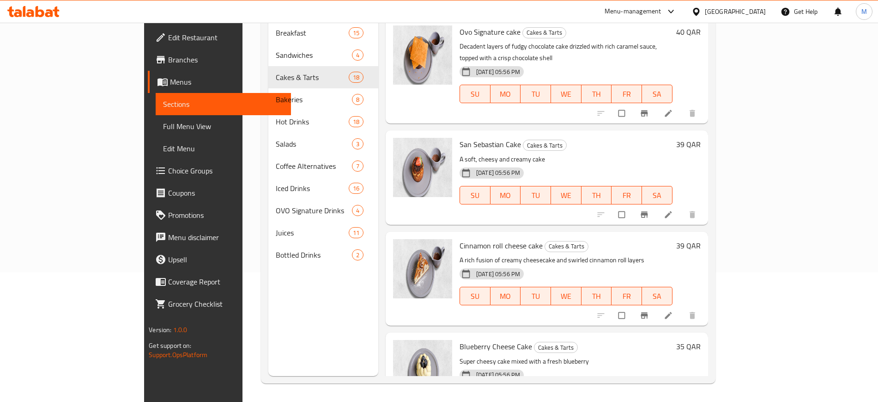
scroll to position [0, 0]
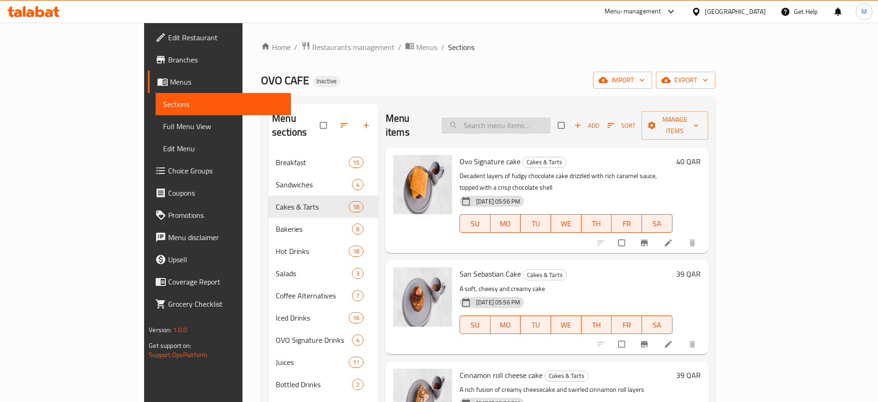
click at [523, 118] on input "search" at bounding box center [496, 125] width 109 height 16
paste input "crolls"
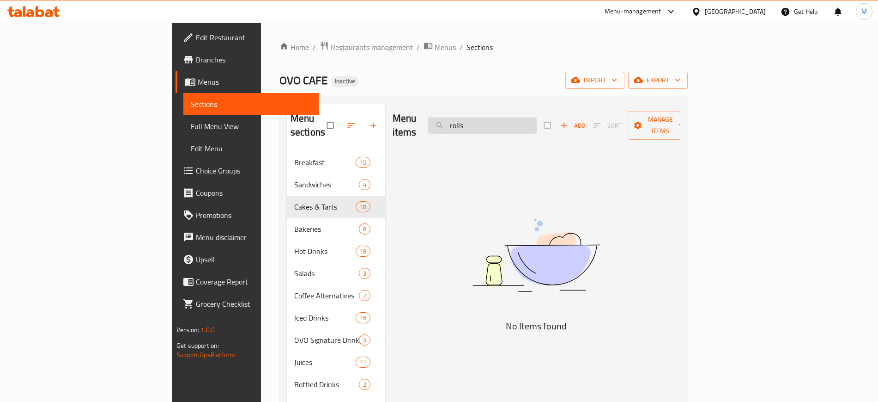
type input "roll"
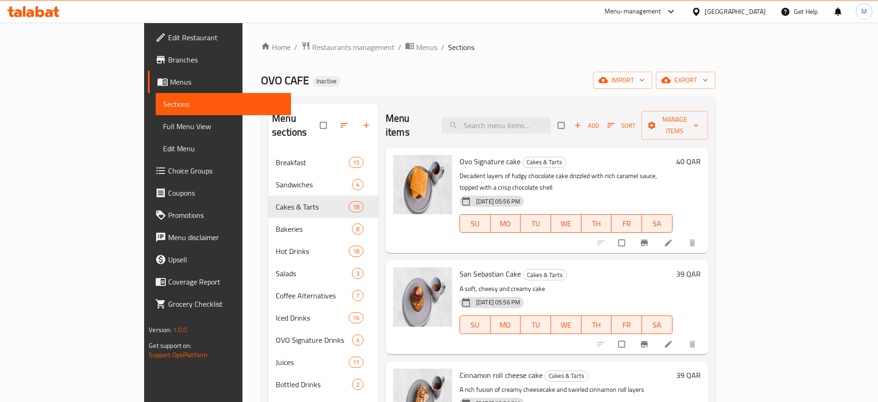
scroll to position [129, 0]
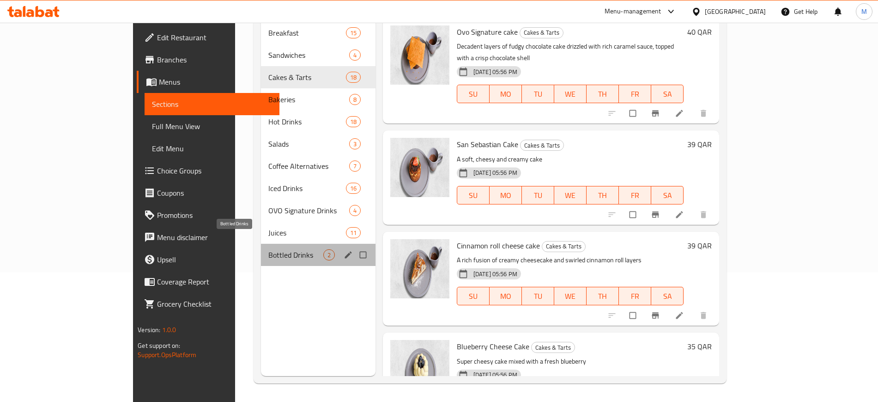
click at [268, 249] on span "Bottled Drinks" at bounding box center [295, 254] width 55 height 11
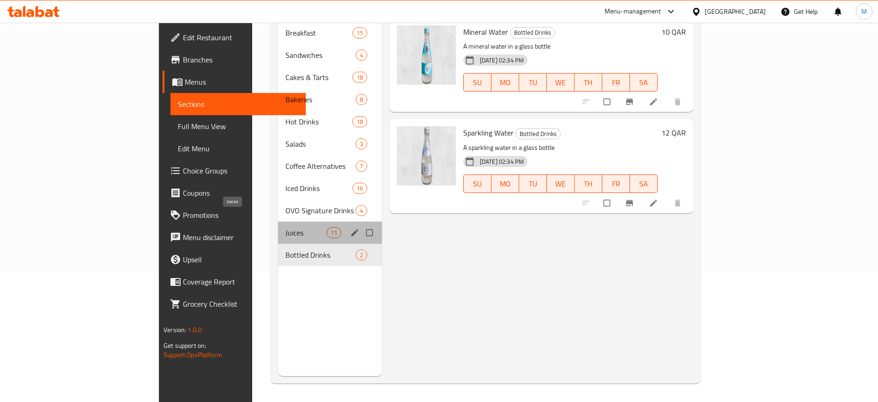
click at [286, 227] on span "Juices" at bounding box center [306, 232] width 41 height 11
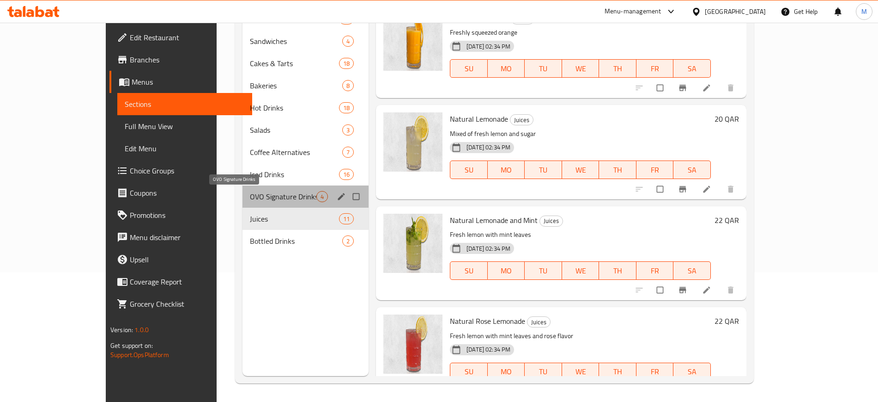
click at [250, 199] on span "OVO Signature Drinks" at bounding box center [283, 196] width 67 height 11
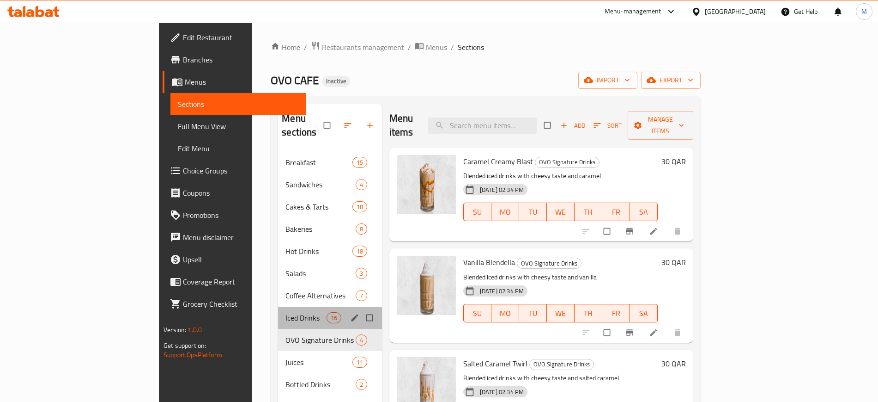
click at [278, 312] on div "Iced Drinks 16" at bounding box center [330, 317] width 104 height 22
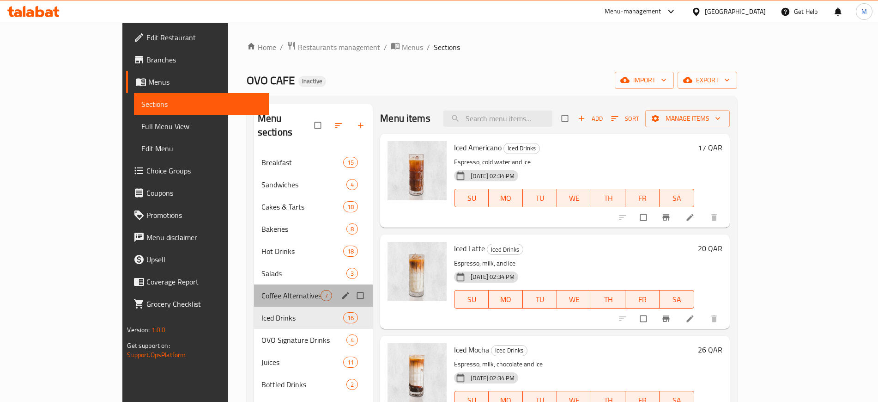
click at [254, 289] on div "Coffee Alternatives 7" at bounding box center [313, 295] width 119 height 22
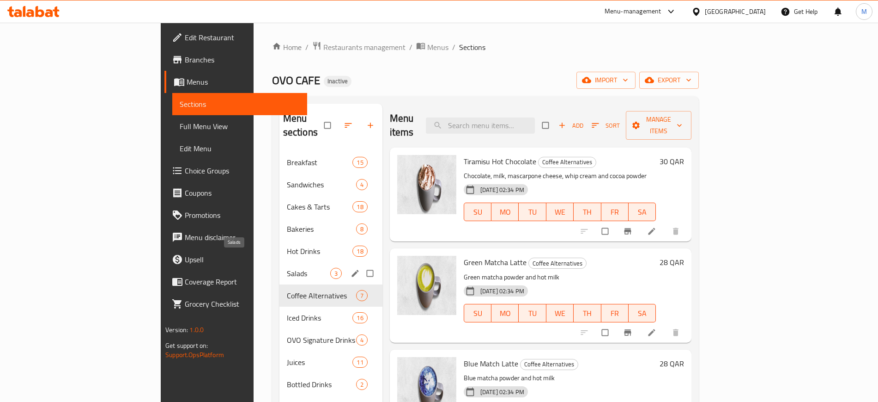
click at [287, 268] on span "Salads" at bounding box center [308, 273] width 43 height 11
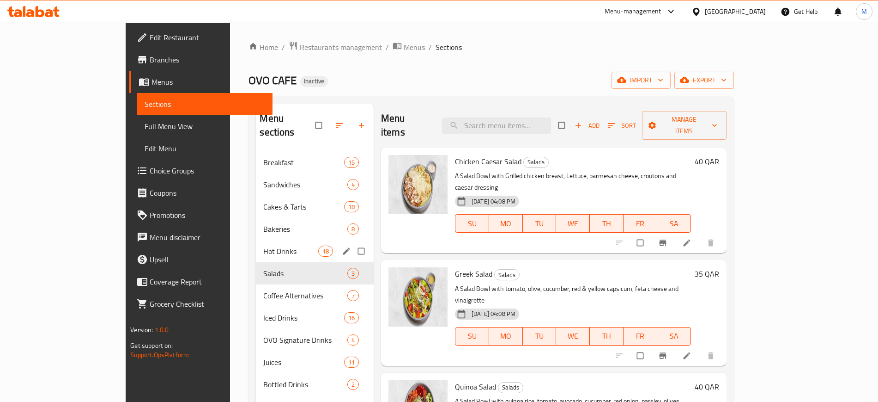
click at [256, 240] on div "Hot Drinks 18" at bounding box center [315, 251] width 118 height 22
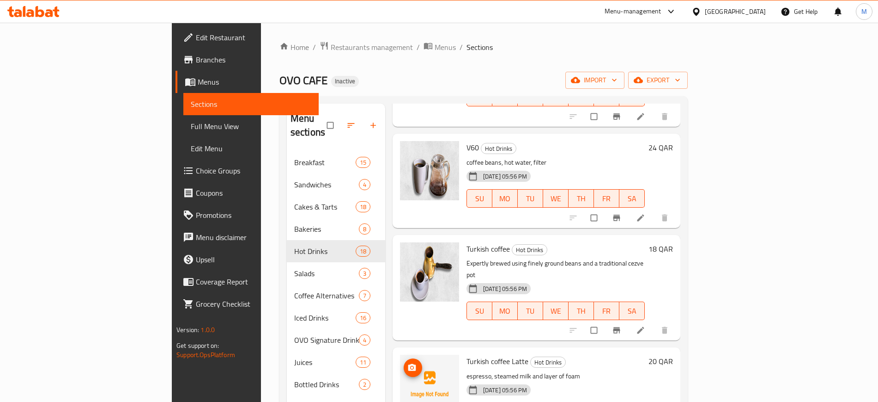
scroll to position [129, 0]
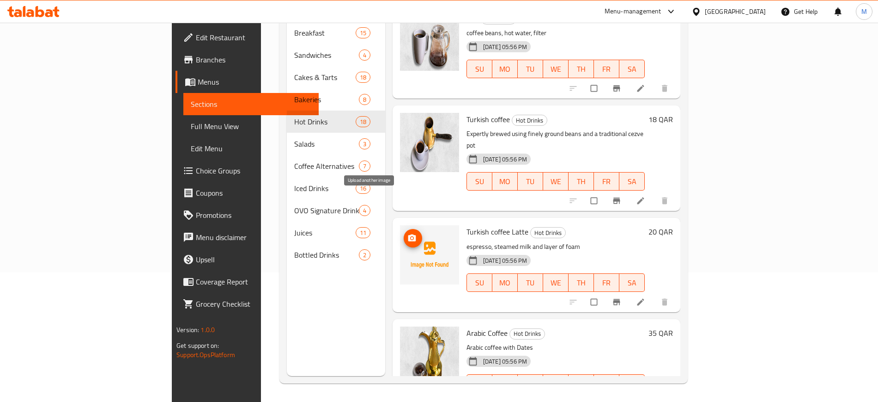
click at [404, 229] on button "upload picture" at bounding box center [413, 238] width 18 height 18
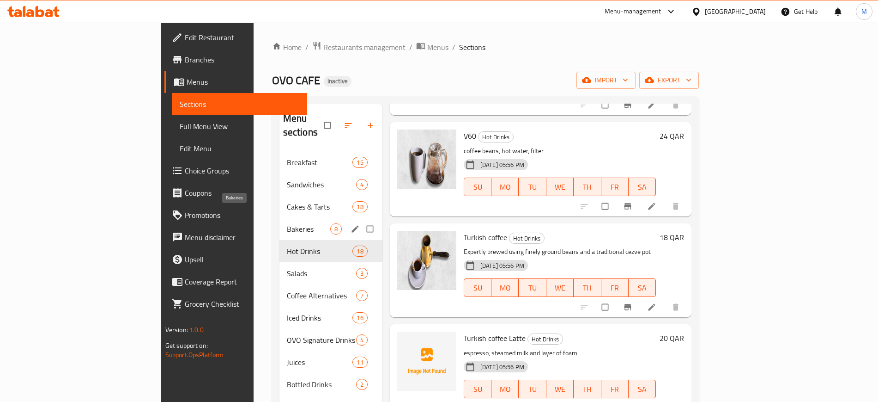
click at [287, 223] on span "Bakeries" at bounding box center [308, 228] width 43 height 11
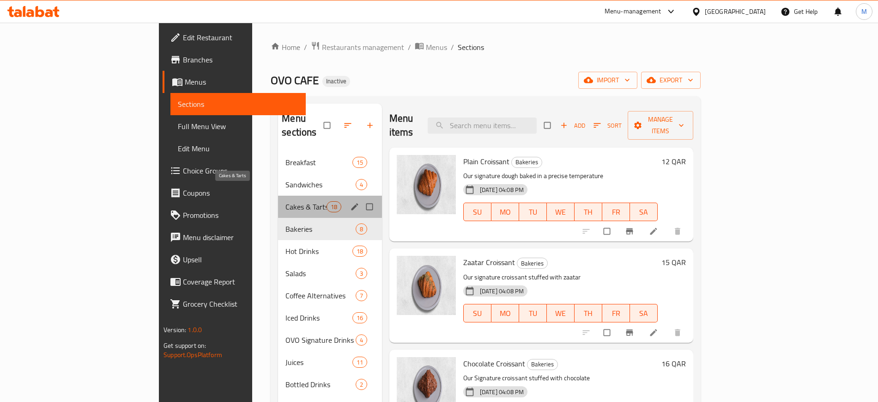
click at [286, 201] on span "Cakes & Tarts" at bounding box center [306, 206] width 41 height 11
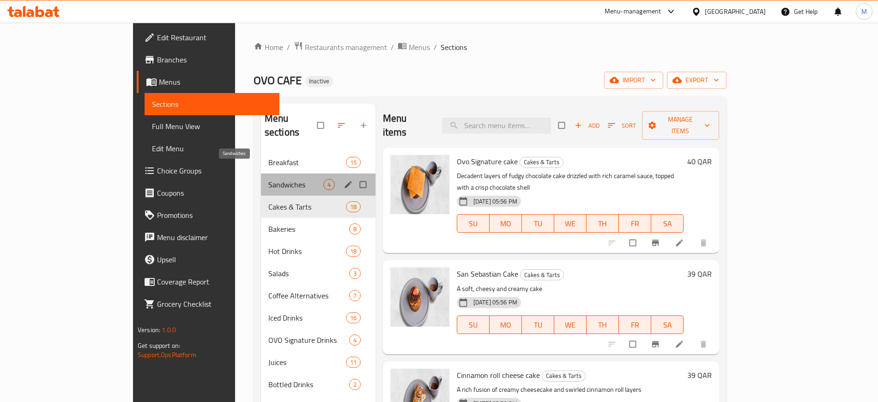
click at [268, 179] on span "Sandwiches" at bounding box center [295, 184] width 55 height 11
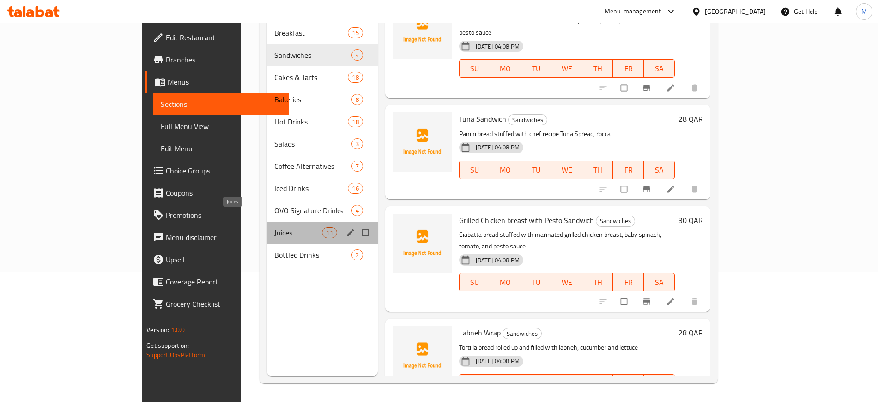
click at [274, 227] on span "Juices" at bounding box center [298, 232] width 48 height 11
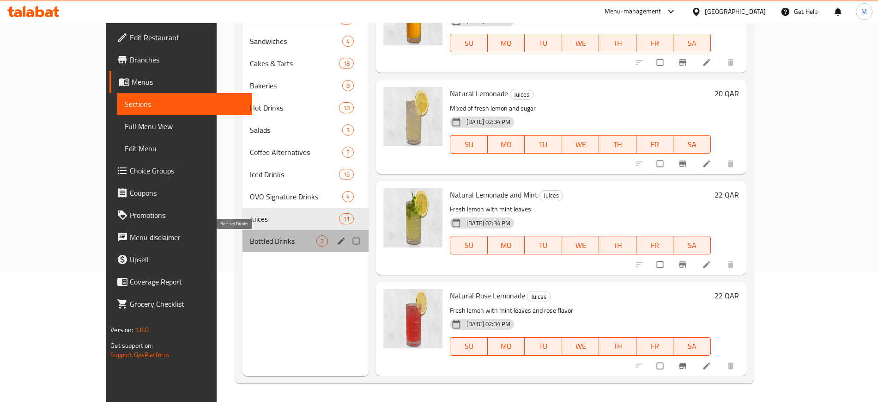
click at [250, 240] on span "Bottled Drinks" at bounding box center [283, 240] width 67 height 11
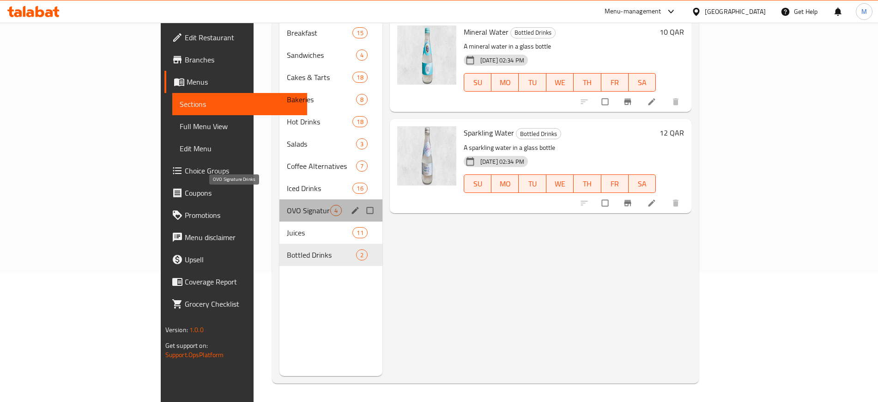
click at [287, 205] on span "OVO Signature Drinks" at bounding box center [308, 210] width 43 height 11
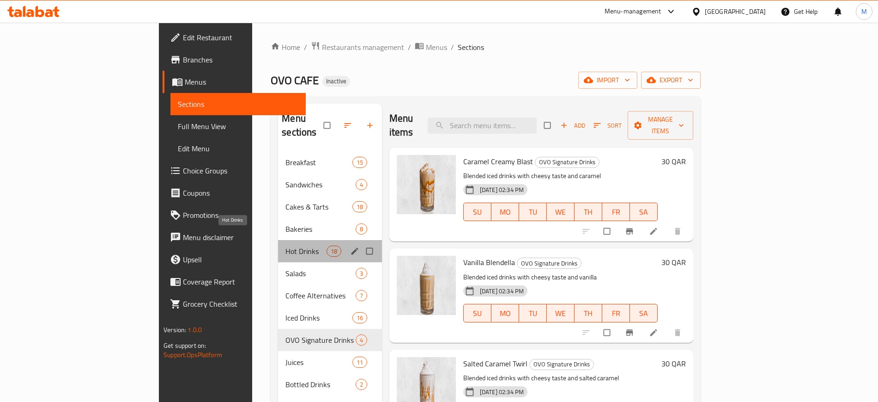
click at [286, 245] on span "Hot Drinks" at bounding box center [306, 250] width 41 height 11
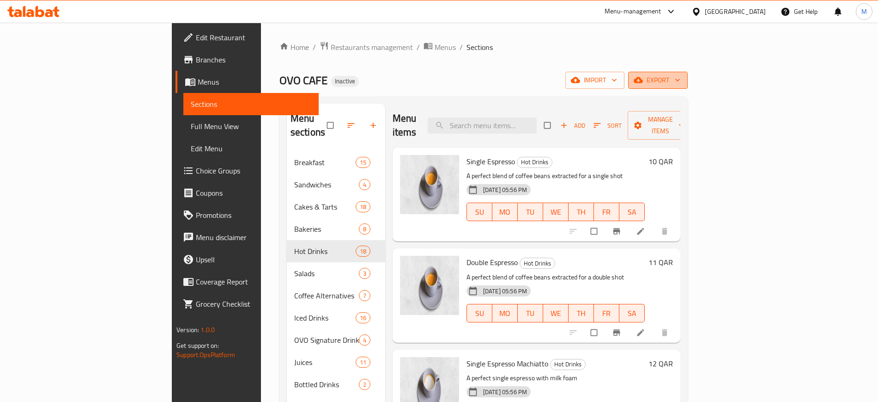
click at [681, 77] on span "export" at bounding box center [658, 80] width 45 height 12
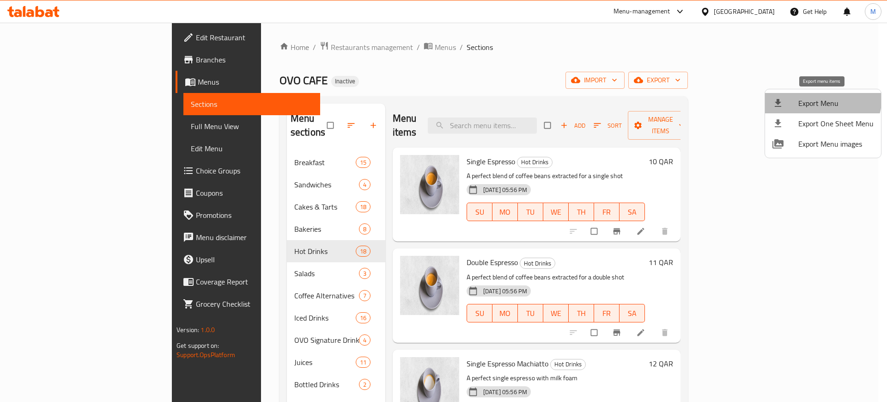
click at [815, 98] on span "Export Menu" at bounding box center [836, 103] width 75 height 11
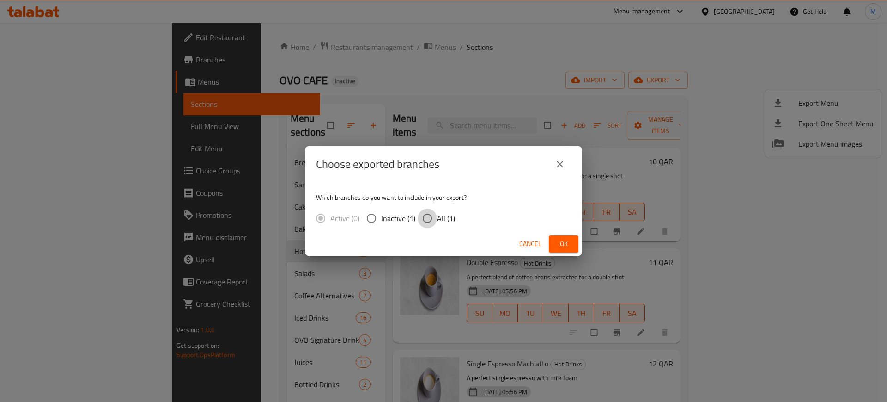
click at [427, 221] on input "All (1)" at bounding box center [427, 217] width 19 height 19
radio input "true"
click at [572, 246] on button "Ok" at bounding box center [564, 243] width 30 height 17
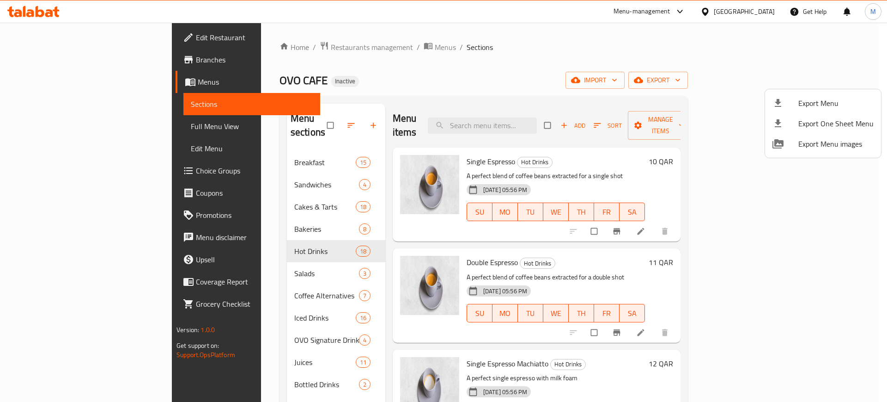
click at [415, 104] on div at bounding box center [443, 201] width 887 height 402
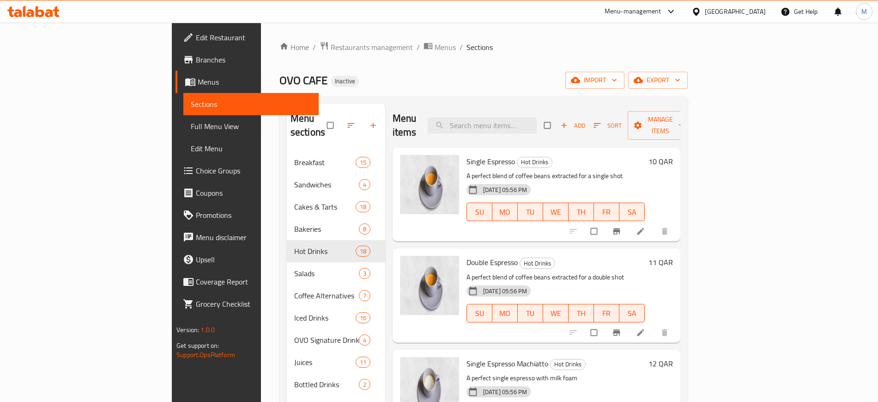
click at [653, 58] on div "Home / Restaurants management / Menus / Sections OVO CAFE Inactive import expor…" at bounding box center [484, 276] width 409 height 471
